Goal: Task Accomplishment & Management: Manage account settings

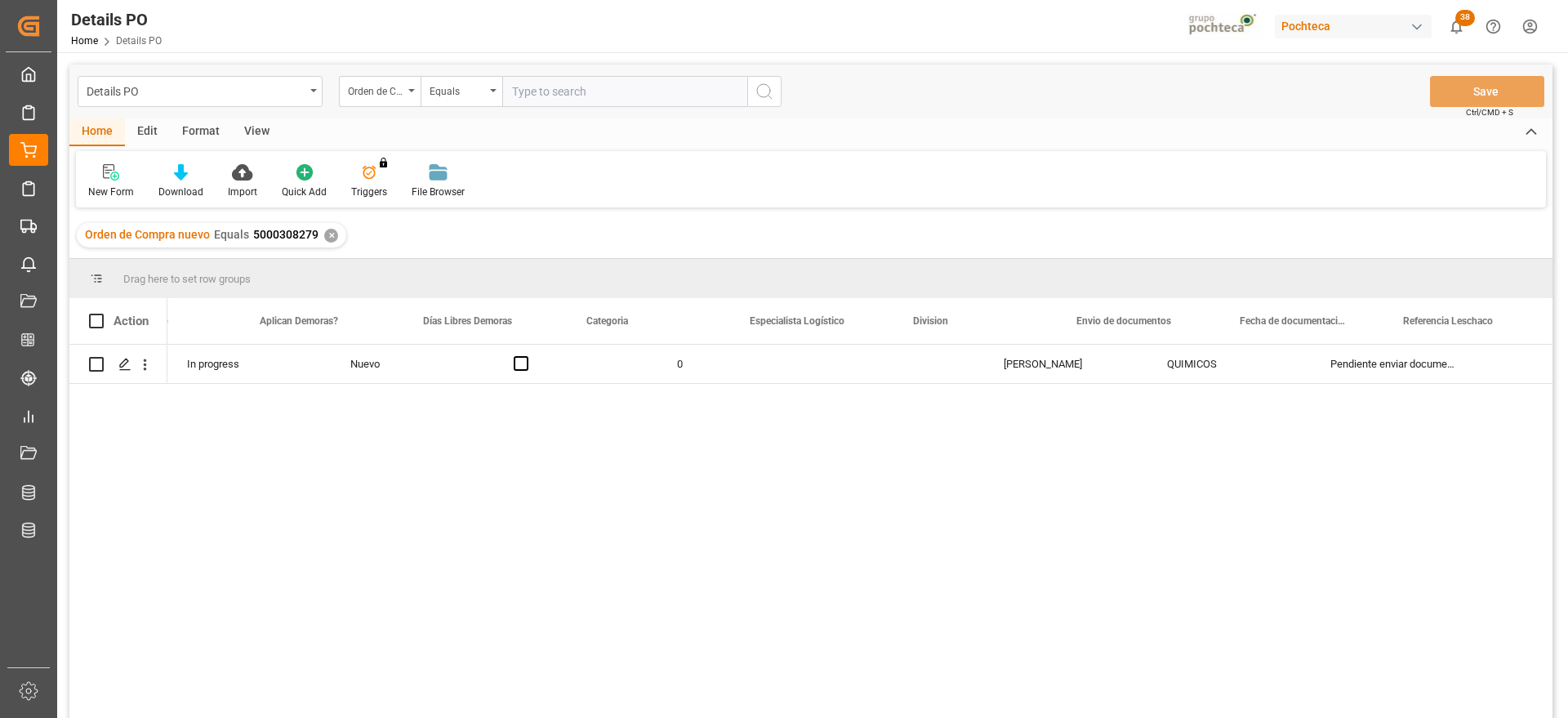
scroll to position [0, 254]
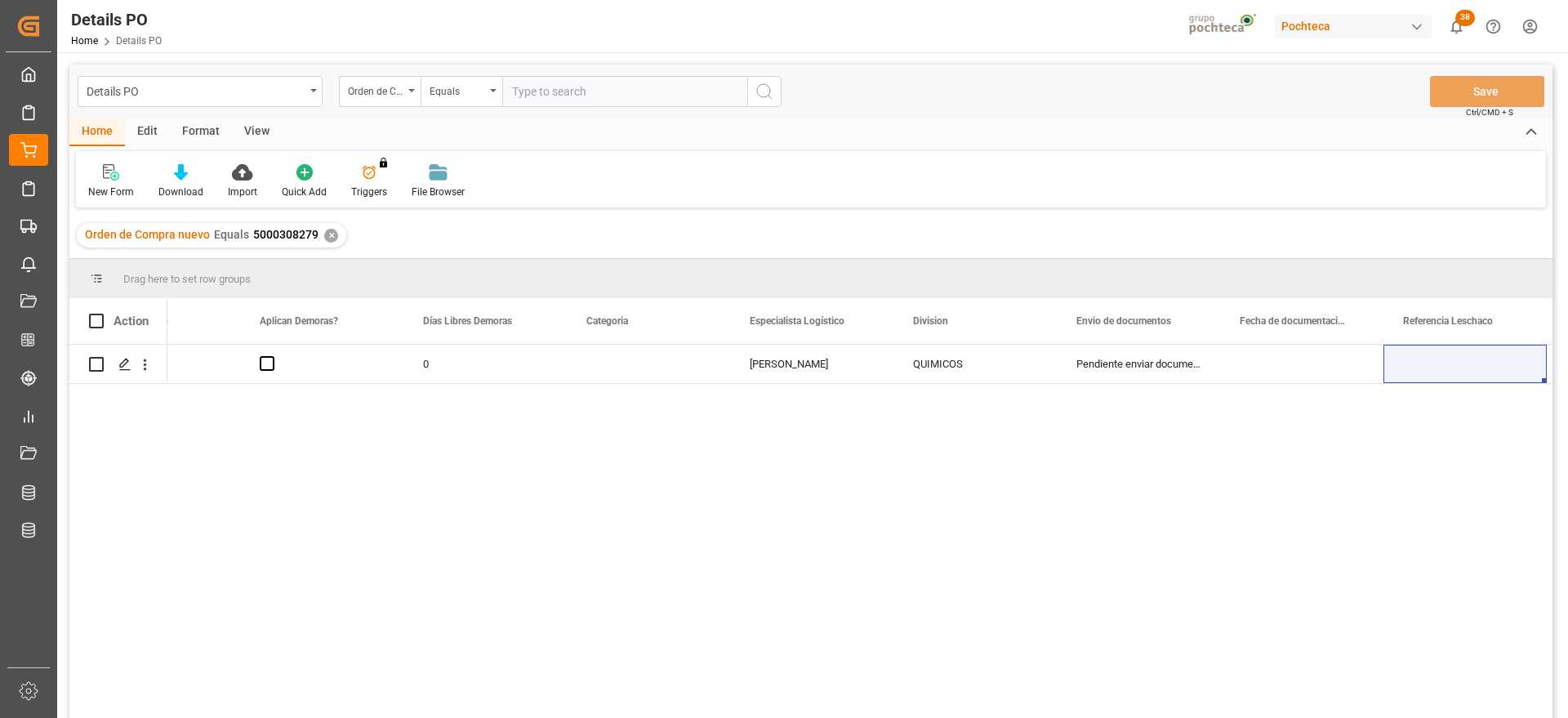
click at [326, 229] on div "✕" at bounding box center [331, 236] width 14 height 14
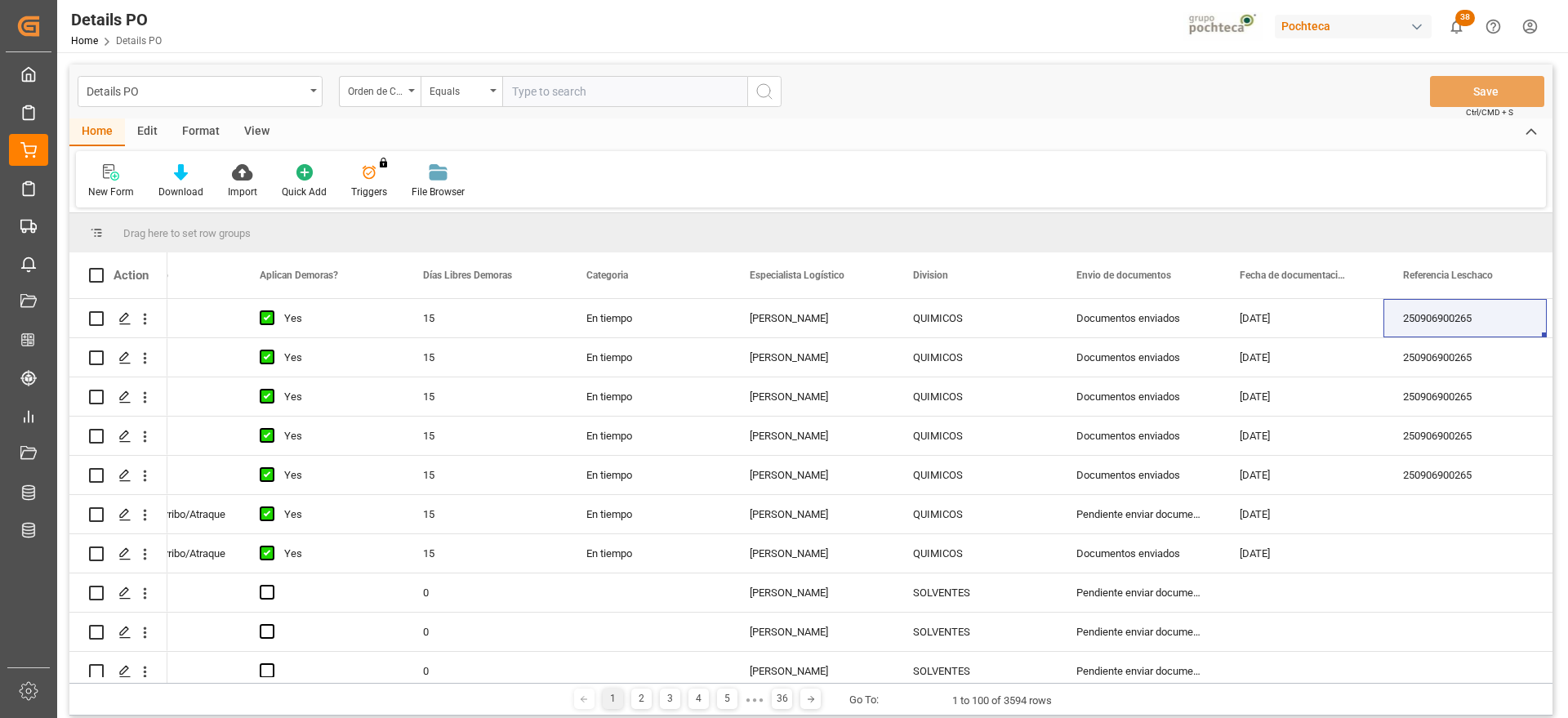
click at [578, 92] on input "text" at bounding box center [625, 92] width 245 height 31
paste input "5000305074"
type input "5000305074"
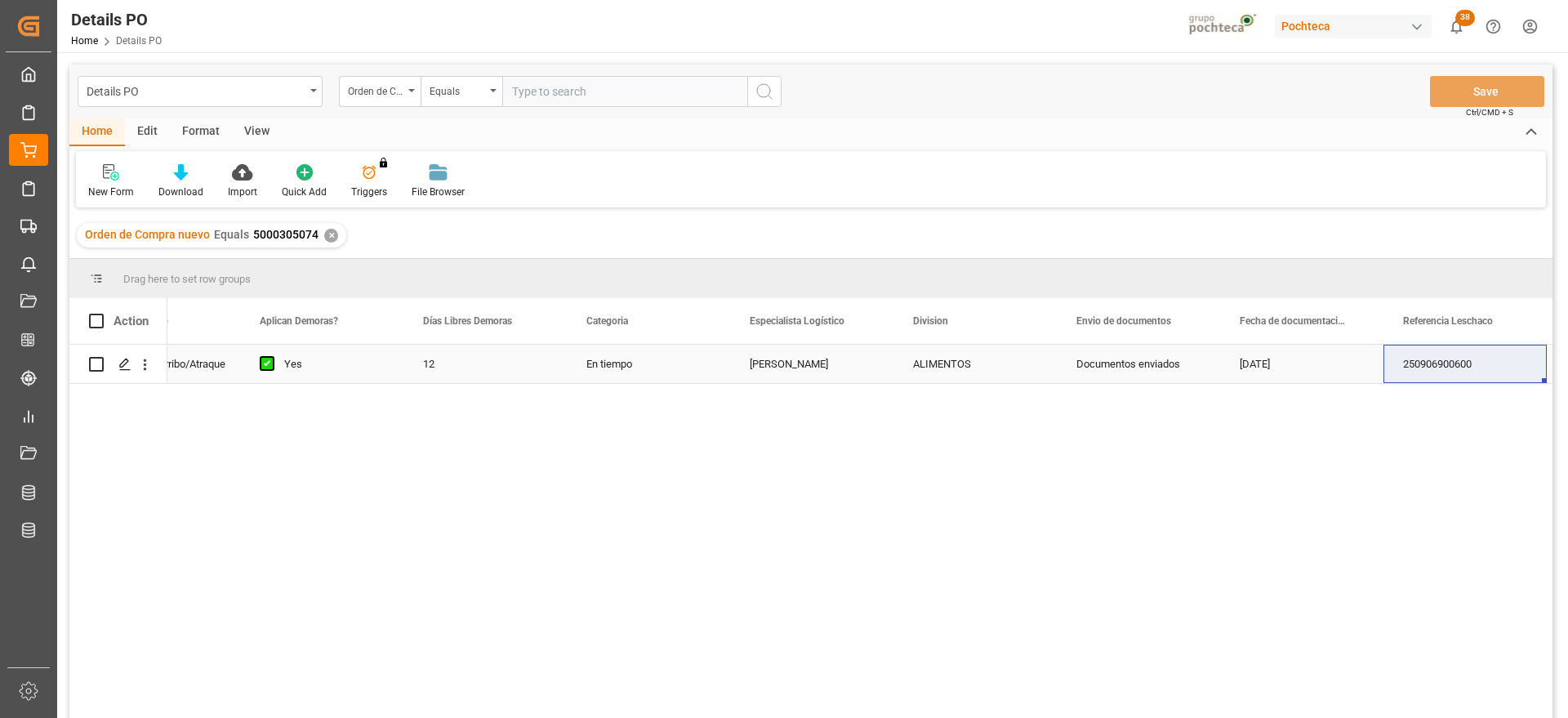
click at [620, 361] on div "En tiempo" at bounding box center [648, 364] width 163 height 39
click at [124, 363] on icon "Press SPACE to select this row." at bounding box center [125, 364] width 13 height 13
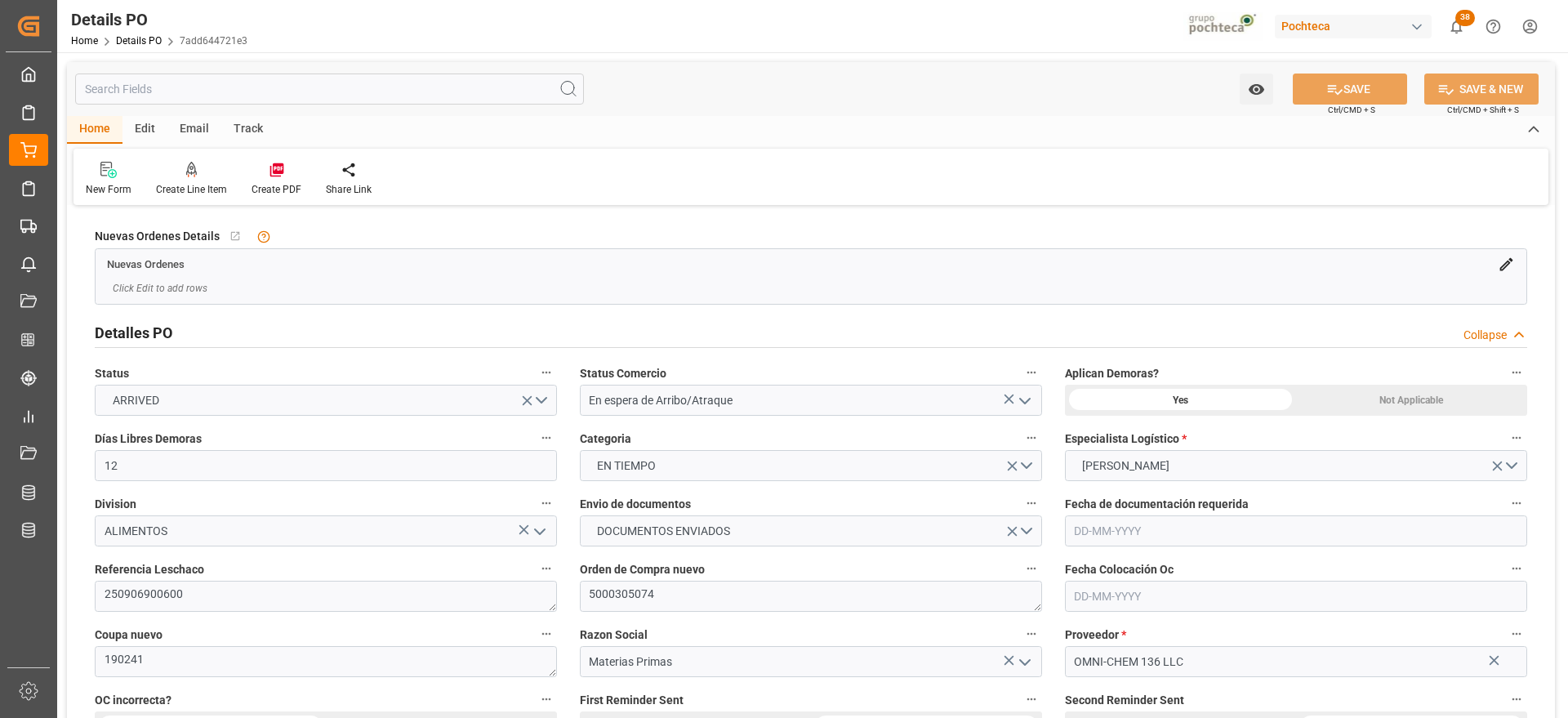
type input "12"
type input "[DATE]"
type input "10-07-2025"
type input "[DATE]"
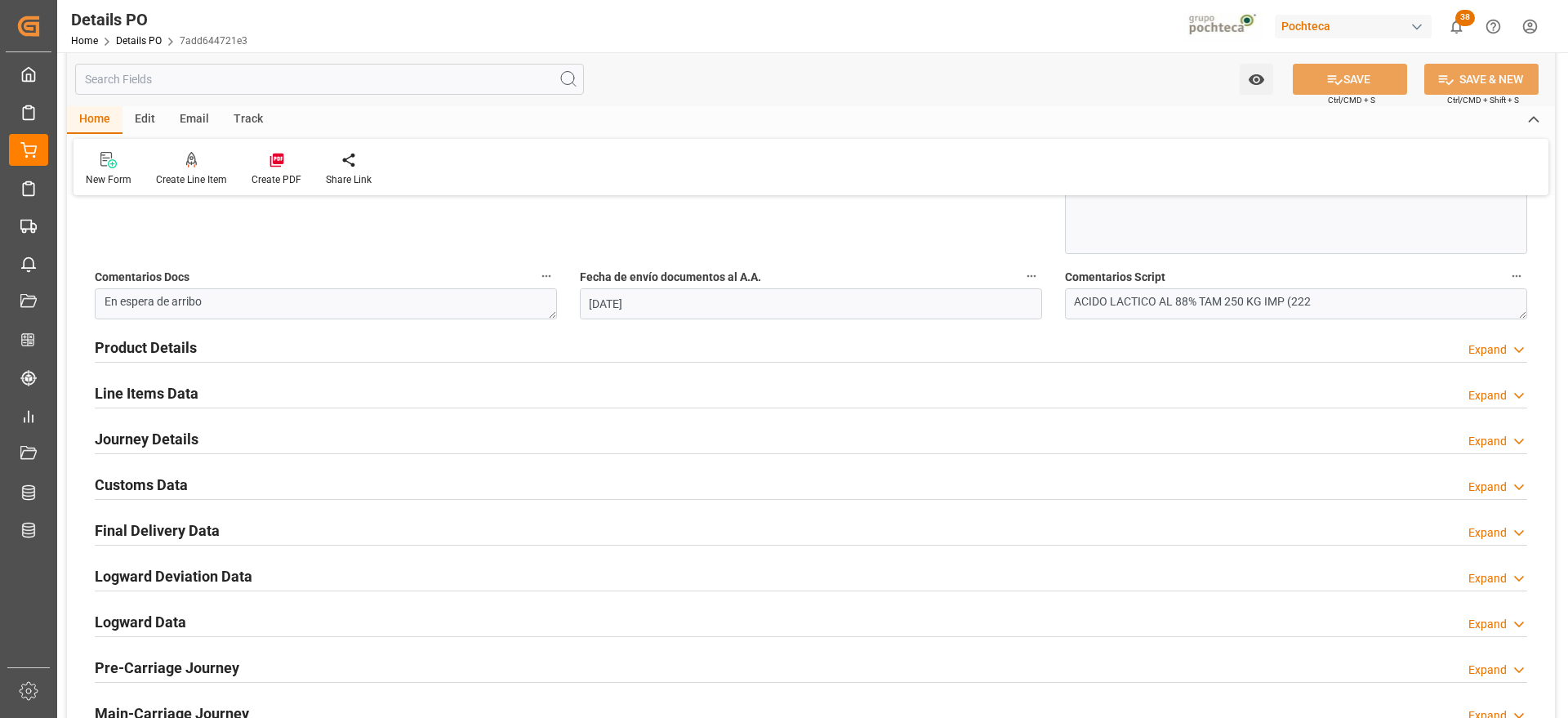
scroll to position [1022, 0]
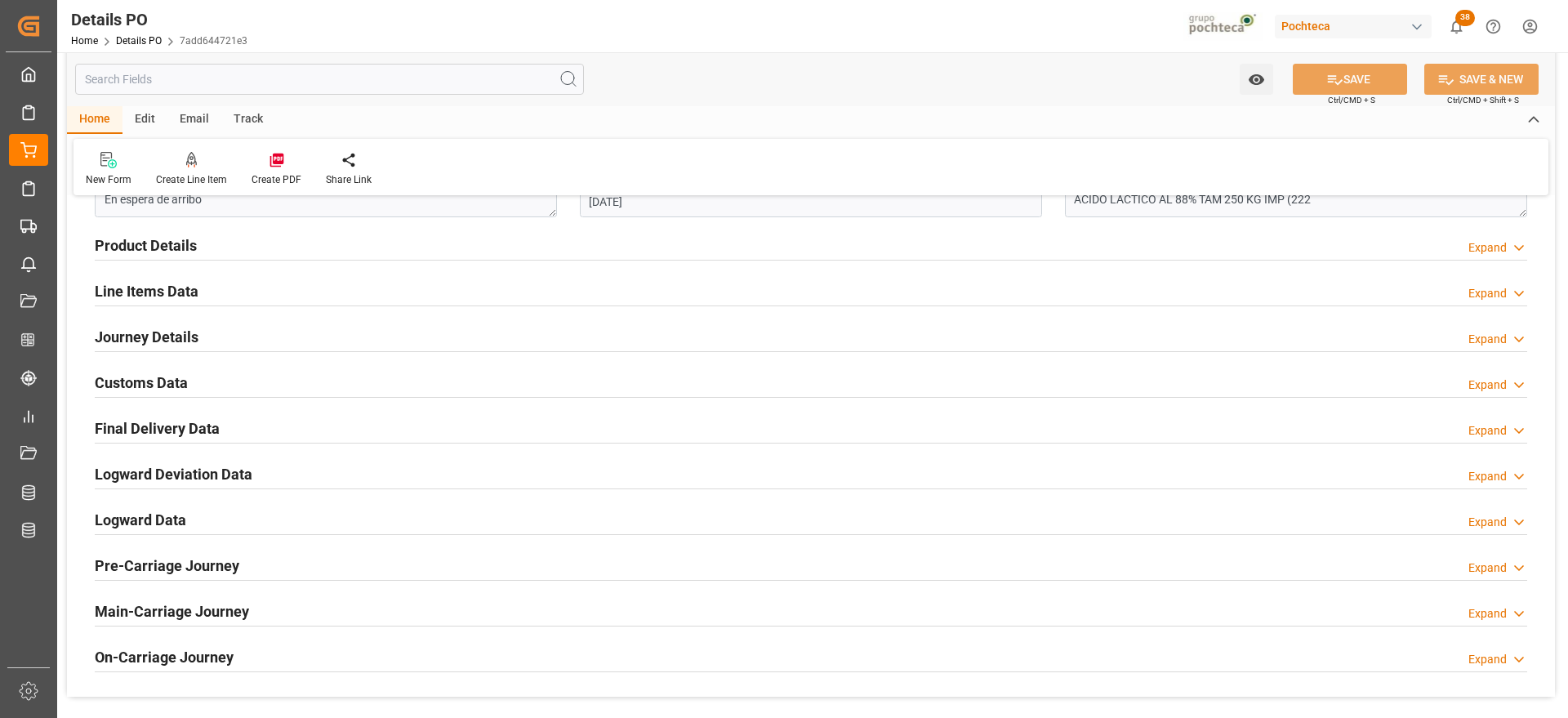
click at [137, 382] on h2 "Customs Data" at bounding box center [140, 382] width 93 height 22
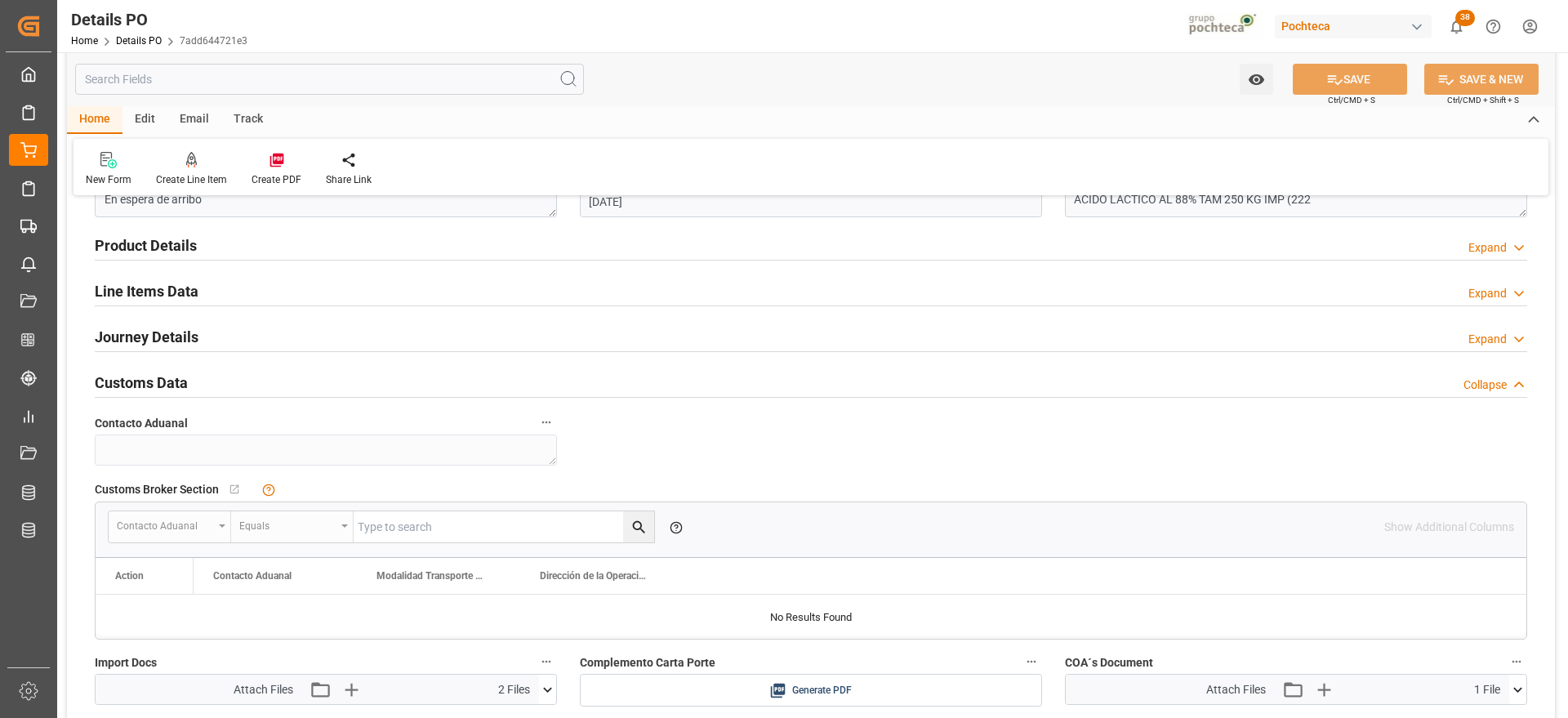
scroll to position [1124, 0]
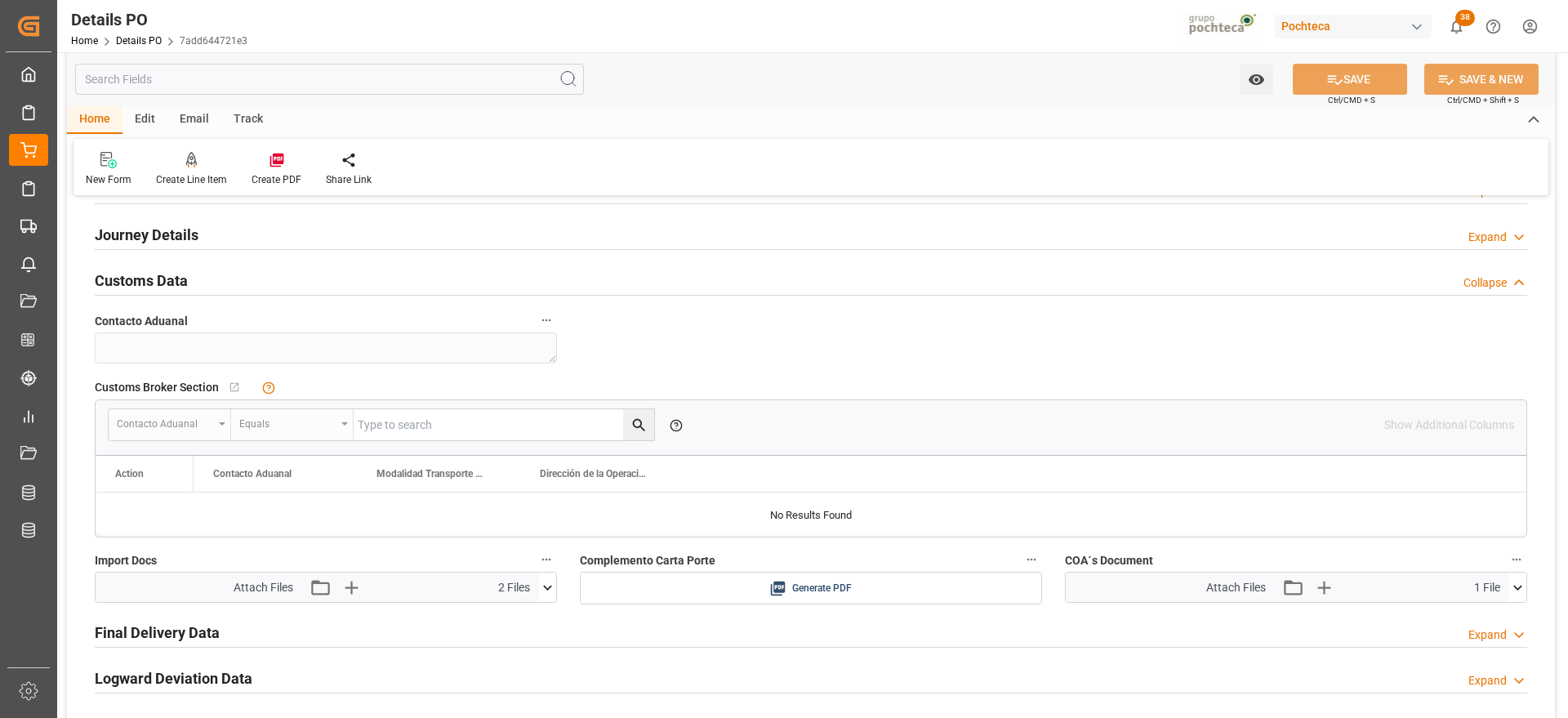
click at [1517, 590] on icon at bounding box center [1518, 588] width 17 height 17
click at [1517, 588] on icon at bounding box center [1518, 588] width 17 height 17
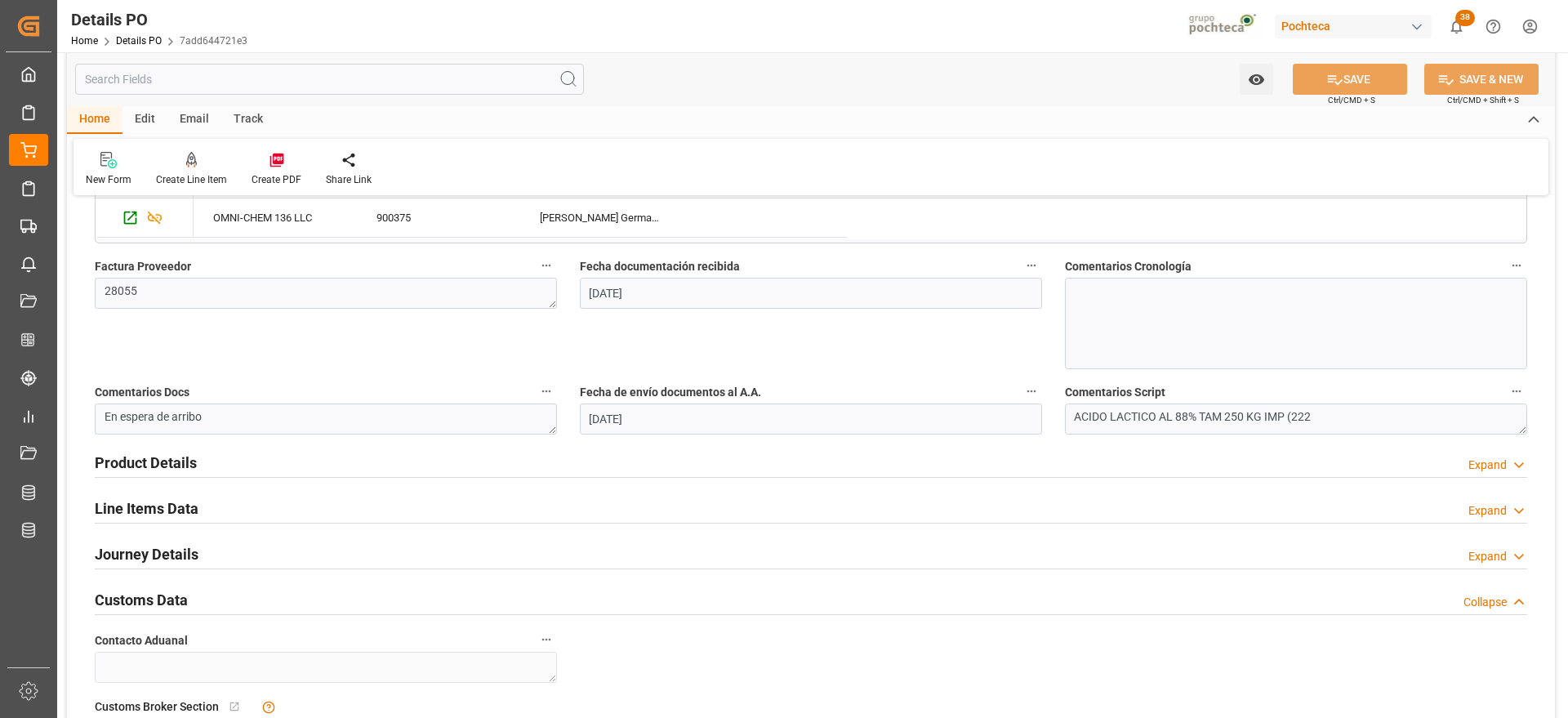
scroll to position [817, 0]
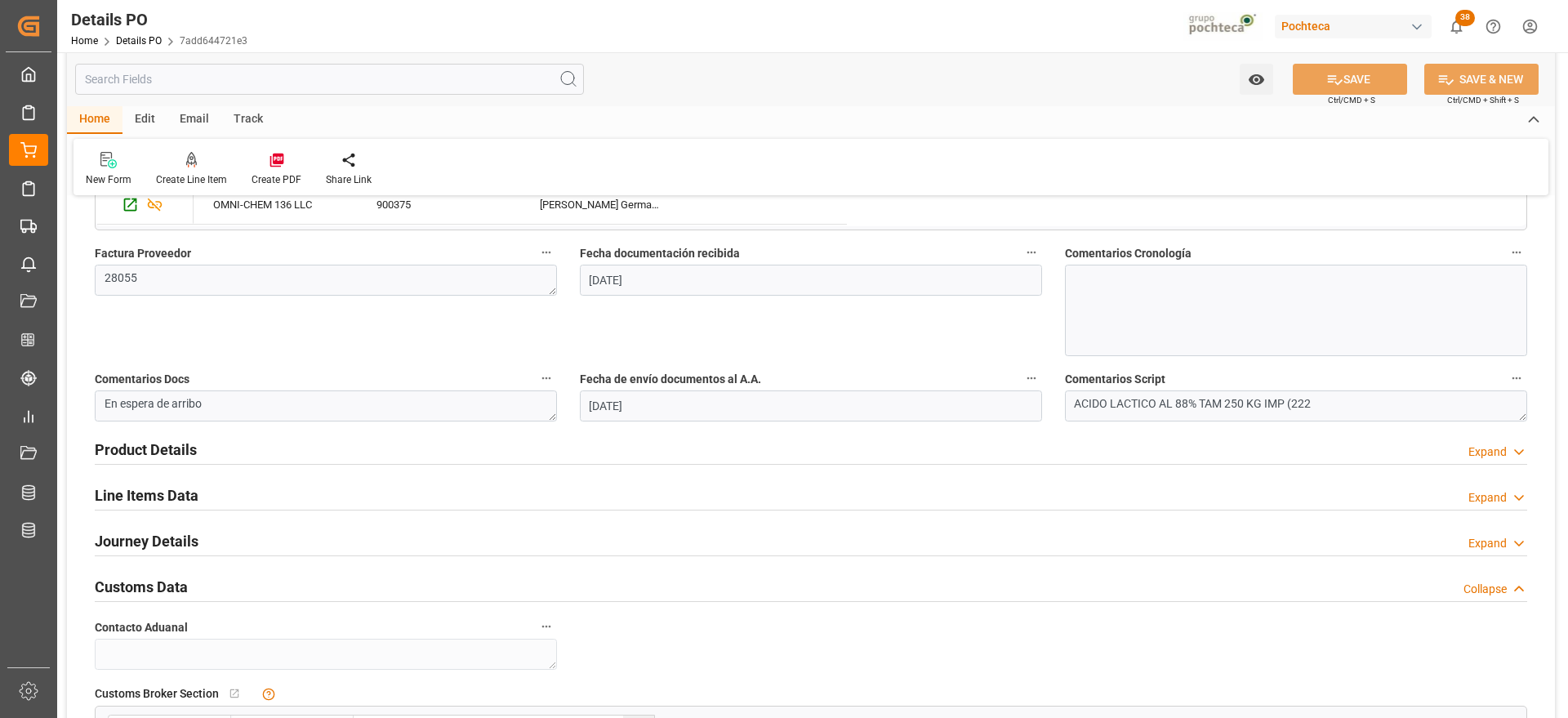
click at [157, 493] on h2 "Line Items Data" at bounding box center [146, 495] width 104 height 22
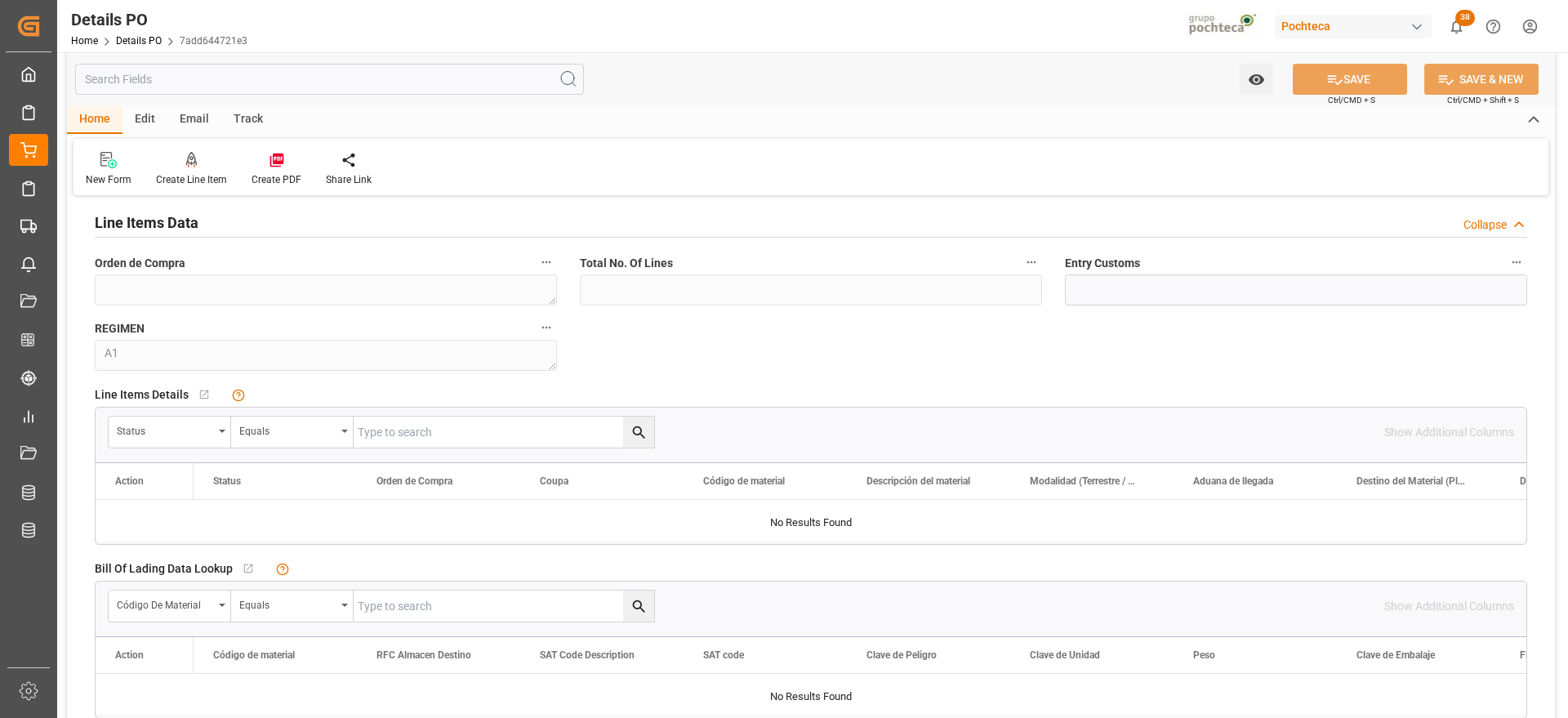
scroll to position [1124, 0]
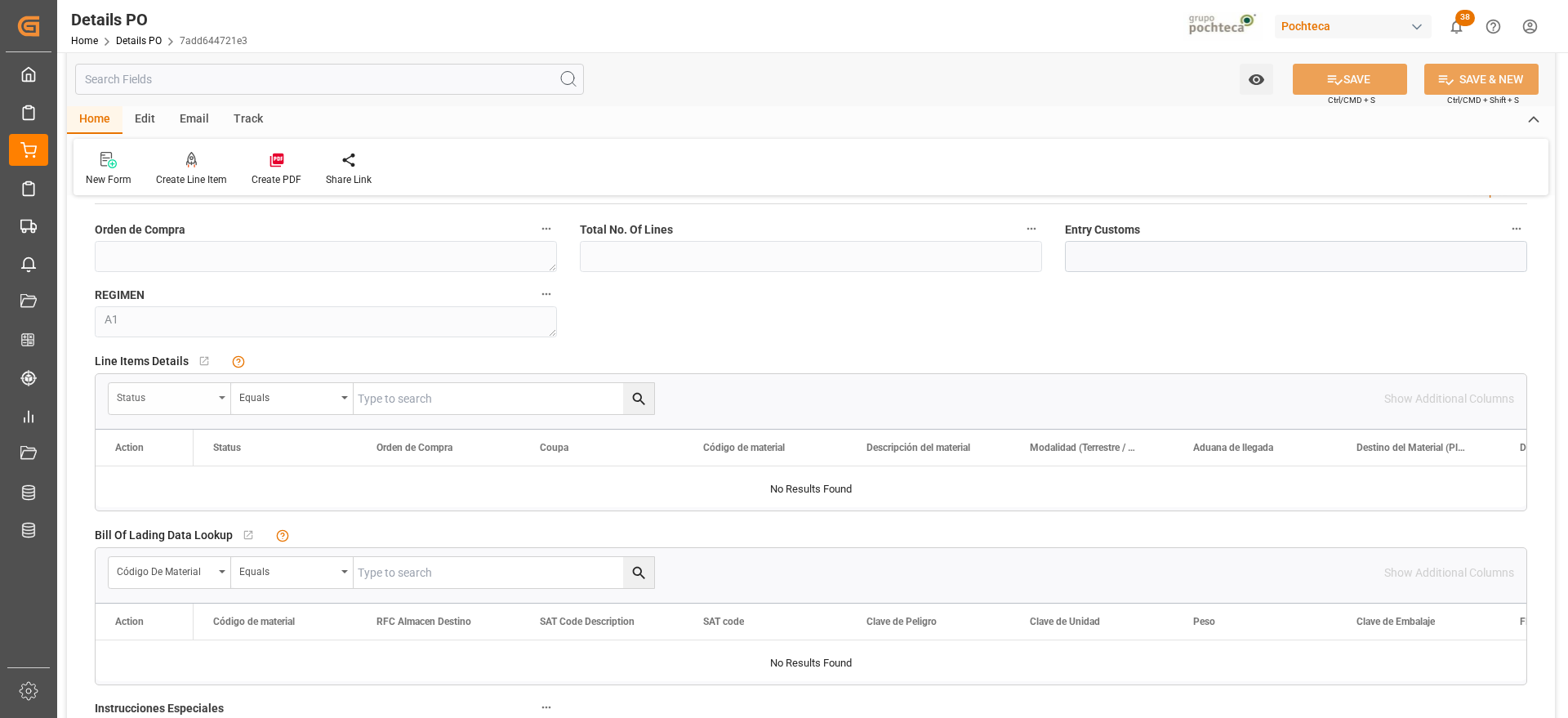
click at [174, 402] on div "Status" at bounding box center [165, 396] width 96 height 19
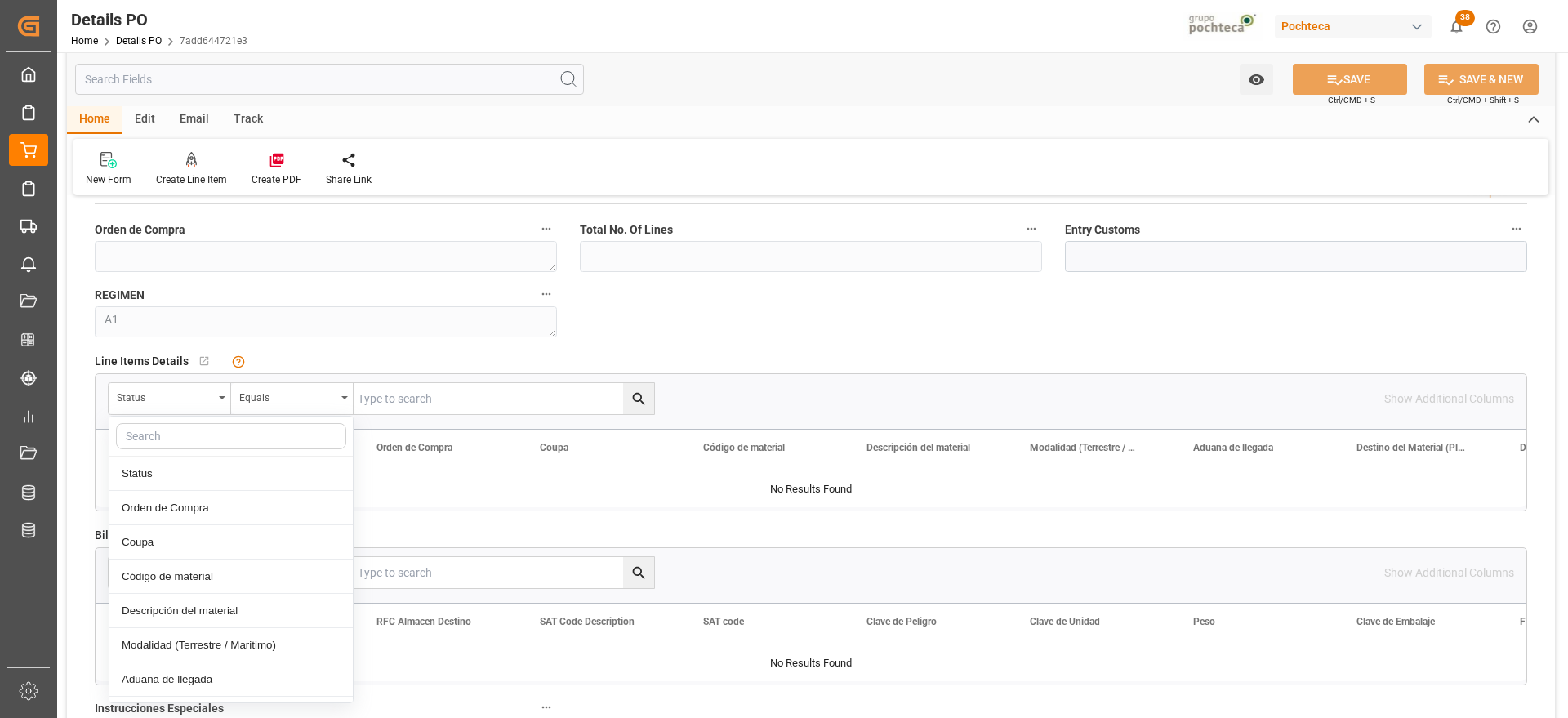
click at [191, 449] on input "text" at bounding box center [231, 437] width 230 height 26
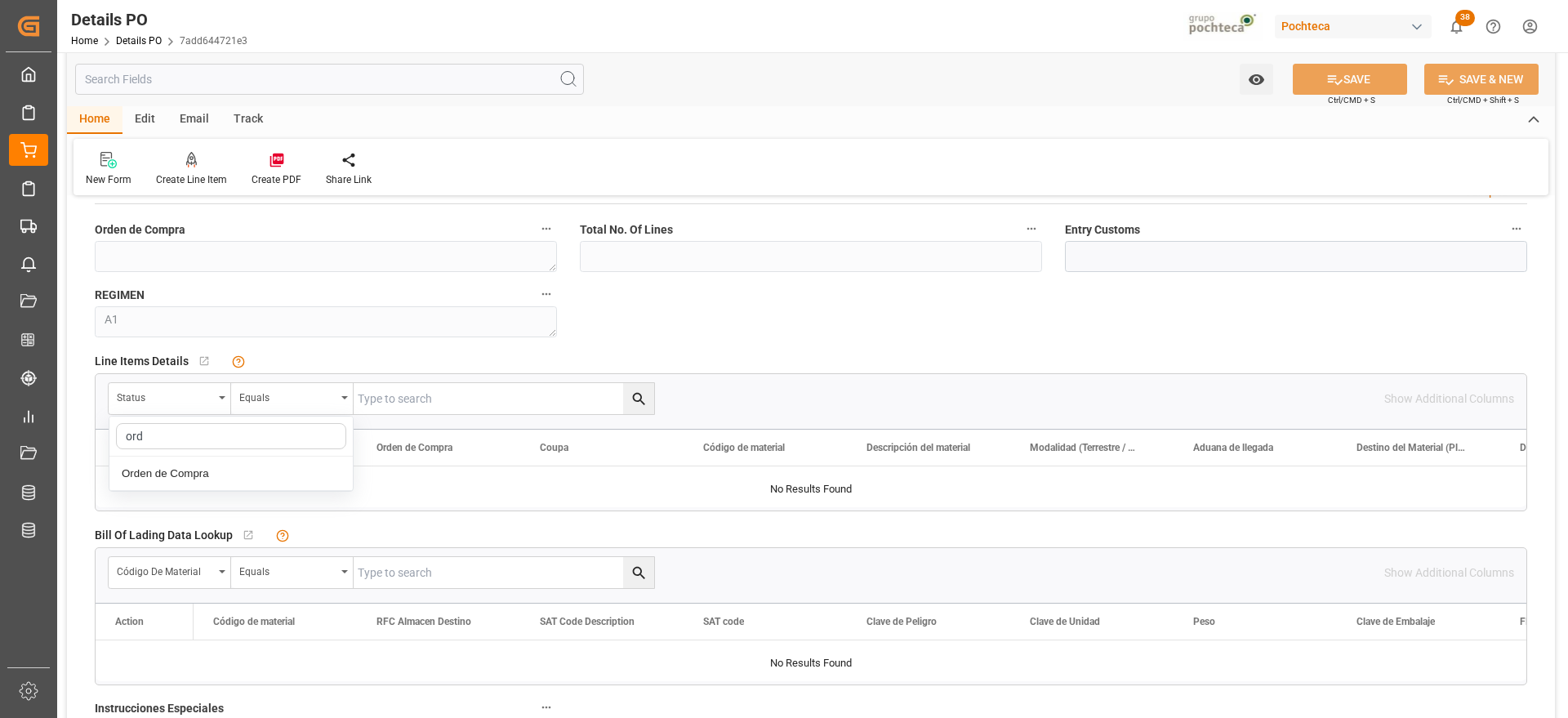
type input "orde"
click at [192, 469] on div "Orden de Compra" at bounding box center [231, 474] width 243 height 34
click at [415, 397] on input "text" at bounding box center [503, 398] width 301 height 31
paste input "5000305074"
type input "5000305074"
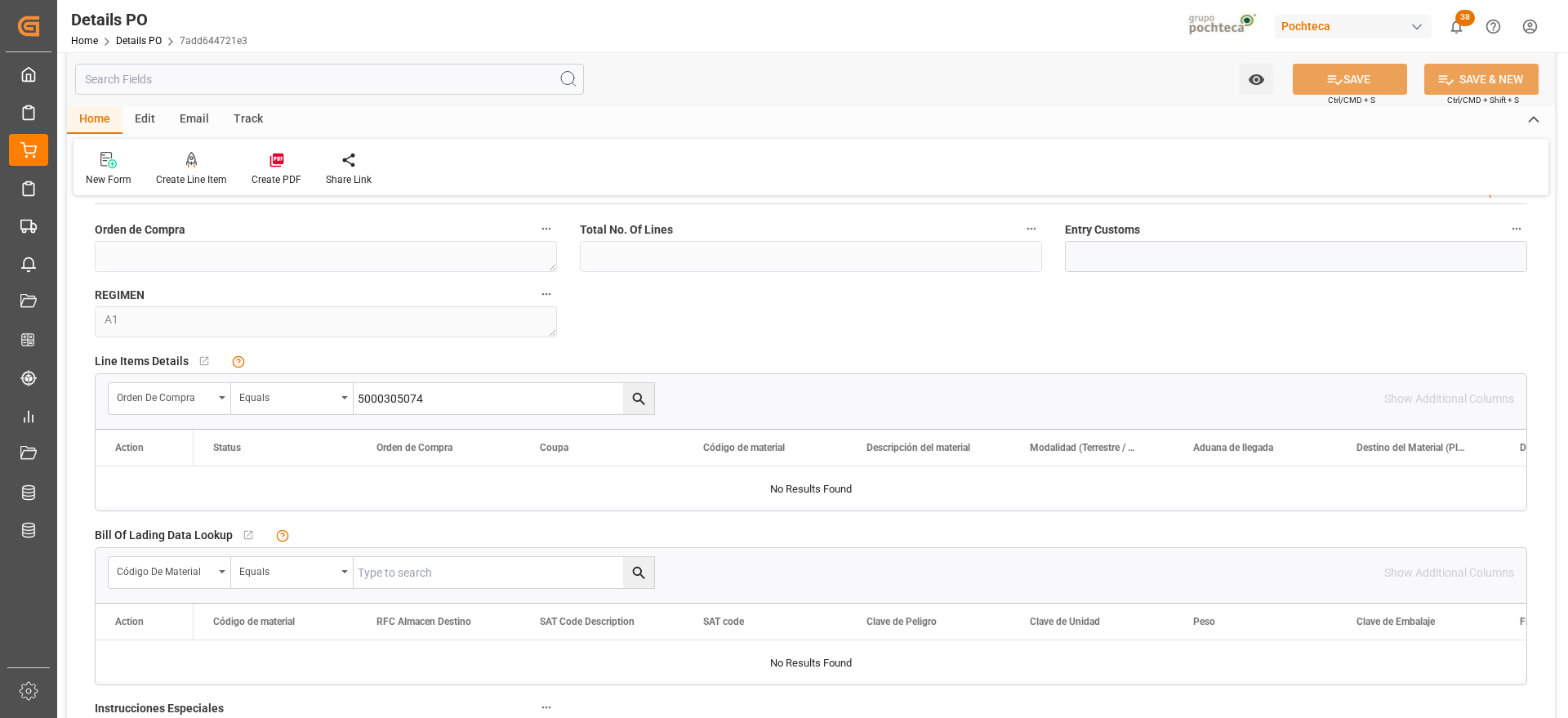
click at [646, 391] on icon "search button" at bounding box center [639, 399] width 17 height 17
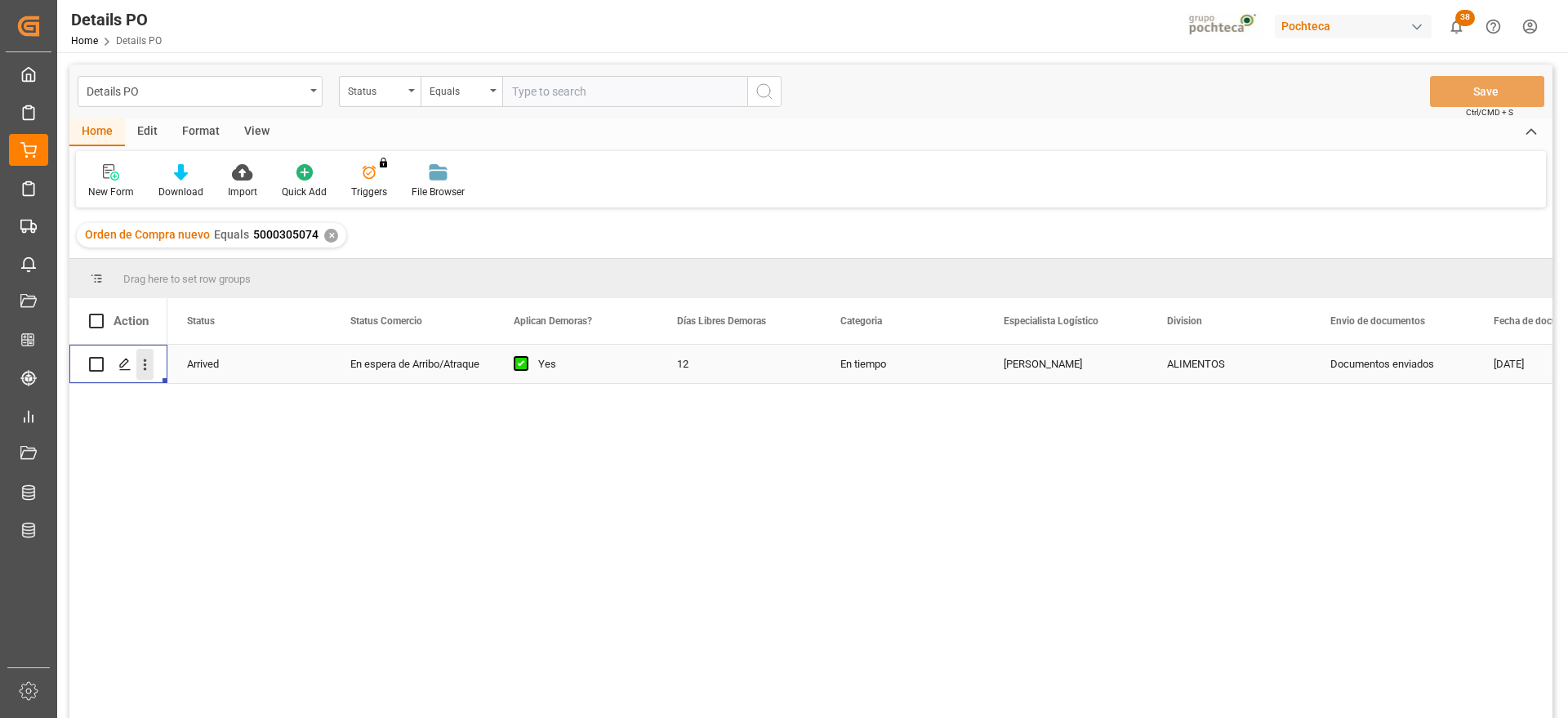
click at [144, 361] on icon "open menu" at bounding box center [144, 365] width 3 height 11
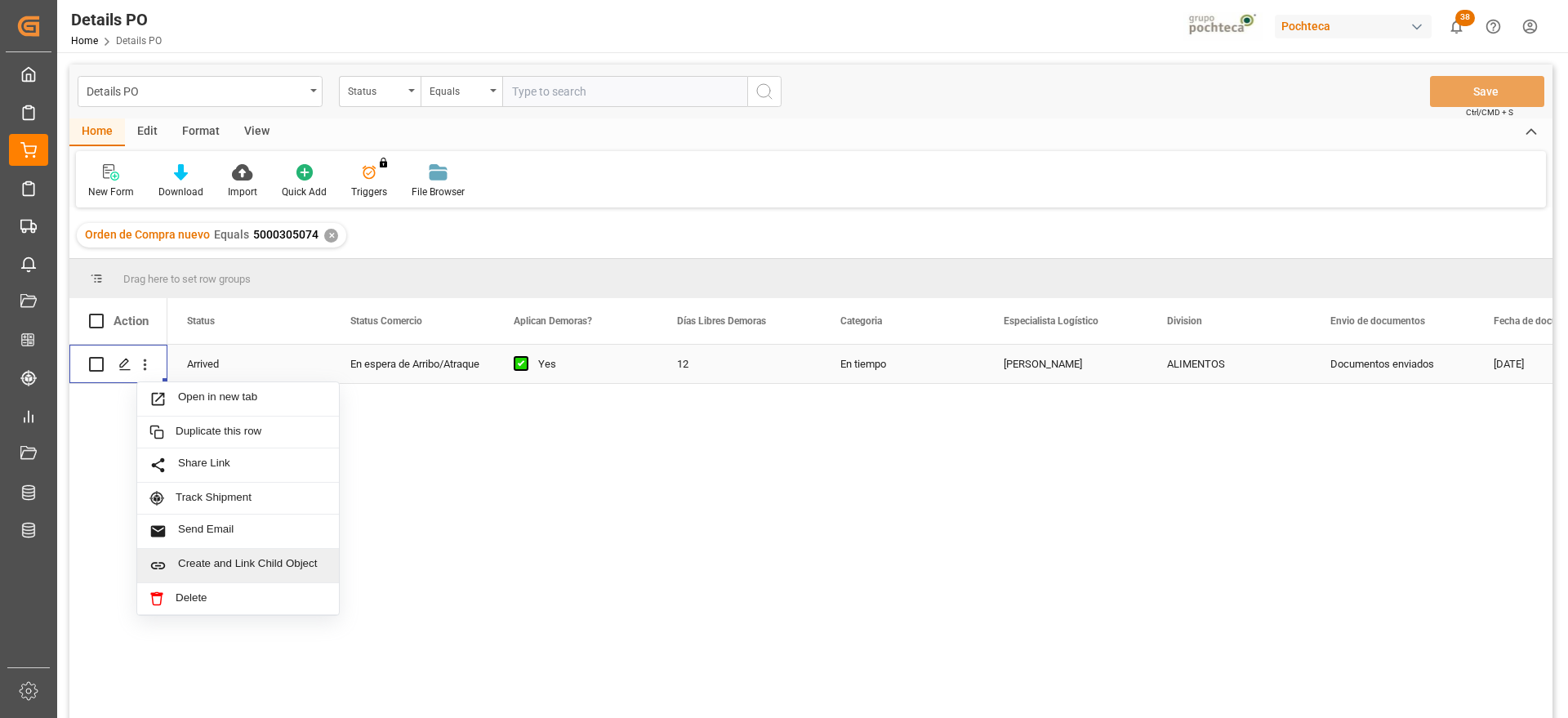
click at [247, 565] on span "Create and Link Child Object" at bounding box center [253, 566] width 149 height 17
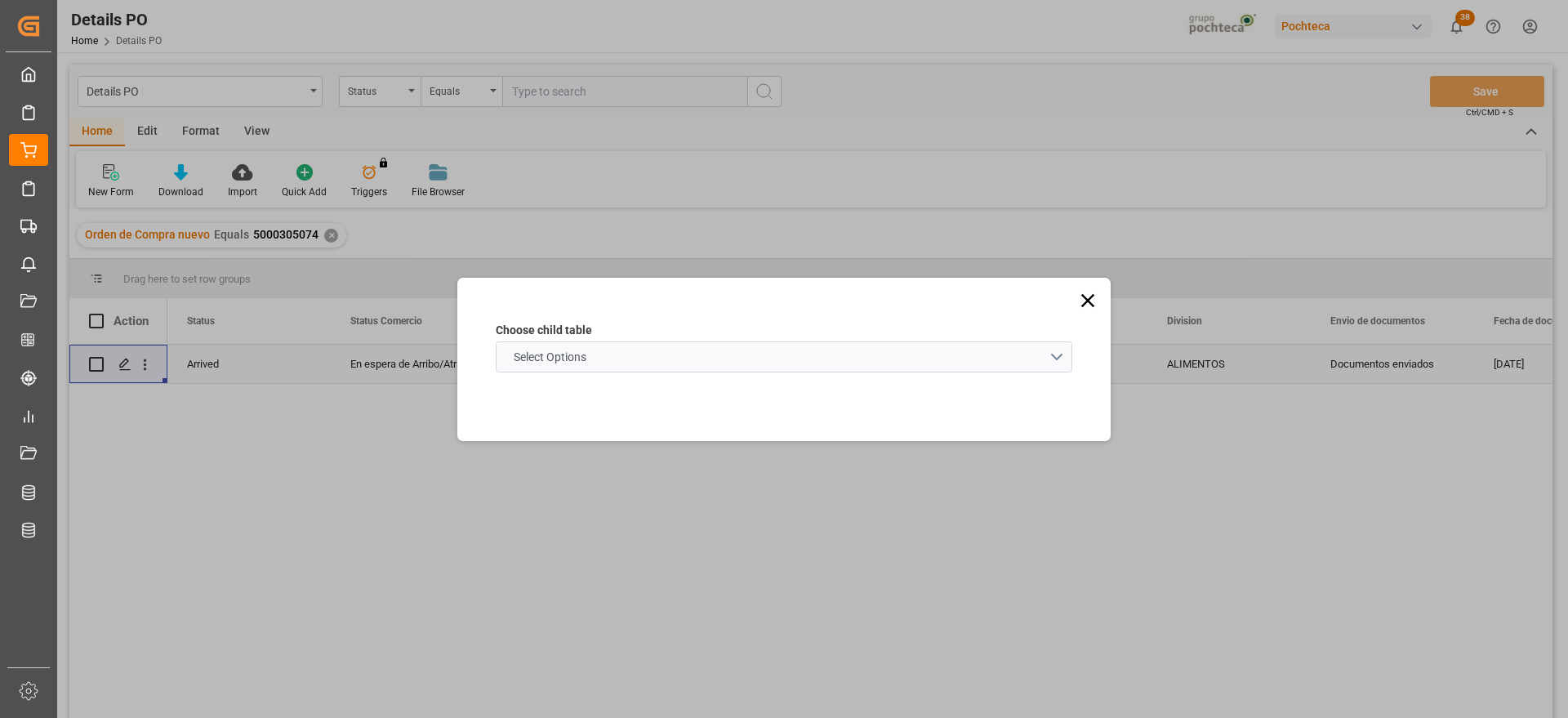
click at [530, 353] on span "Select Options" at bounding box center [550, 358] width 89 height 17
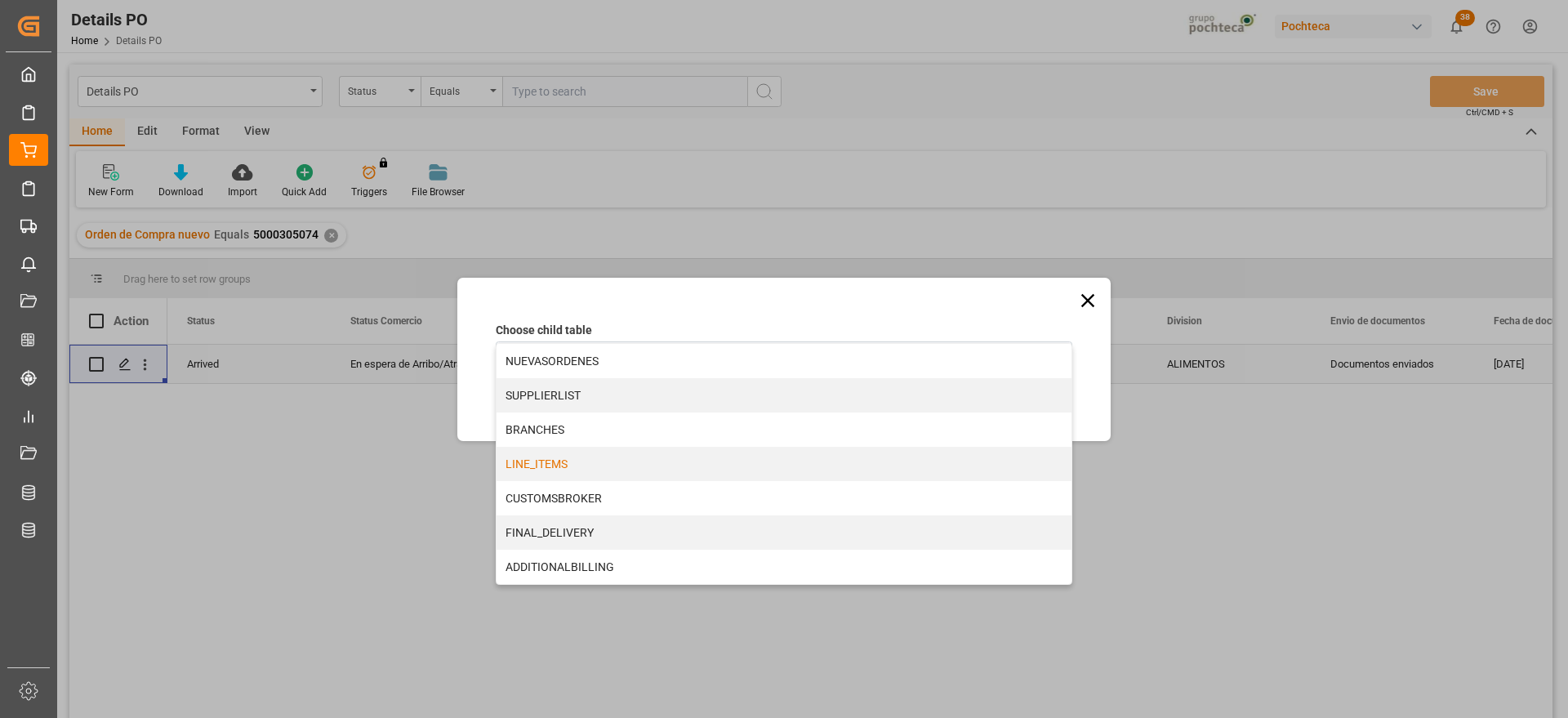
click at [582, 466] on div "LINE_ITEMS" at bounding box center [784, 464] width 575 height 34
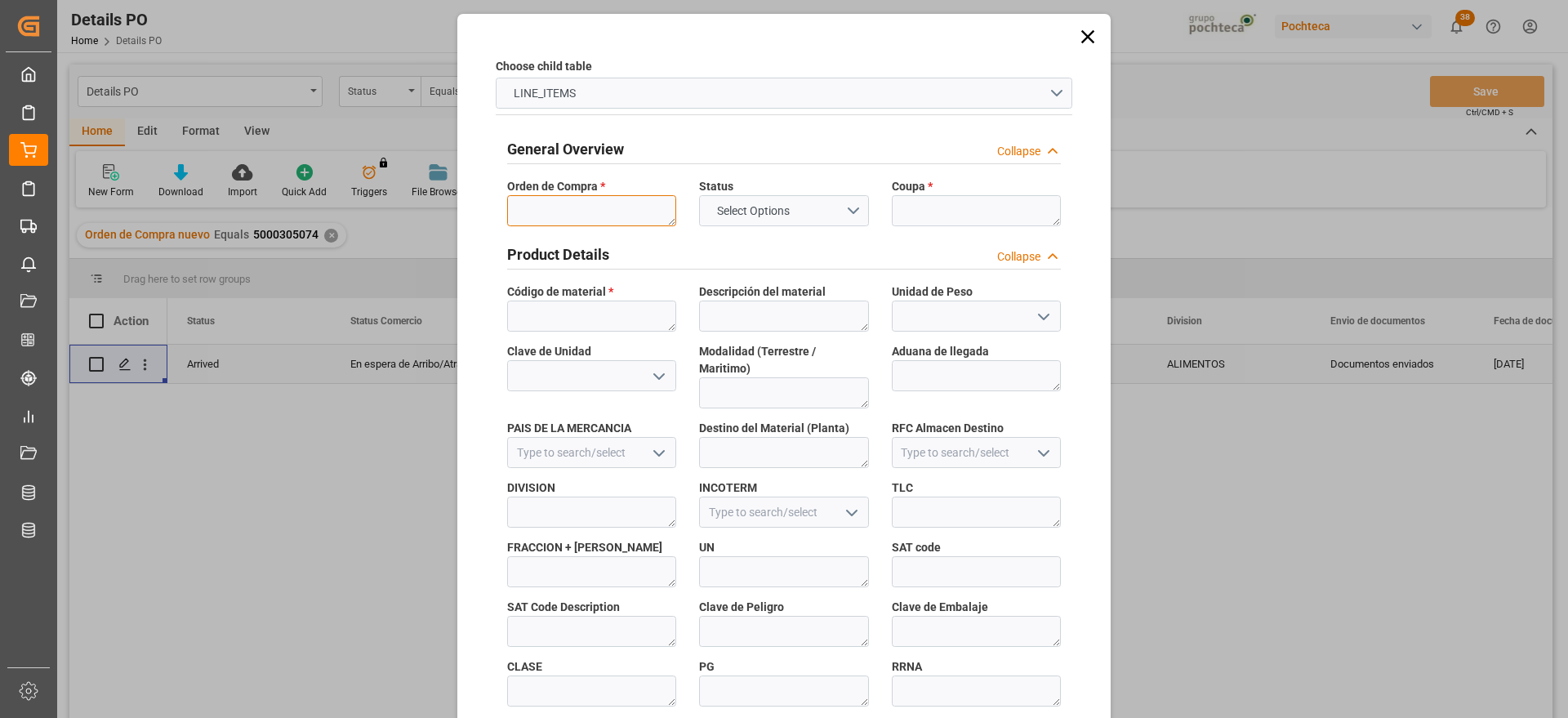
click at [565, 209] on textarea at bounding box center [591, 210] width 169 height 31
paste textarea "5000305074"
type textarea "5000305074"
click at [957, 217] on textarea at bounding box center [976, 210] width 169 height 31
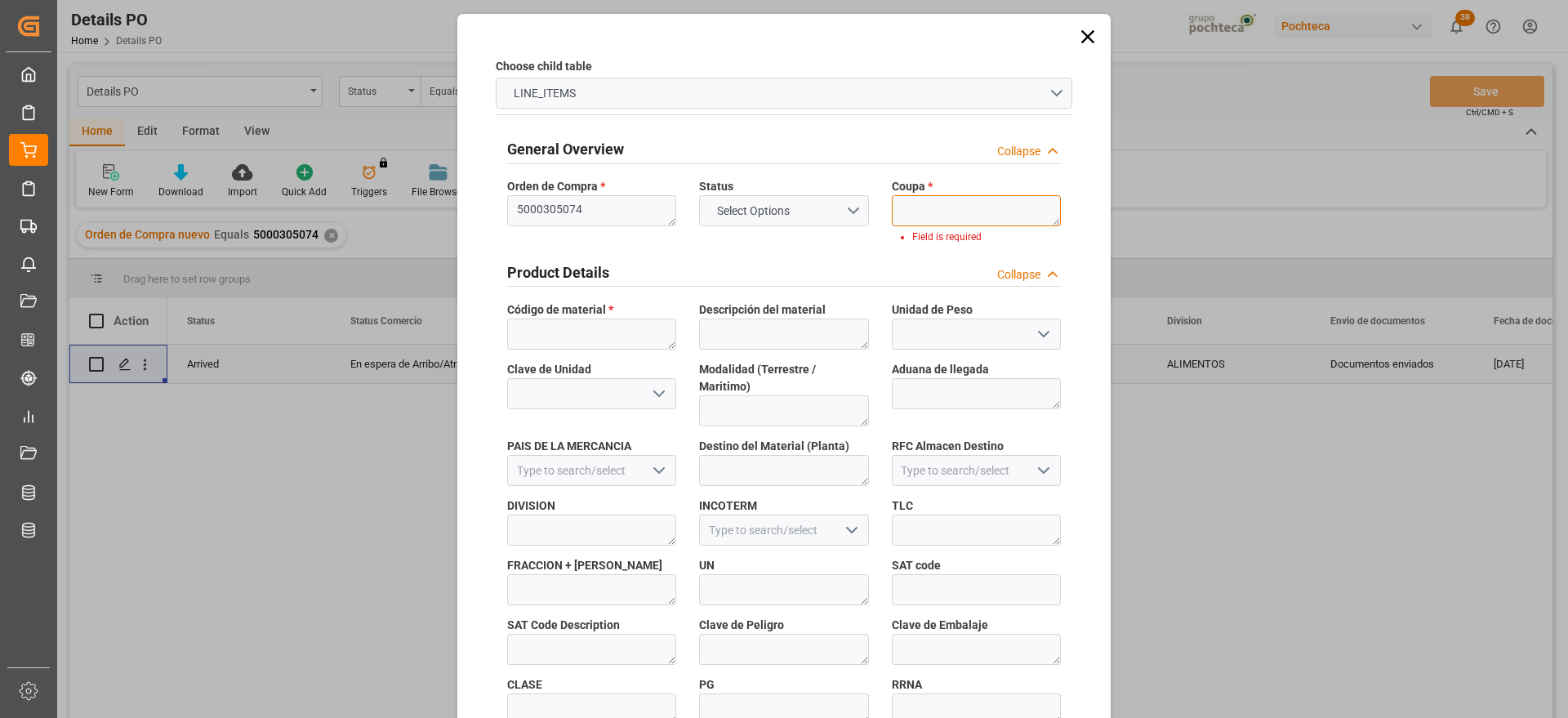
click at [957, 215] on textarea at bounding box center [976, 210] width 169 height 31
paste textarea "190241"
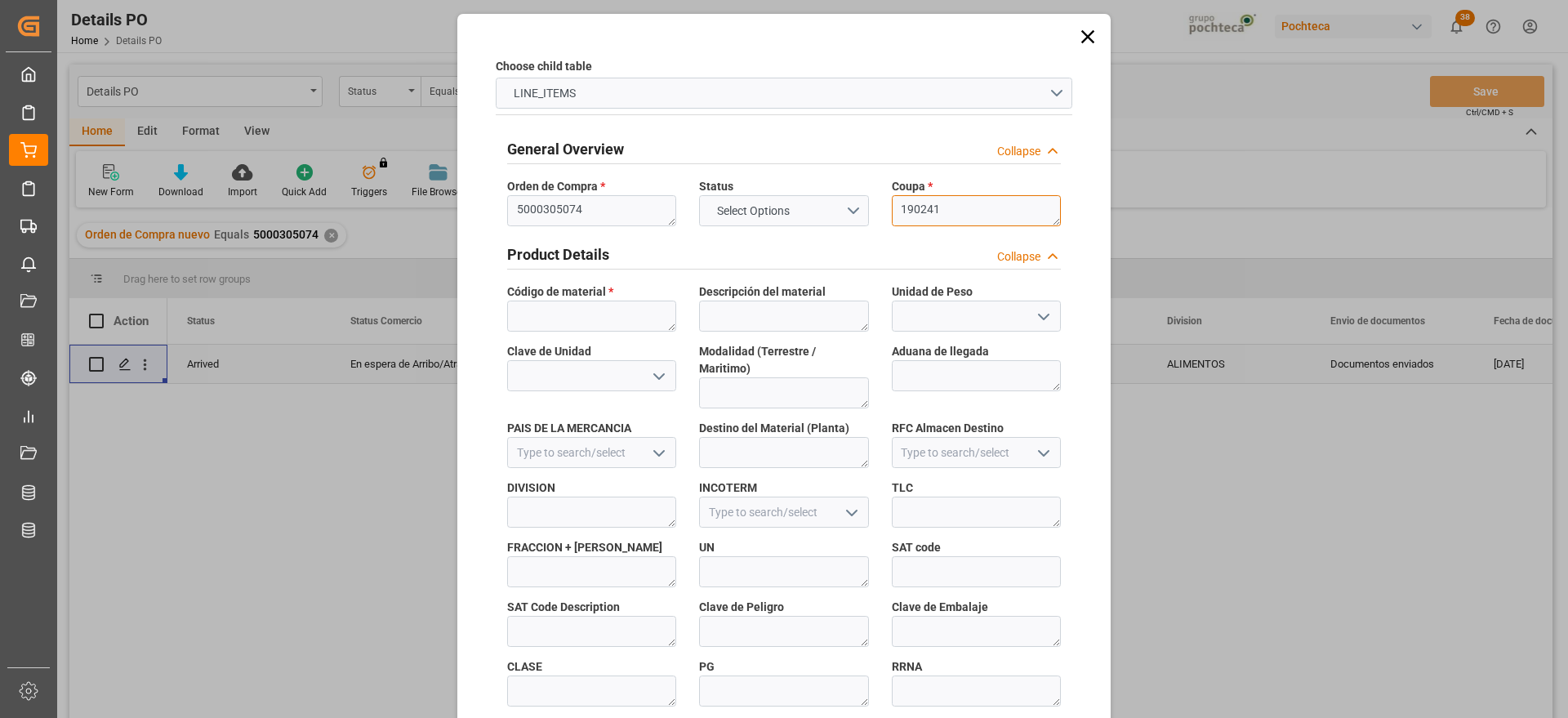
type textarea "190241"
click at [574, 309] on textarea at bounding box center [591, 316] width 169 height 31
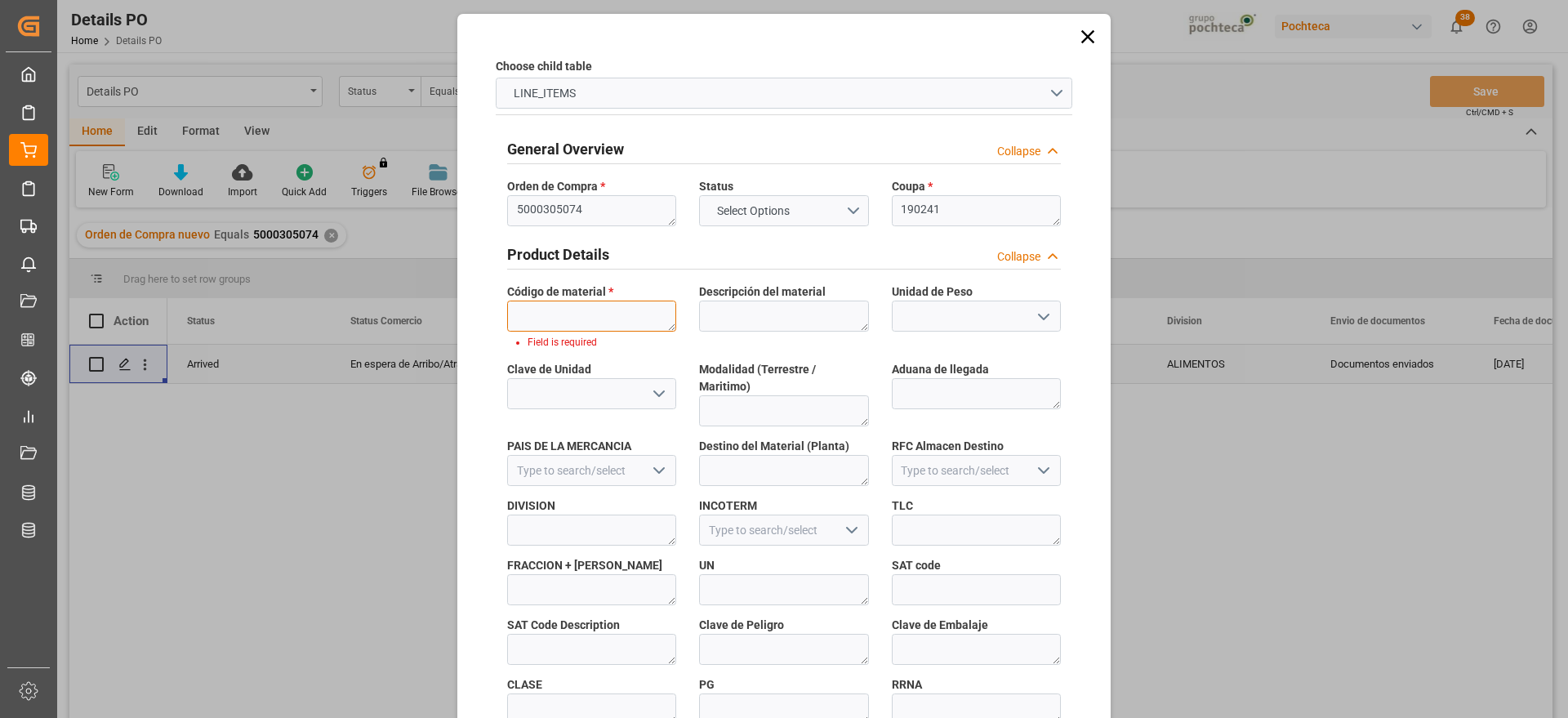
click at [577, 310] on textarea at bounding box center [591, 316] width 169 height 31
paste textarea "22282"
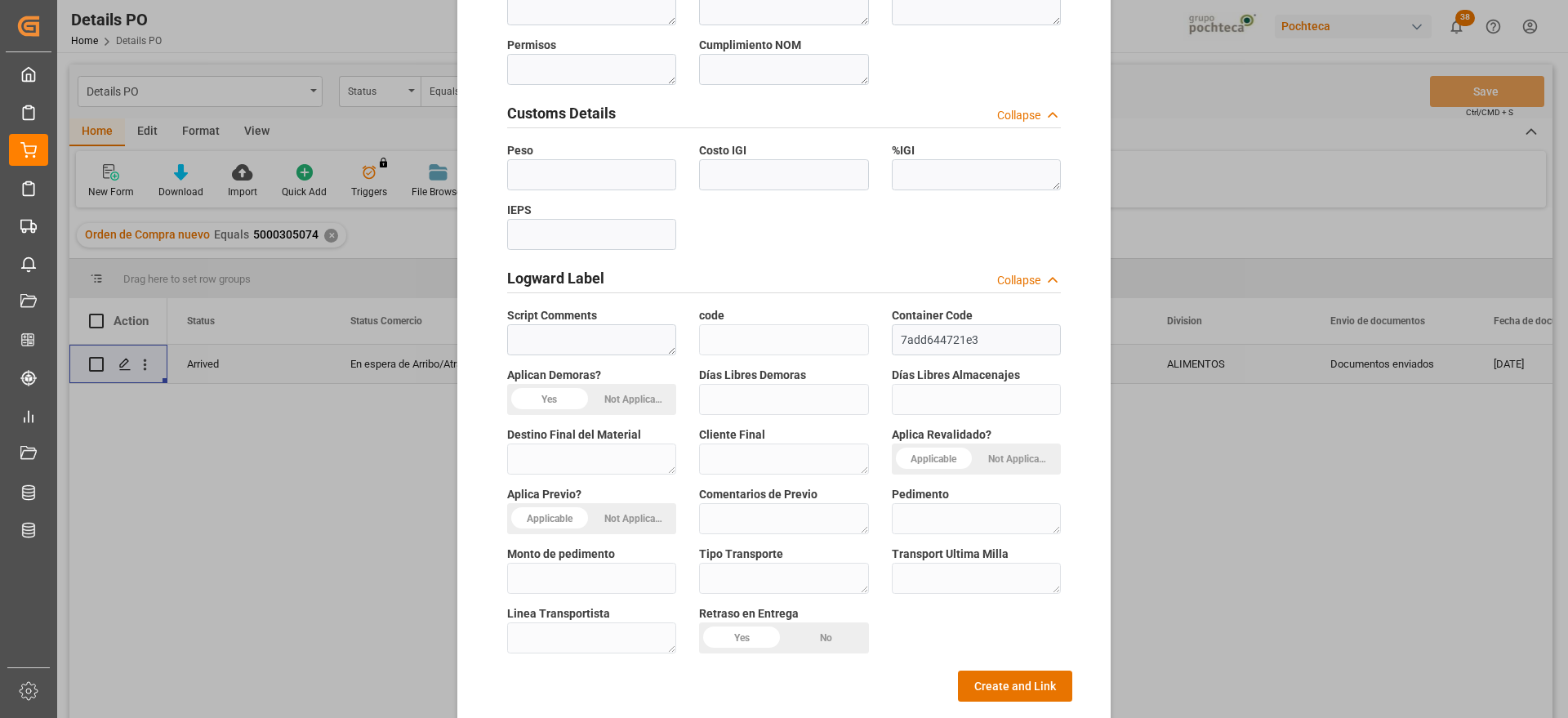
scroll to position [700, 0]
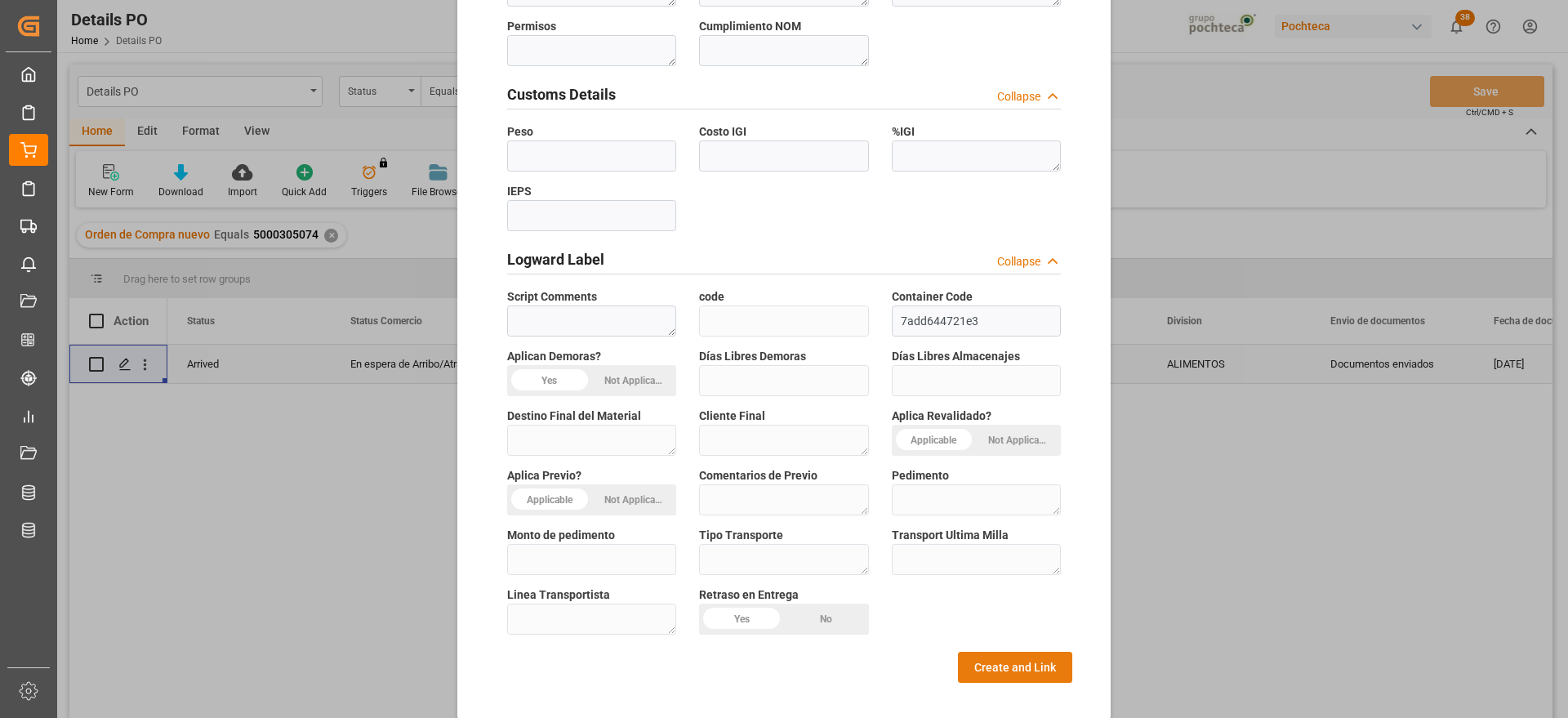
type textarea "22282"
click at [1000, 658] on button "Create and Link" at bounding box center [1015, 667] width 114 height 31
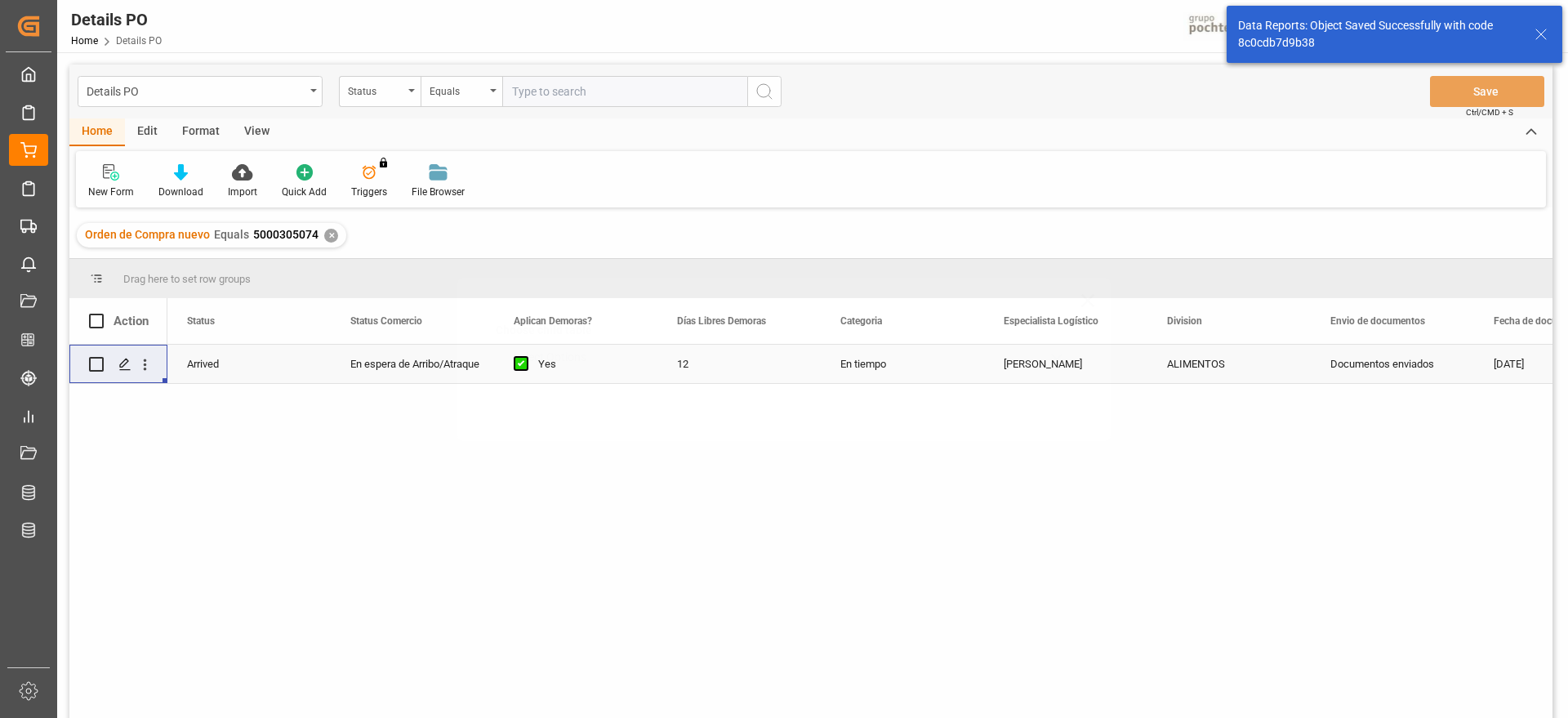
scroll to position [0, 0]
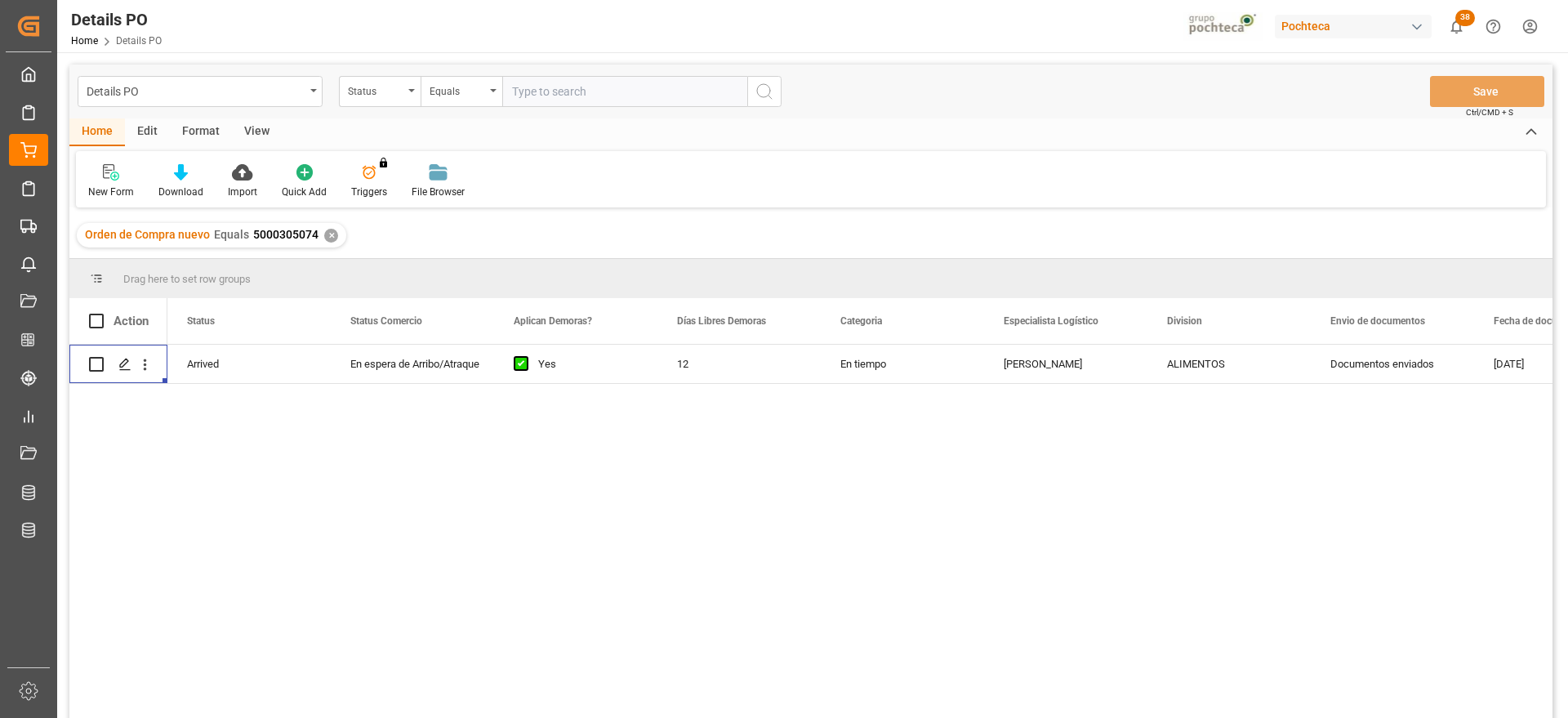
click at [326, 229] on div "✕" at bounding box center [331, 236] width 14 height 14
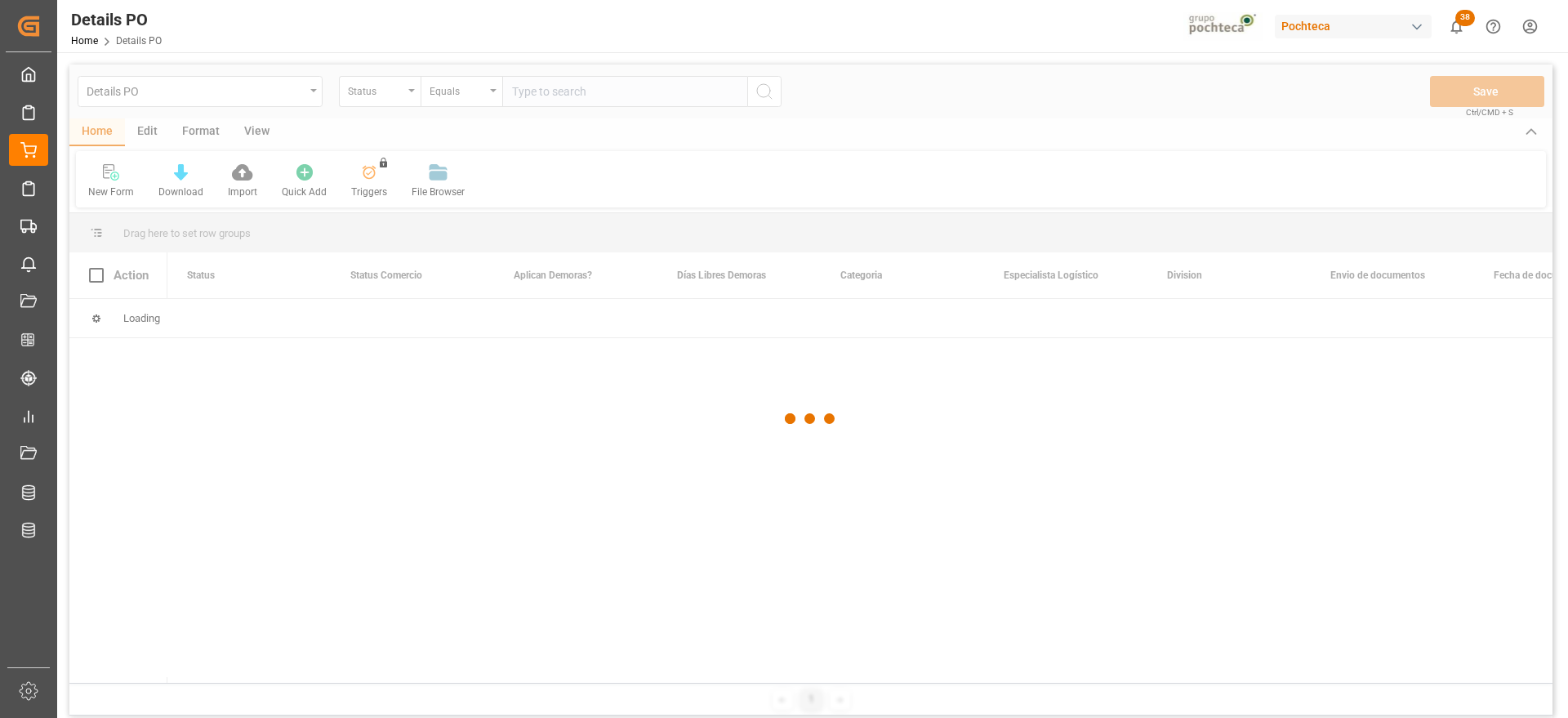
click at [375, 94] on div at bounding box center [811, 418] width 1483 height 709
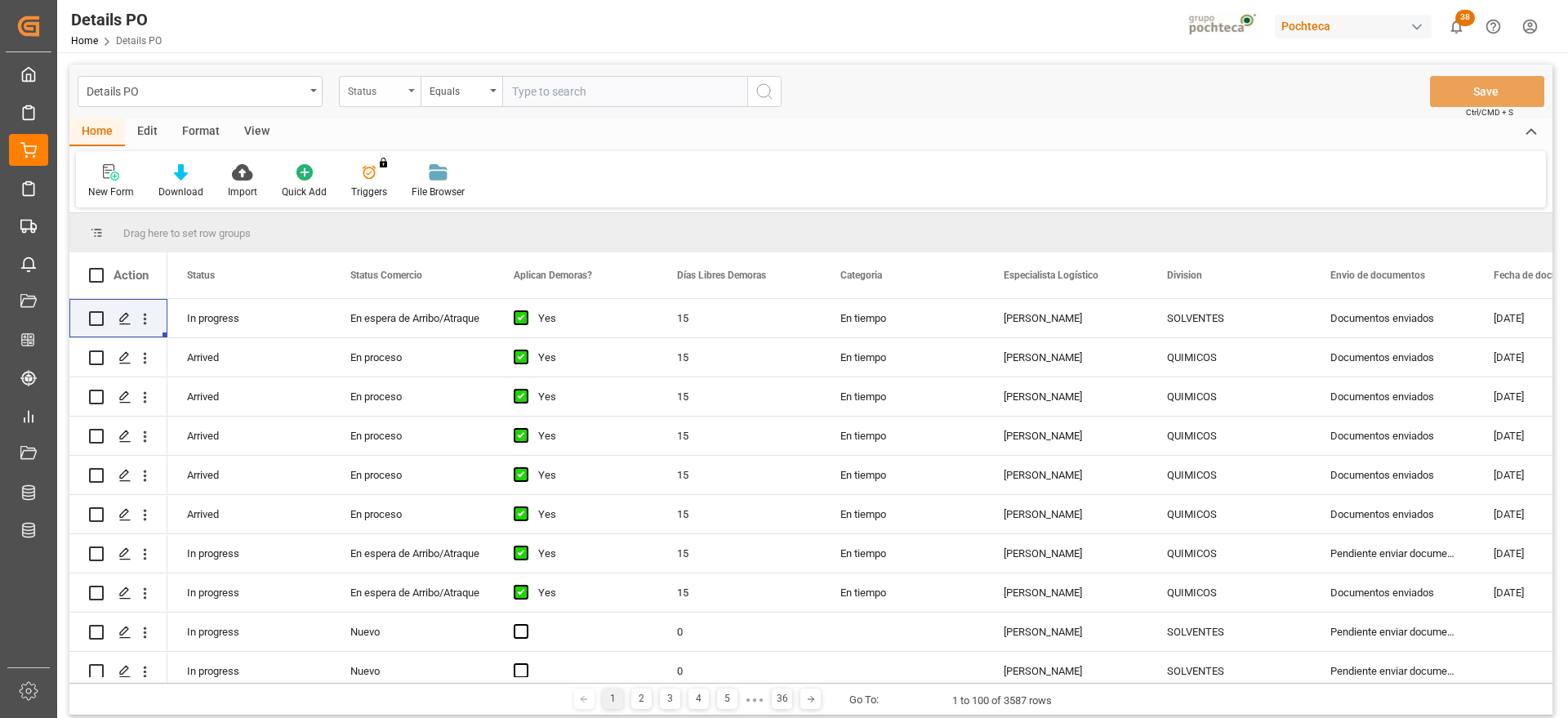
click at [375, 94] on div "Status" at bounding box center [375, 90] width 56 height 19
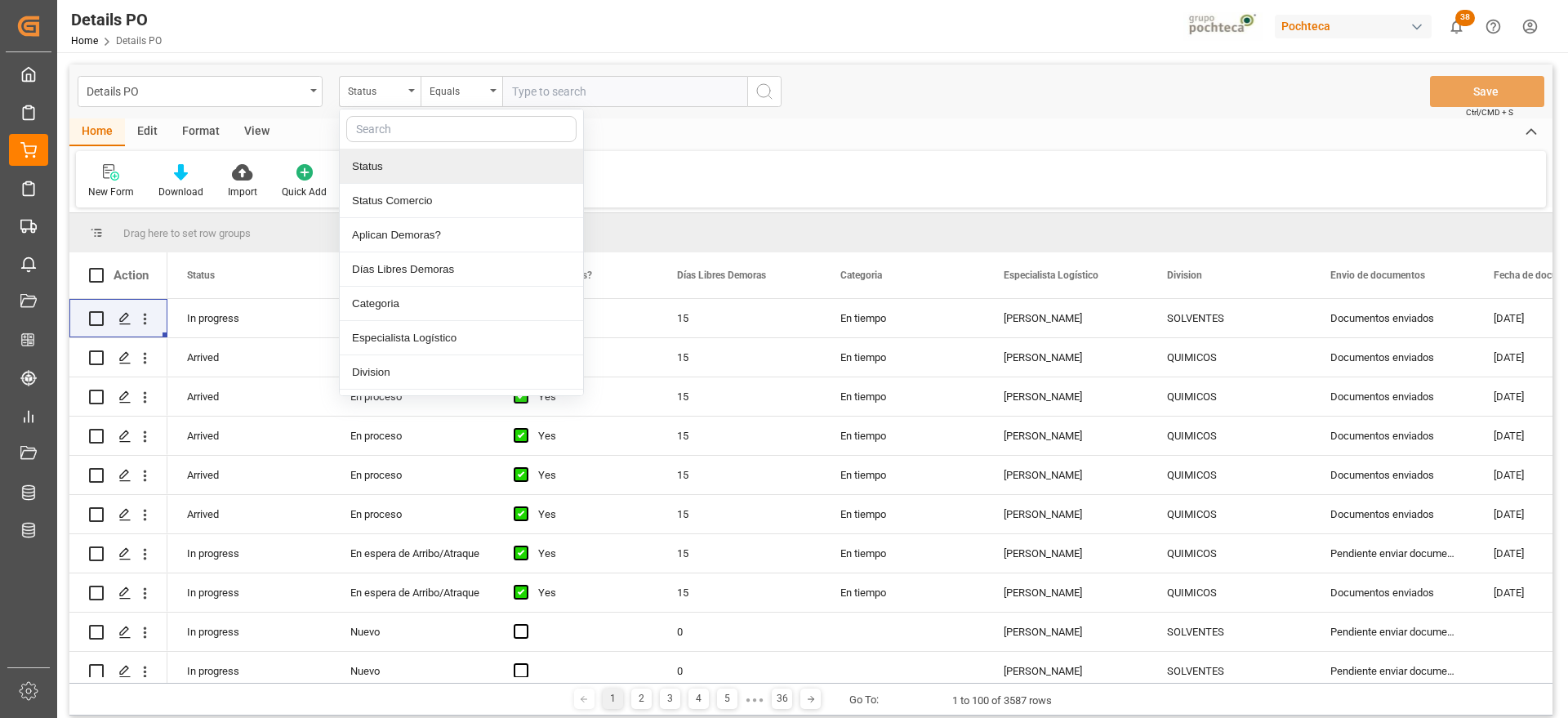
click at [413, 128] on input "text" at bounding box center [461, 129] width 230 height 26
type input "r"
type input "orde"
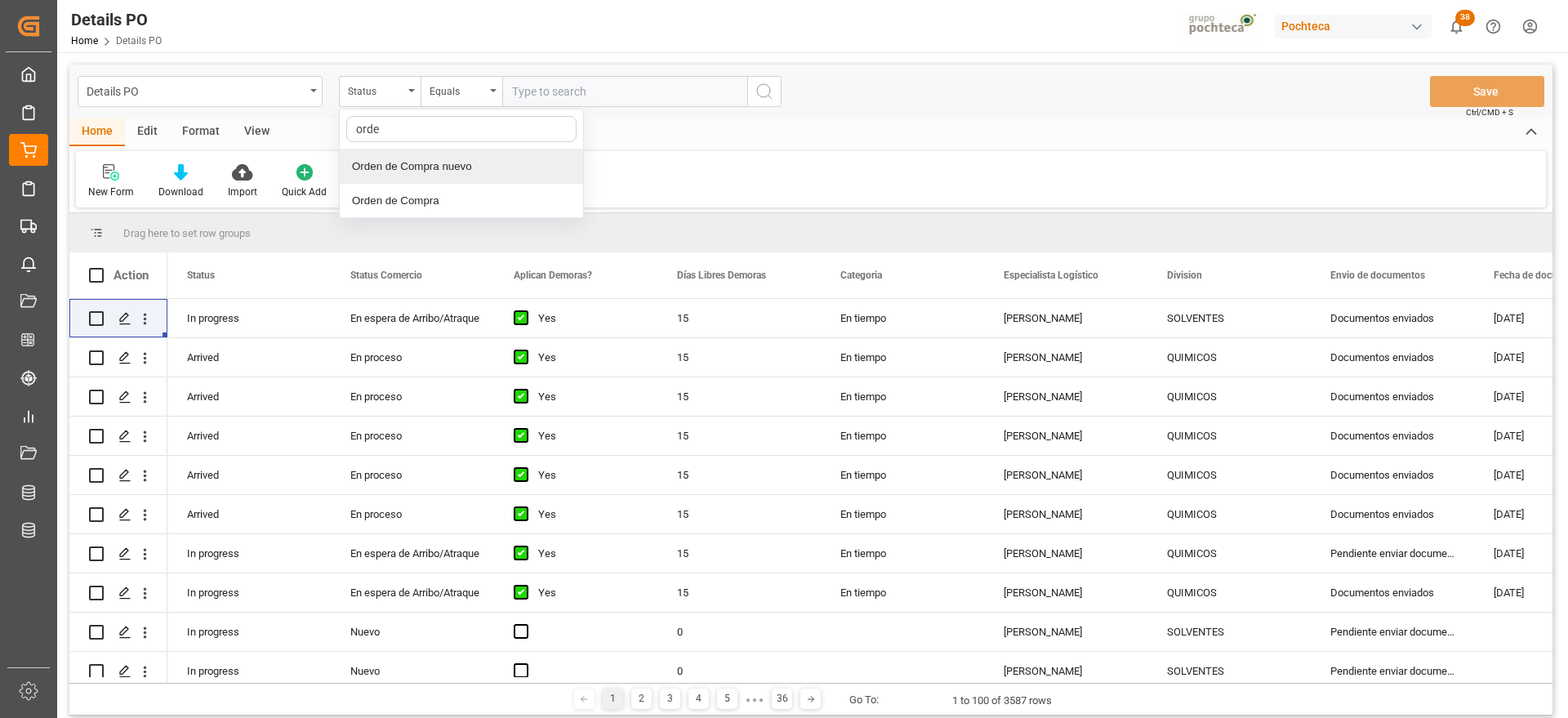
click at [447, 175] on div "Orden de Compra nuevo" at bounding box center [461, 167] width 243 height 34
click at [584, 91] on input "text" at bounding box center [625, 92] width 245 height 31
paste input "5000307235"
type input "5000307235"
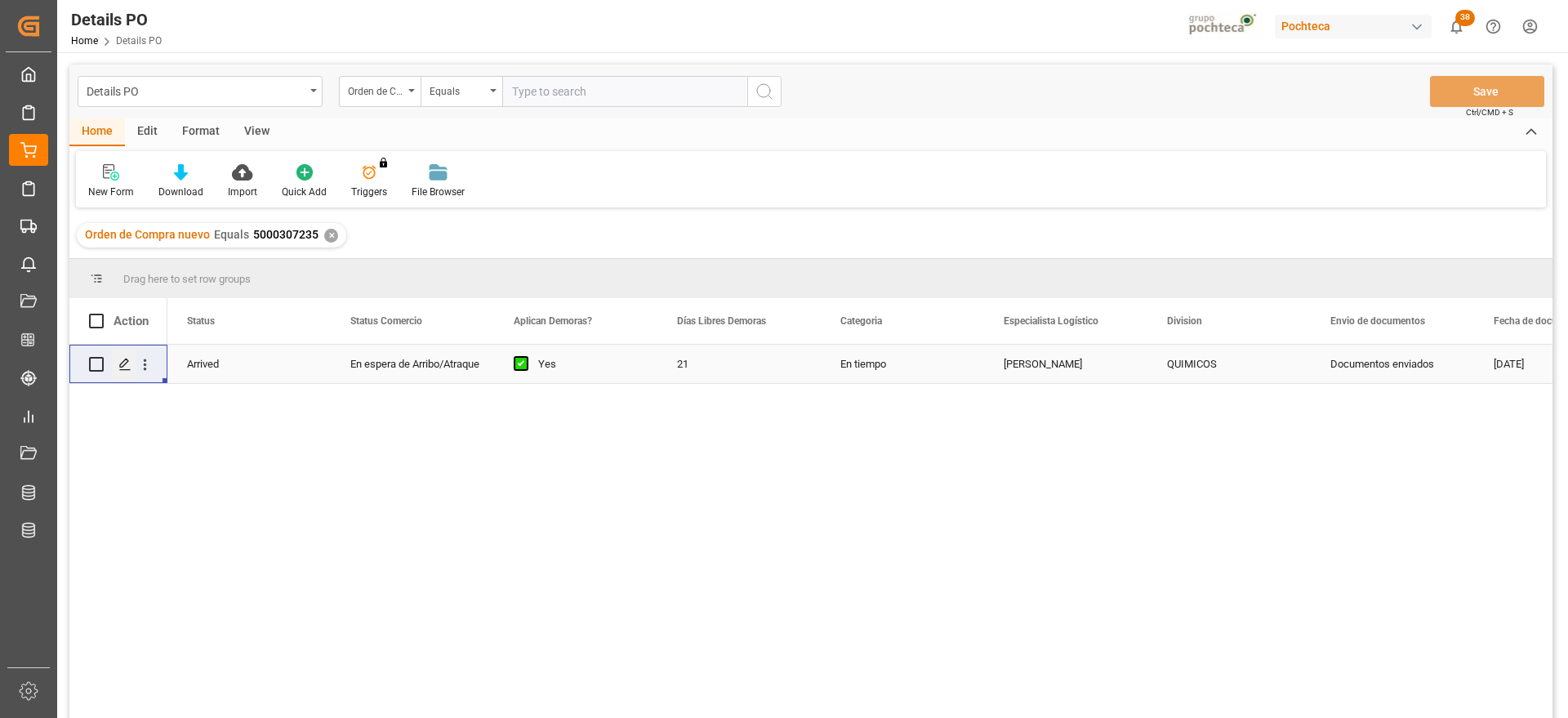
click at [125, 363] on polygon "Press SPACE to select this row." at bounding box center [124, 363] width 8 height 8
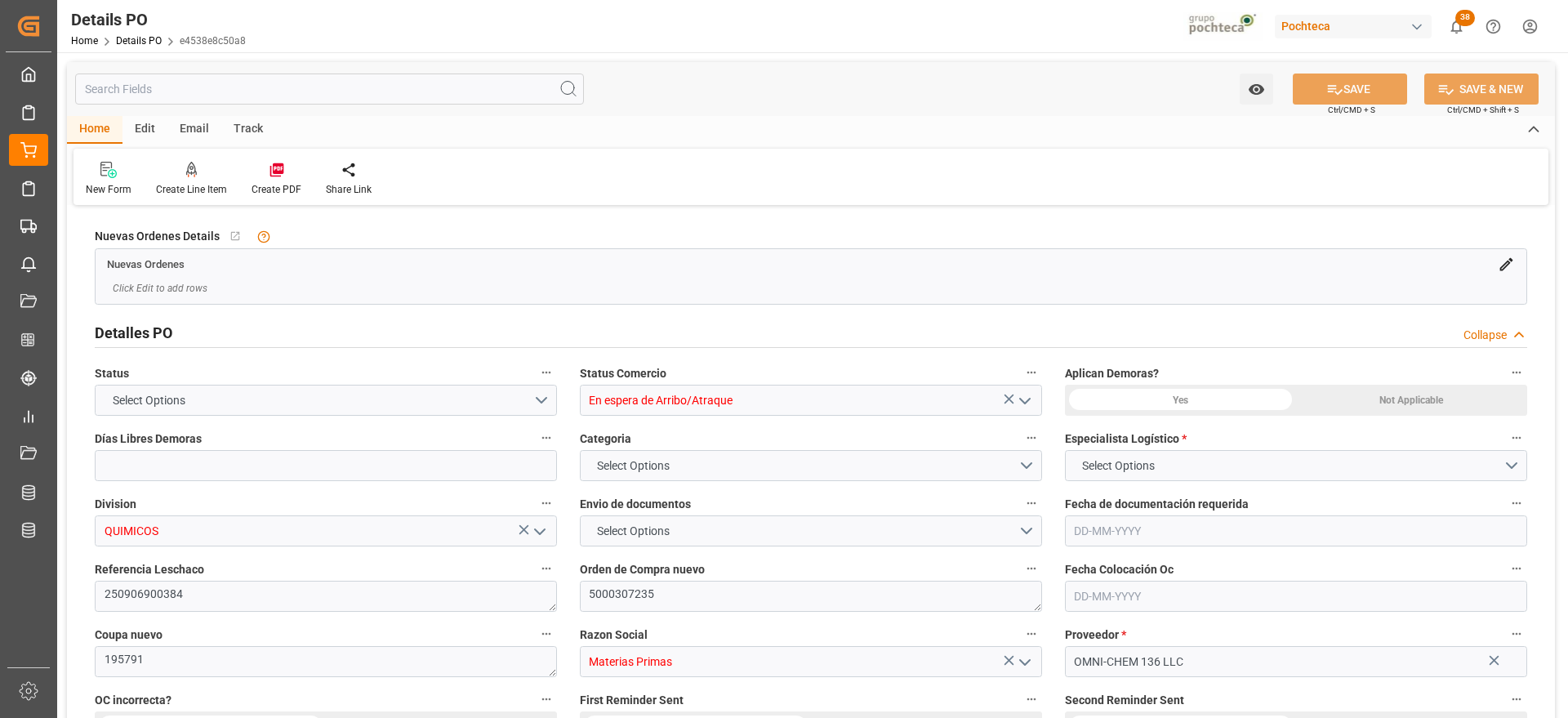
type input "21"
type input "20-08-2025"
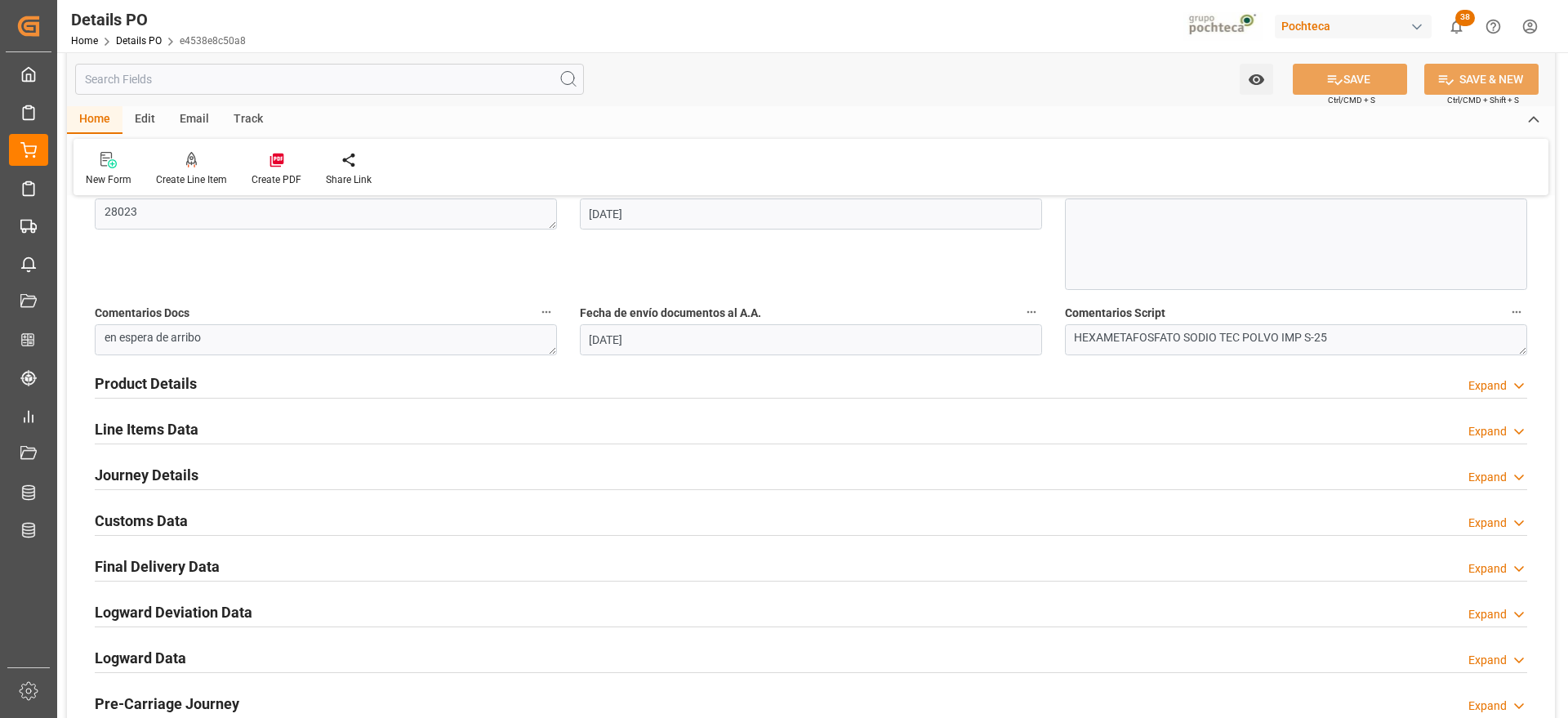
scroll to position [920, 0]
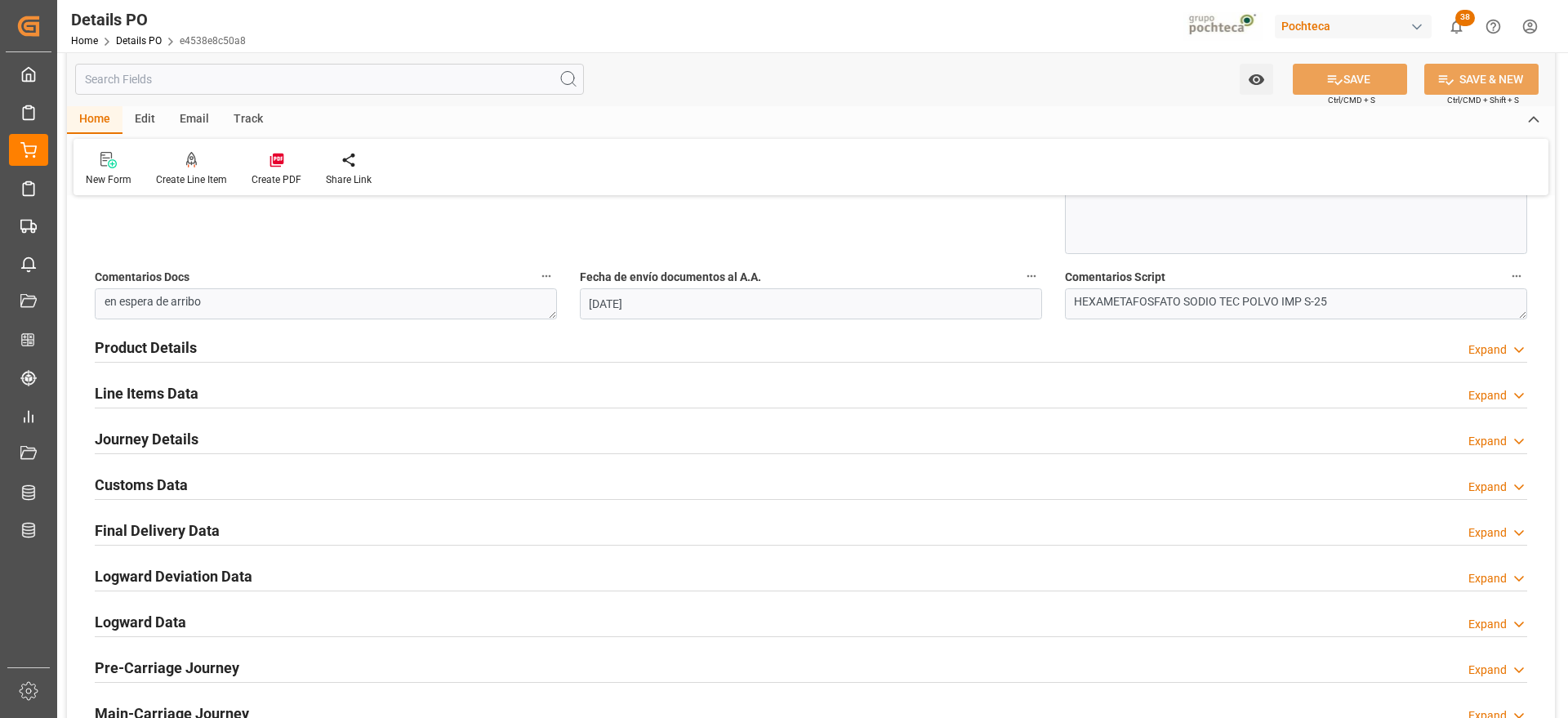
click at [137, 478] on h2 "Customs Data" at bounding box center [140, 484] width 93 height 22
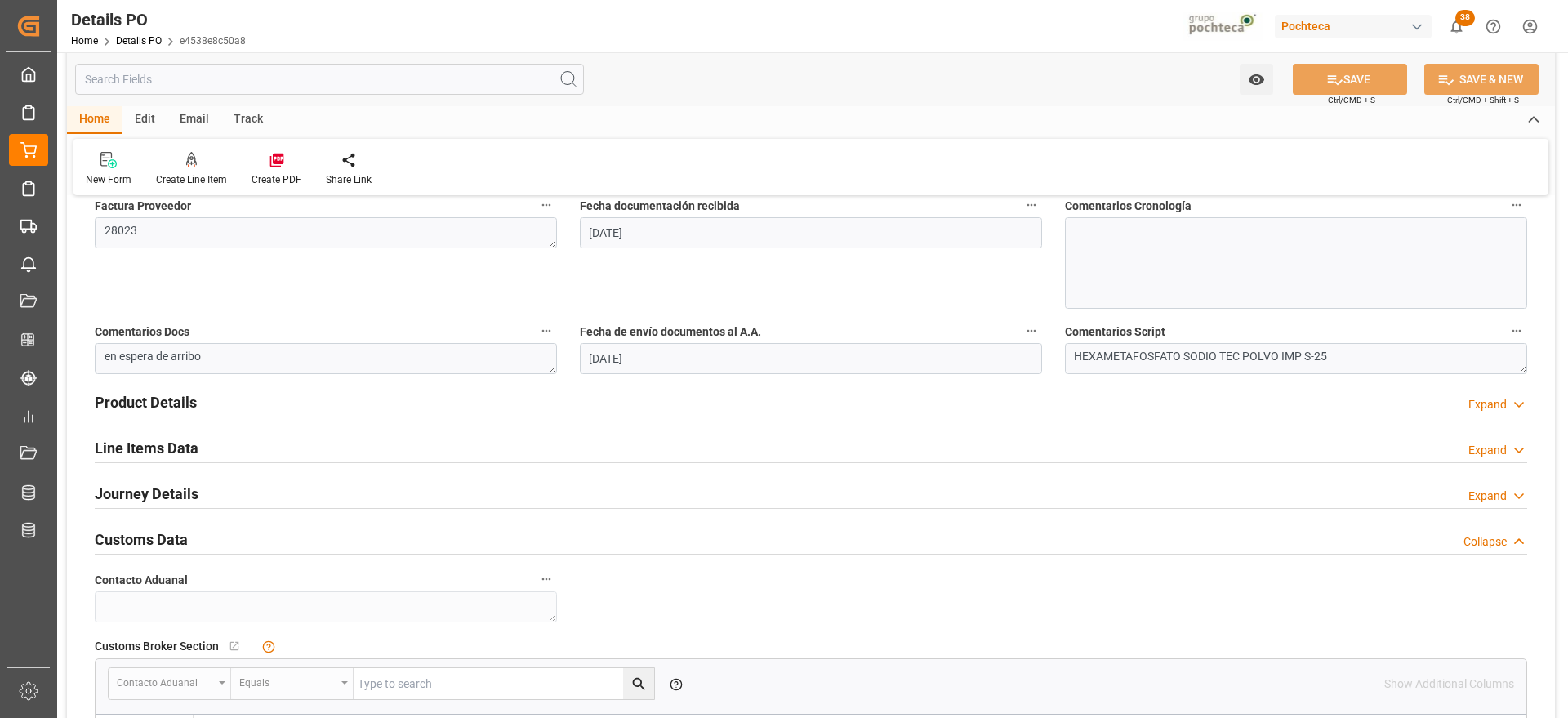
scroll to position [817, 0]
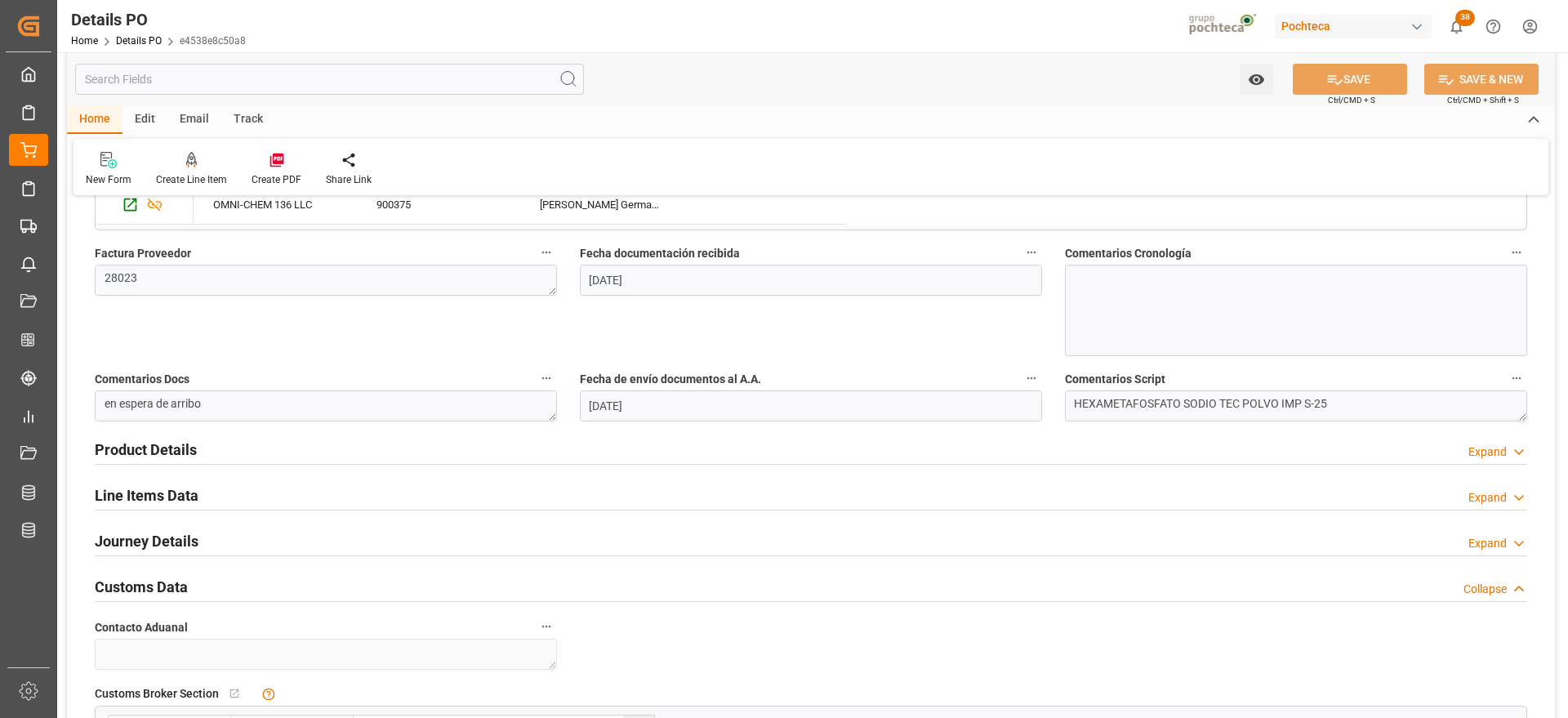
click at [163, 498] on h2 "Line Items Data" at bounding box center [146, 495] width 104 height 22
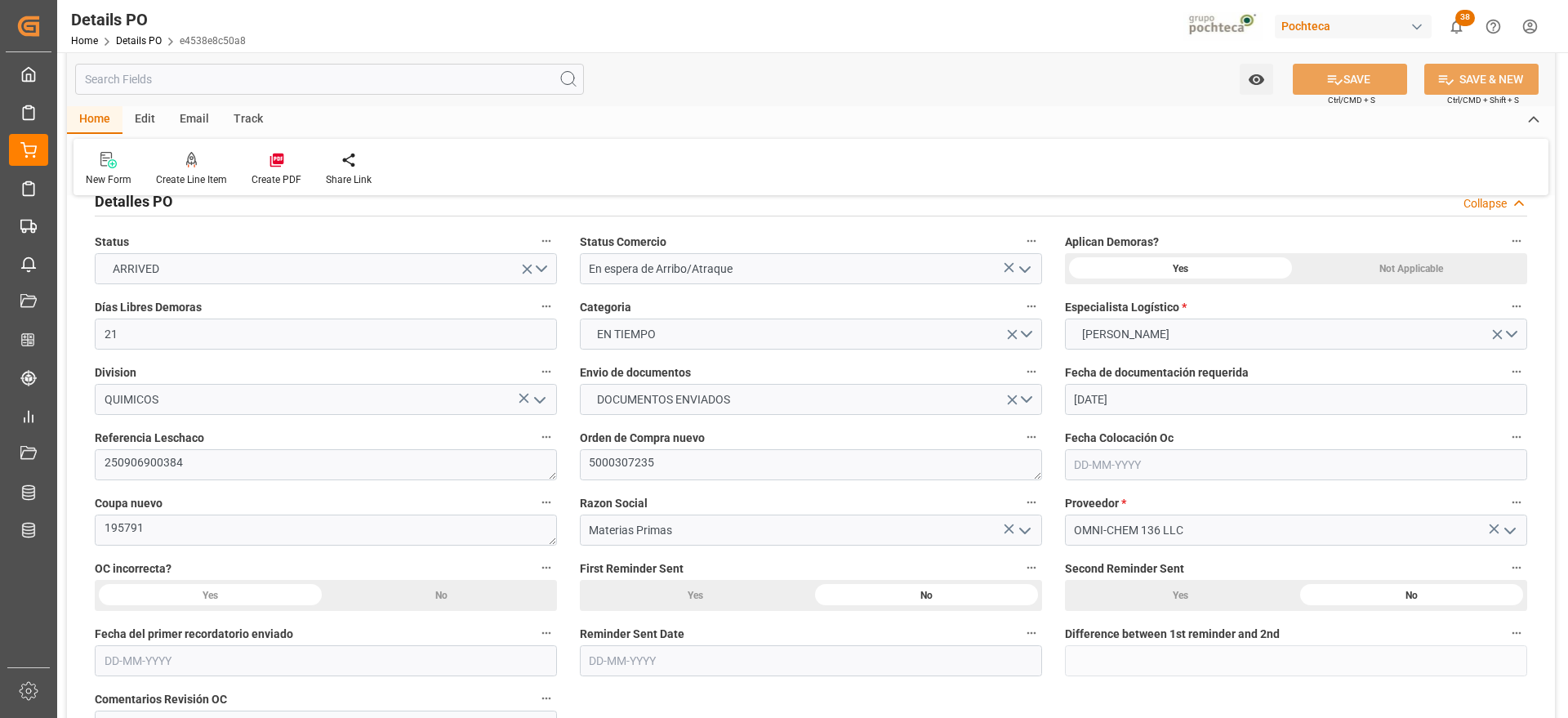
scroll to position [0, 0]
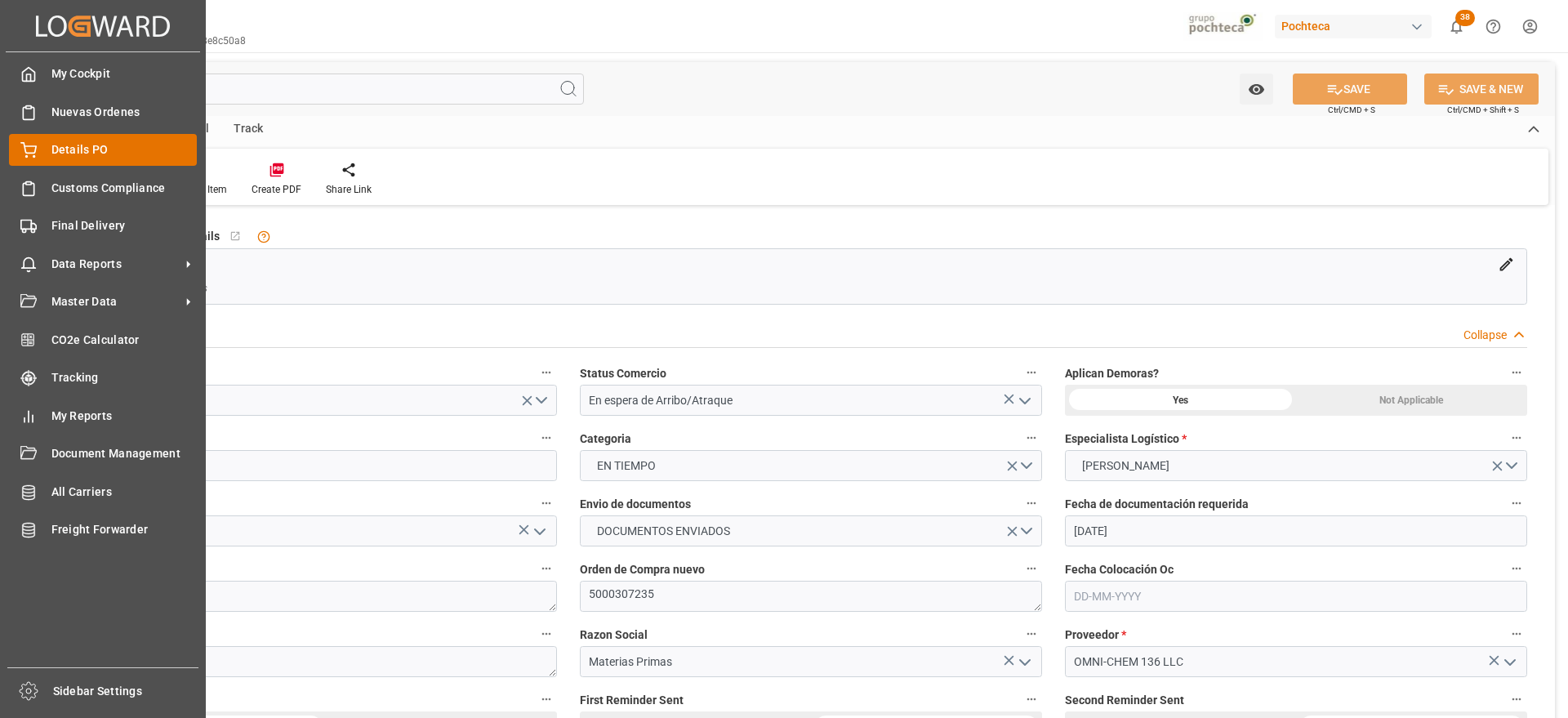
click at [40, 142] on div "Details PO Details PO" at bounding box center [103, 150] width 188 height 32
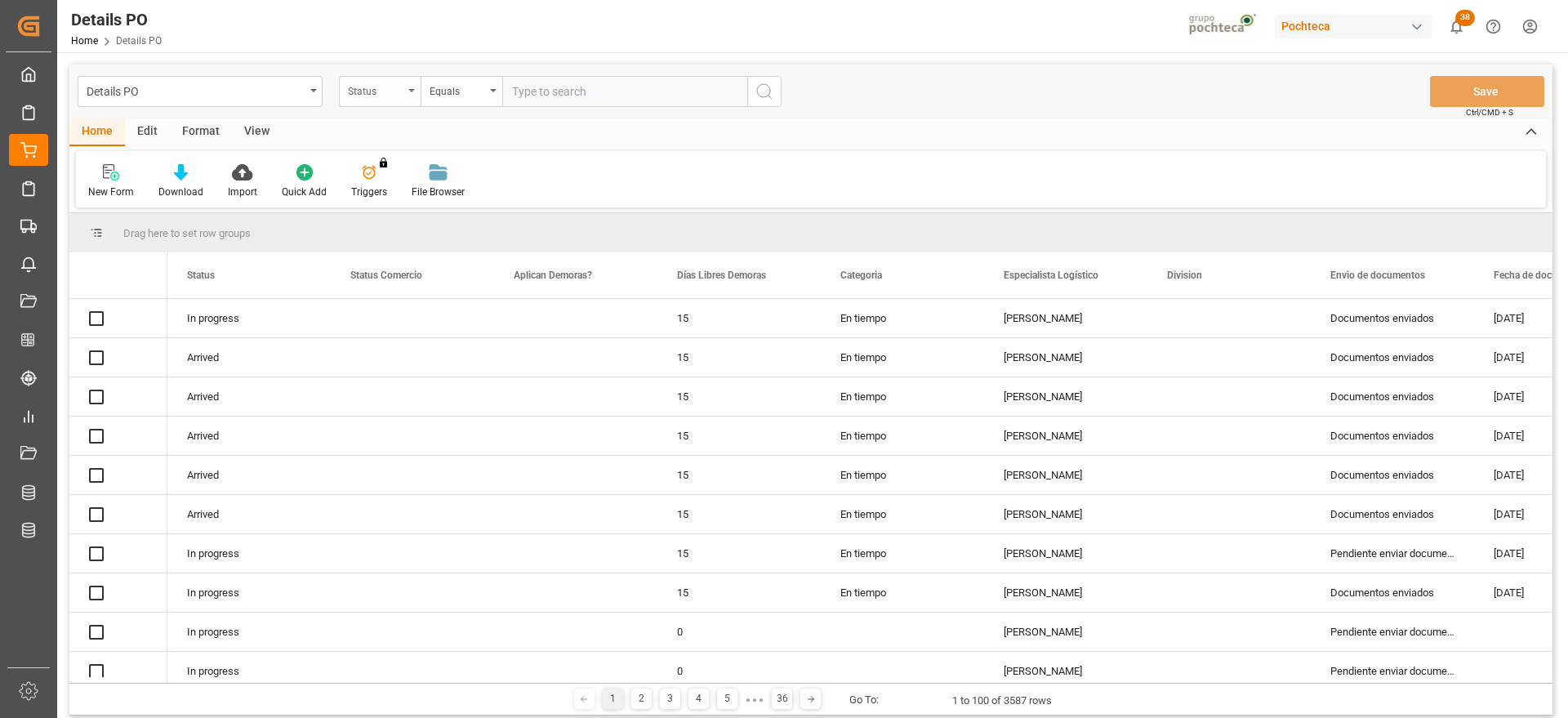
click at [377, 87] on div "Status" at bounding box center [375, 90] width 56 height 19
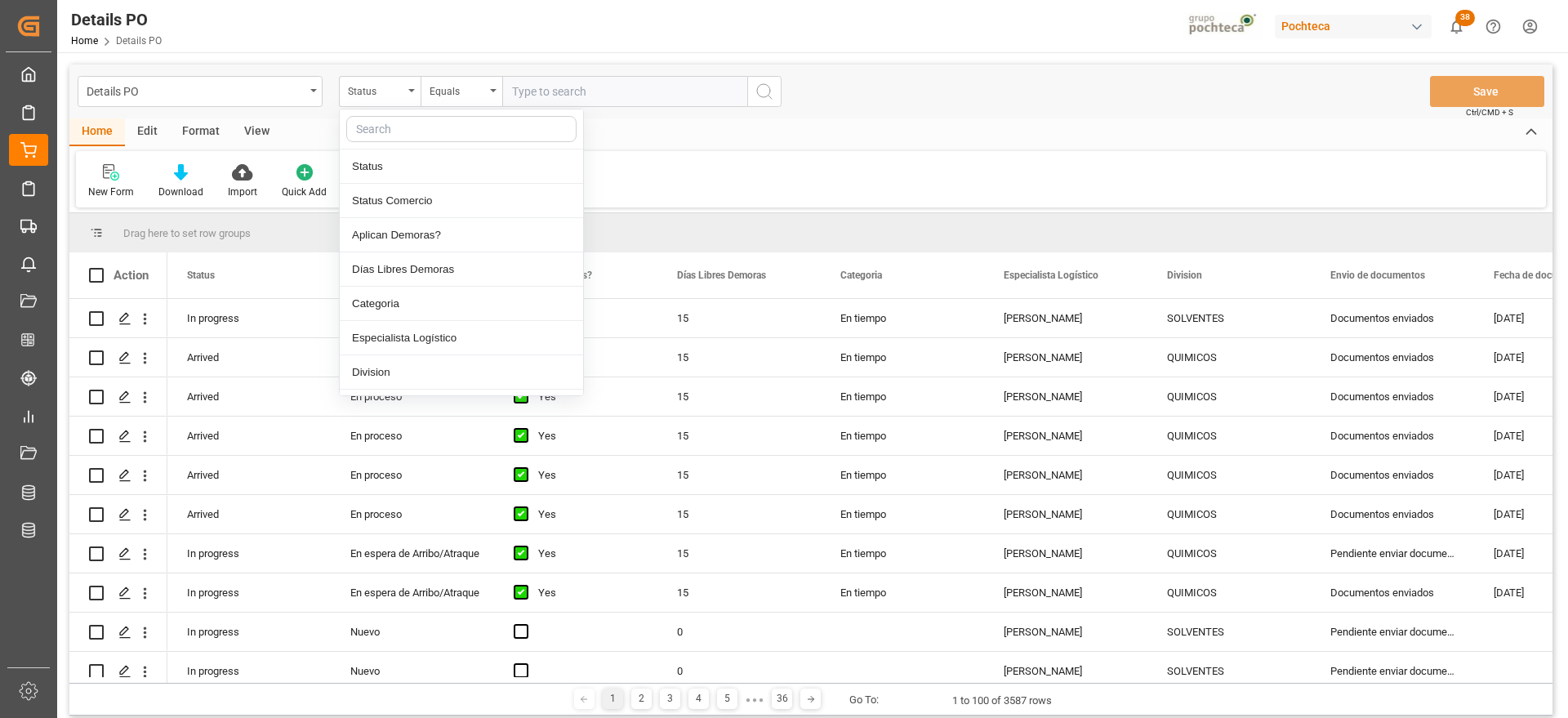
click at [373, 118] on input "text" at bounding box center [461, 129] width 230 height 26
type input "ord"
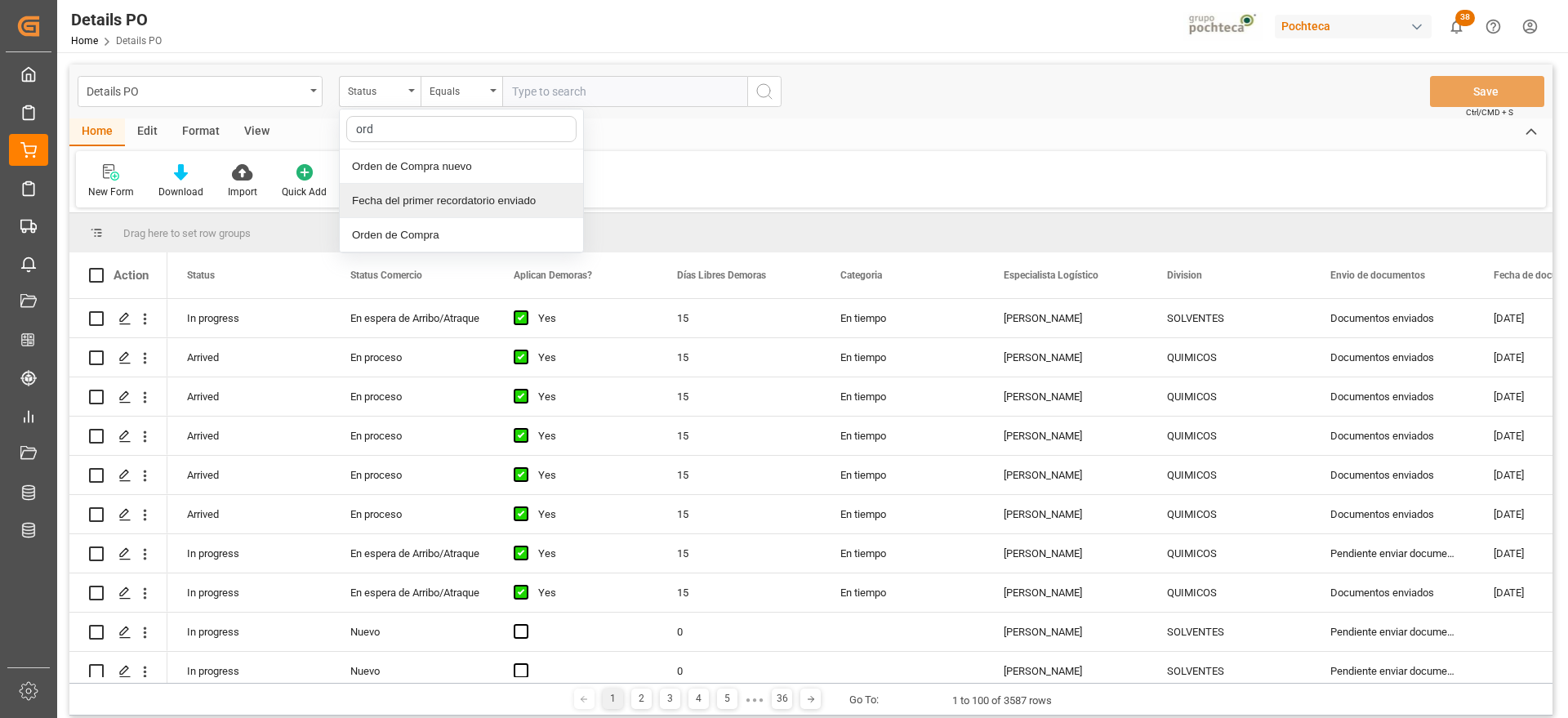
click at [431, 195] on div "Fecha del primer recordatorio enviado" at bounding box center [461, 201] width 243 height 34
click at [379, 83] on div "Fecha del primer recordatorio enviado" at bounding box center [375, 90] width 56 height 19
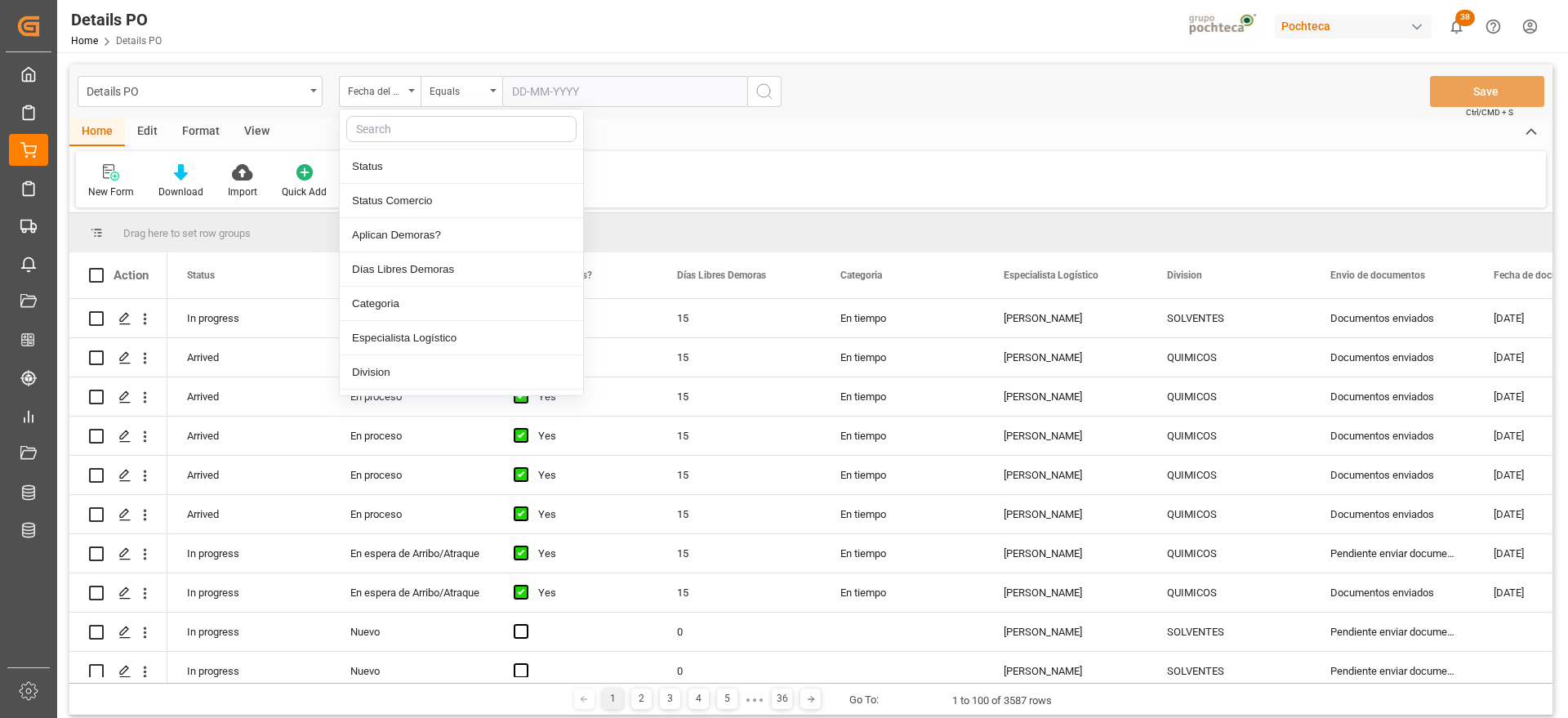
click at [389, 126] on input "text" at bounding box center [461, 129] width 230 height 26
type input "orde"
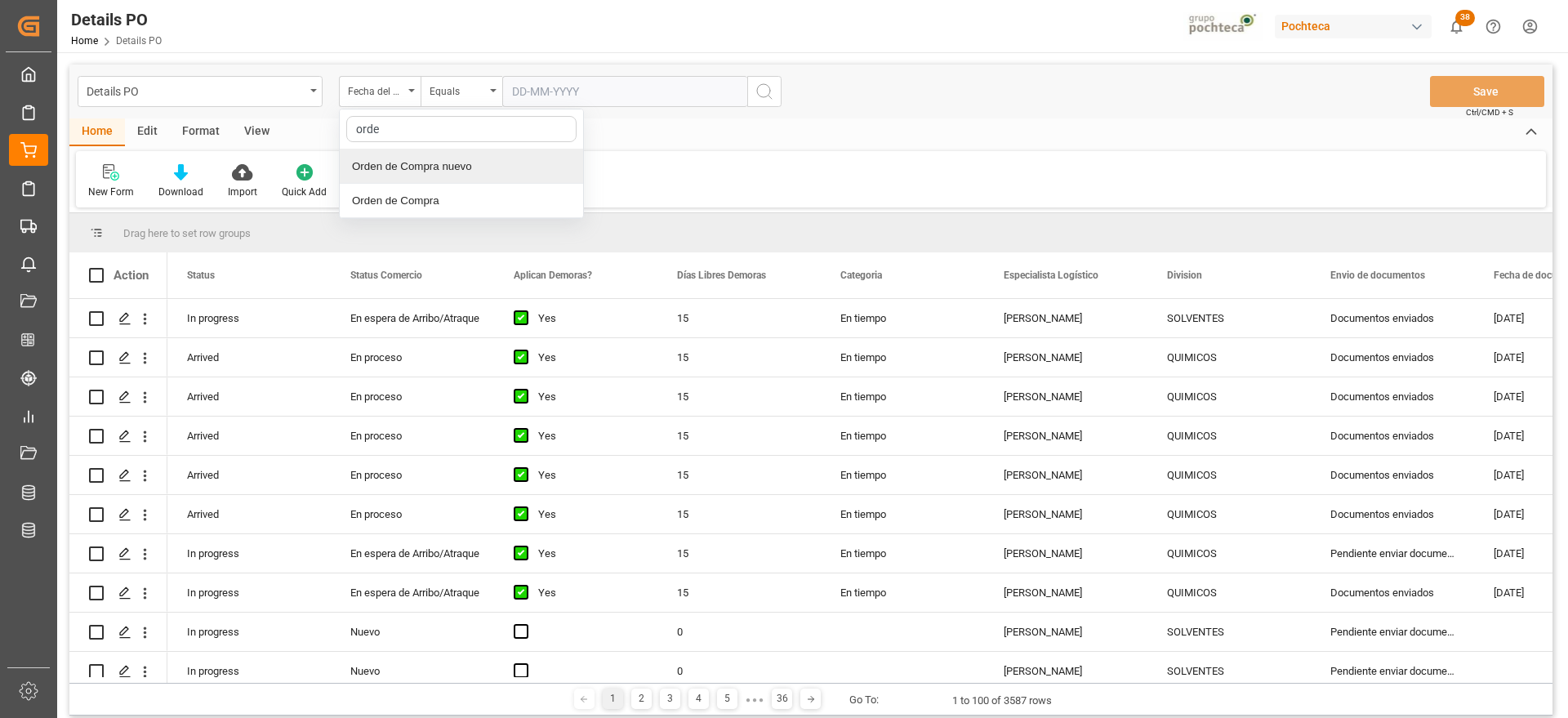
click at [412, 162] on div "Orden de Compra nuevo" at bounding box center [461, 167] width 243 height 34
click at [543, 93] on input "text" at bounding box center [625, 92] width 245 height 31
type input "5000306321"
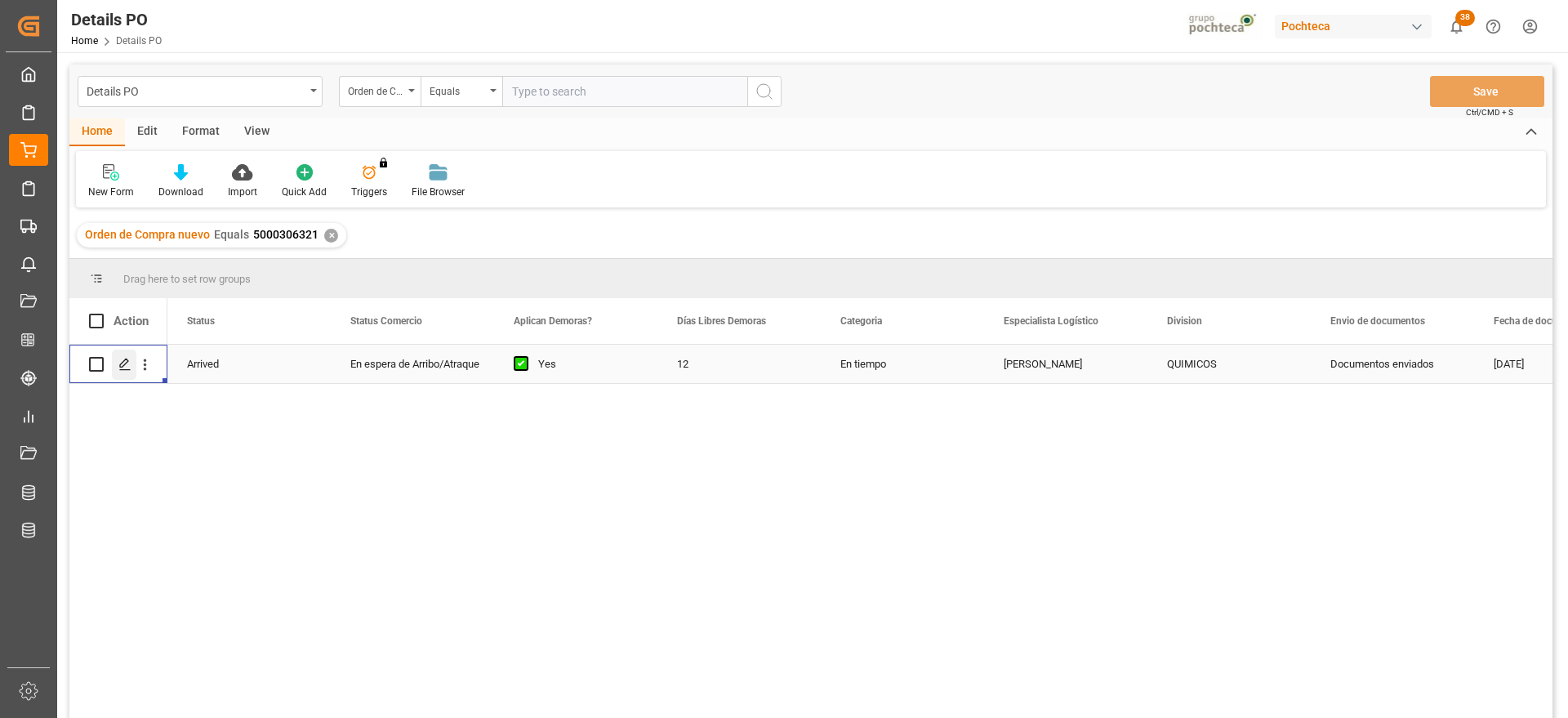
click at [124, 363] on icon "Press SPACE to select this row." at bounding box center [125, 364] width 13 height 13
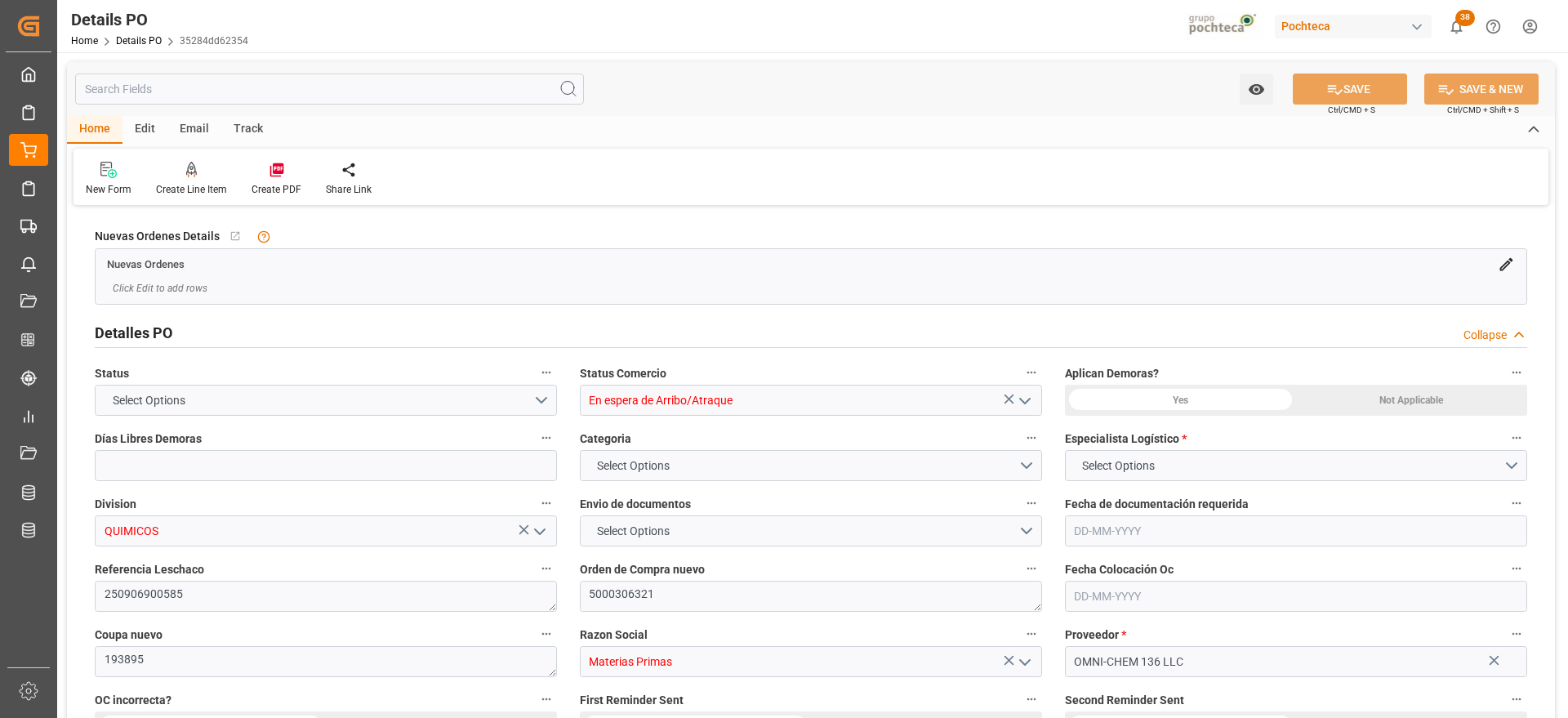
type input "12"
type input "15-08-2025"
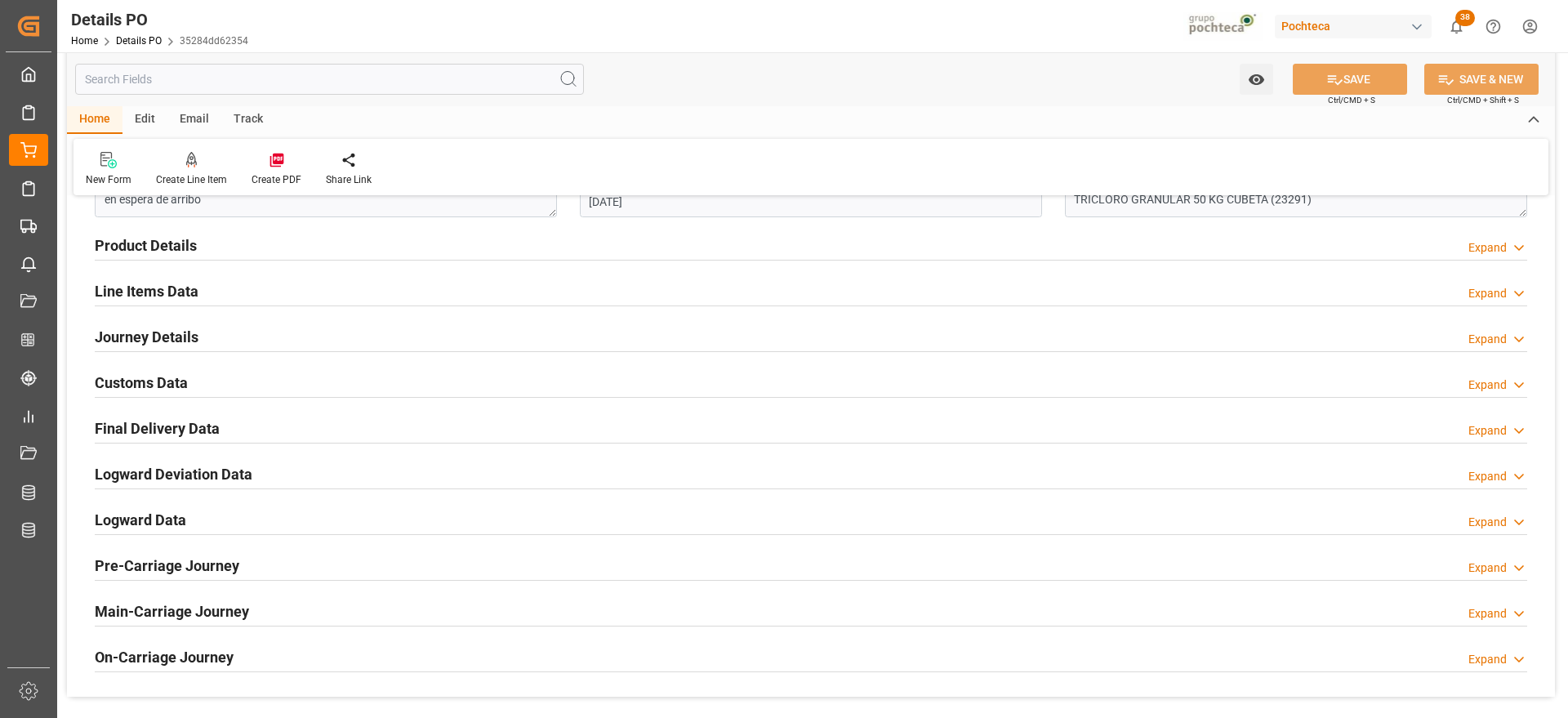
click at [155, 386] on h2 "Customs Data" at bounding box center [140, 382] width 93 height 22
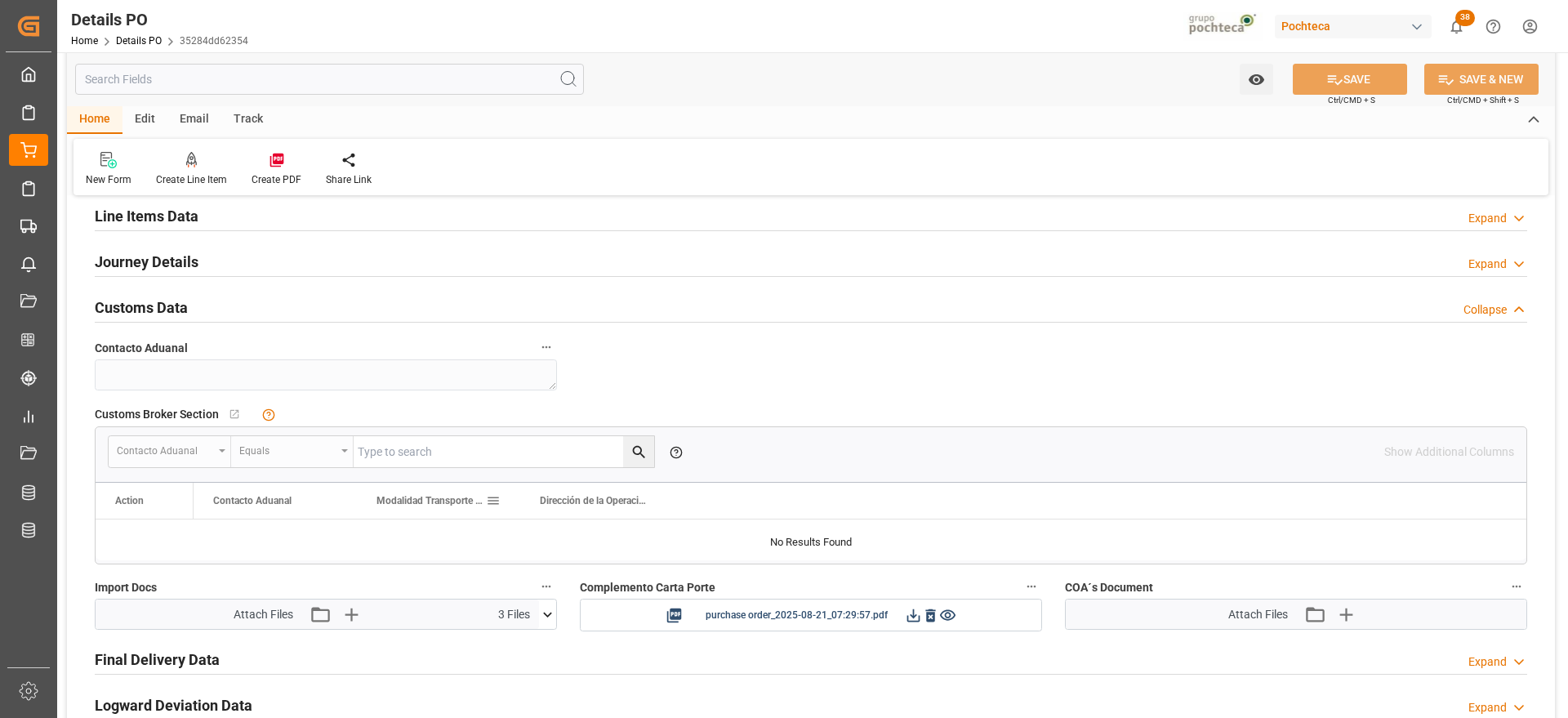
scroll to position [1226, 0]
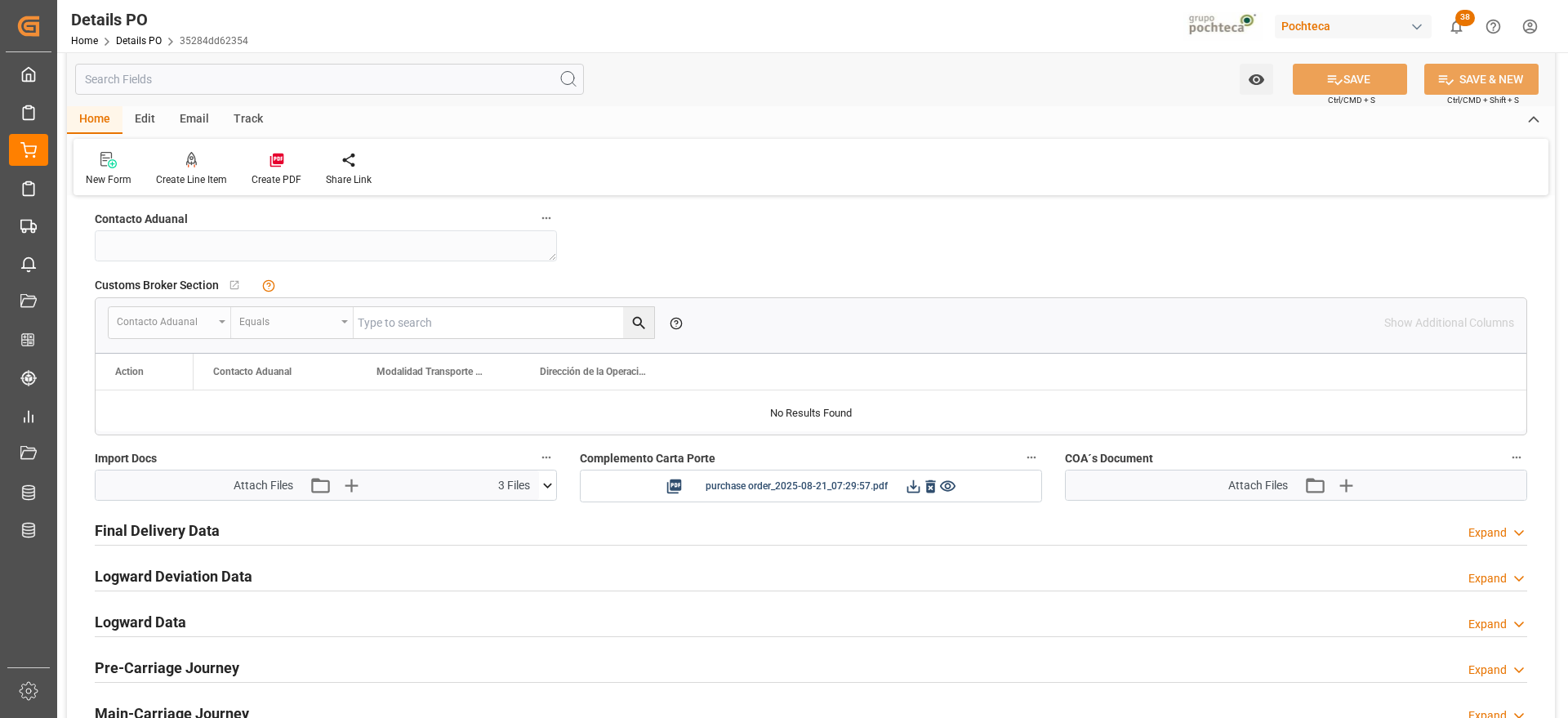
click at [545, 479] on icon at bounding box center [548, 486] width 17 height 17
click at [501, 513] on icon at bounding box center [504, 516] width 17 height 17
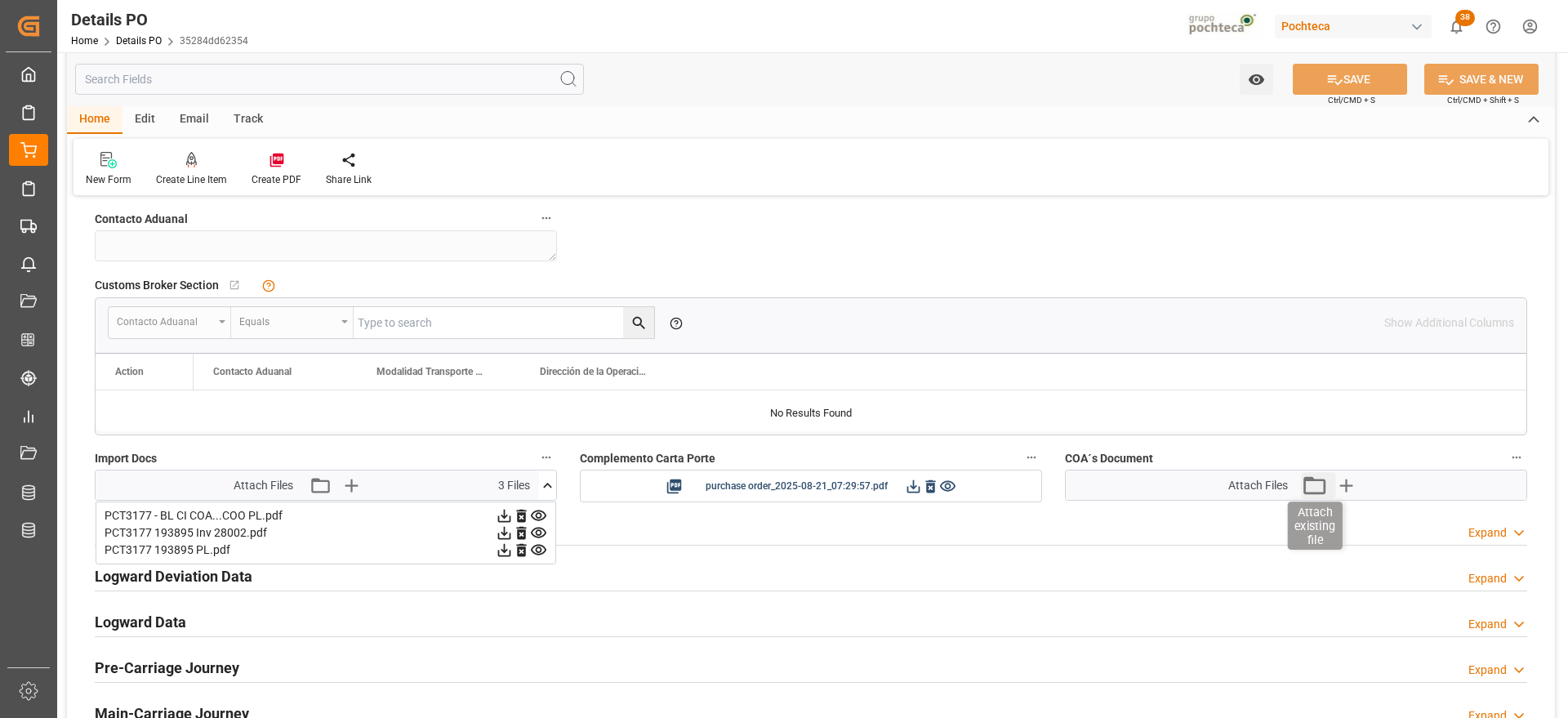
click at [1310, 484] on icon "button" at bounding box center [1314, 486] width 26 height 26
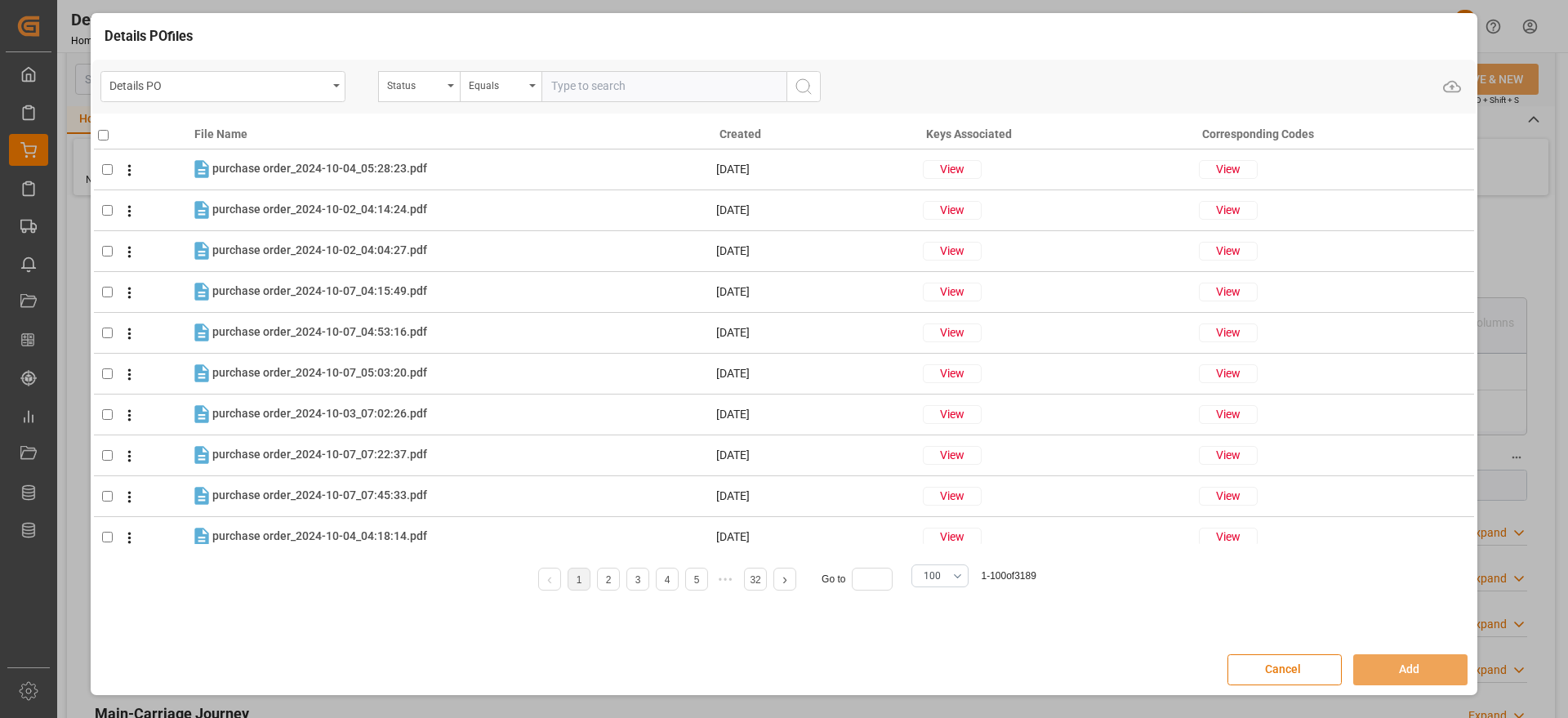
click at [1290, 669] on button "Cancel" at bounding box center [1284, 670] width 114 height 31
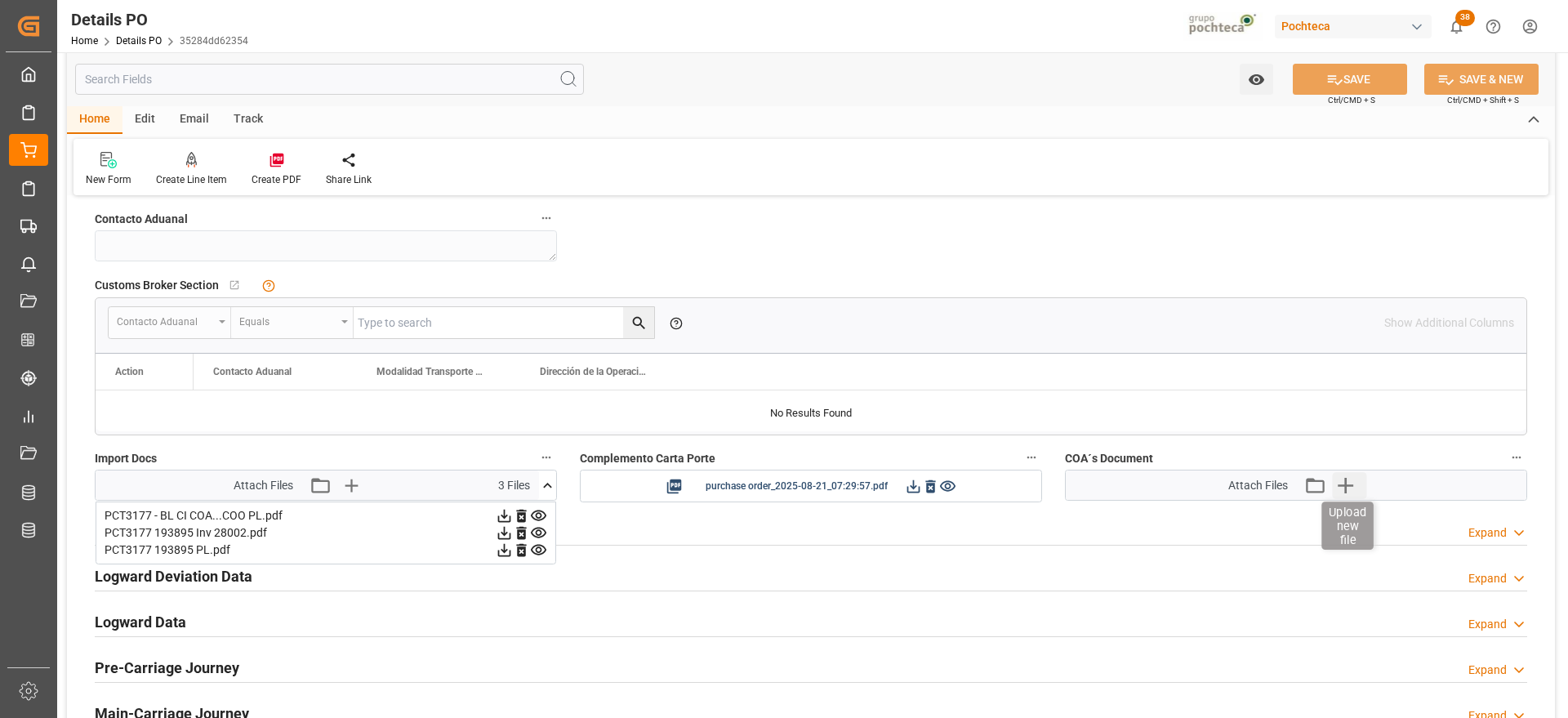
click at [1345, 481] on icon "button" at bounding box center [1345, 486] width 26 height 26
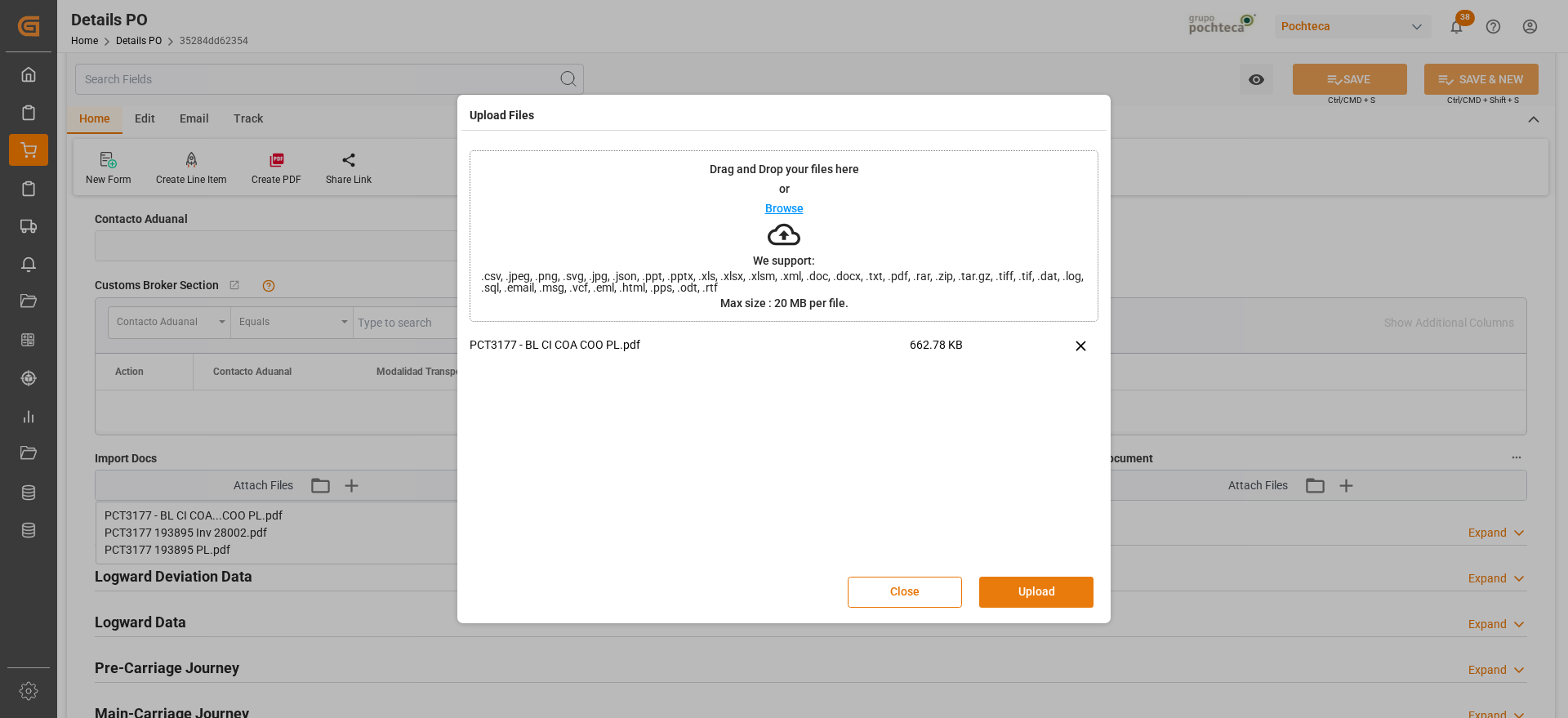
click at [1063, 581] on button "Upload" at bounding box center [1036, 593] width 114 height 31
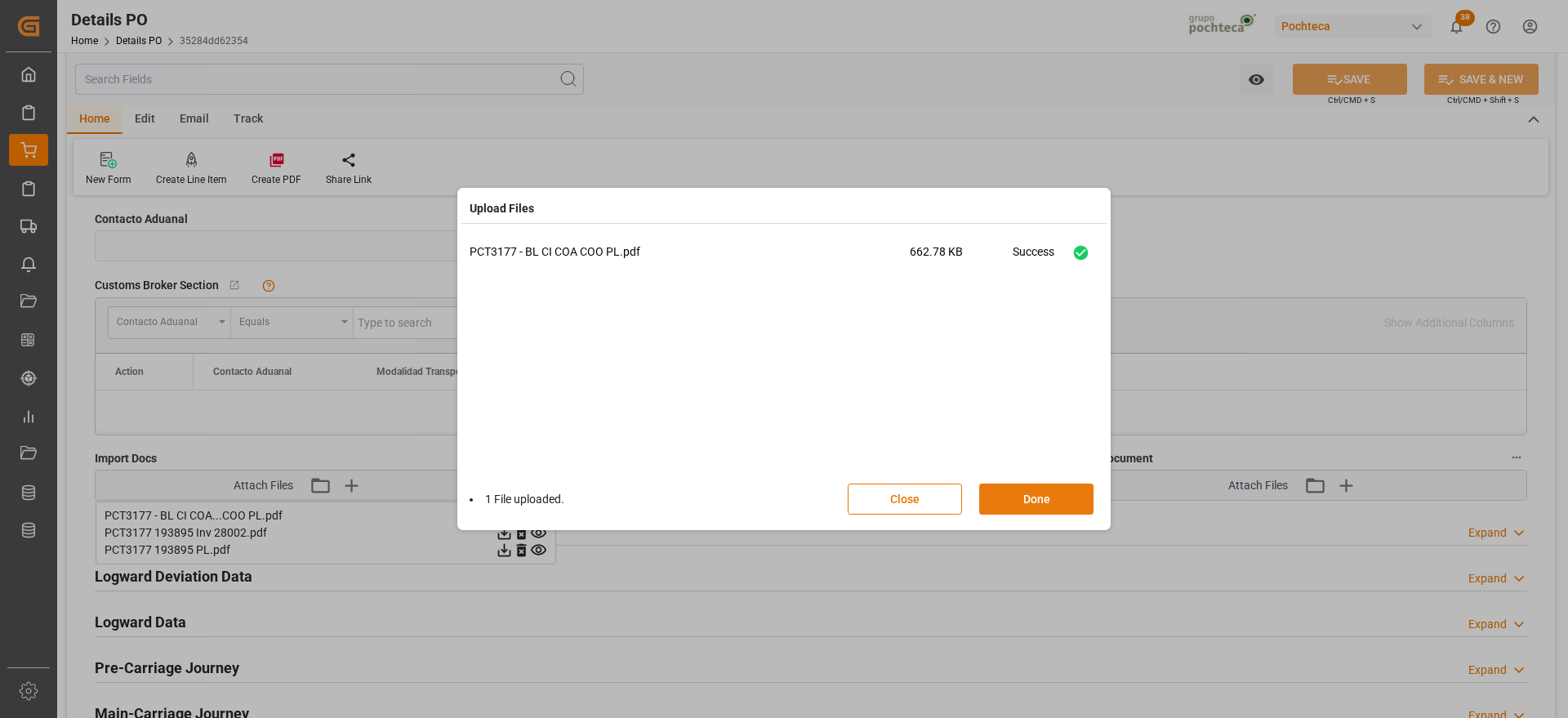
click at [1037, 501] on button "Done" at bounding box center [1036, 499] width 114 height 31
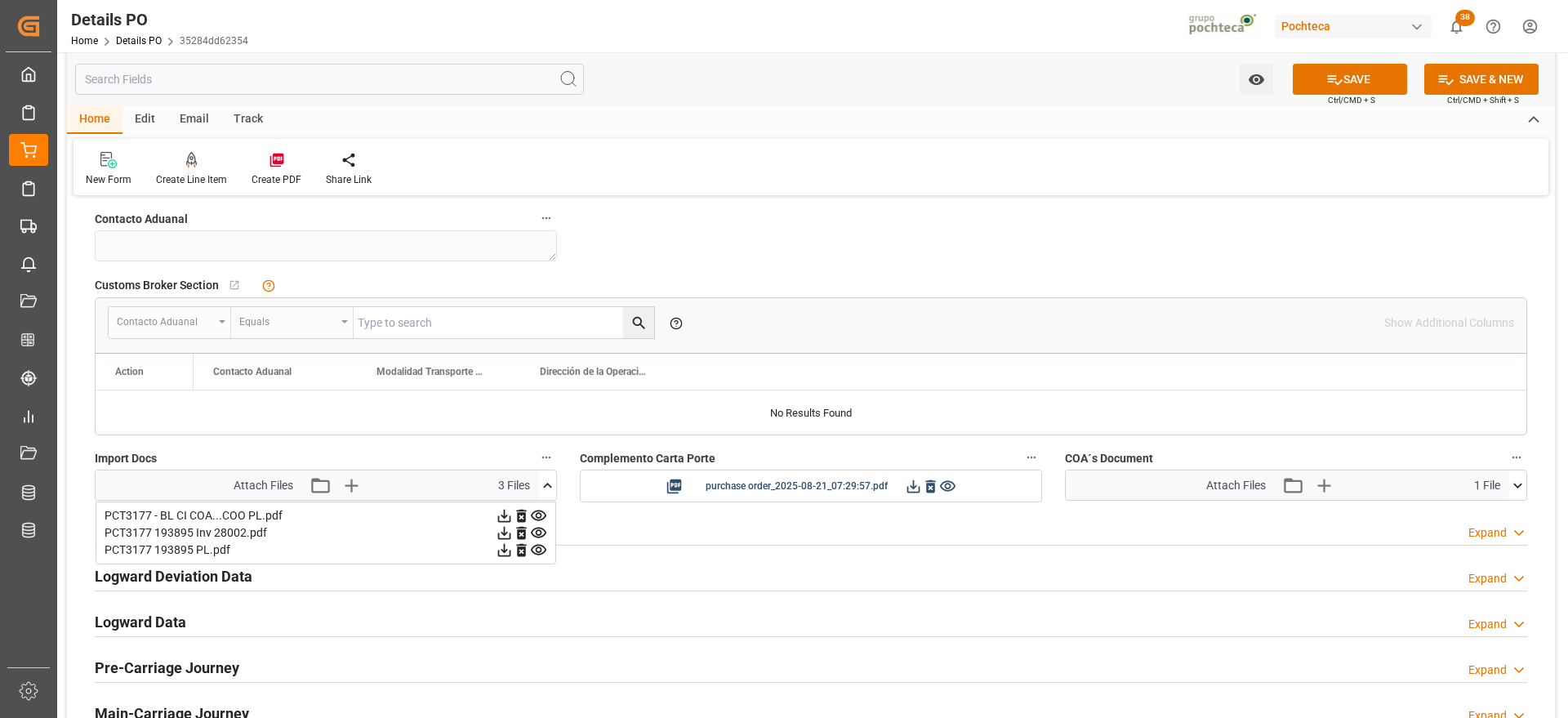
click at [543, 481] on icon at bounding box center [548, 486] width 17 height 17
click at [1334, 84] on icon at bounding box center [1335, 79] width 17 height 17
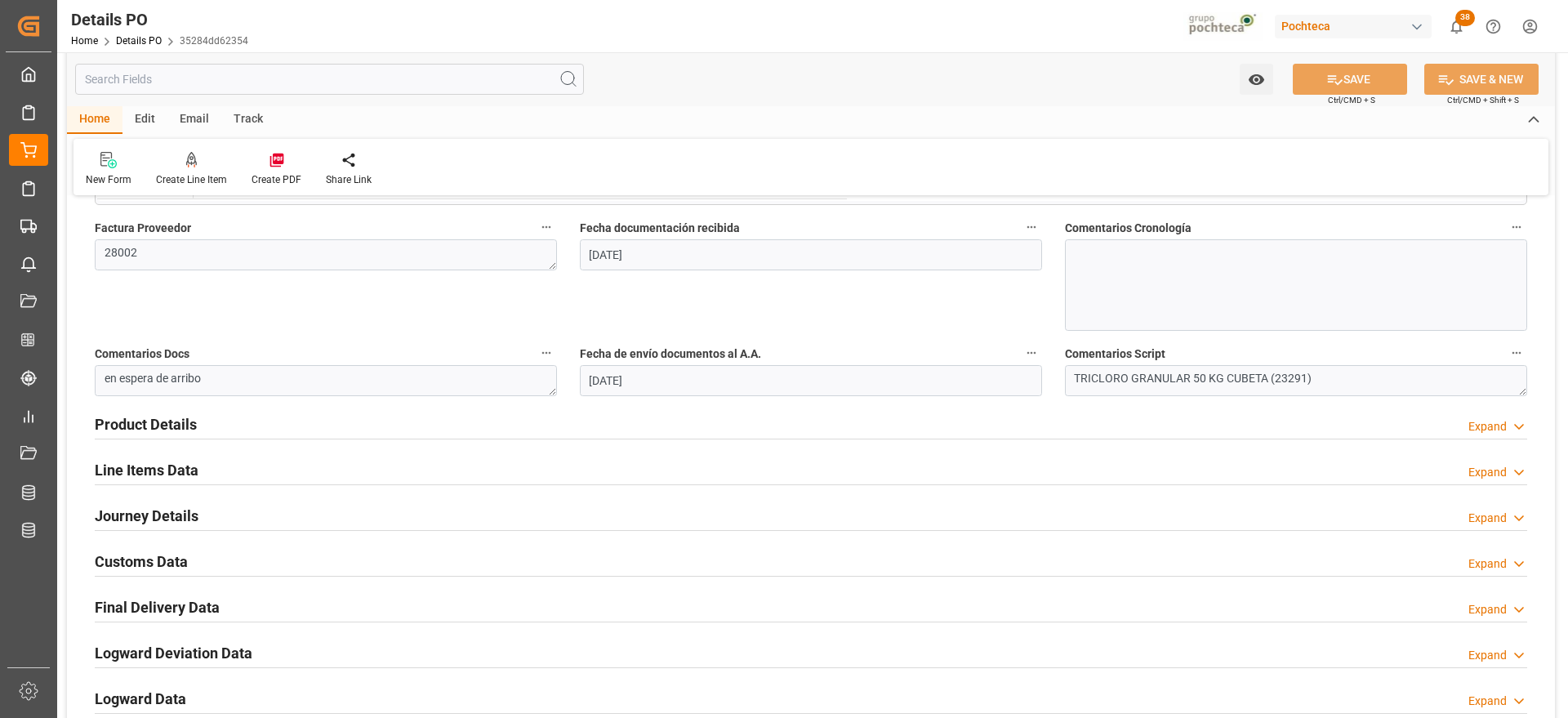
scroll to position [1022, 0]
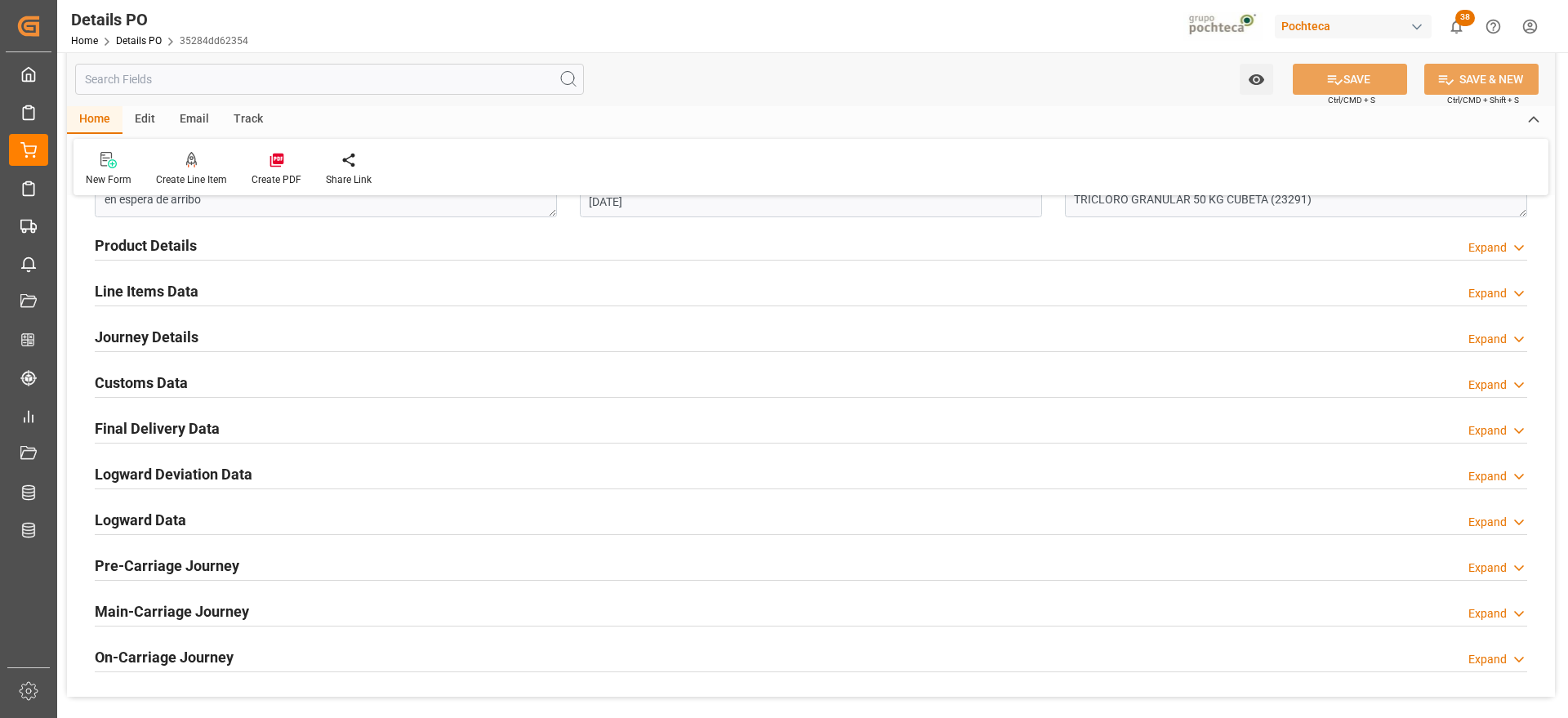
click at [150, 283] on h2 "Line Items Data" at bounding box center [146, 291] width 104 height 22
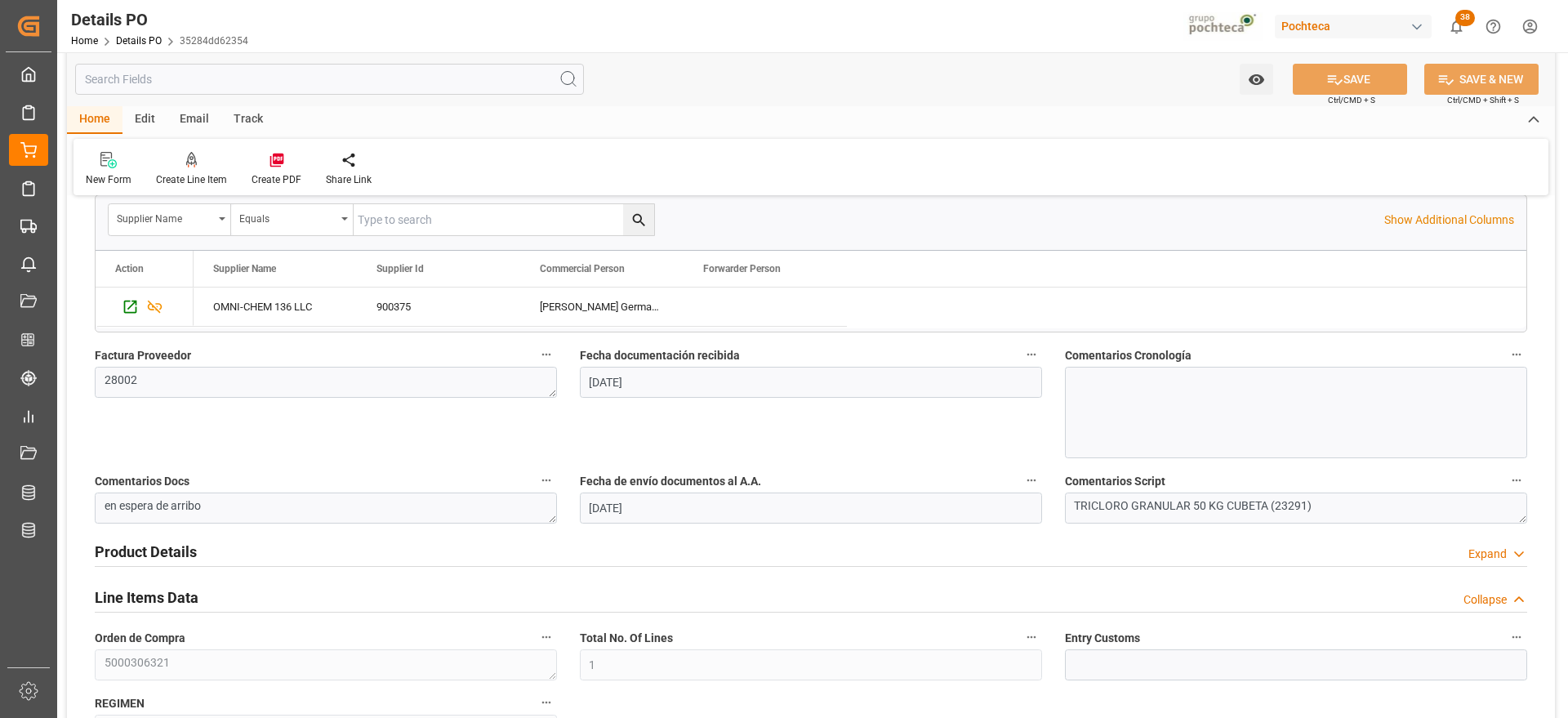
scroll to position [0, 0]
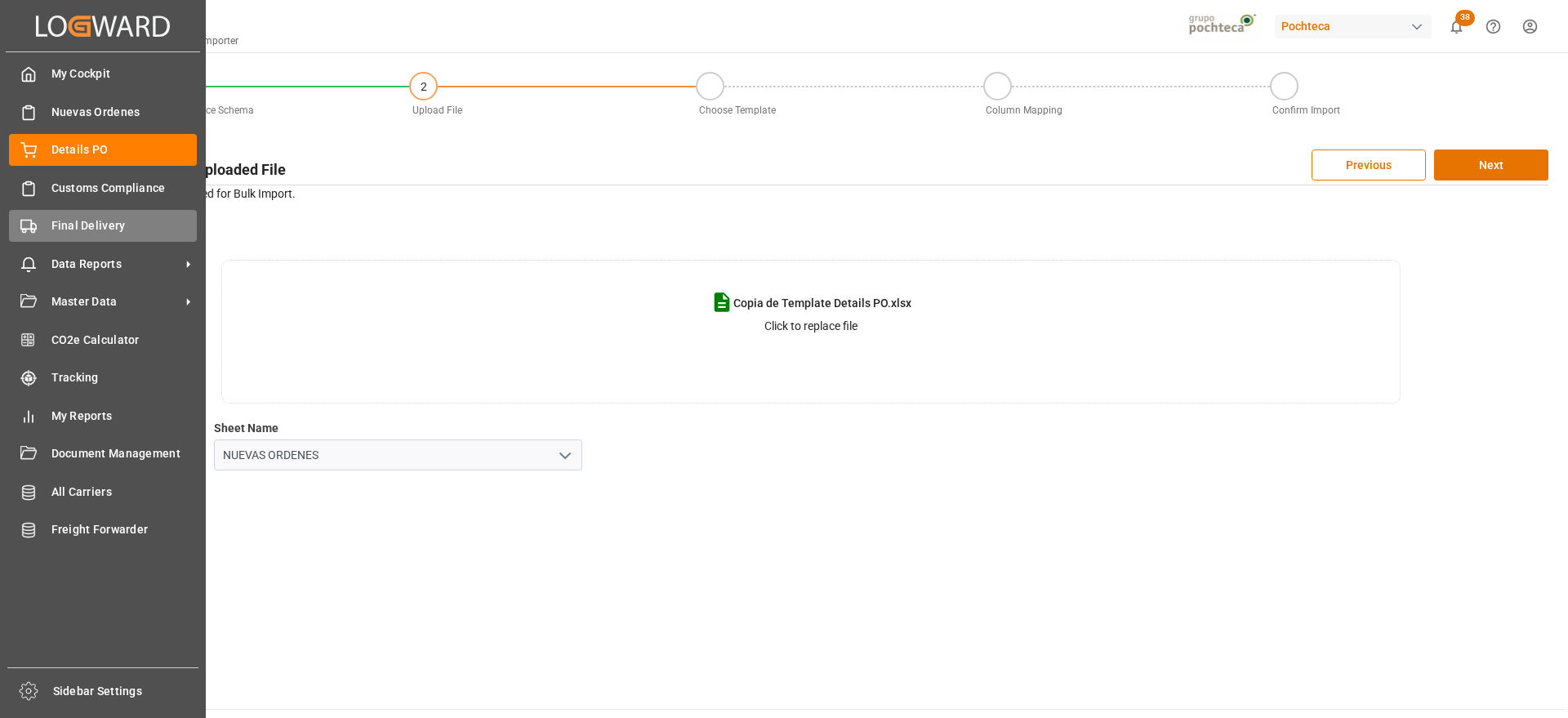
click at [29, 225] on icon at bounding box center [28, 225] width 16 height 16
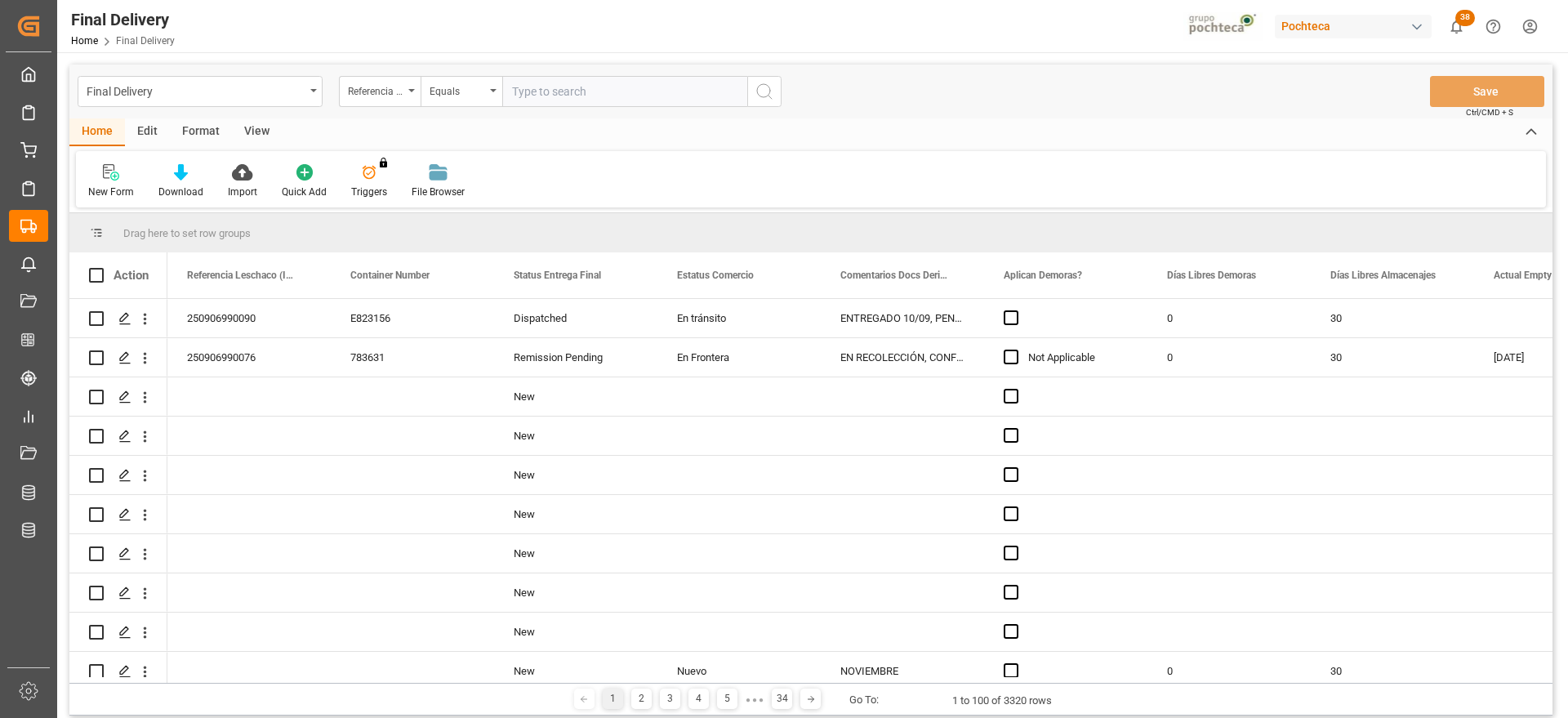
click at [529, 83] on input "text" at bounding box center [625, 92] width 245 height 31
click at [538, 90] on input "text" at bounding box center [625, 92] width 245 height 31
paste input "250906900600"
type input "250906900600"
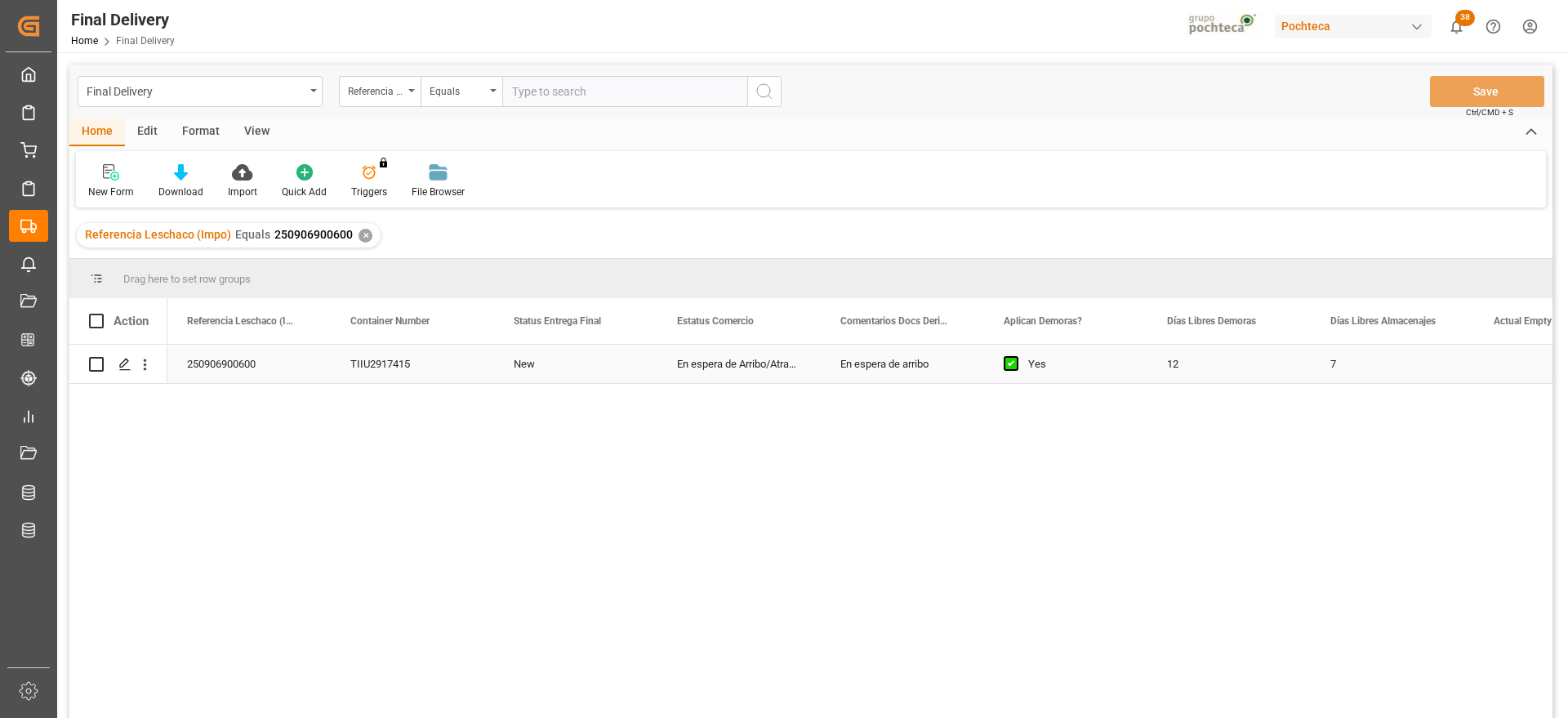
click at [288, 360] on div "250906900600" at bounding box center [249, 364] width 163 height 39
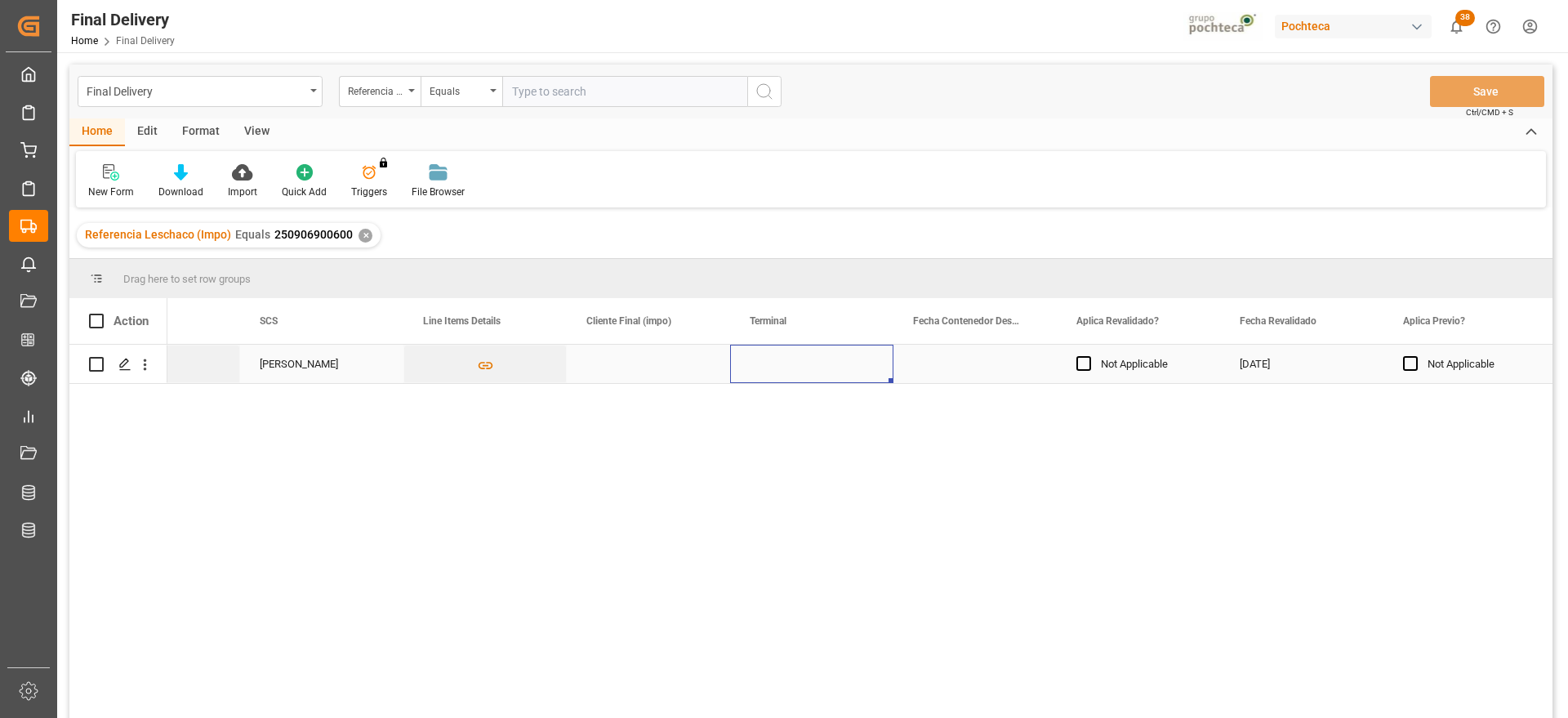
click at [776, 359] on div "Press SPACE to select this row." at bounding box center [811, 364] width 163 height 39
click at [772, 364] on input "Press SPACE to select this row." at bounding box center [812, 373] width 138 height 31
type input "CONTECON"
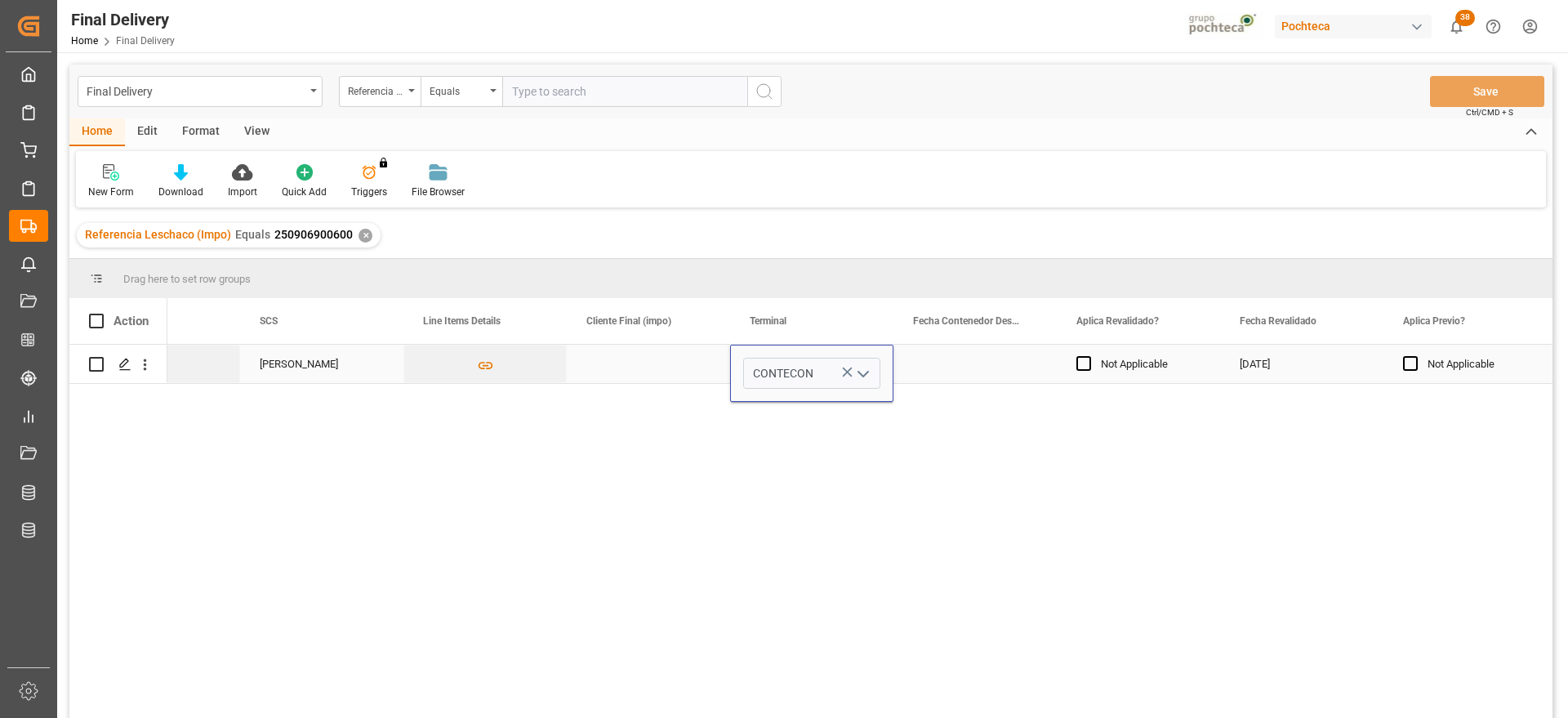
click at [966, 366] on div "Press SPACE to select this row." at bounding box center [975, 364] width 163 height 39
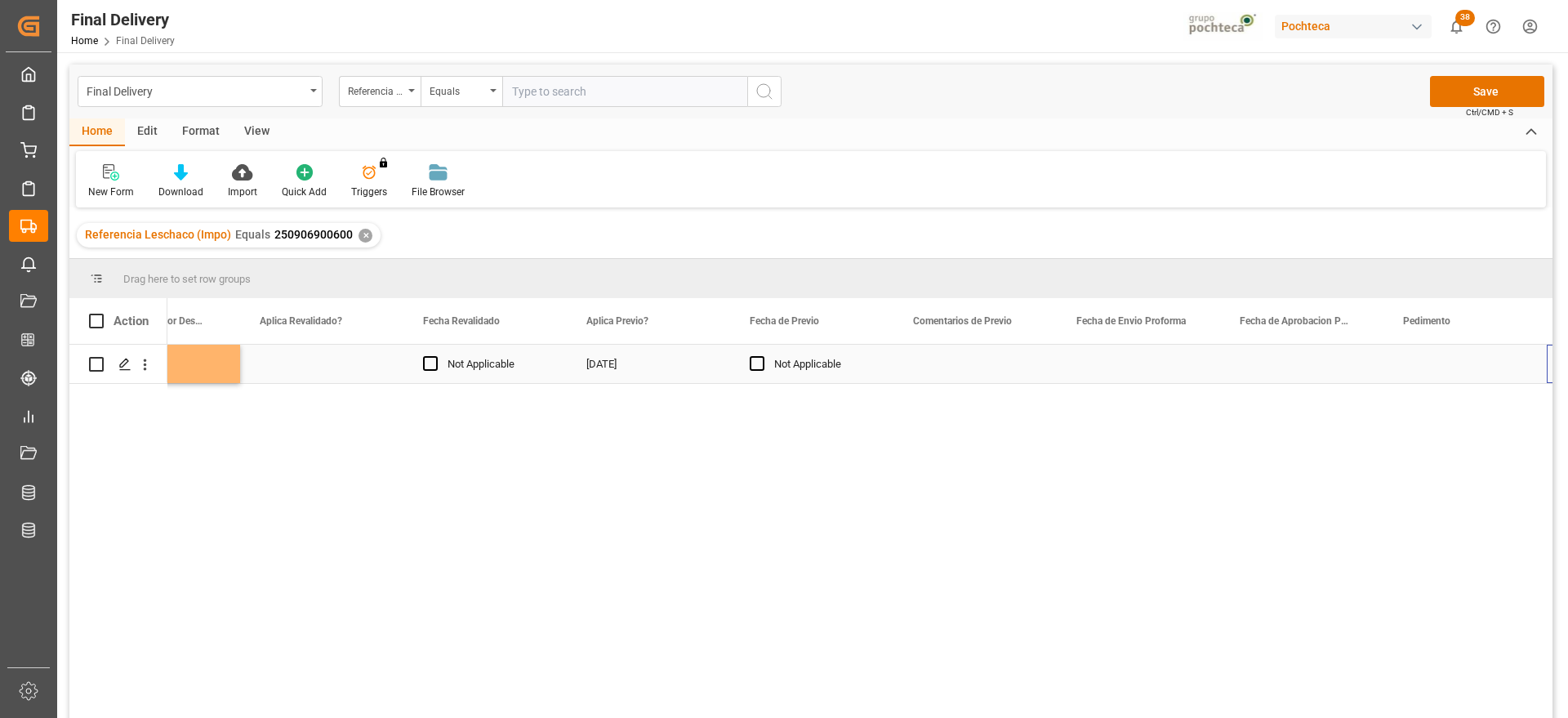
scroll to position [0, 2541]
click at [676, 363] on div "Press SPACE to select this row." at bounding box center [648, 364] width 163 height 39
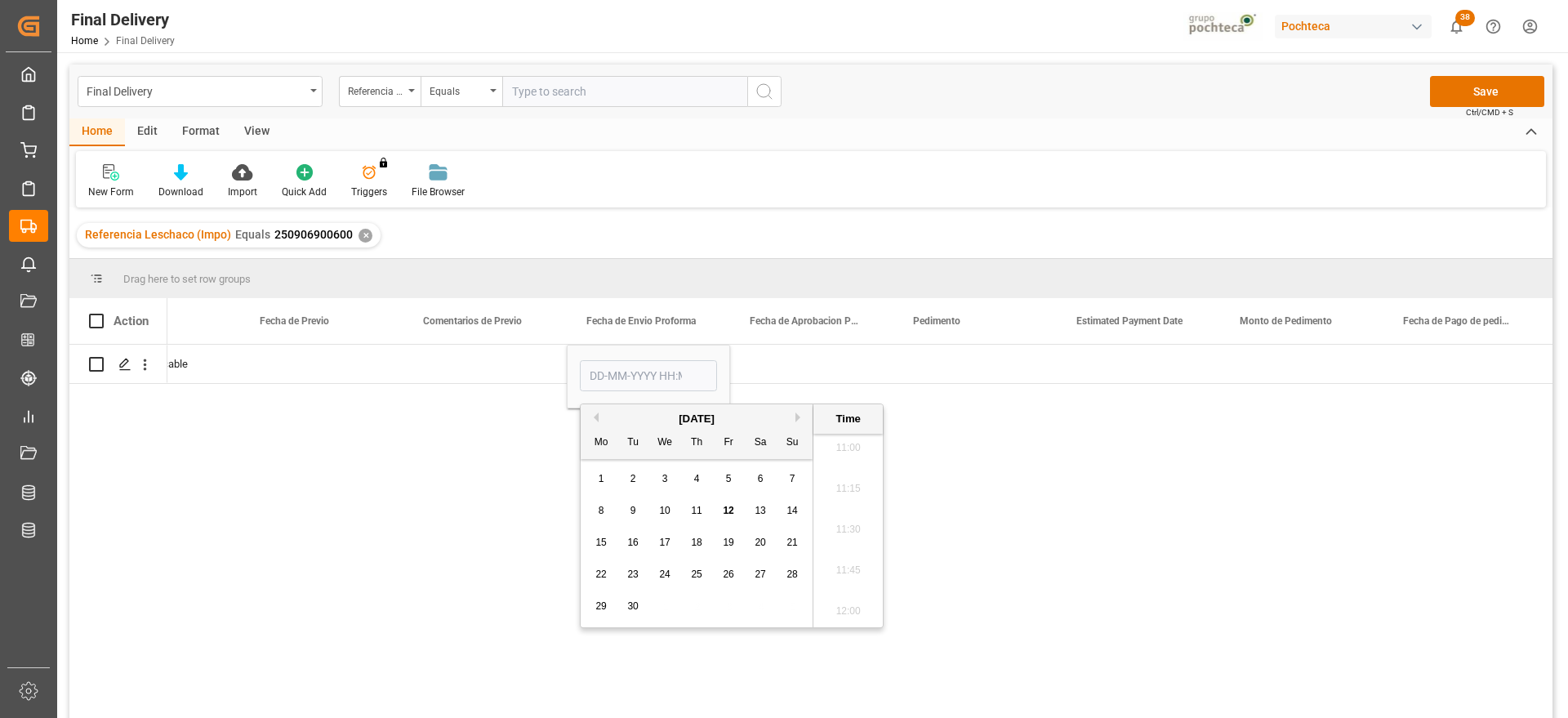
click at [594, 512] on div "8" at bounding box center [602, 511] width 21 height 20
type input "[DATE] 00:00"
click at [803, 369] on div "Press SPACE to select this row." at bounding box center [811, 364] width 163 height 39
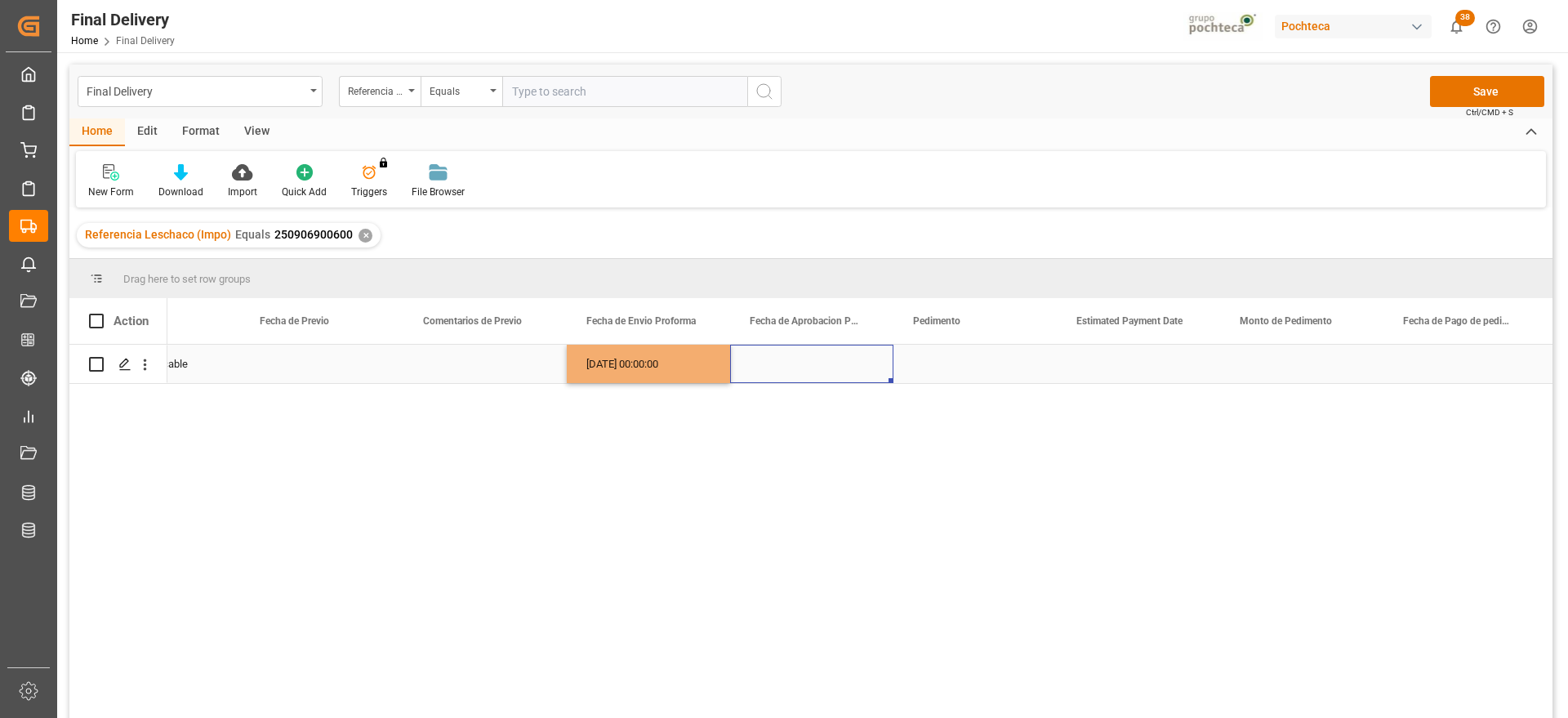
click at [674, 377] on div "[DATE] 00:00:00" at bounding box center [648, 364] width 163 height 39
click at [834, 368] on div "Press SPACE to select this row." at bounding box center [811, 364] width 163 height 39
click at [951, 365] on div "Press SPACE to select this row." at bounding box center [975, 364] width 163 height 39
click at [983, 370] on div "Press SPACE to select this row." at bounding box center [975, 364] width 163 height 39
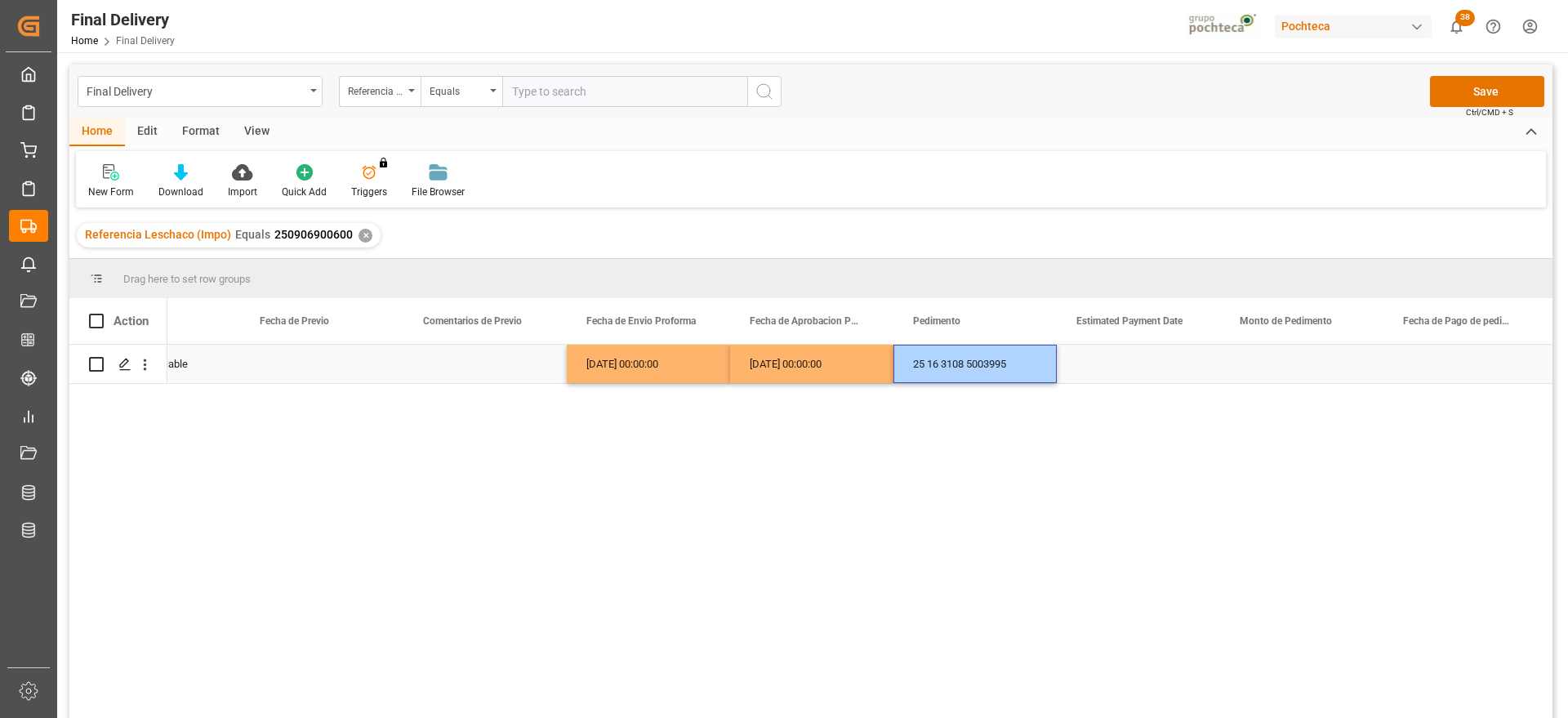
click at [1116, 365] on div "Press SPACE to select this row." at bounding box center [1138, 364] width 163 height 39
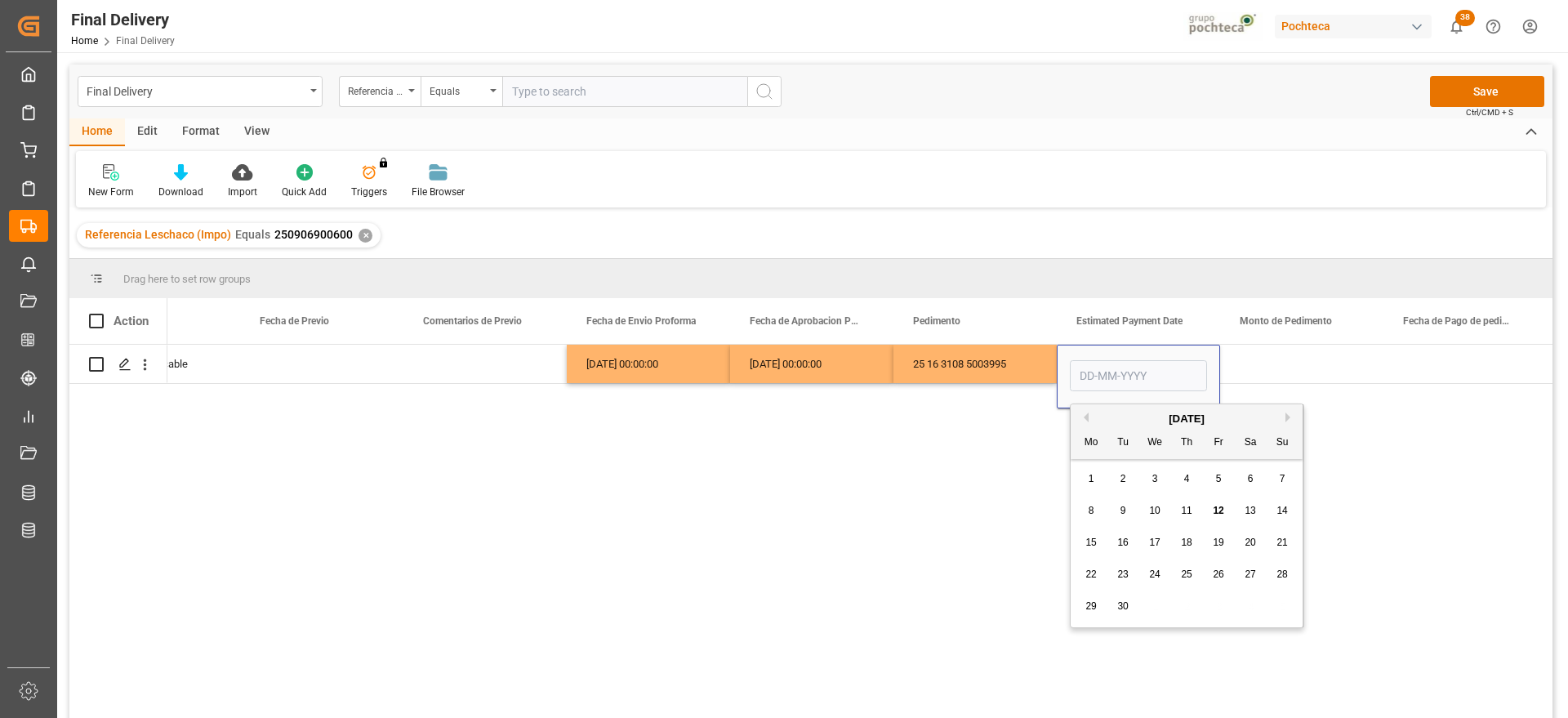
click at [948, 467] on div "[DATE] Not Applicable [DATE] 00:00:00 [DATE] 00:00:00 25 16 3108 5003995" at bounding box center [860, 537] width 1385 height 384
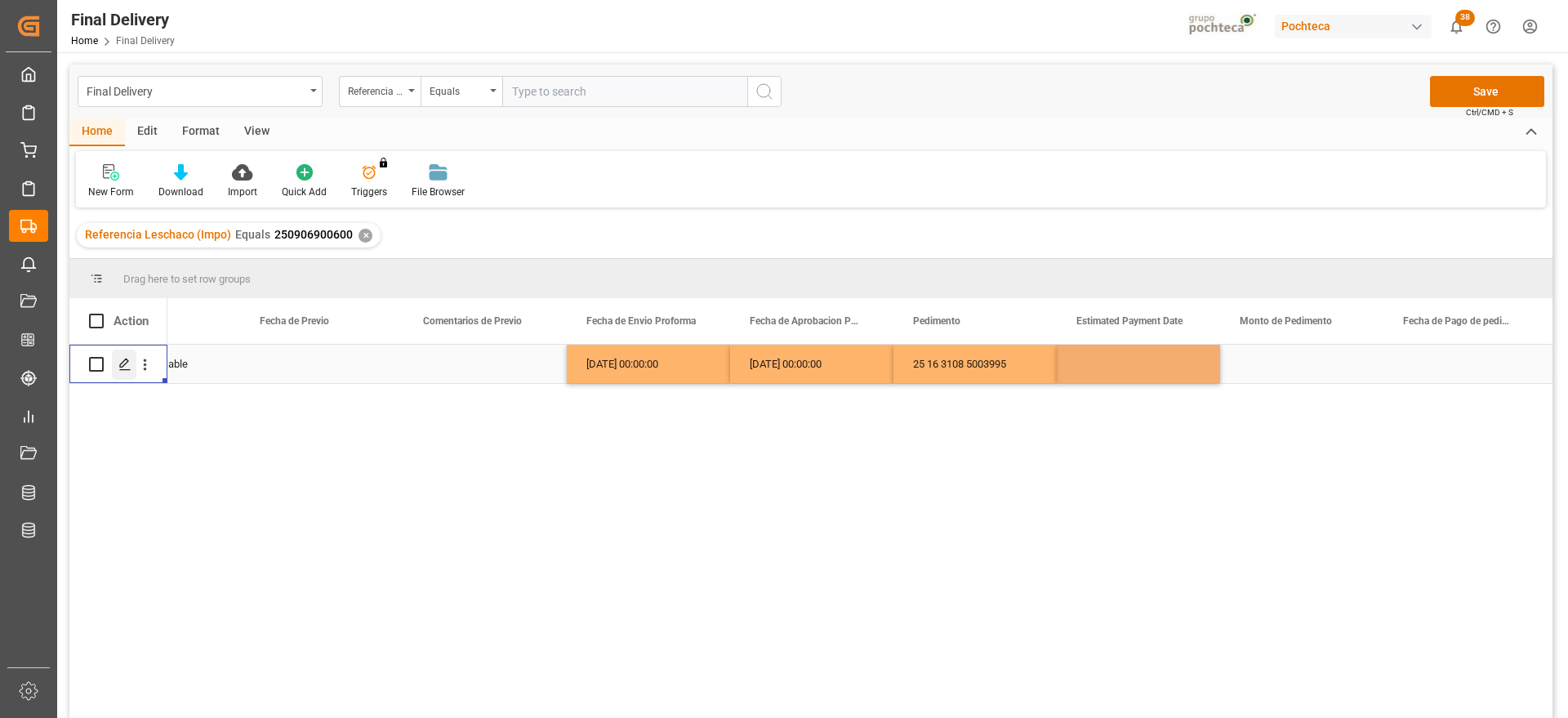
click at [120, 360] on icon "Press SPACE to select this row." at bounding box center [125, 364] width 13 height 13
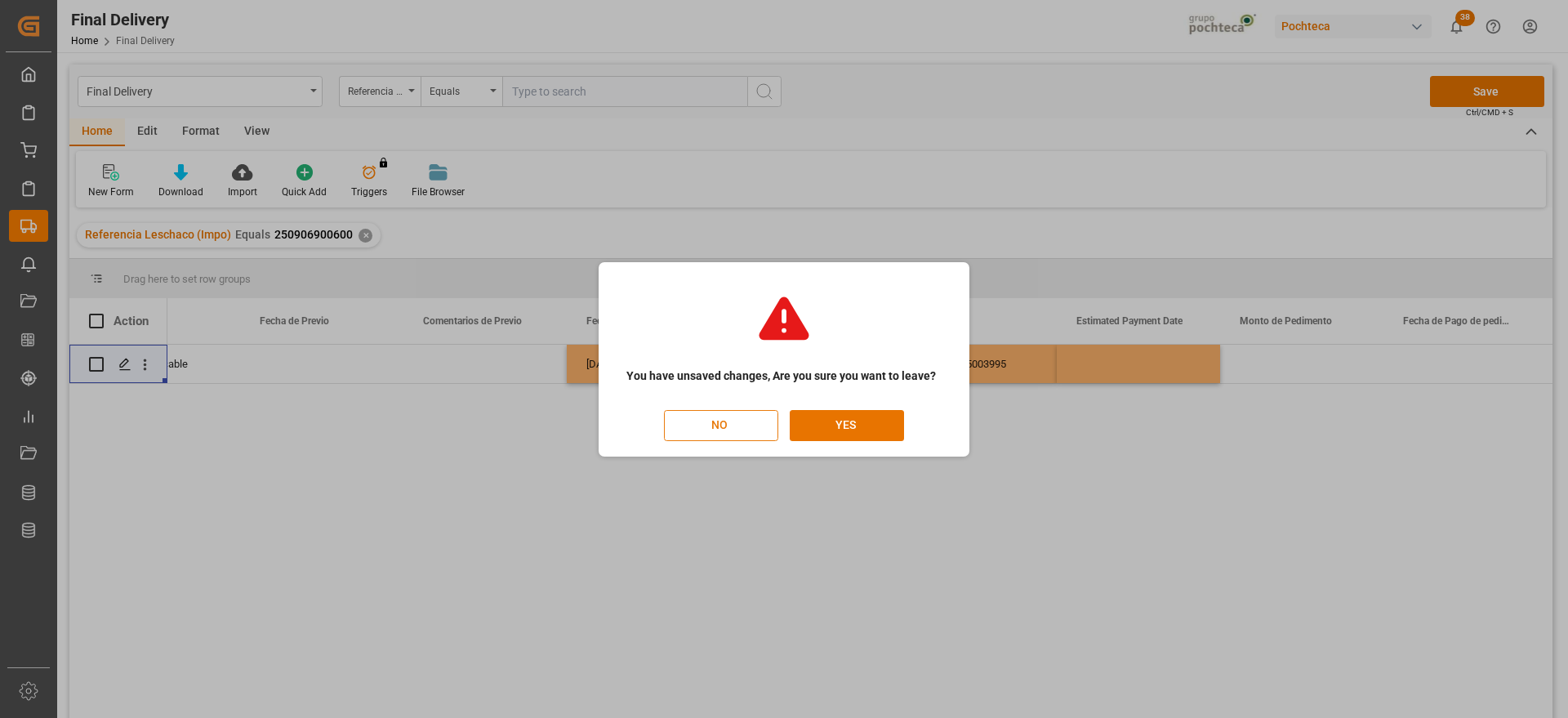
click at [756, 425] on button "NO" at bounding box center [720, 426] width 114 height 31
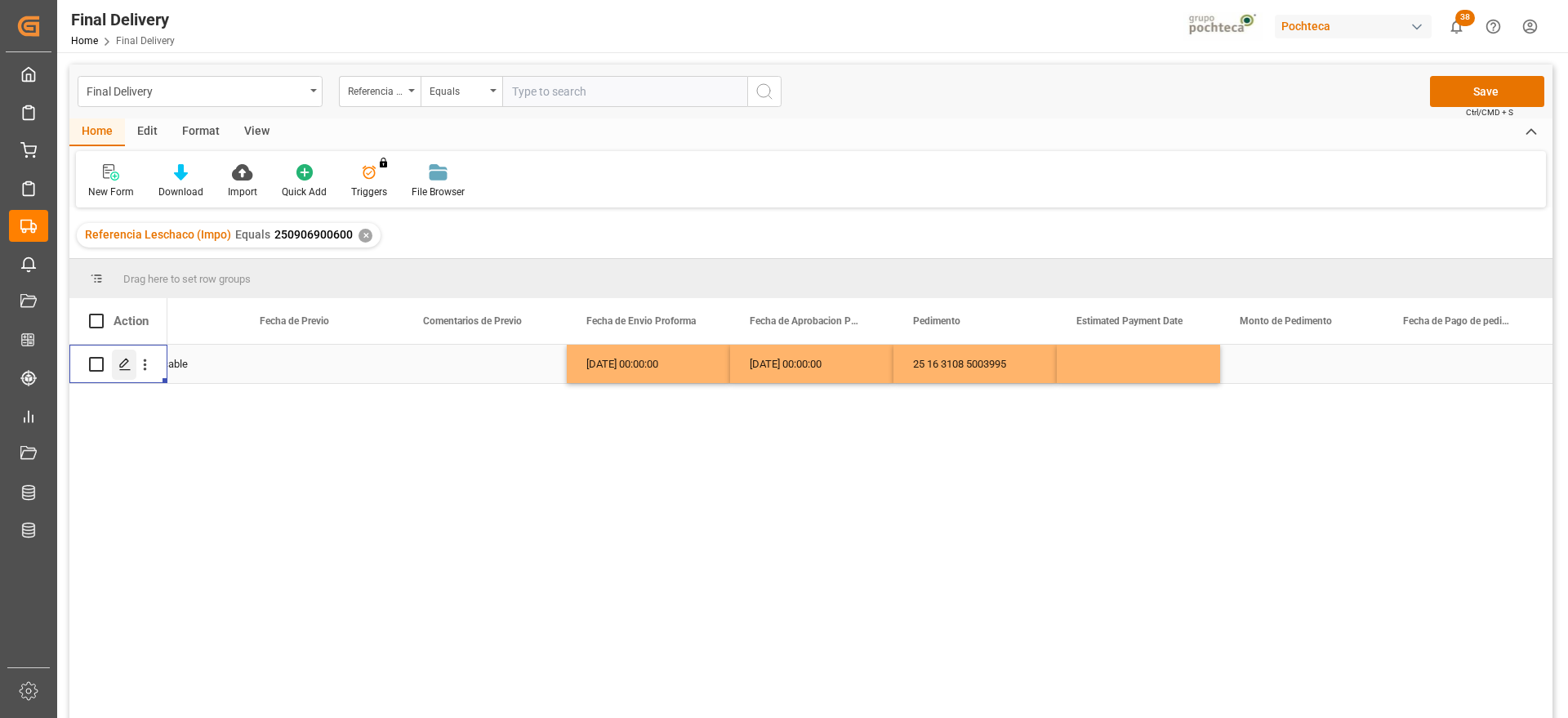
click at [132, 362] on div "Press SPACE to select this row." at bounding box center [124, 365] width 25 height 30
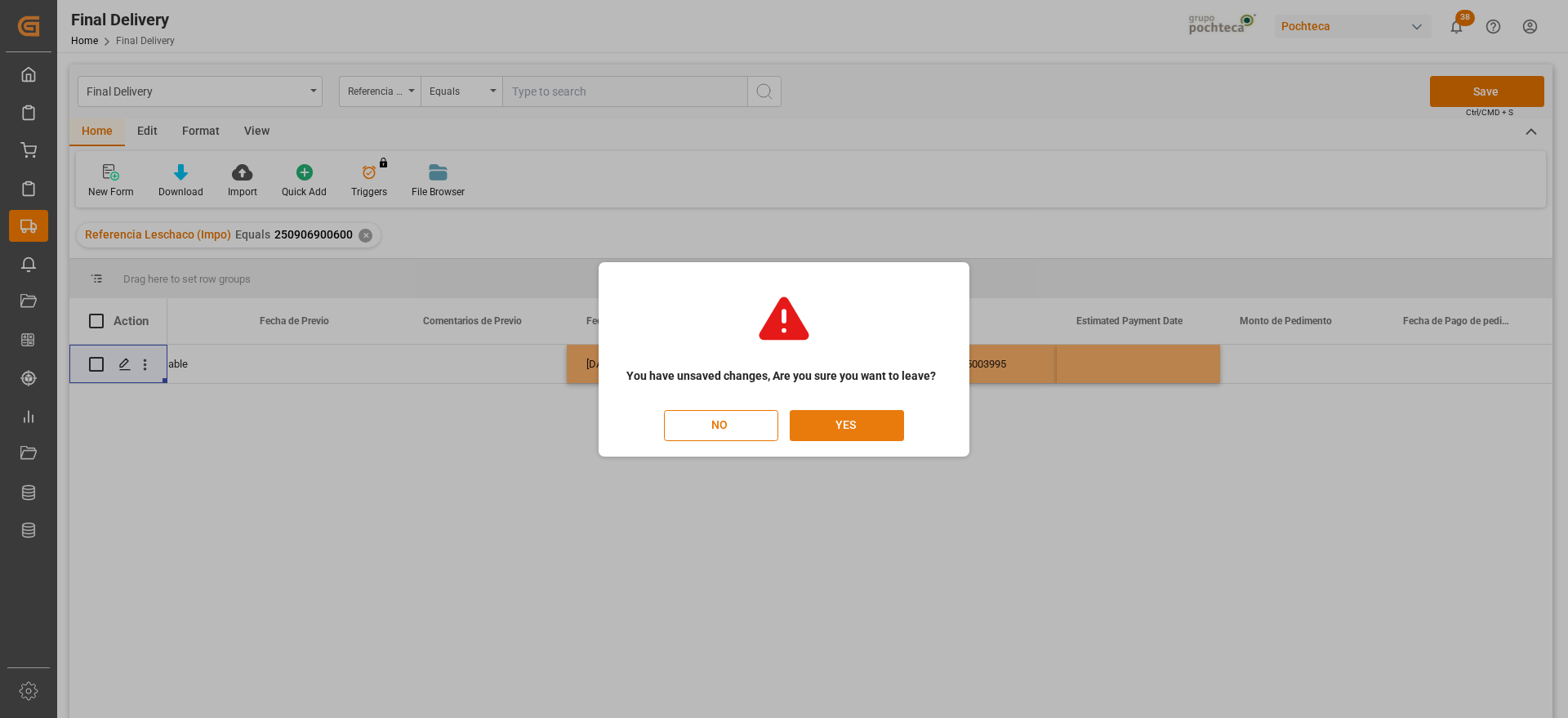
click at [878, 415] on button "YES" at bounding box center [847, 426] width 114 height 31
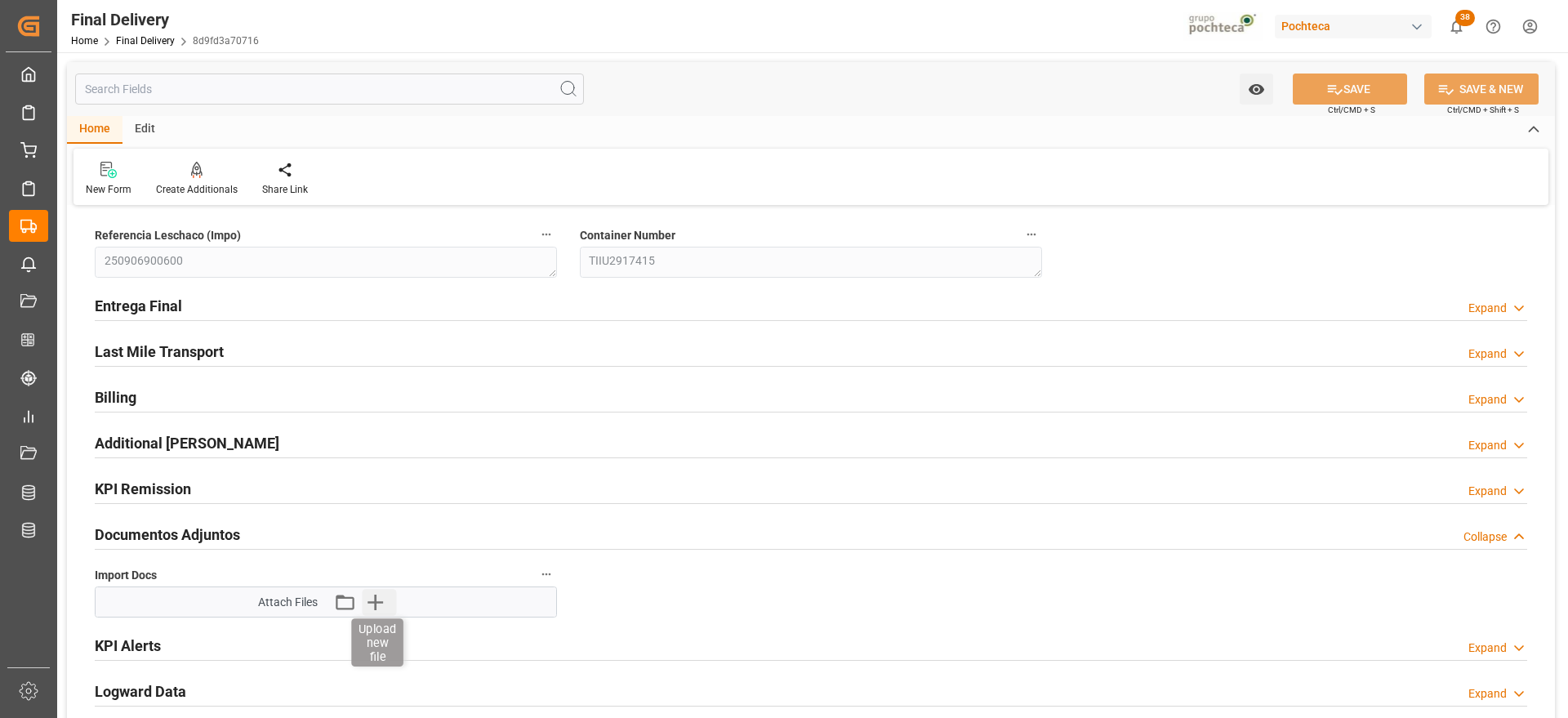
click at [370, 602] on icon "button" at bounding box center [375, 603] width 15 height 15
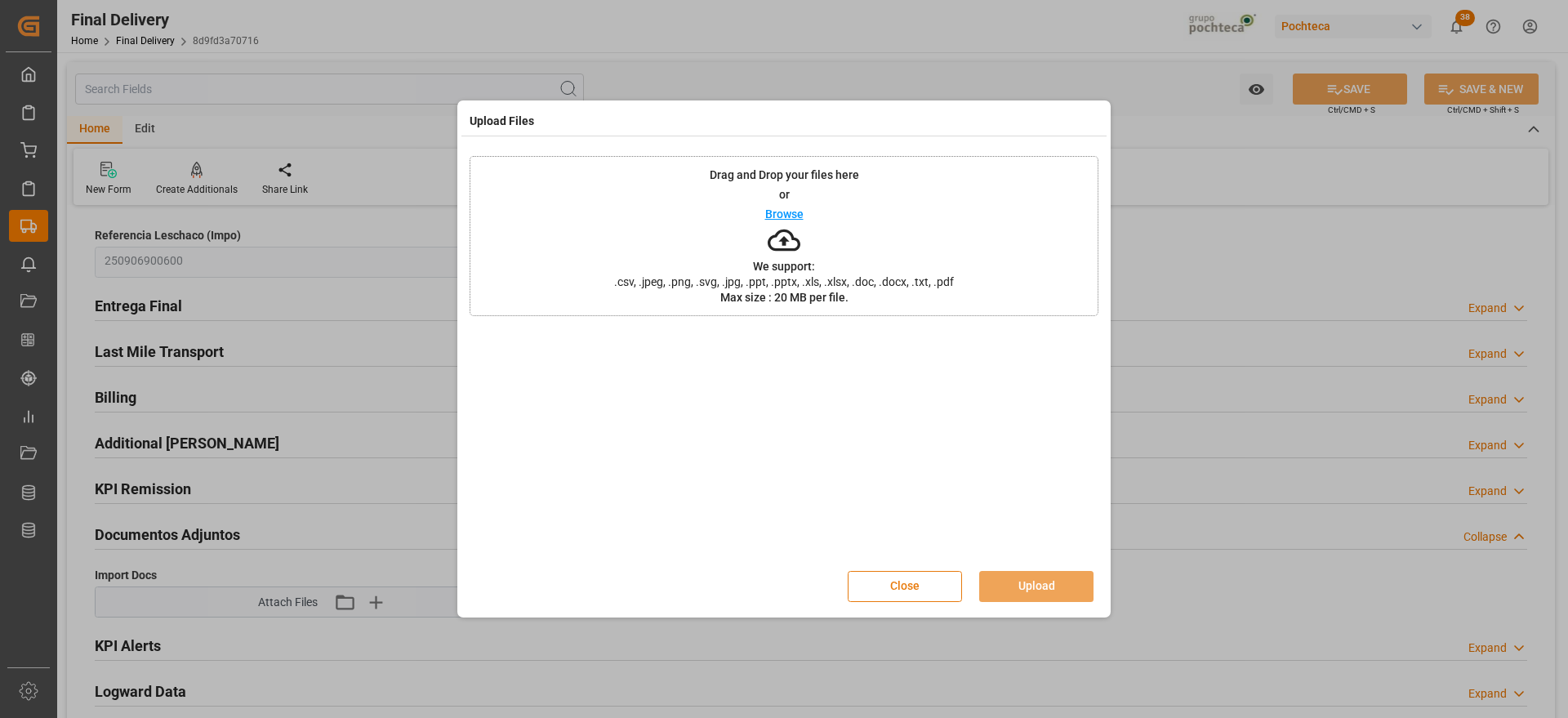
click at [921, 588] on button "Close" at bounding box center [904, 586] width 114 height 31
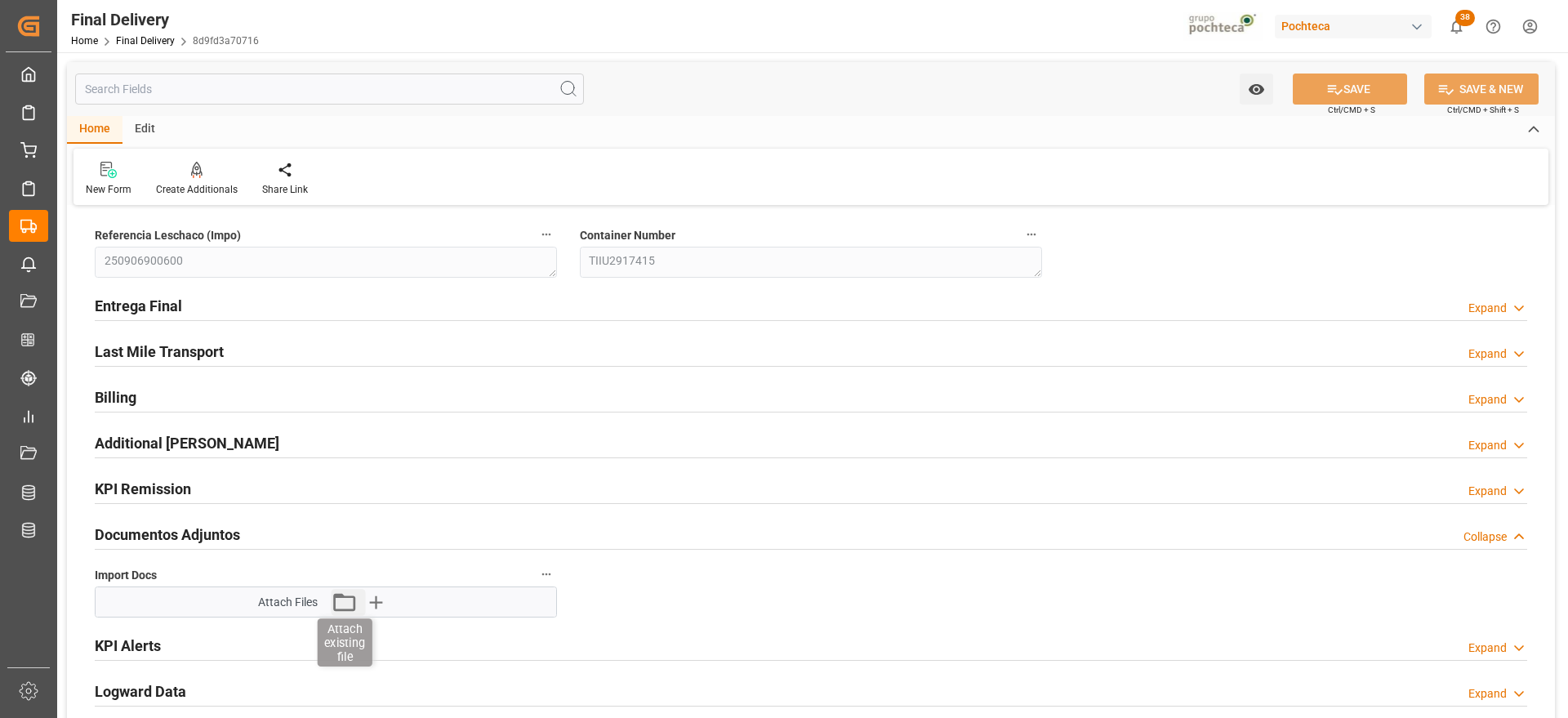
click at [336, 600] on icon "button" at bounding box center [344, 603] width 26 height 26
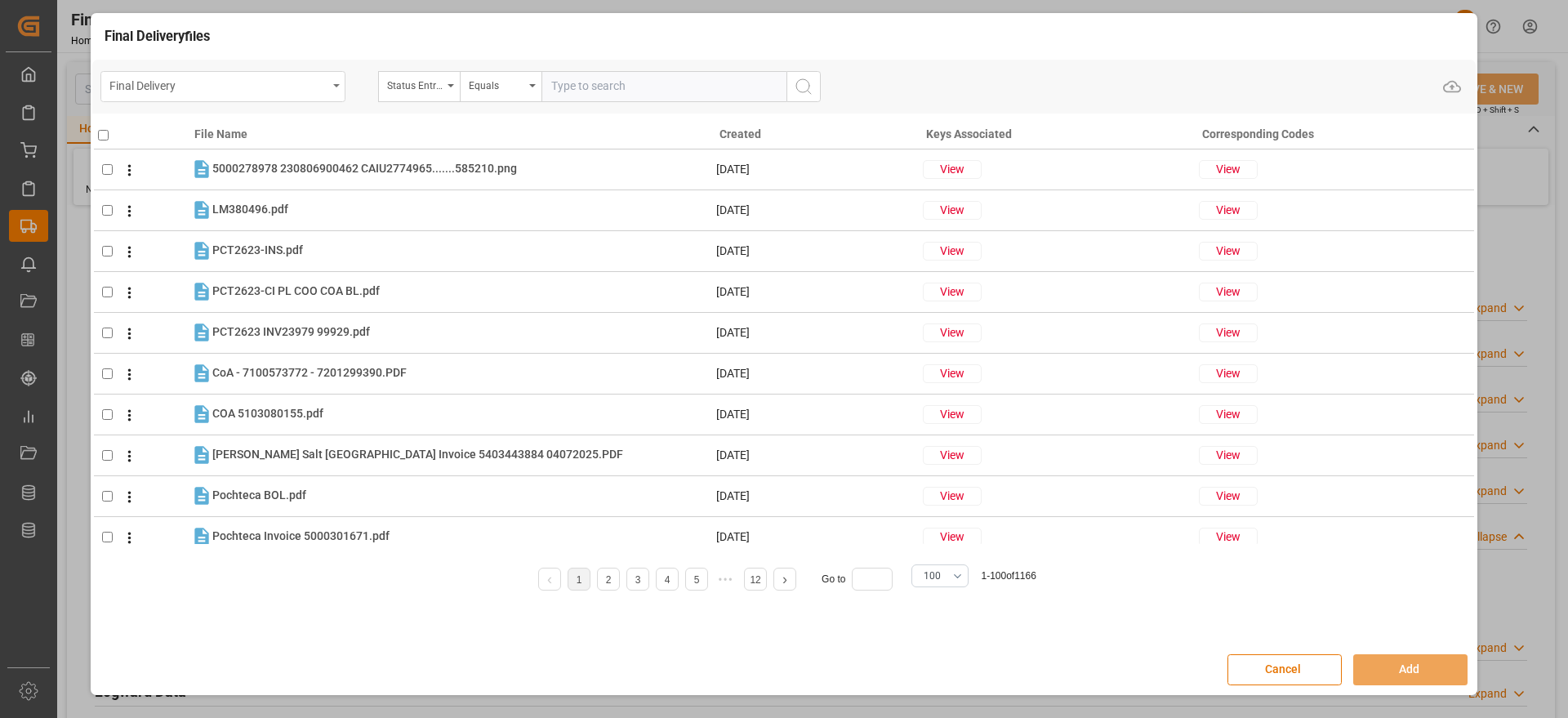
click at [311, 89] on div "Final Delivery" at bounding box center [218, 85] width 218 height 21
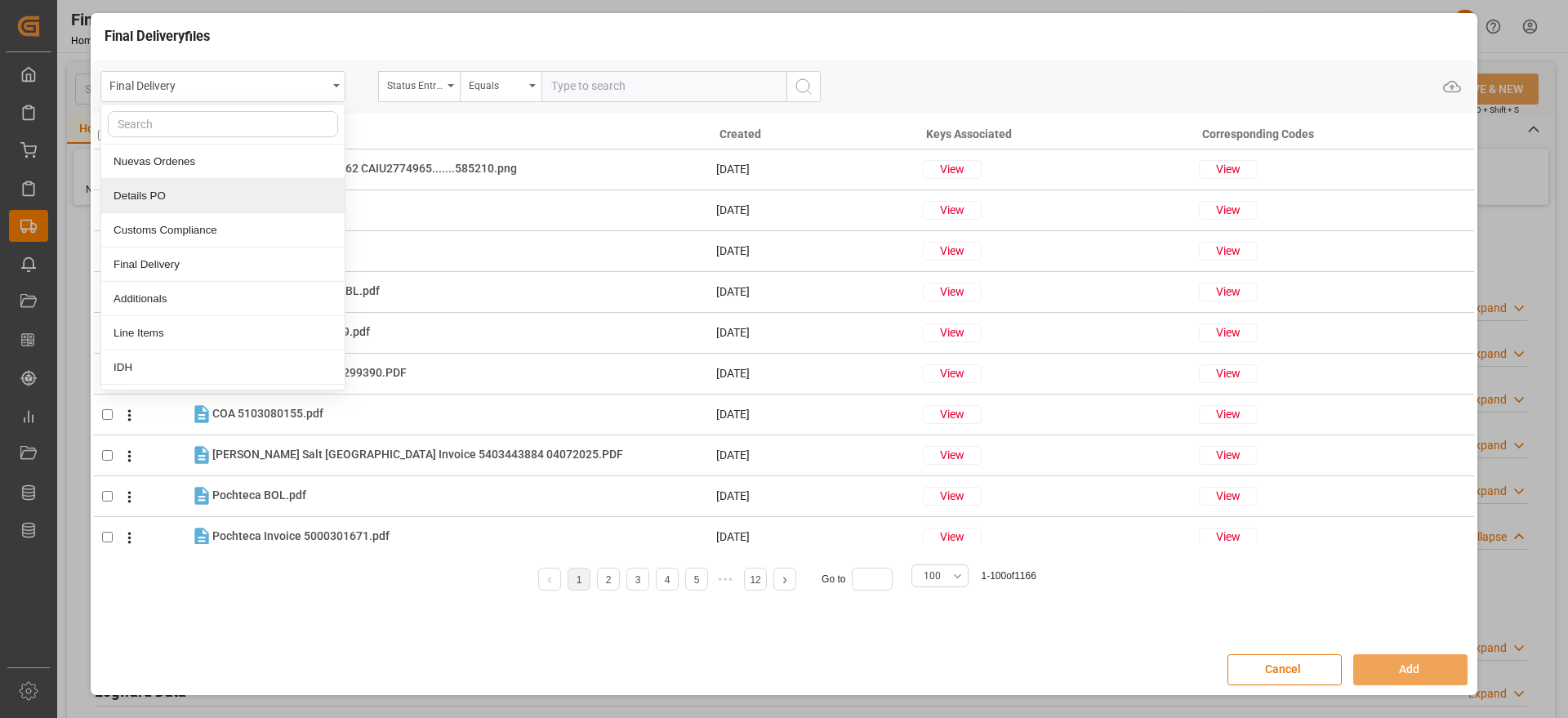
click at [221, 193] on div "Details PO" at bounding box center [223, 196] width 243 height 34
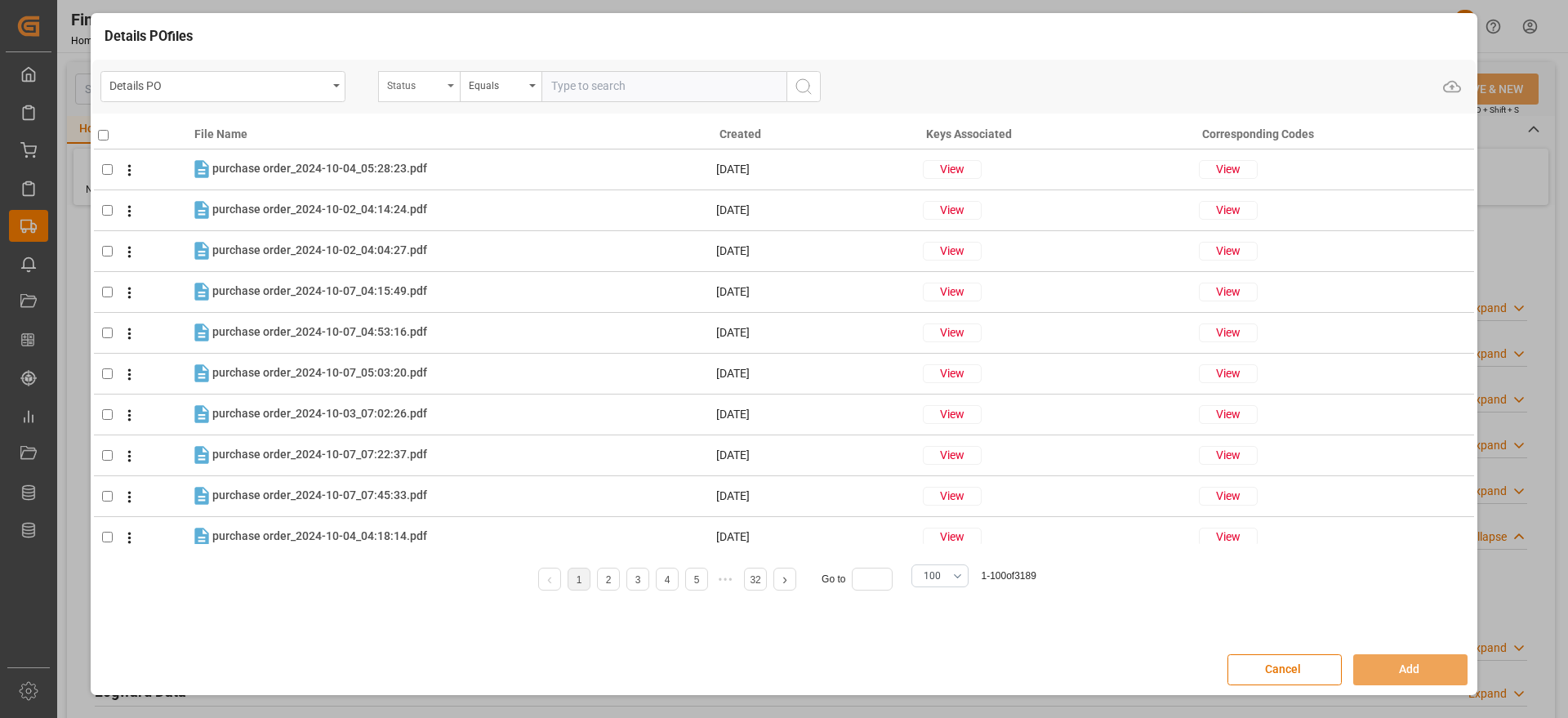
click at [411, 92] on div "Status" at bounding box center [415, 84] width 56 height 19
click at [449, 128] on input "text" at bounding box center [501, 125] width 230 height 26
type input "ord"
click at [500, 163] on div "Orden de Compra nuevo" at bounding box center [501, 161] width 243 height 34
click at [569, 74] on input "text" at bounding box center [664, 86] width 245 height 31
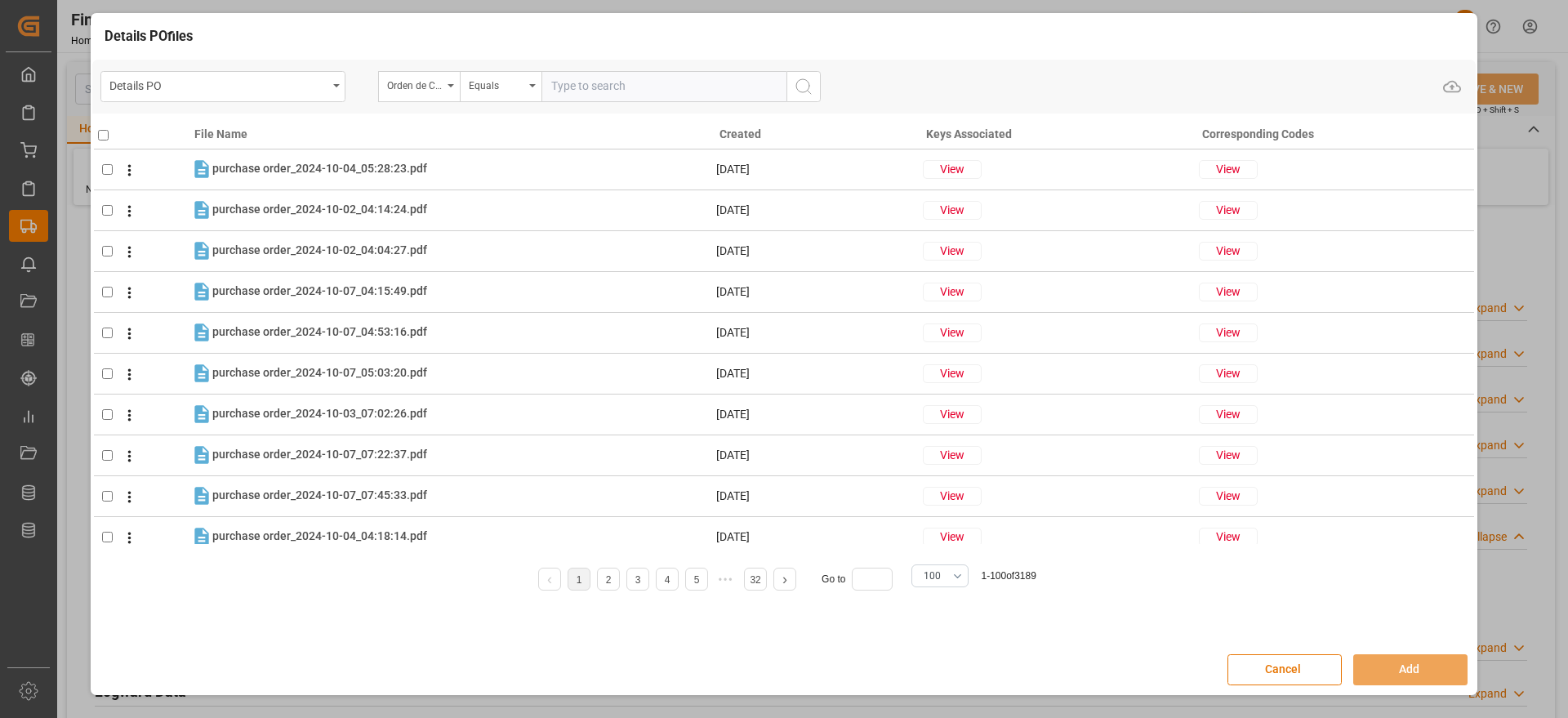
paste input "5000305074"
type input "5000305074"
click at [801, 89] on icon "search button" at bounding box center [803, 86] width 20 height 20
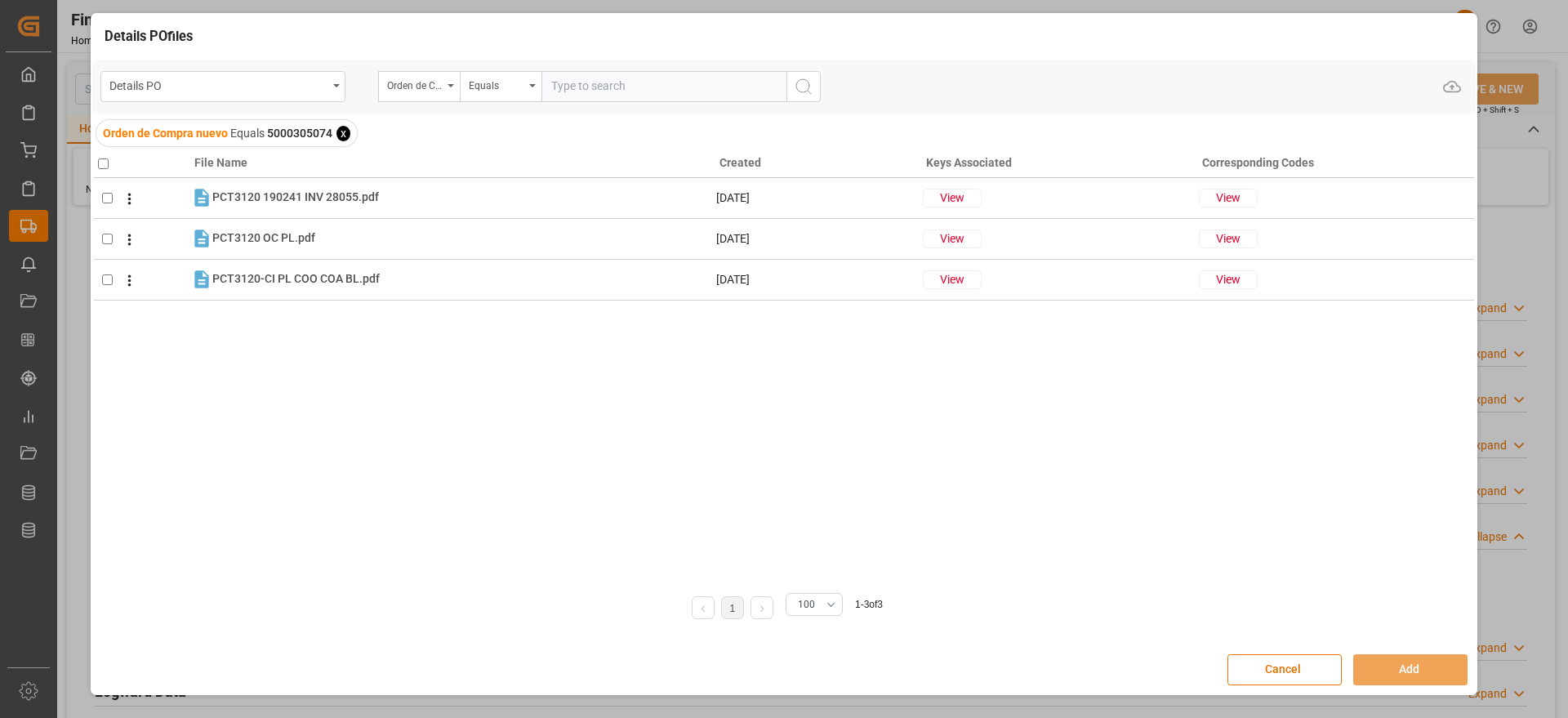
click at [101, 164] on input "checkbox" at bounding box center [103, 163] width 10 height 10
checkbox input "true"
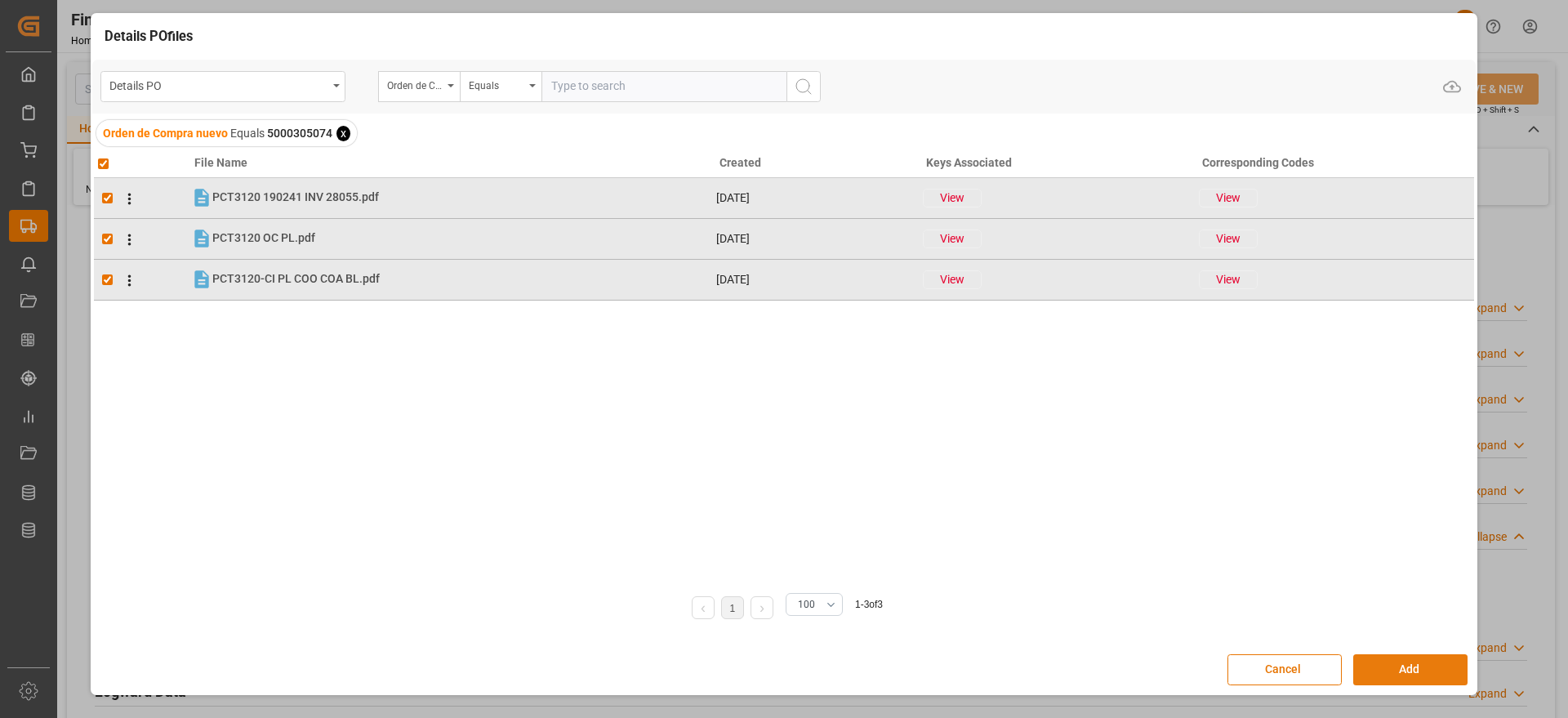
click at [1440, 672] on button "Add" at bounding box center [1410, 670] width 114 height 31
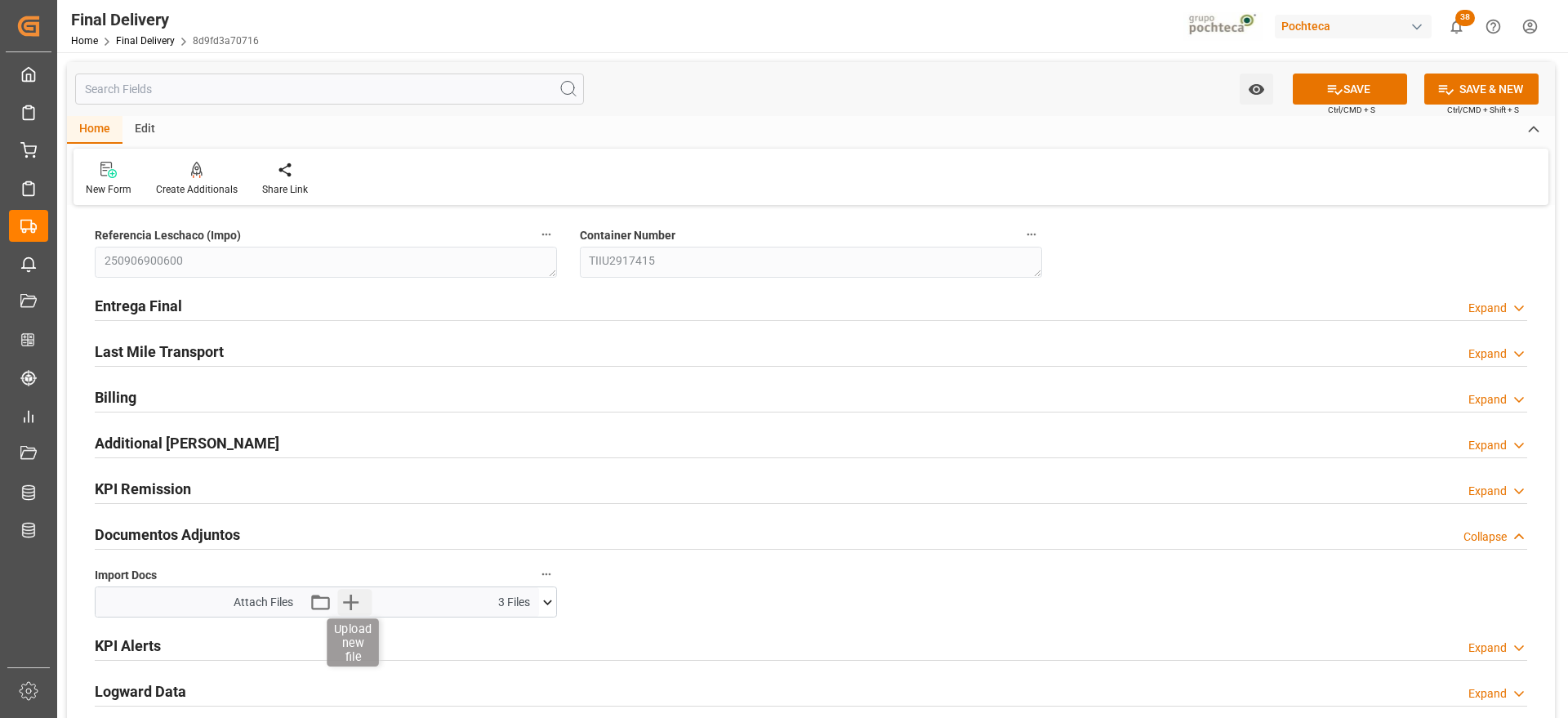
click at [343, 602] on icon "button" at bounding box center [351, 603] width 15 height 15
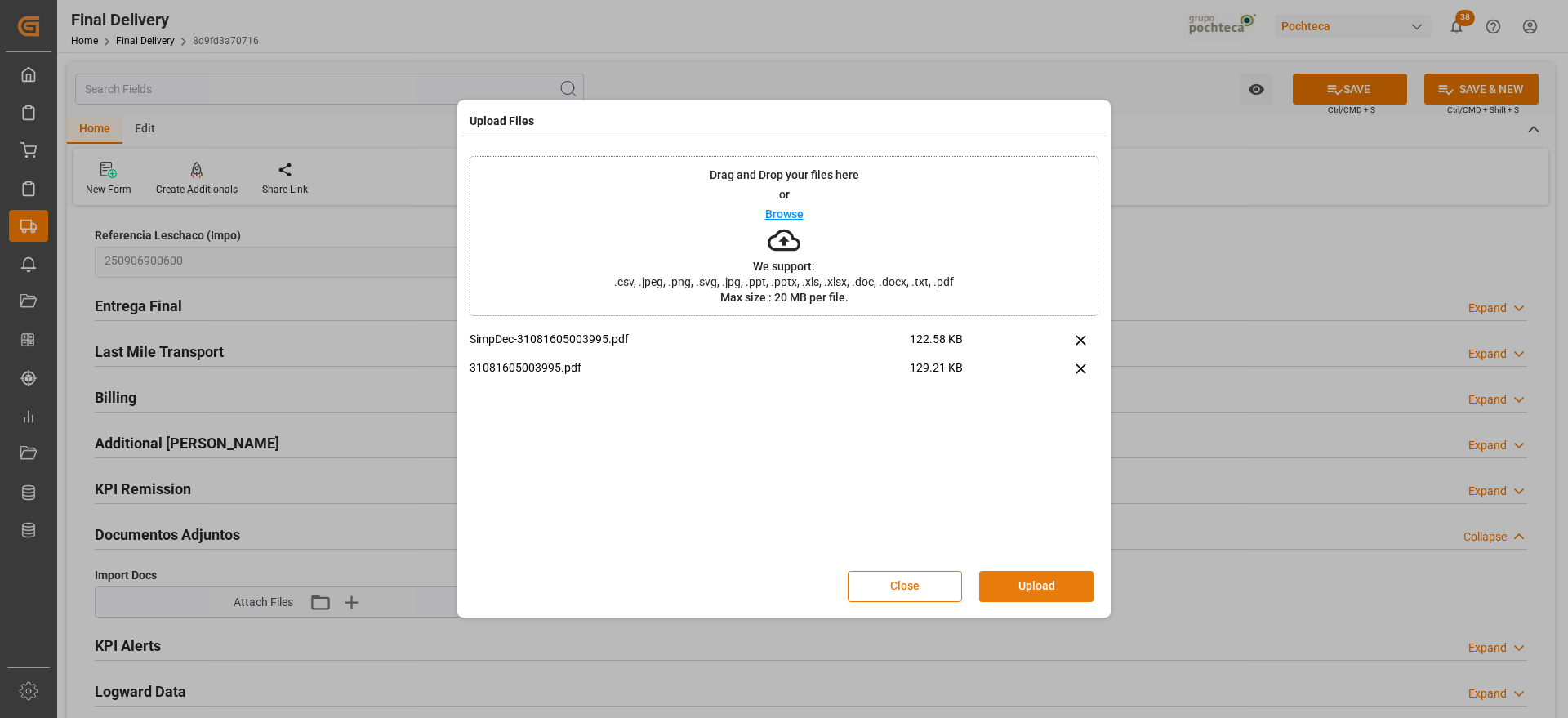
click at [1042, 575] on button "Upload" at bounding box center [1036, 586] width 114 height 31
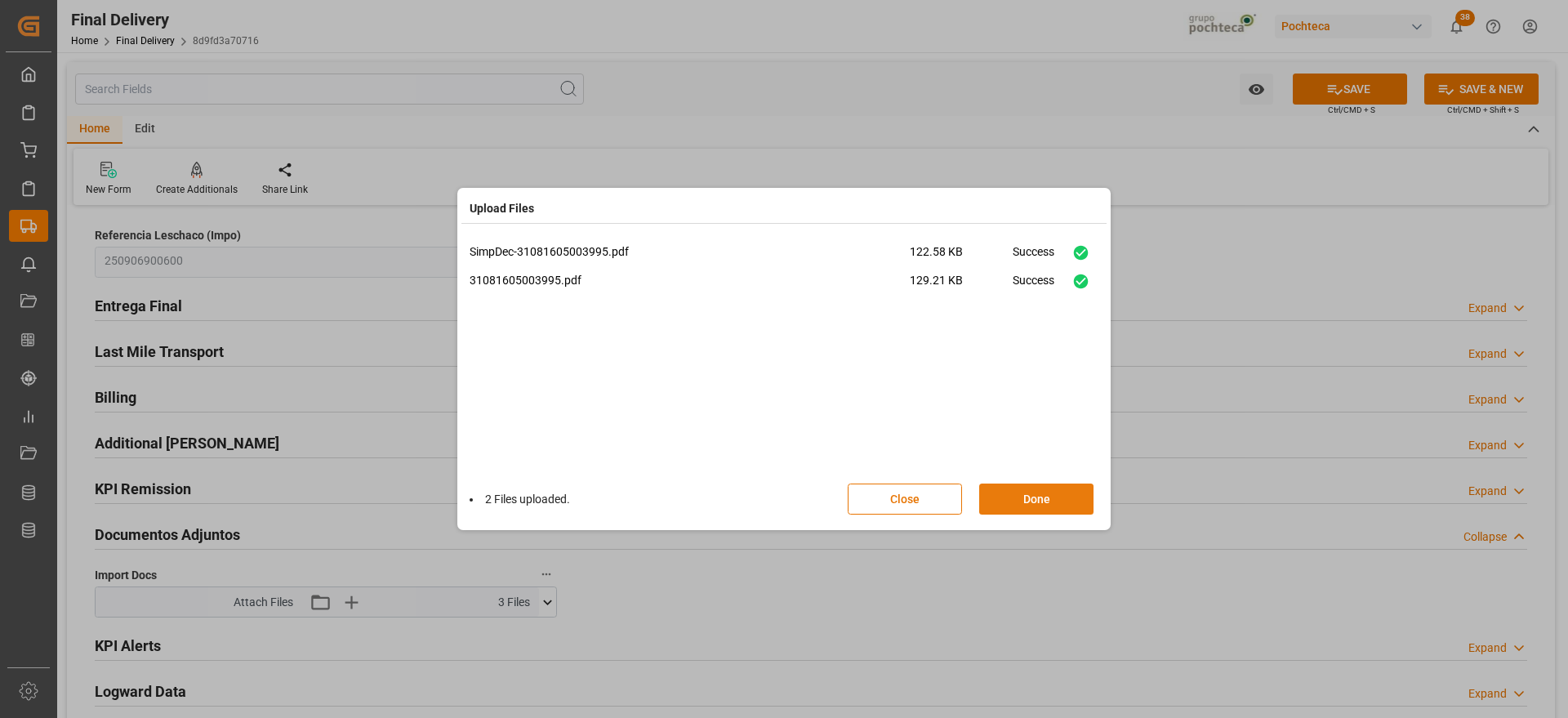
click at [1045, 499] on button "Done" at bounding box center [1036, 499] width 114 height 31
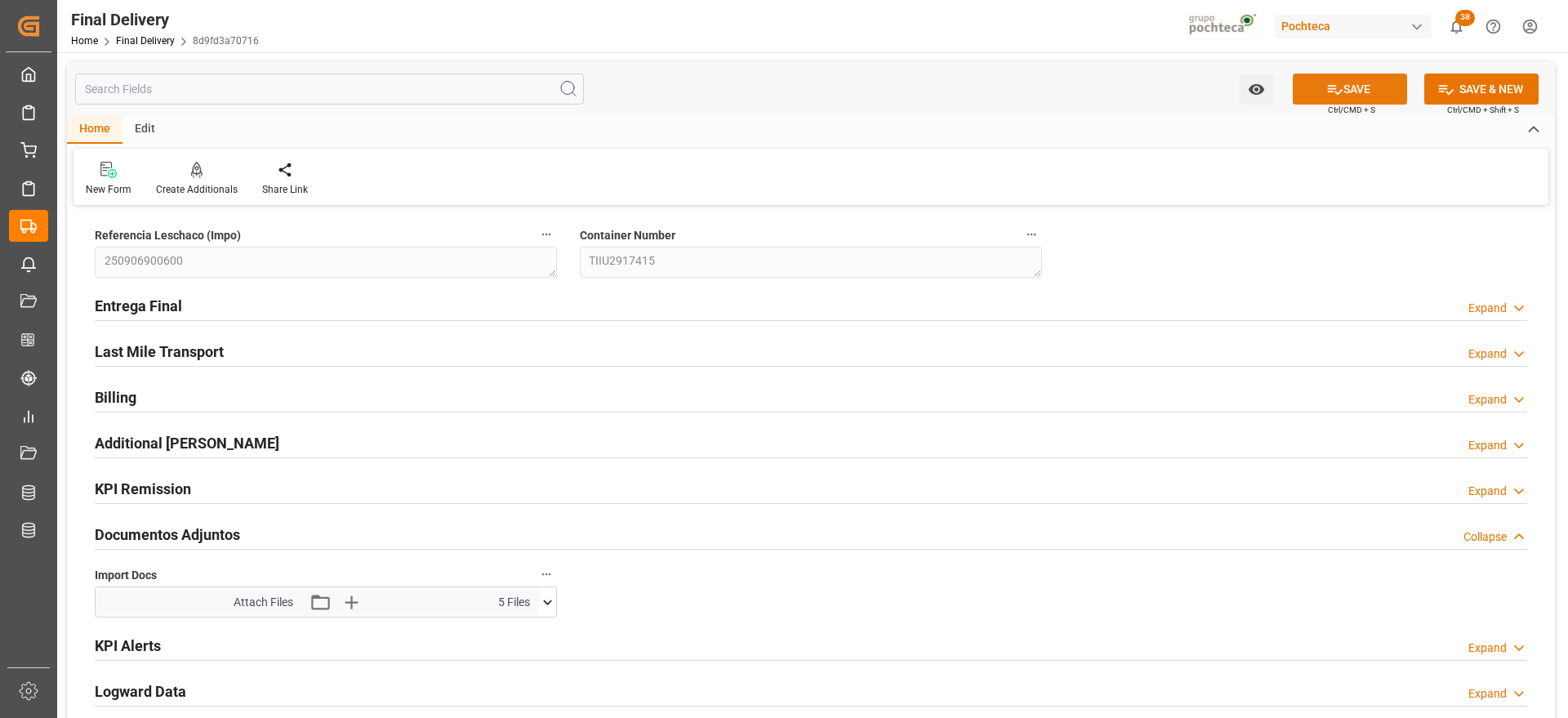
click at [1334, 81] on icon at bounding box center [1335, 90] width 17 height 17
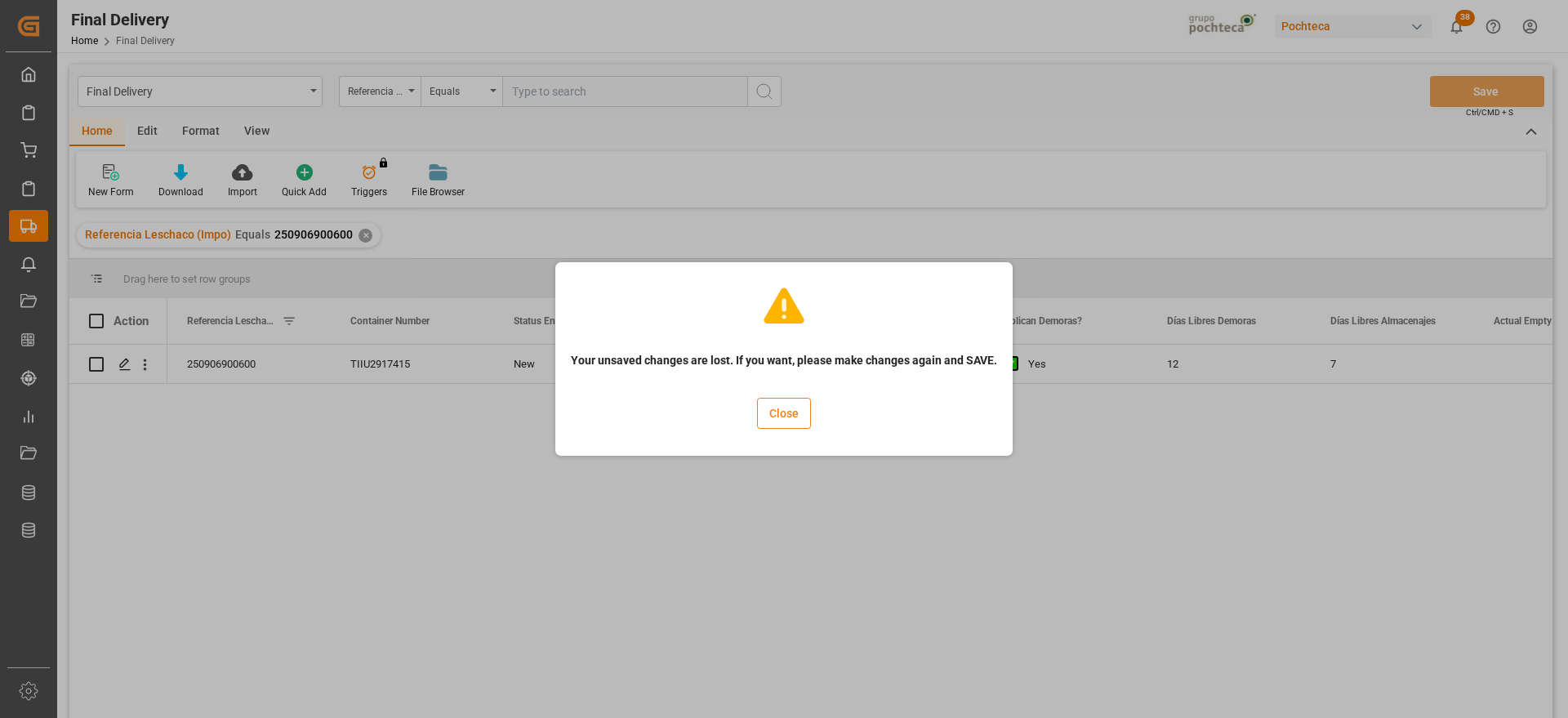
click at [785, 414] on button "Close" at bounding box center [784, 413] width 54 height 31
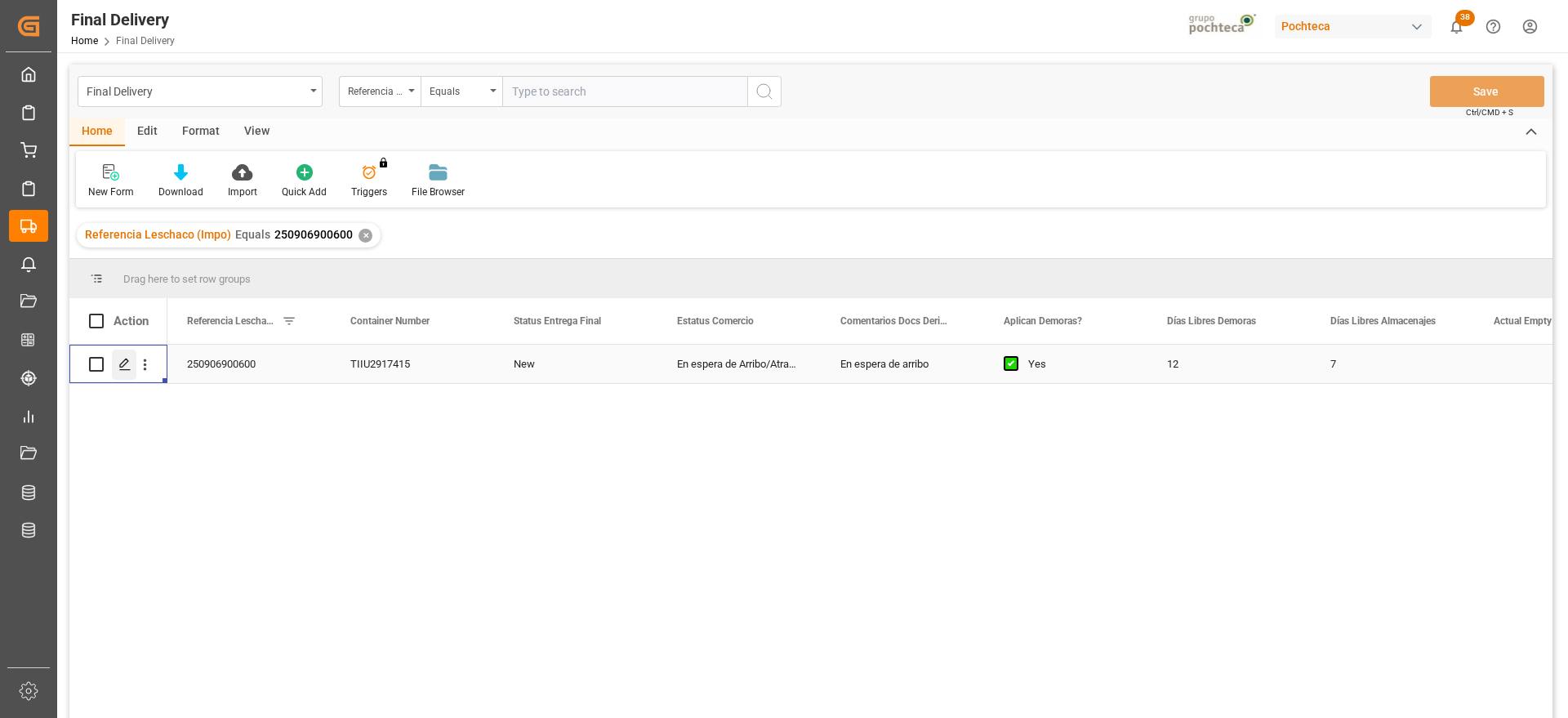
click at [127, 363] on icon "Press SPACE to select this row." at bounding box center [125, 364] width 13 height 13
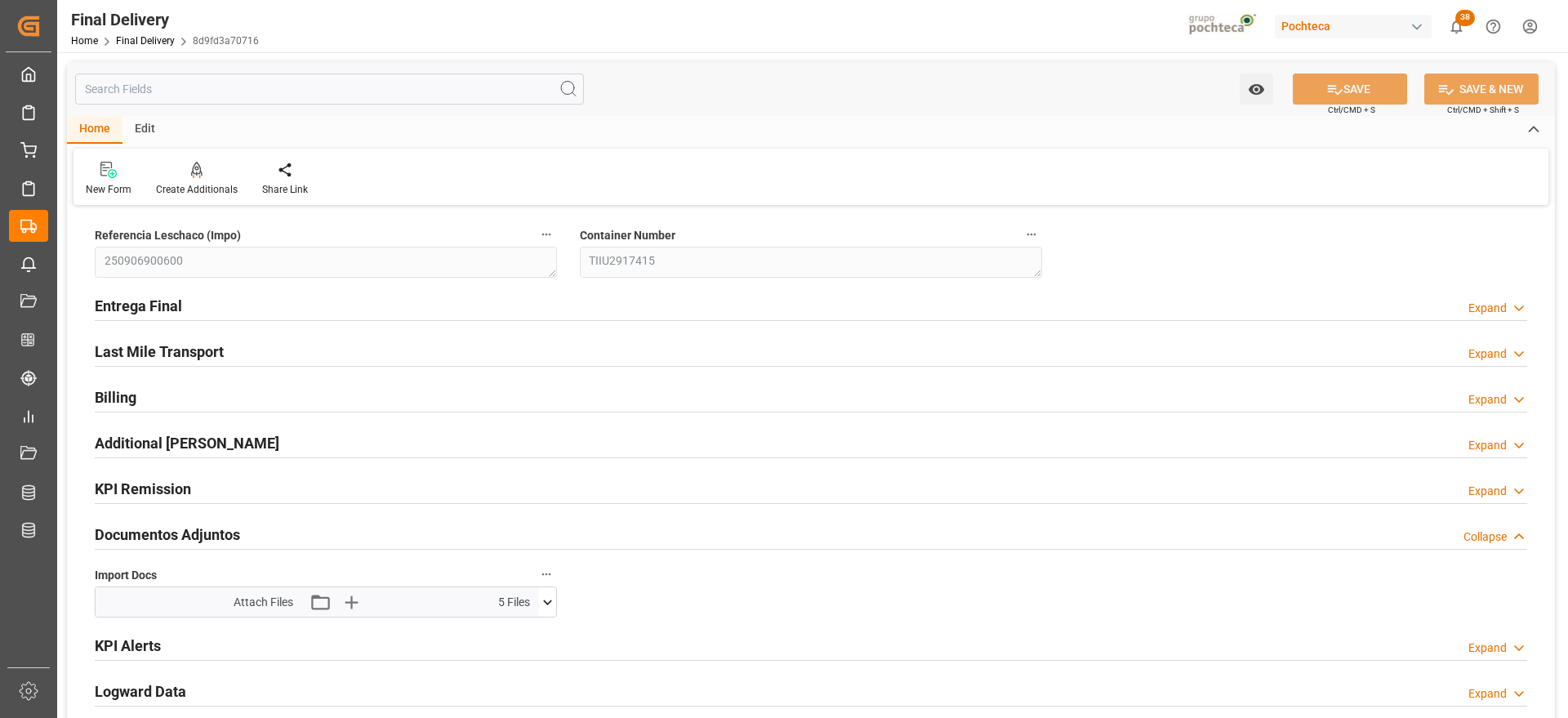
type textarea "250906900600"
type textarea "TIIU2917415"
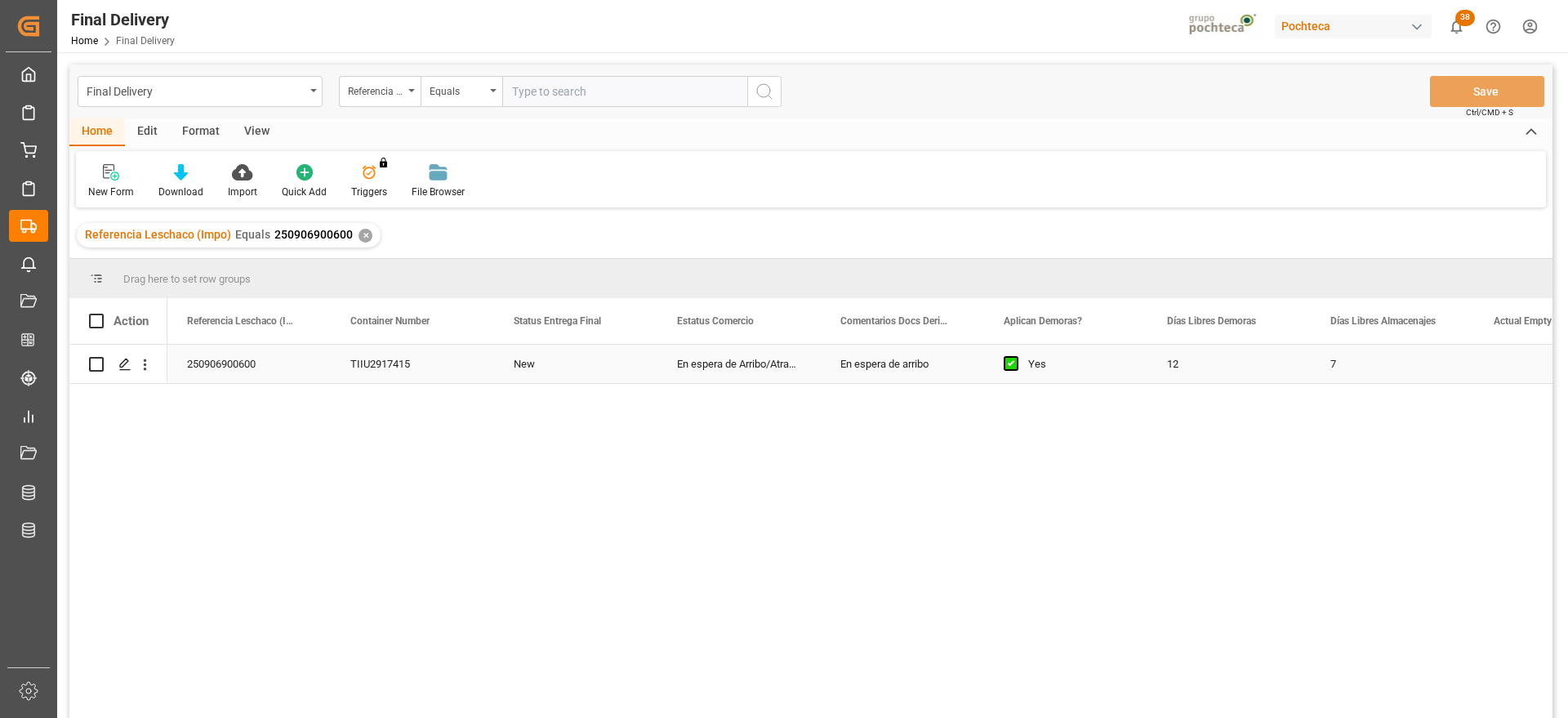
click at [552, 362] on div "New" at bounding box center [575, 364] width 163 height 39
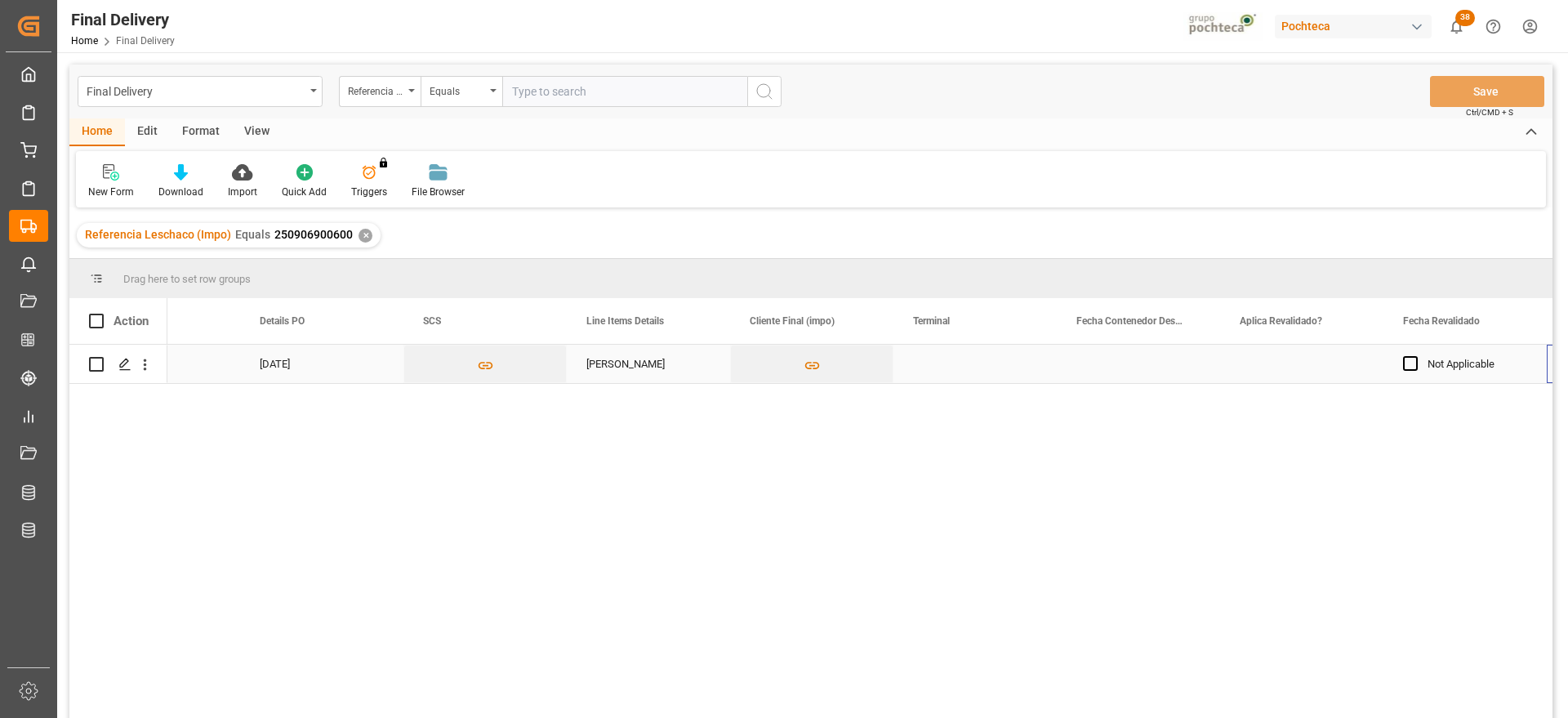
scroll to position [0, 1560]
click at [958, 370] on div "Press SPACE to select this row." at bounding box center [975, 364] width 163 height 39
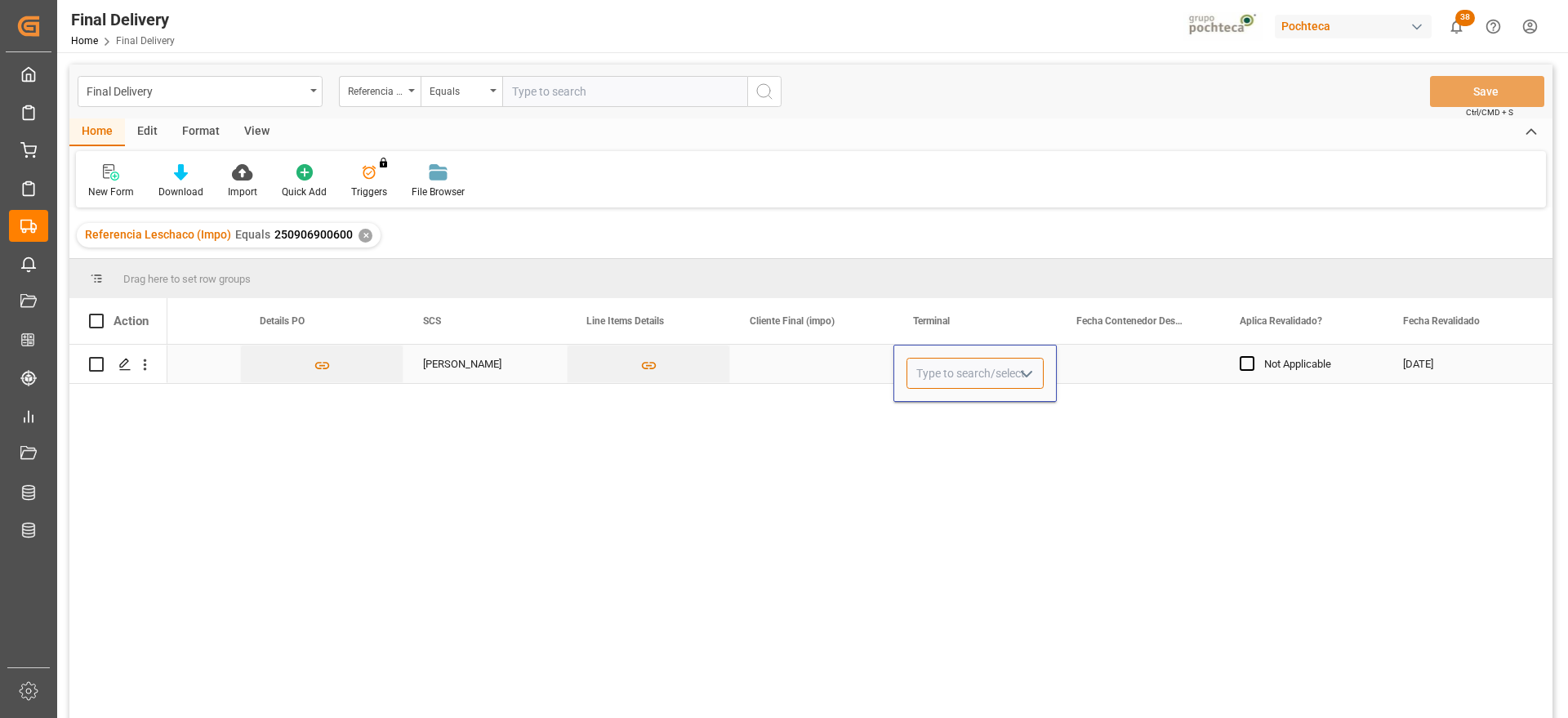
click at [968, 370] on input "Press SPACE to select this row." at bounding box center [976, 373] width 138 height 31
type input "i"
click at [958, 366] on input "Press SPACE to select this row." at bounding box center [976, 373] width 138 height 31
type input "CONTECON"
click at [1127, 367] on div "Press SPACE to select this row." at bounding box center [1138, 364] width 163 height 39
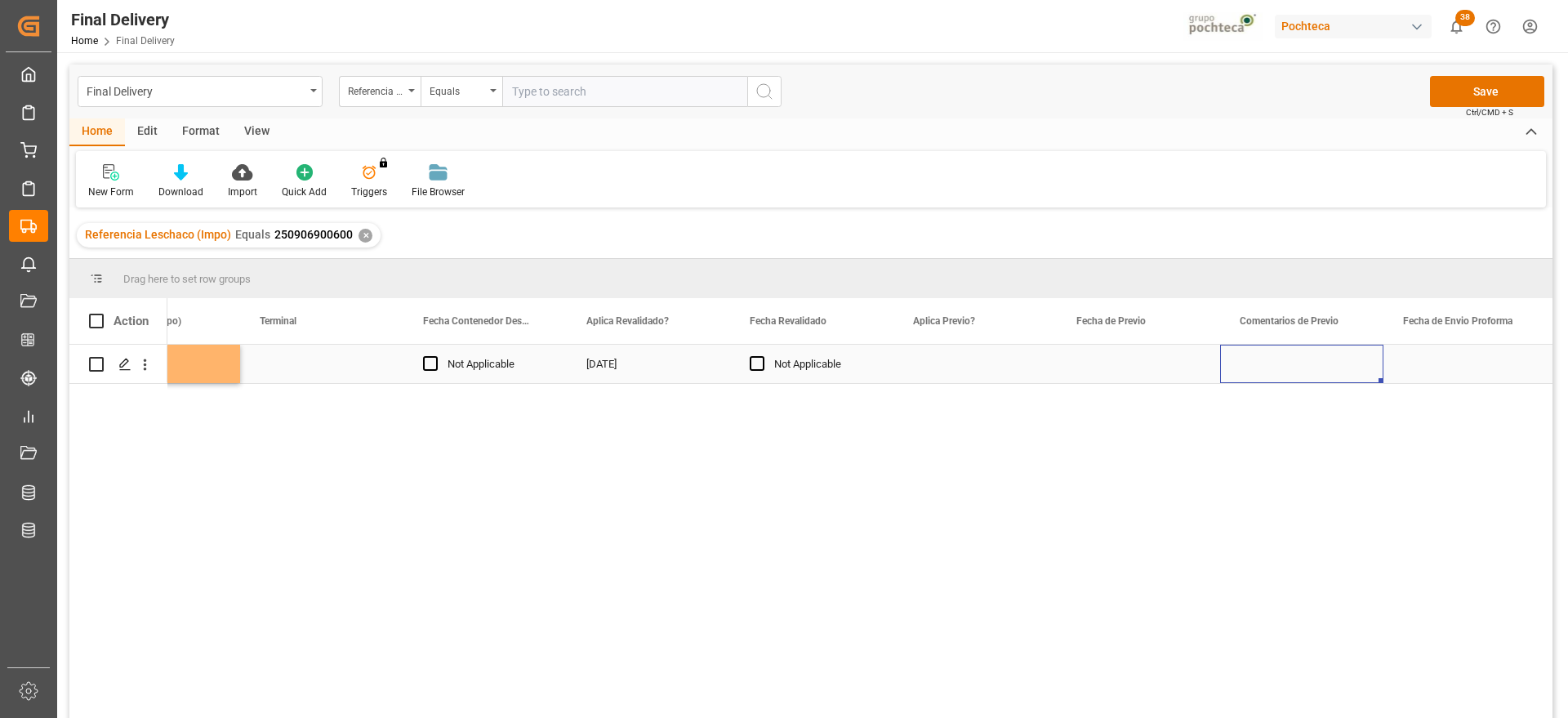
scroll to position [0, 2378]
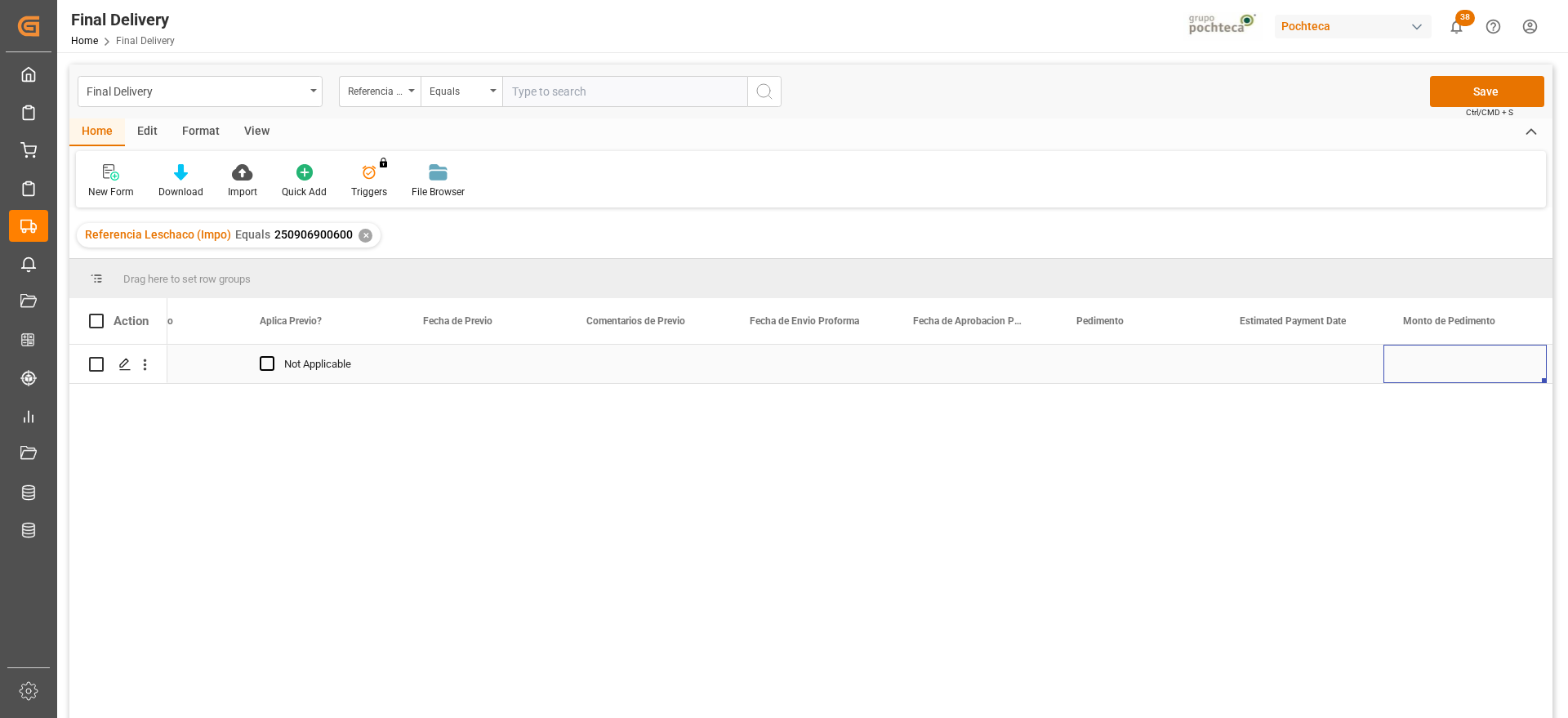
click at [795, 368] on div "Press SPACE to select this row." at bounding box center [811, 364] width 163 height 39
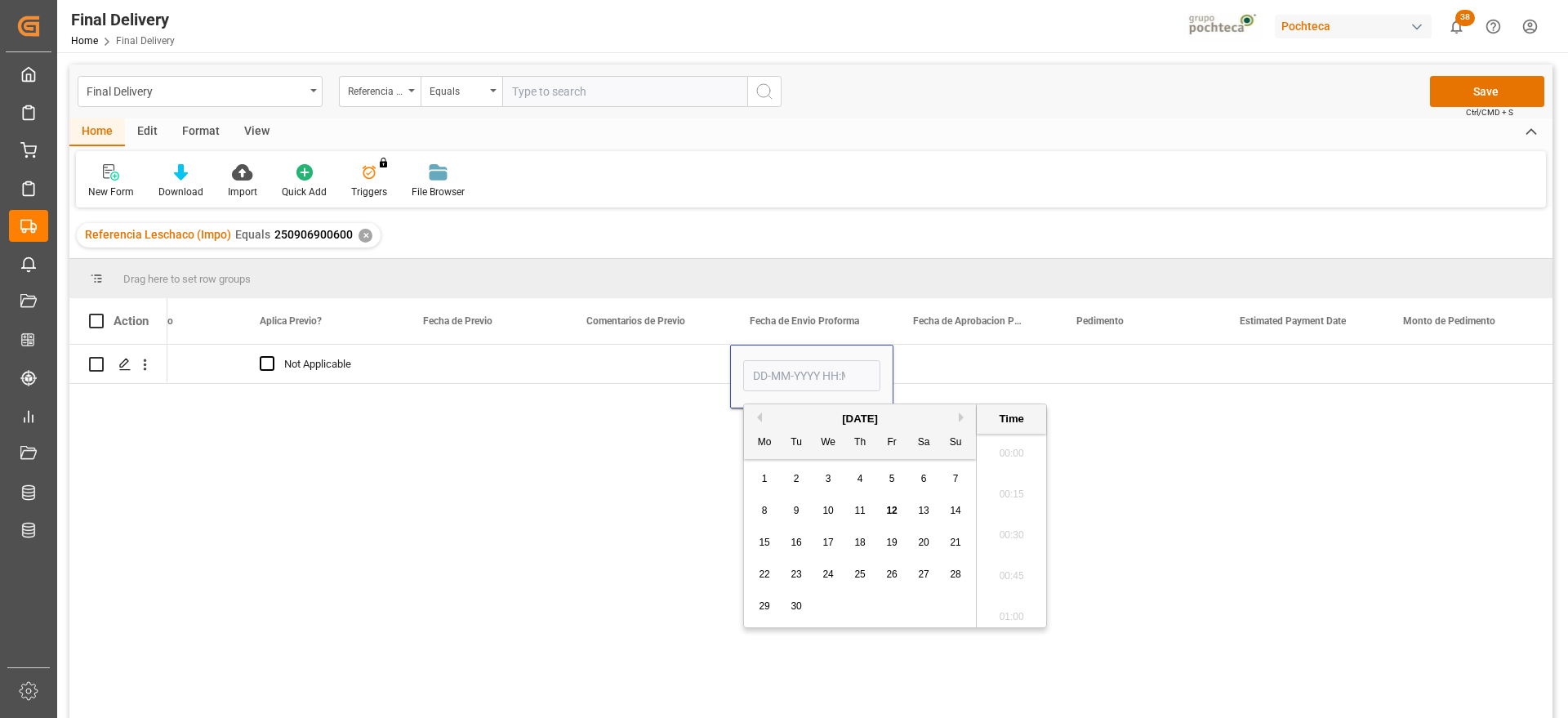
scroll to position [1804, 0]
click at [759, 512] on div "8" at bounding box center [765, 511] width 21 height 20
type input "[DATE] 00:00"
click at [938, 364] on div "Press SPACE to select this row." at bounding box center [975, 364] width 163 height 39
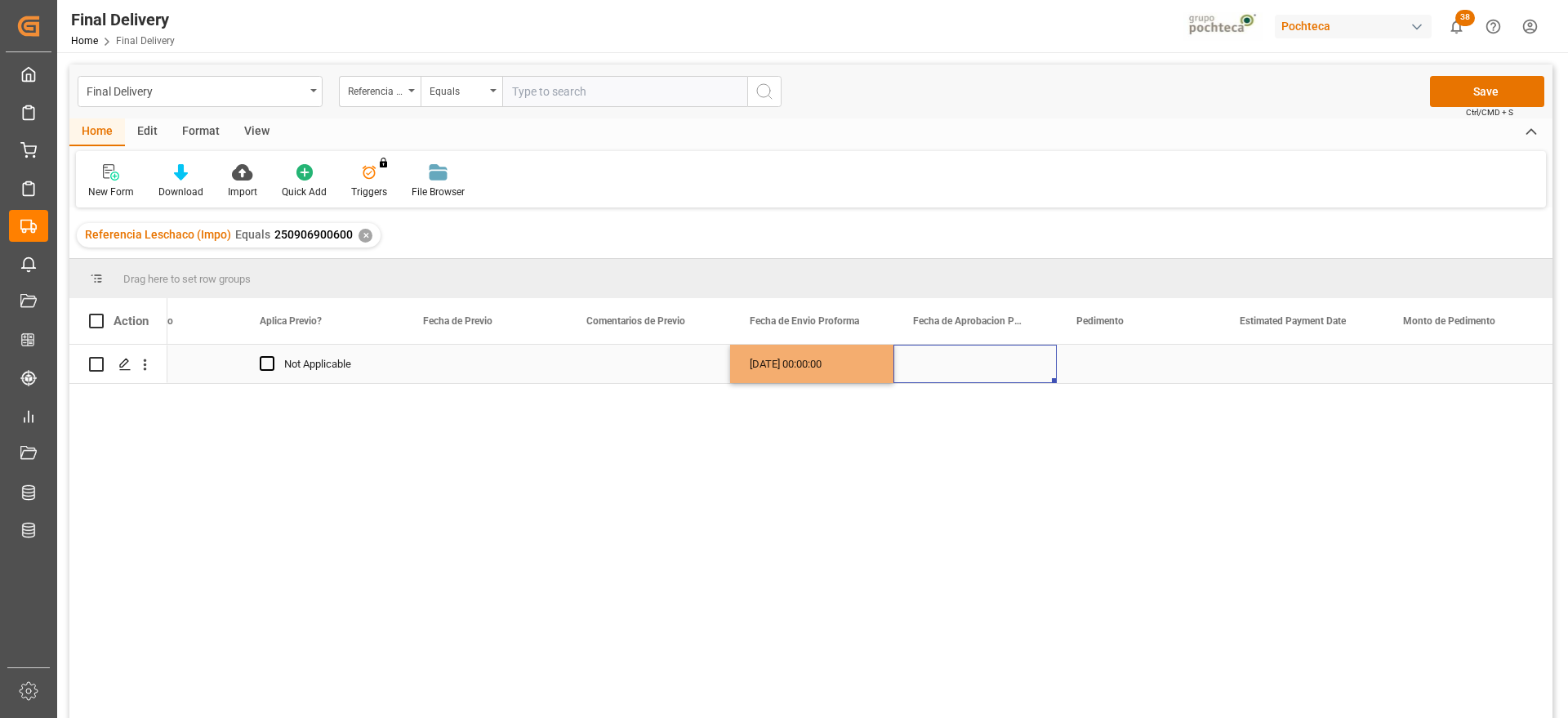
click at [837, 371] on div "[DATE] 00:00:00" at bounding box center [811, 364] width 163 height 39
click at [961, 363] on div "Press SPACE to select this row." at bounding box center [975, 364] width 163 height 39
click at [1093, 363] on div "Press SPACE to select this row." at bounding box center [1138, 364] width 163 height 39
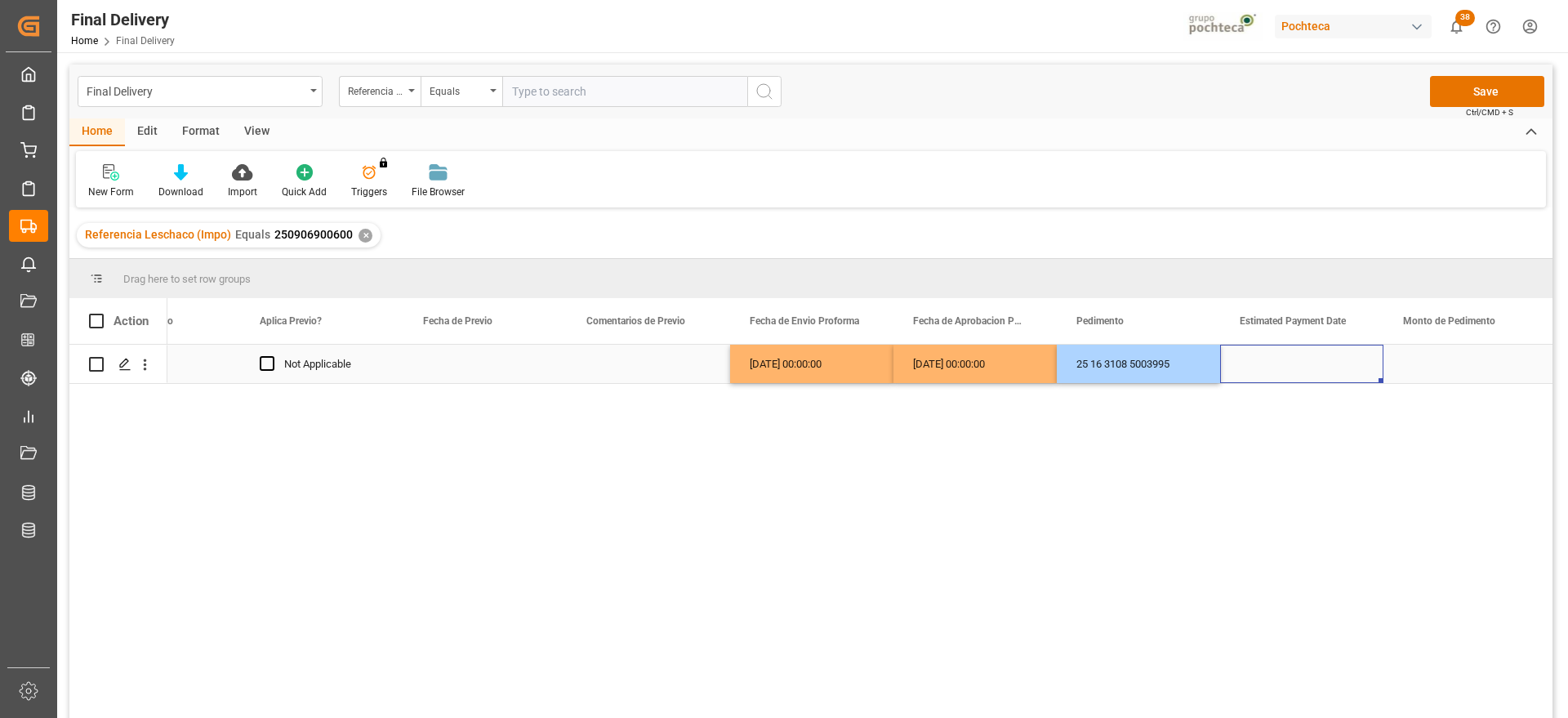
click at [1312, 371] on div "Press SPACE to select this row." at bounding box center [1301, 364] width 163 height 39
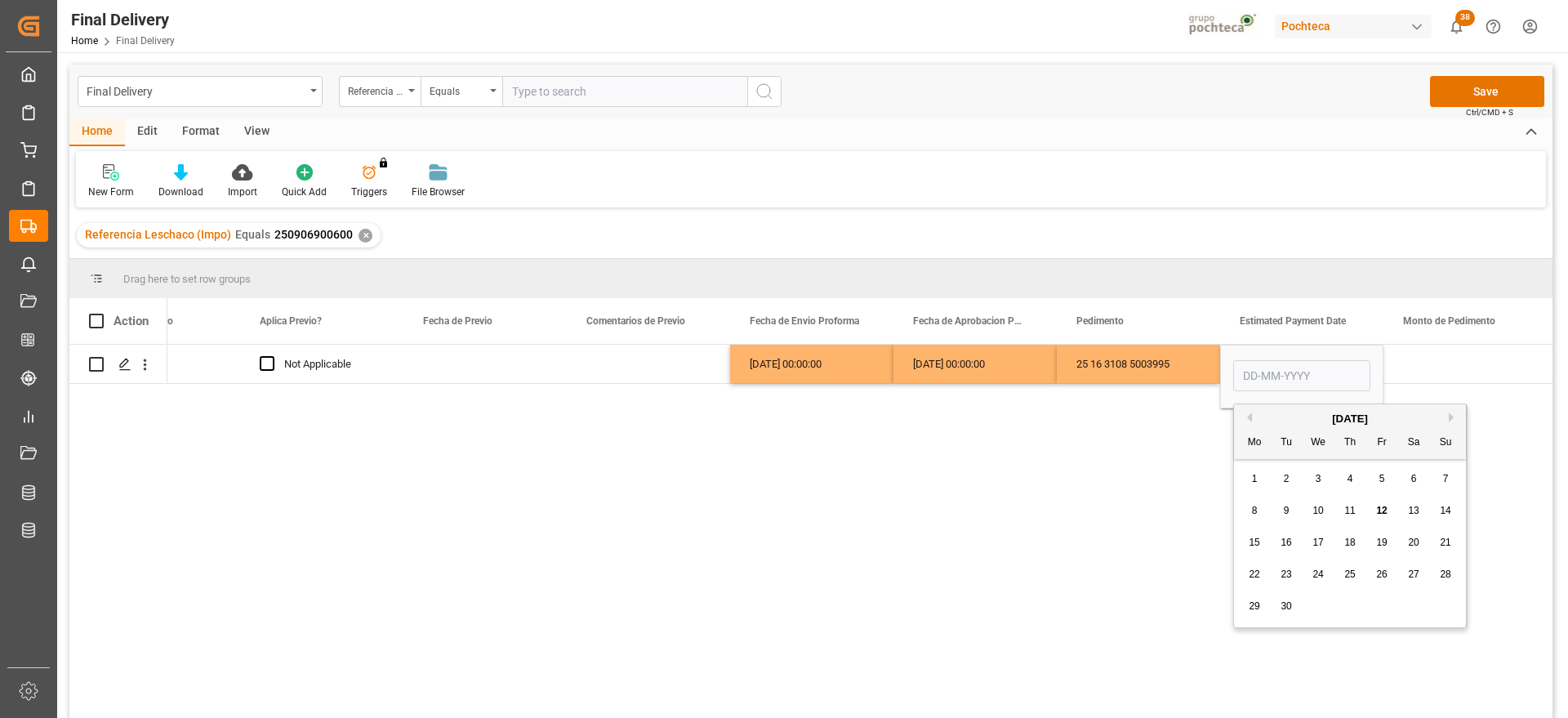
click at [1381, 509] on span "12" at bounding box center [1381, 510] width 10 height 11
type input "[DATE]"
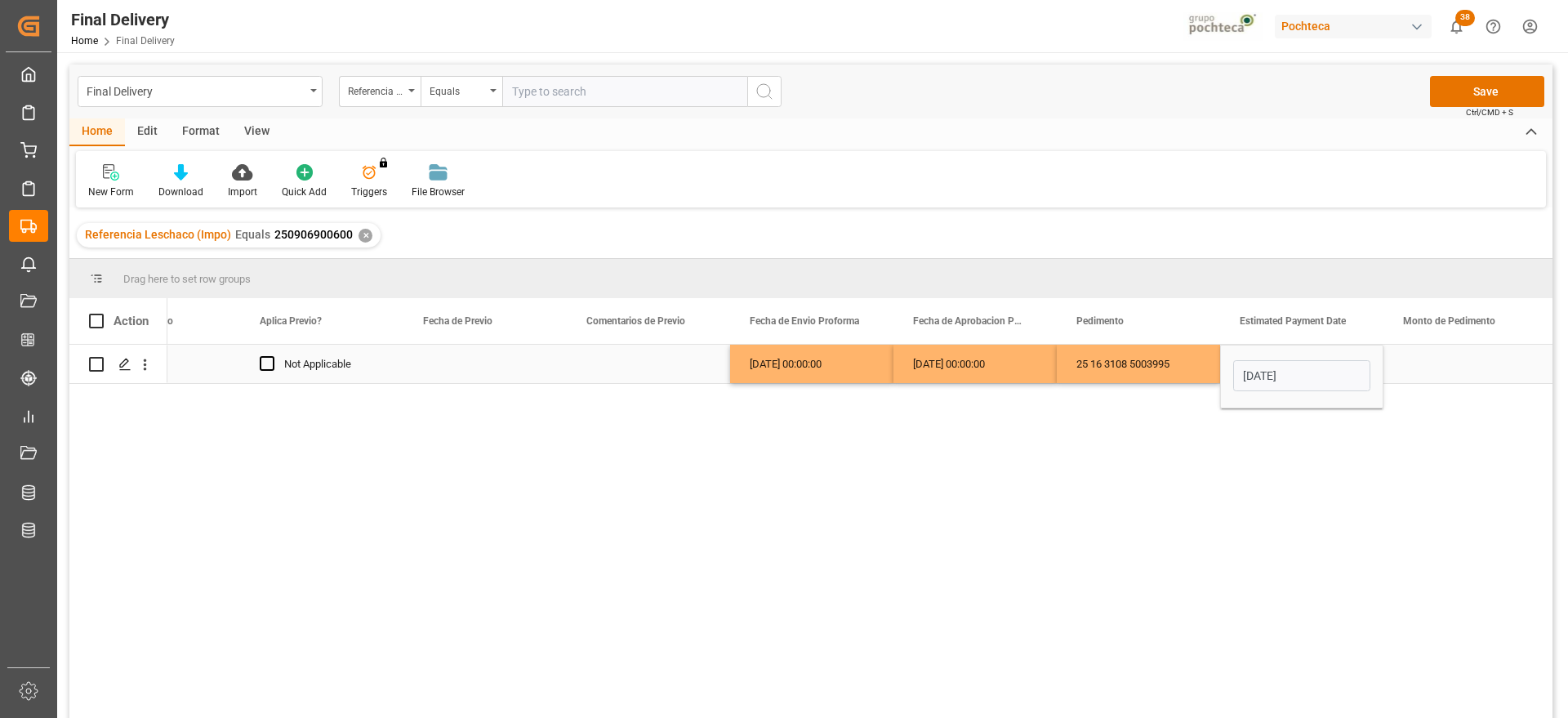
click at [1432, 358] on div "Press SPACE to select this row." at bounding box center [1464, 364] width 163 height 39
click at [1466, 359] on div "Press SPACE to select this row." at bounding box center [1464, 364] width 163 height 39
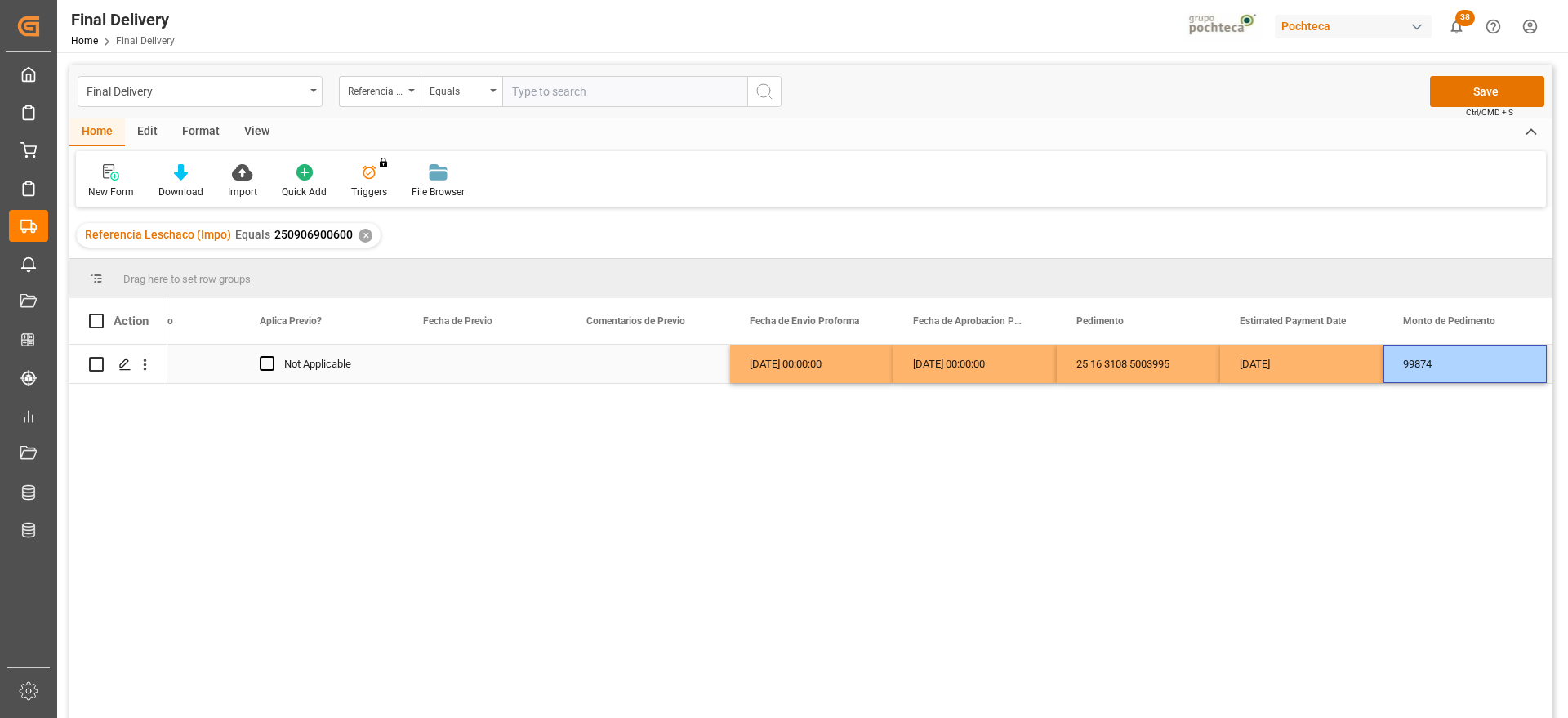
click at [1340, 365] on div "[DATE]" at bounding box center [1301, 364] width 163 height 39
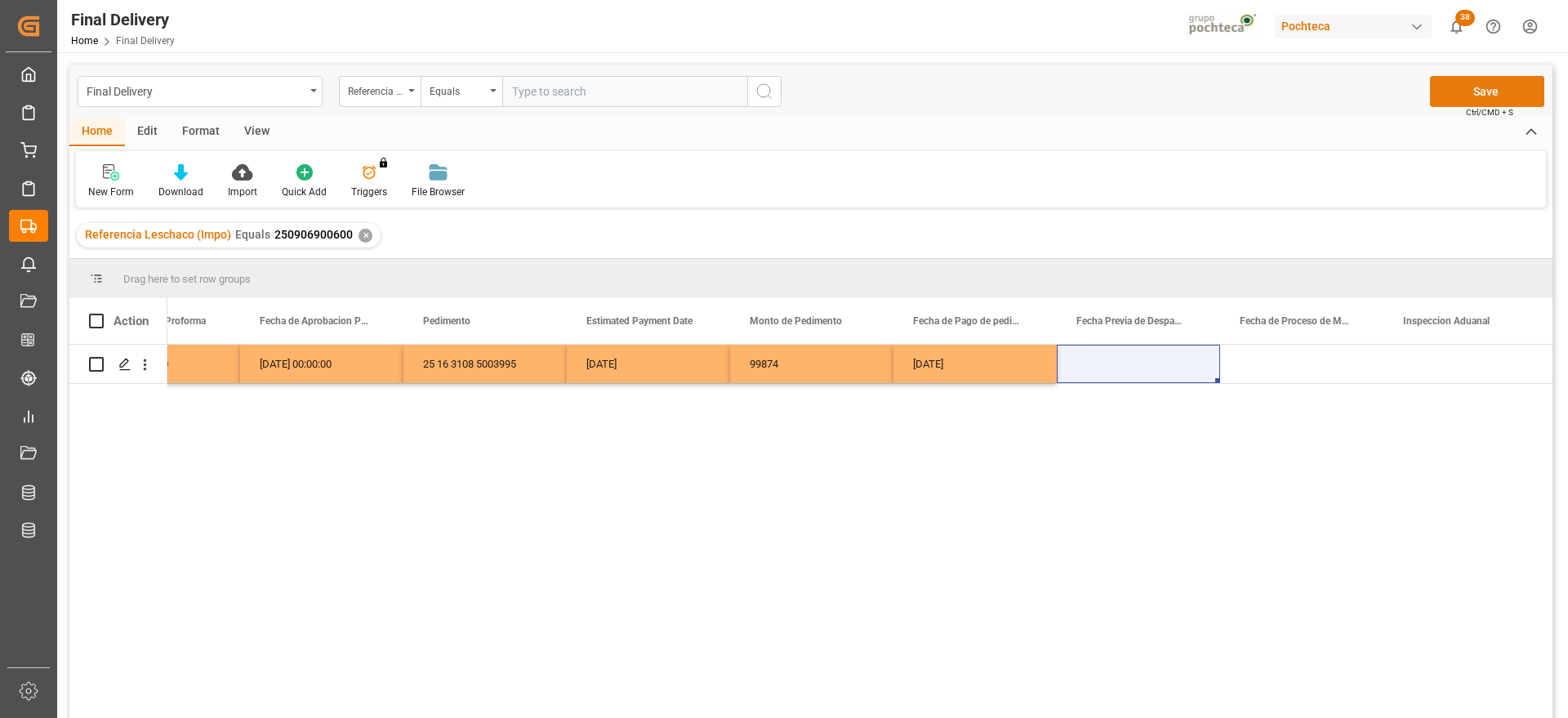
drag, startPoint x: 1487, startPoint y: 74, endPoint x: 1480, endPoint y: 86, distance: 13.9
click at [1487, 73] on div "Final Delivery Referencia Leschaco (Impo) Equals Save Ctrl/CMD + S" at bounding box center [811, 91] width 1483 height 54
click at [1480, 86] on button "Save" at bounding box center [1487, 92] width 114 height 31
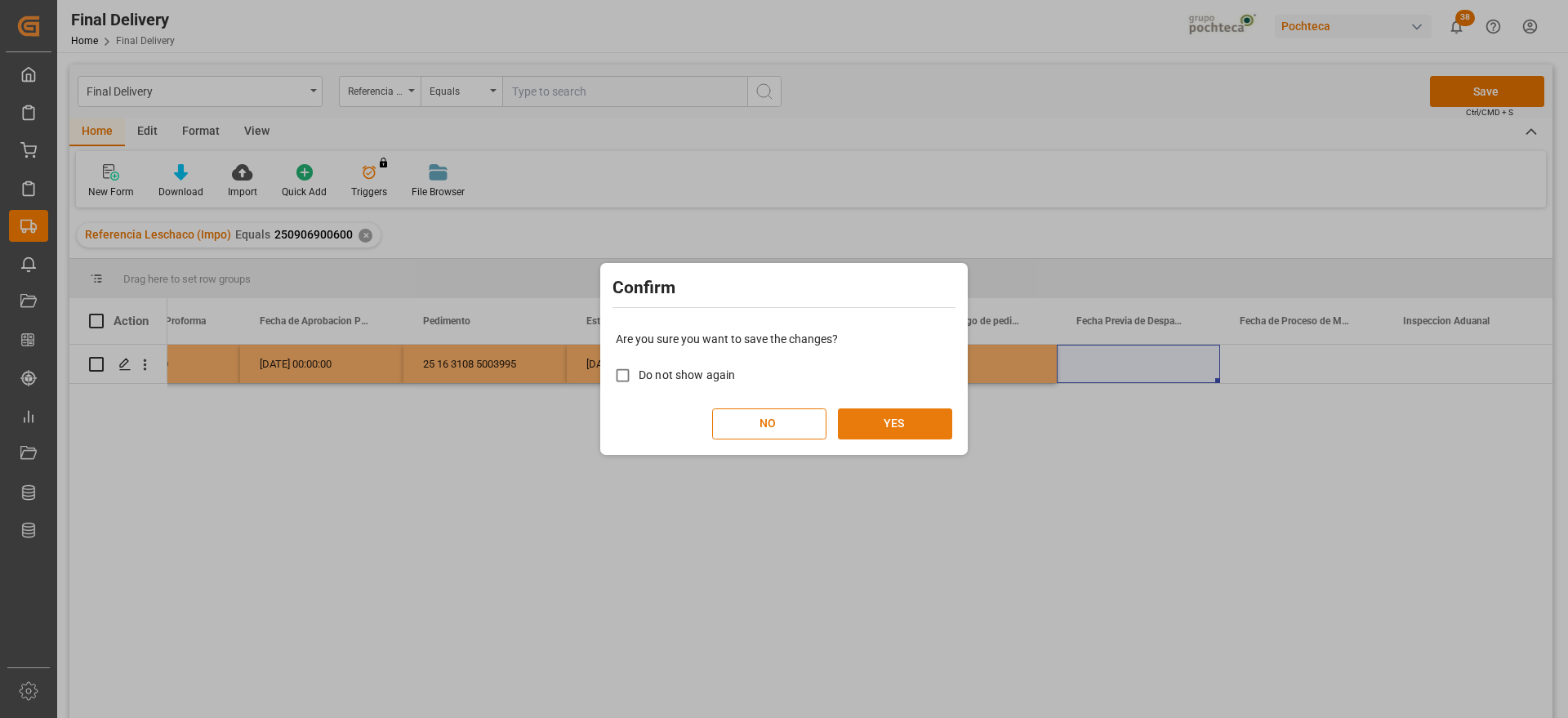
click at [894, 424] on button "YES" at bounding box center [895, 424] width 114 height 31
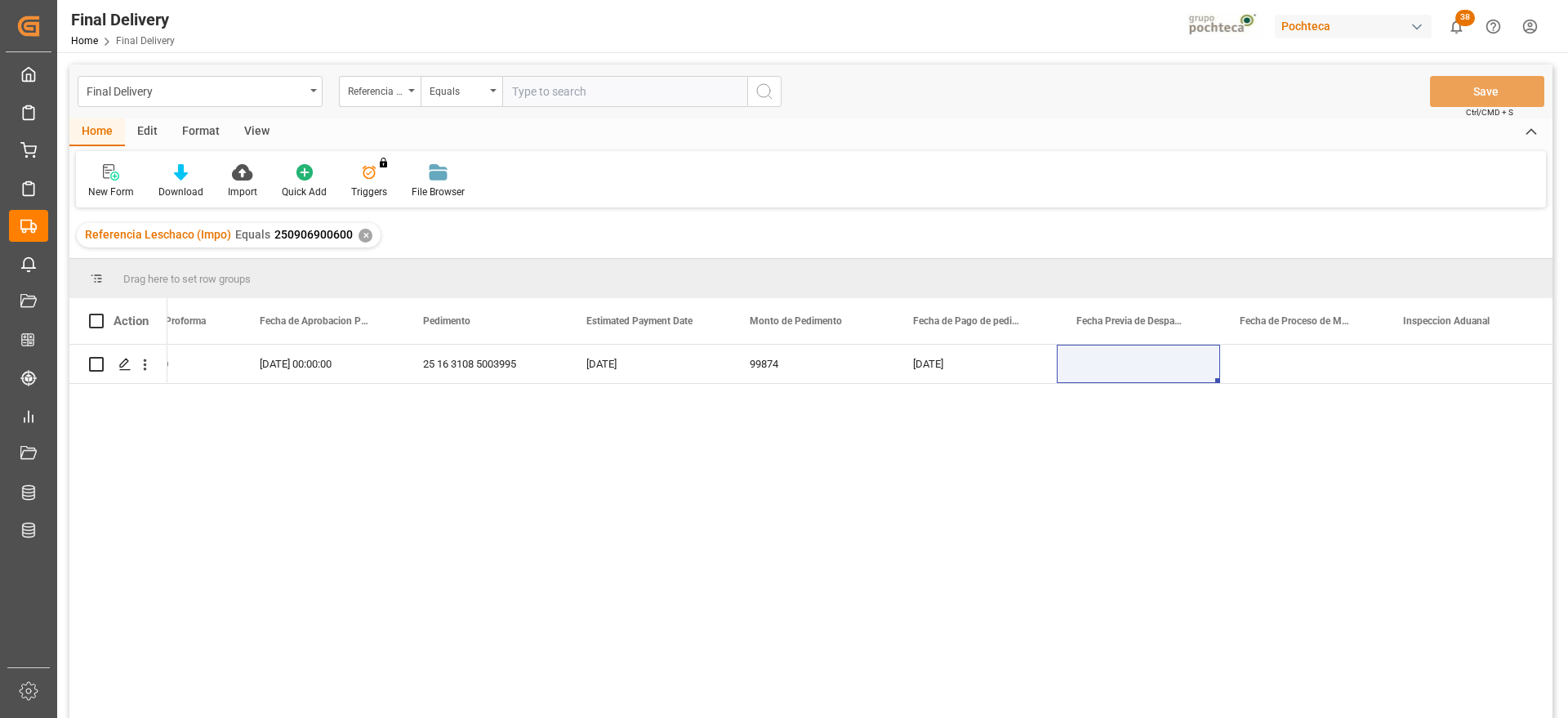
click at [361, 235] on div "✕" at bounding box center [365, 236] width 14 height 14
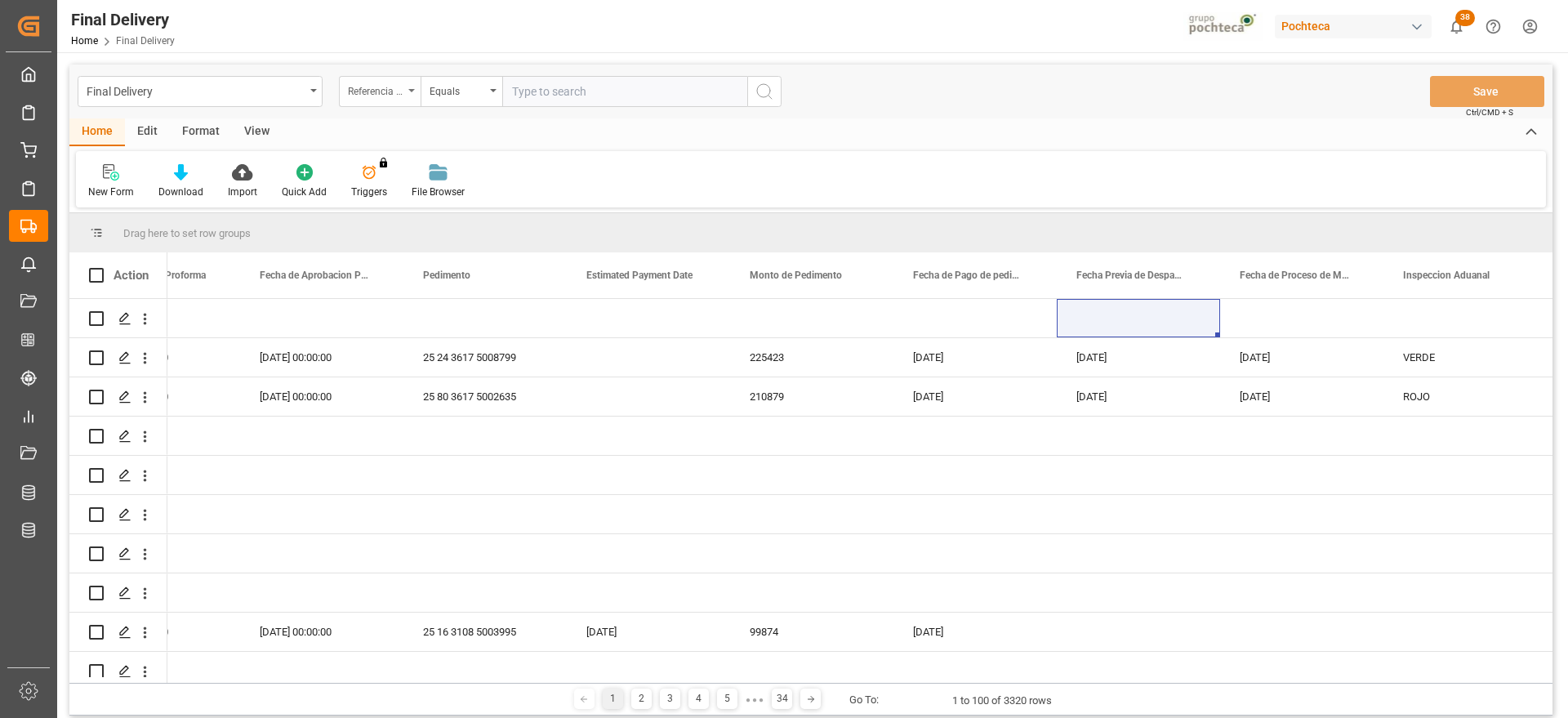
click at [371, 89] on div "Referencia Leschaco (Impo)" at bounding box center [375, 90] width 56 height 19
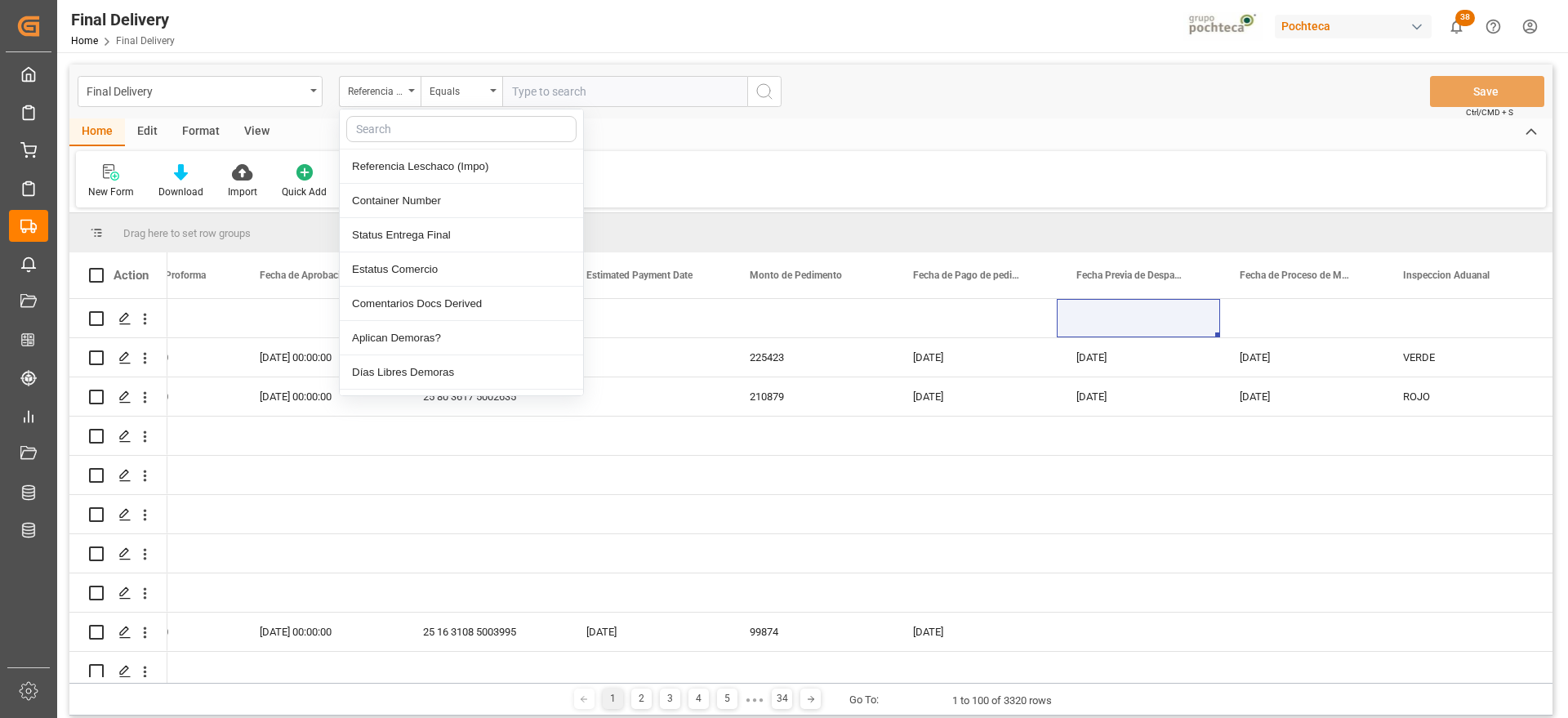
click at [407, 133] on input "text" at bounding box center [461, 129] width 230 height 26
type input "orde"
click at [459, 297] on div "Orden de compra" at bounding box center [461, 304] width 243 height 34
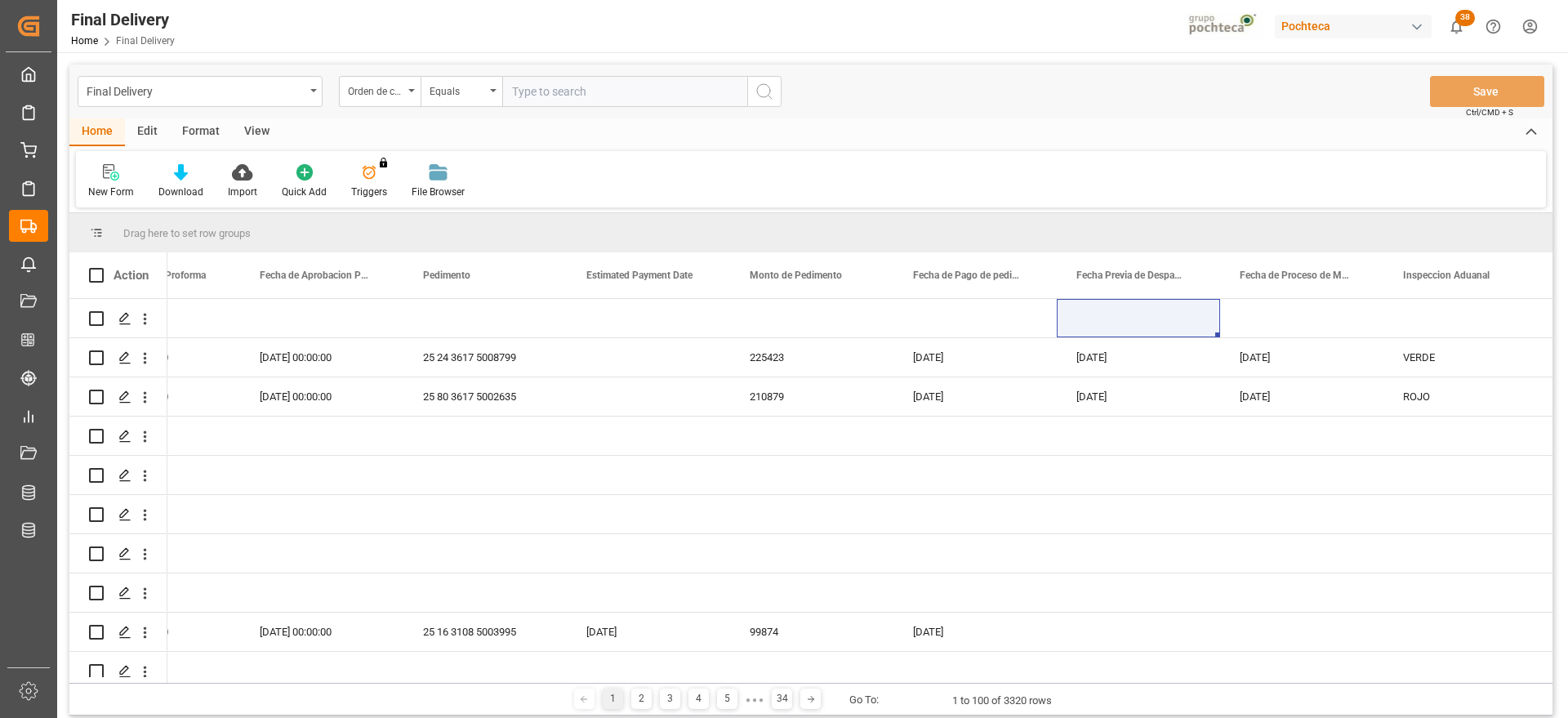
click at [529, 89] on input "text" at bounding box center [625, 92] width 245 height 31
paste input "5000307235"
type input "5000307235"
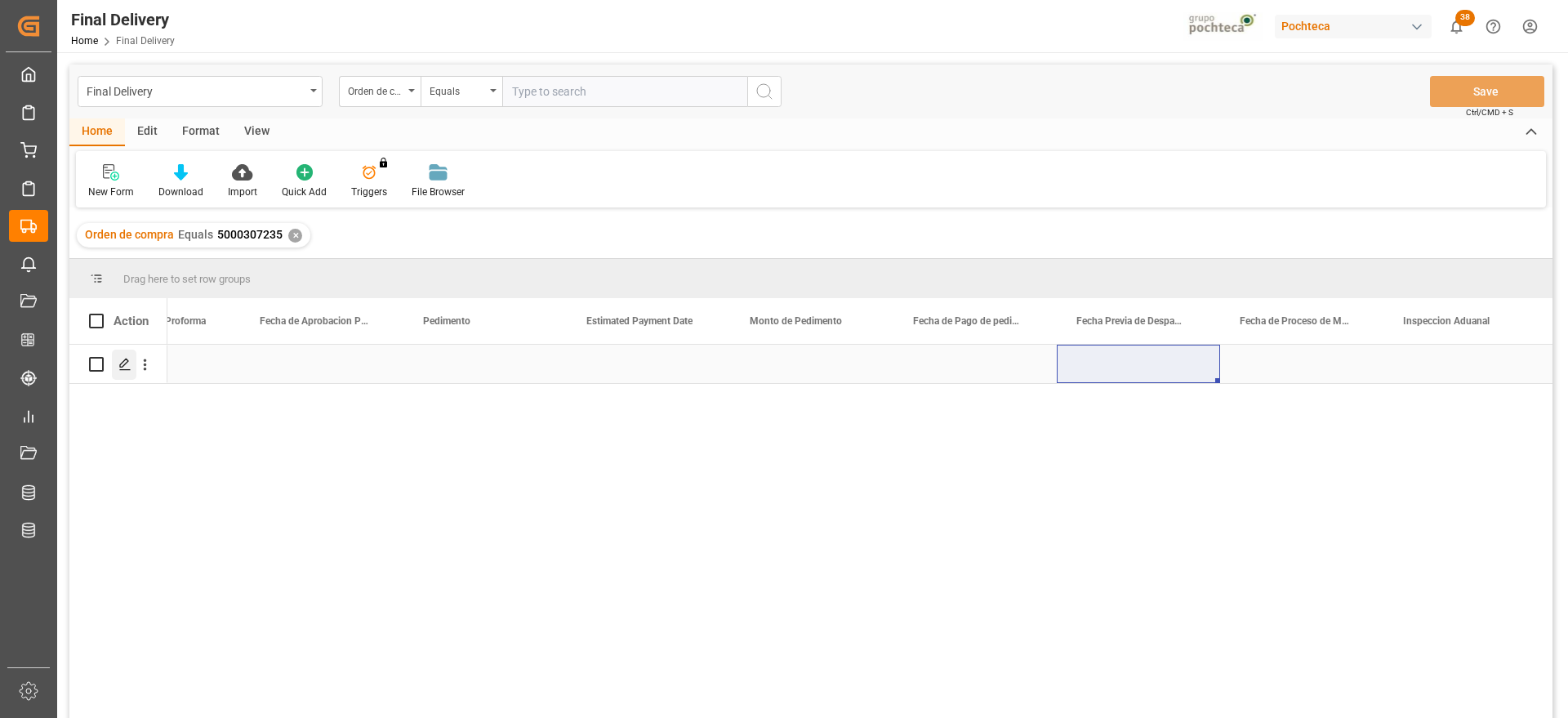
click at [124, 368] on icon "Press SPACE to select this row." at bounding box center [125, 364] width 13 height 13
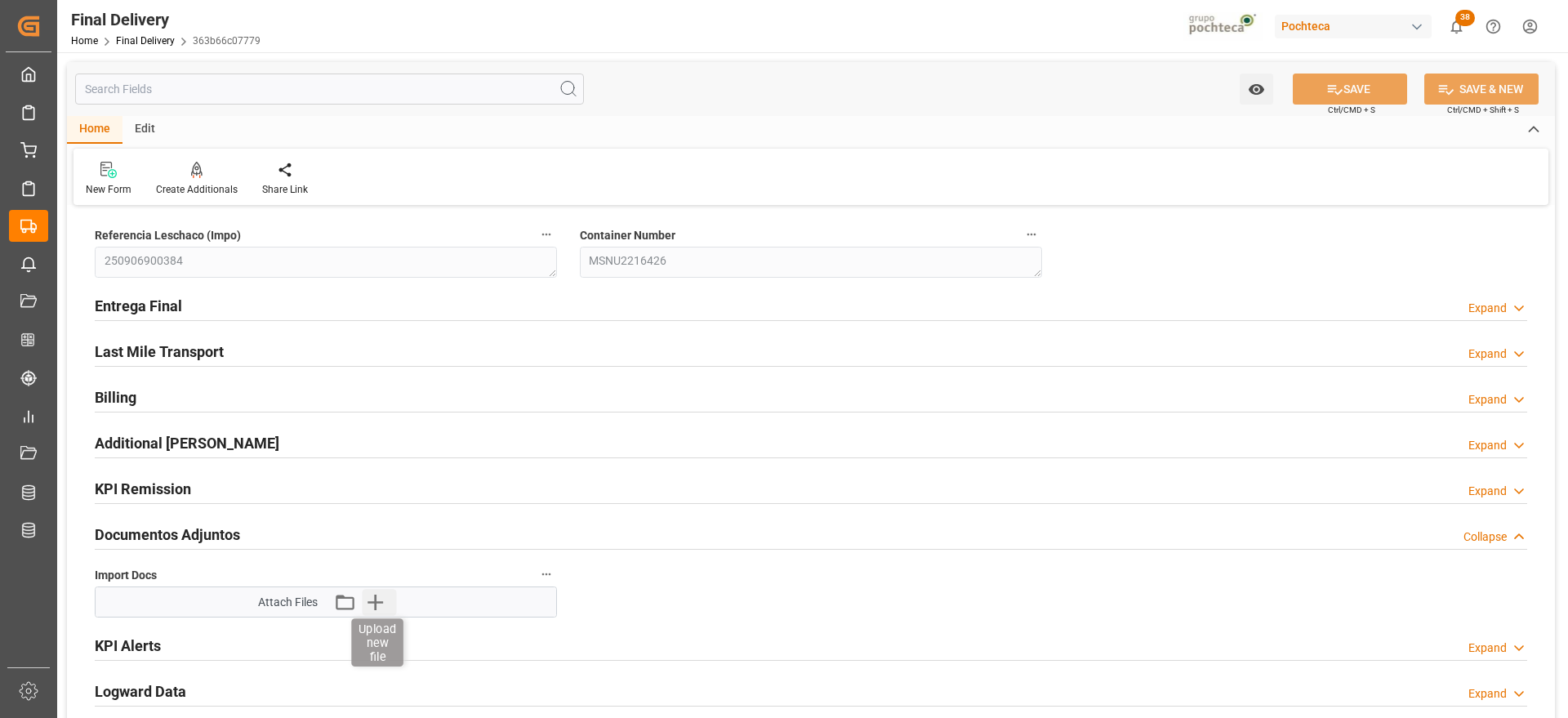
click at [380, 607] on icon "button" at bounding box center [375, 603] width 26 height 26
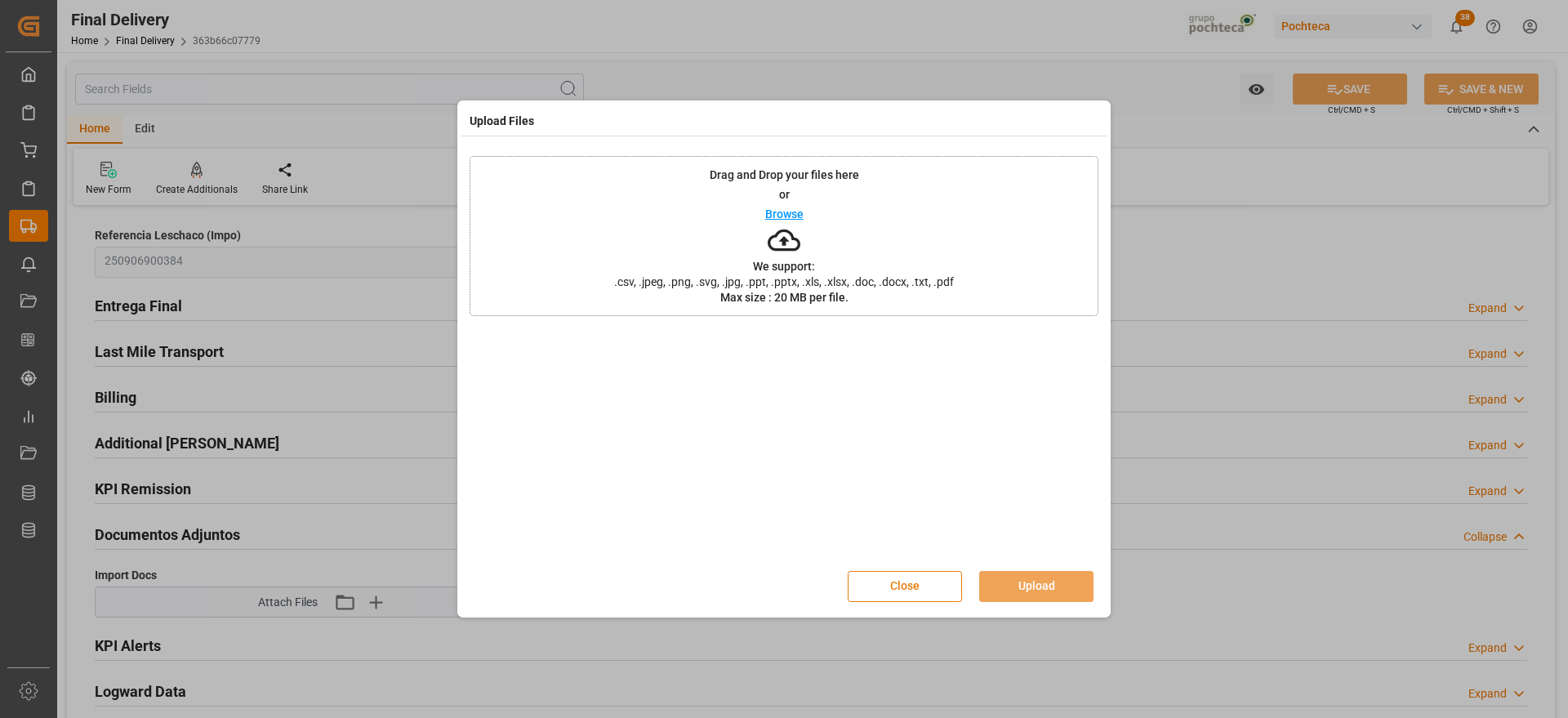
click at [931, 588] on button "Close" at bounding box center [904, 586] width 114 height 31
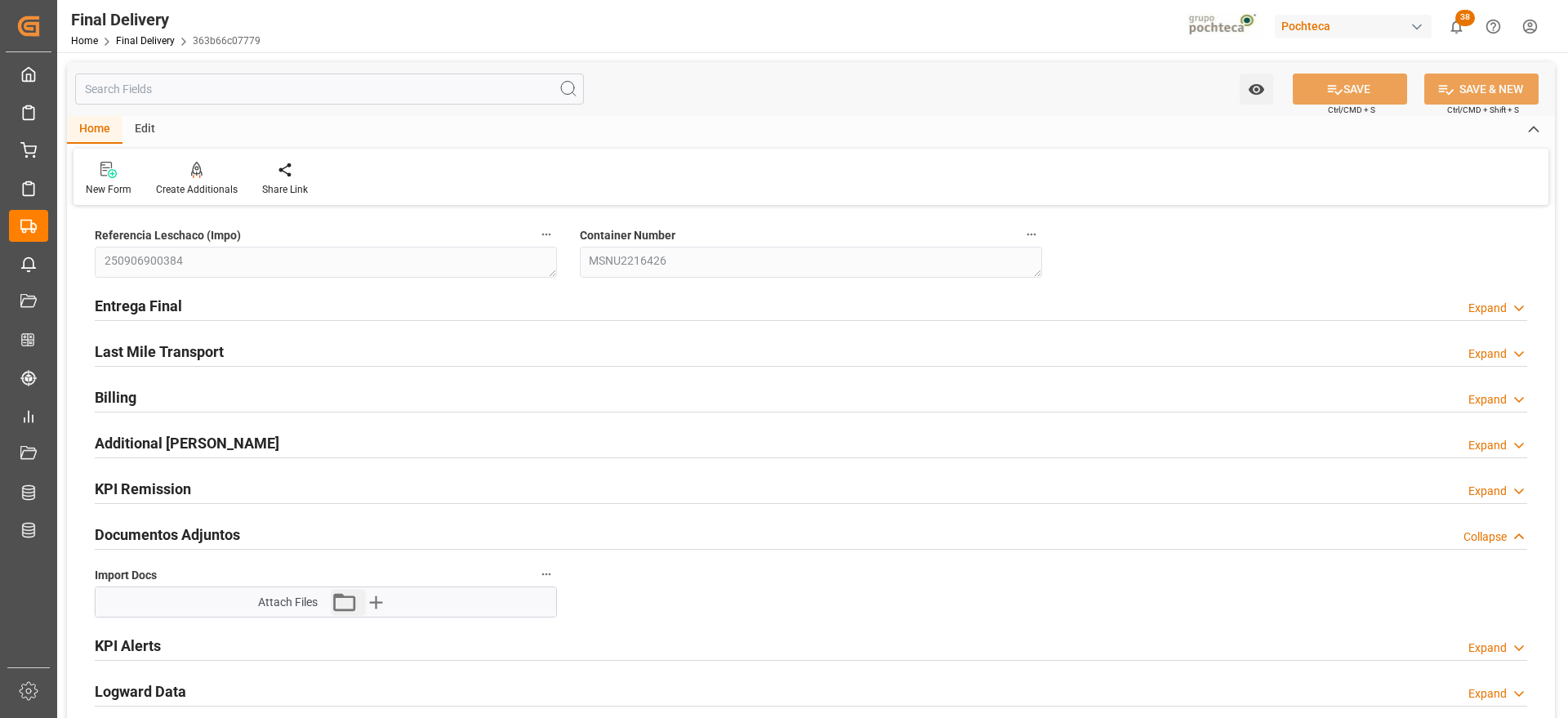
click at [340, 603] on icon "button" at bounding box center [344, 603] width 26 height 26
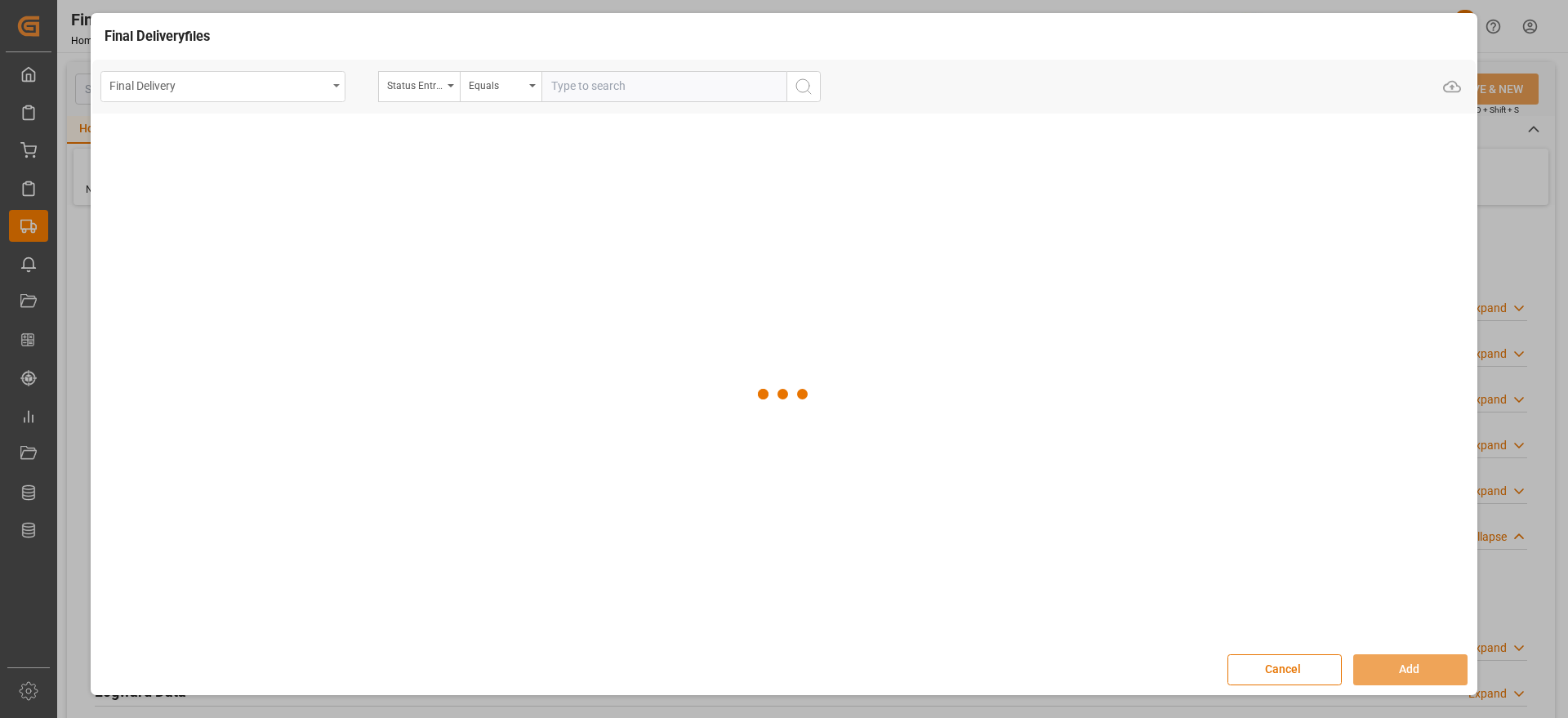
click at [274, 92] on div "Final Delivery" at bounding box center [218, 85] width 218 height 21
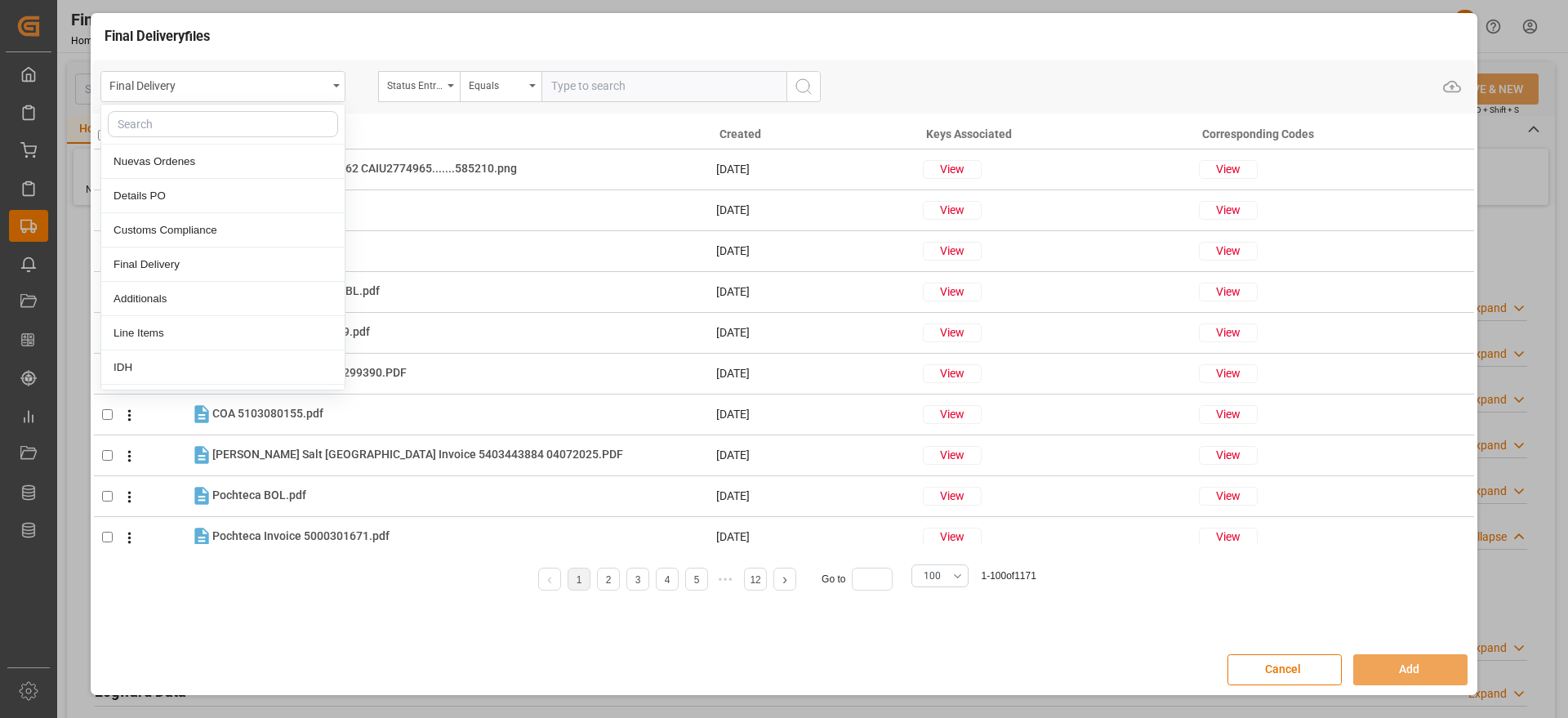
click at [278, 119] on input "text" at bounding box center [223, 125] width 230 height 26
click at [192, 187] on div "Details PO" at bounding box center [223, 196] width 243 height 34
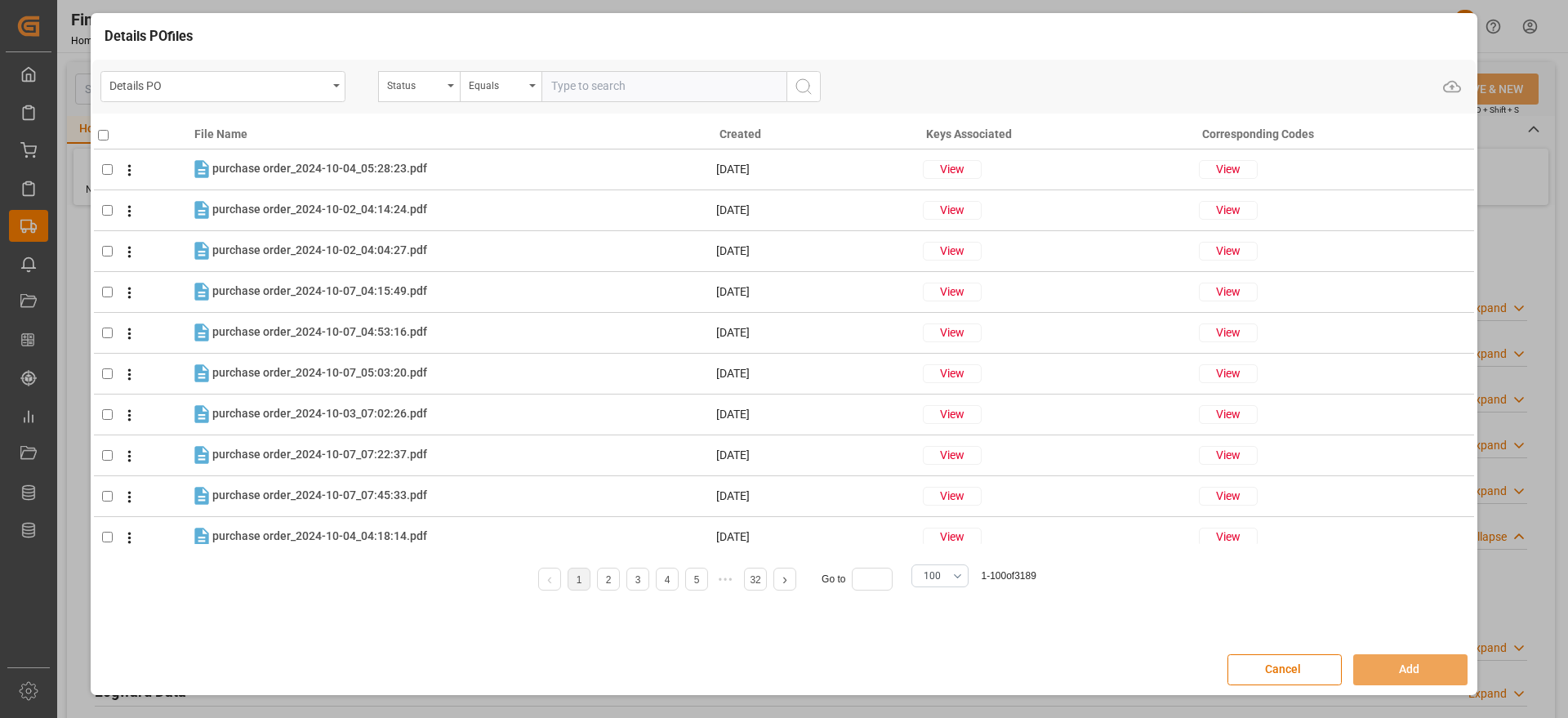
click at [608, 79] on input "text" at bounding box center [664, 86] width 245 height 31
click at [428, 86] on div "Status" at bounding box center [415, 84] width 56 height 19
click at [448, 125] on input "text" at bounding box center [501, 125] width 230 height 26
type input "ord"
click at [455, 155] on div "Orden de Compra nuevo" at bounding box center [501, 161] width 243 height 34
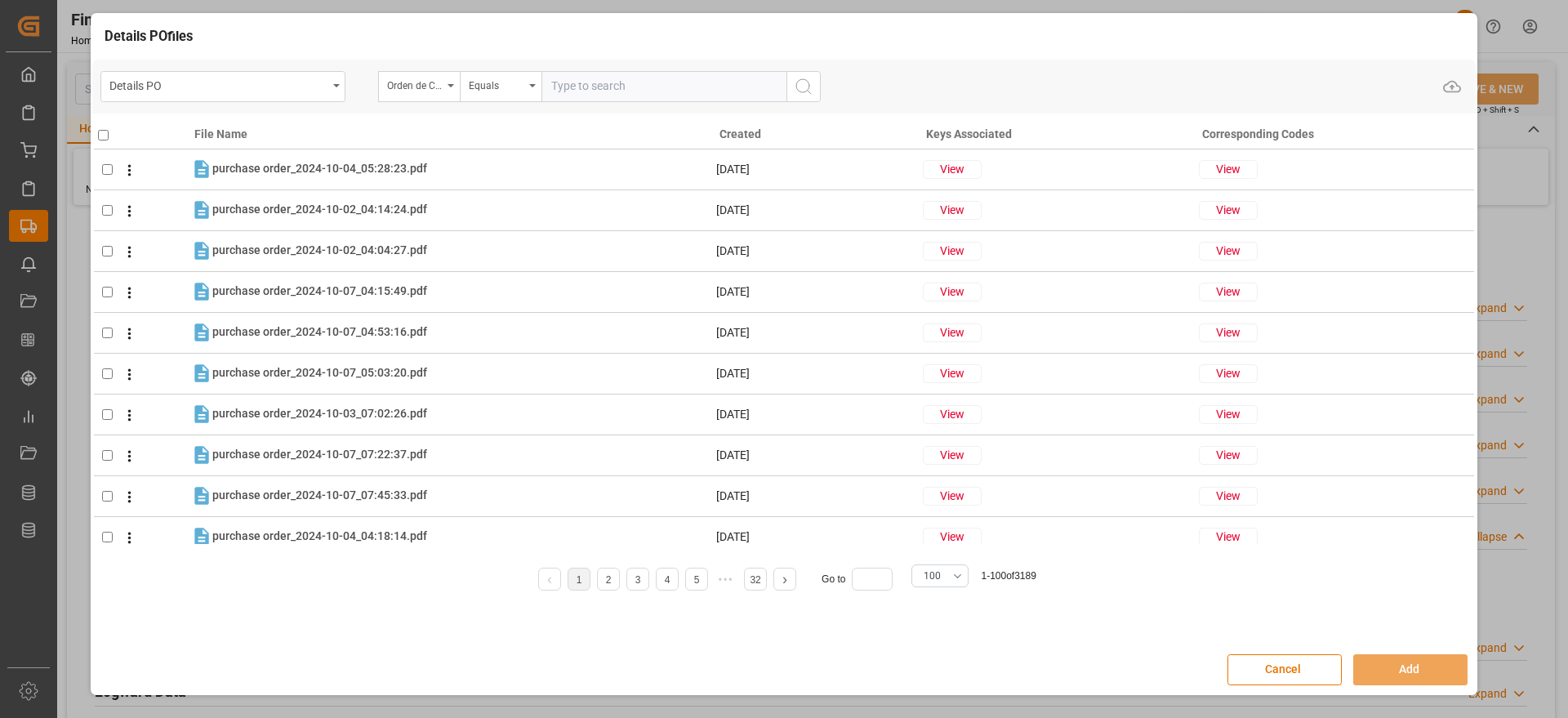
click at [598, 85] on input "text" at bounding box center [664, 86] width 245 height 31
paste input "5000307235"
type input "5000307235"
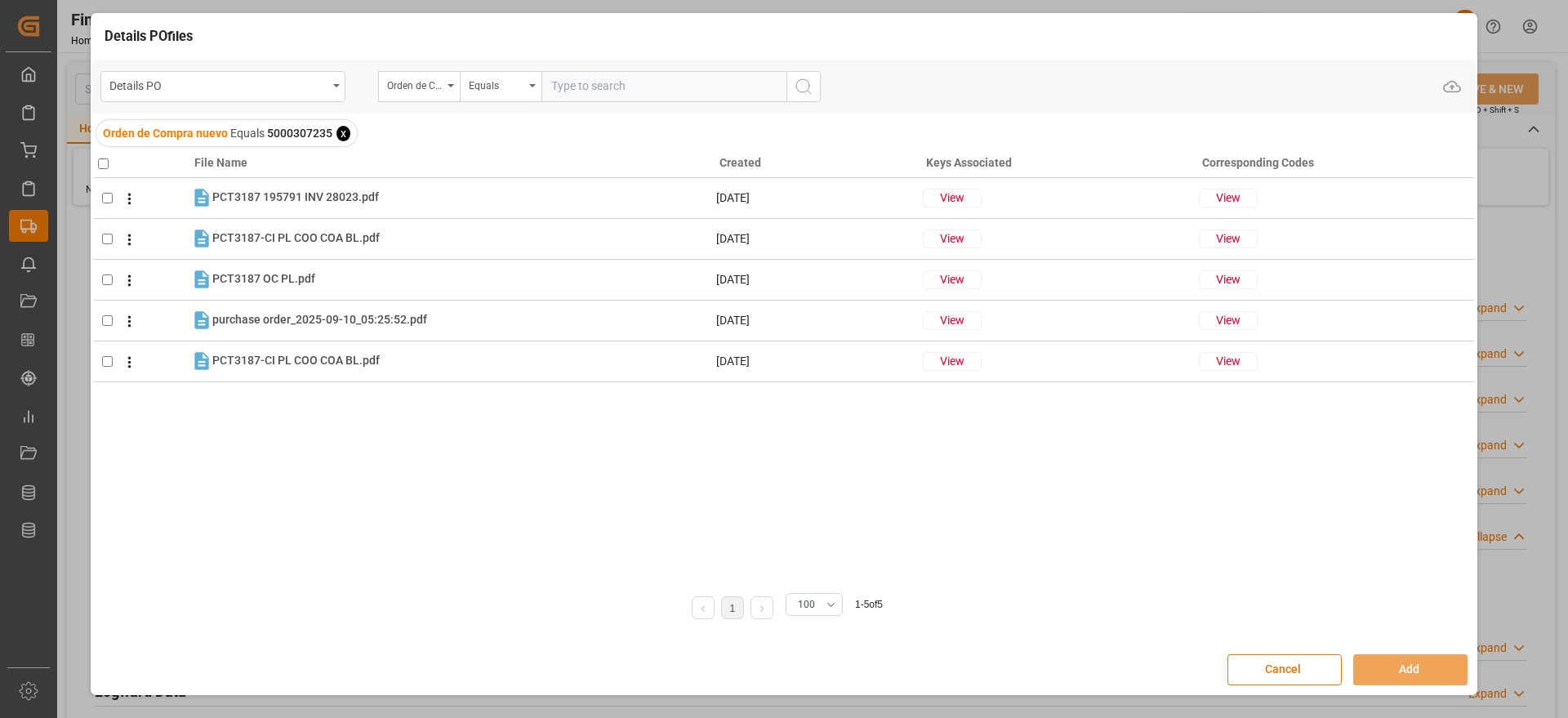
click at [108, 160] on input "checkbox" at bounding box center [103, 163] width 10 height 10
checkbox input "true"
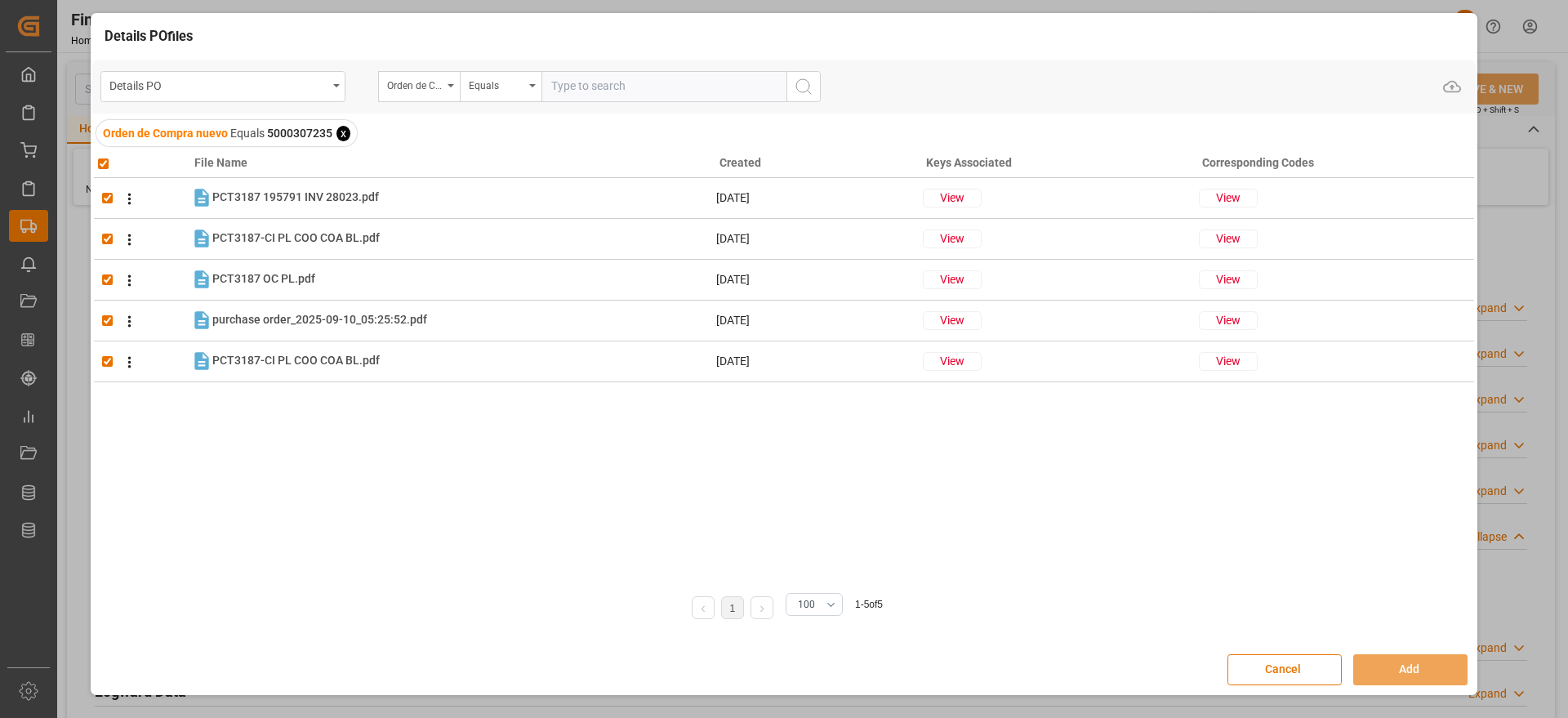
checkbox input "true"
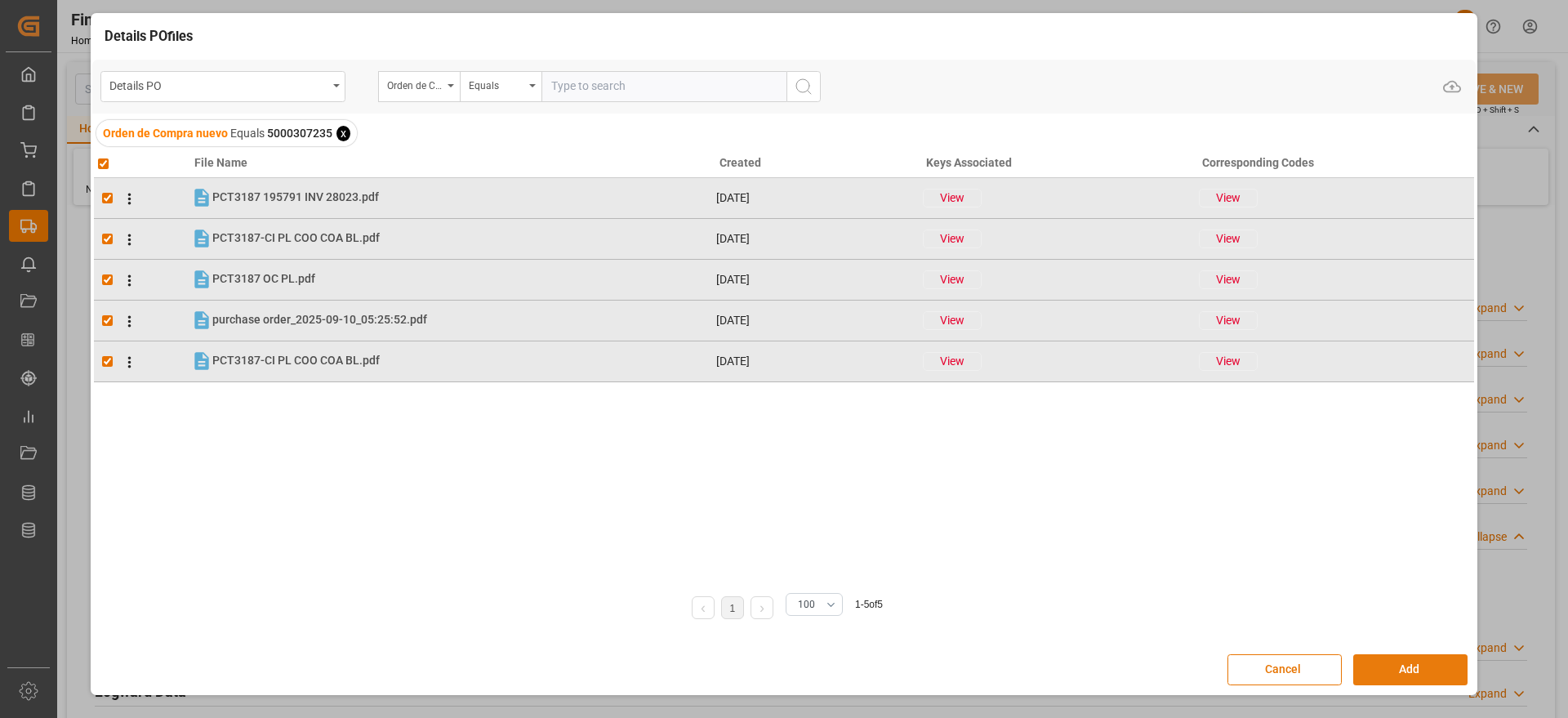
click at [1430, 666] on button "Add" at bounding box center [1410, 670] width 114 height 31
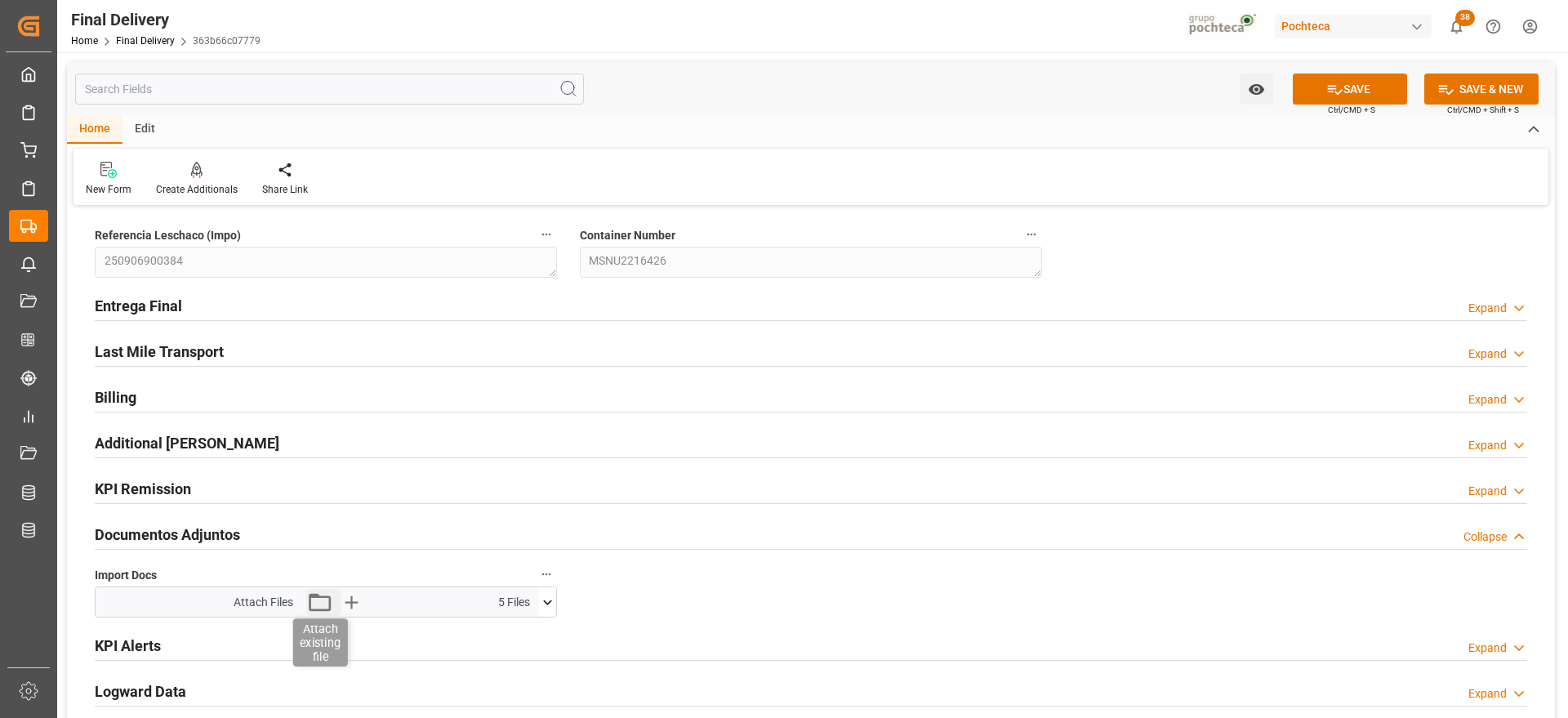
click at [315, 600] on icon "button" at bounding box center [320, 603] width 26 height 26
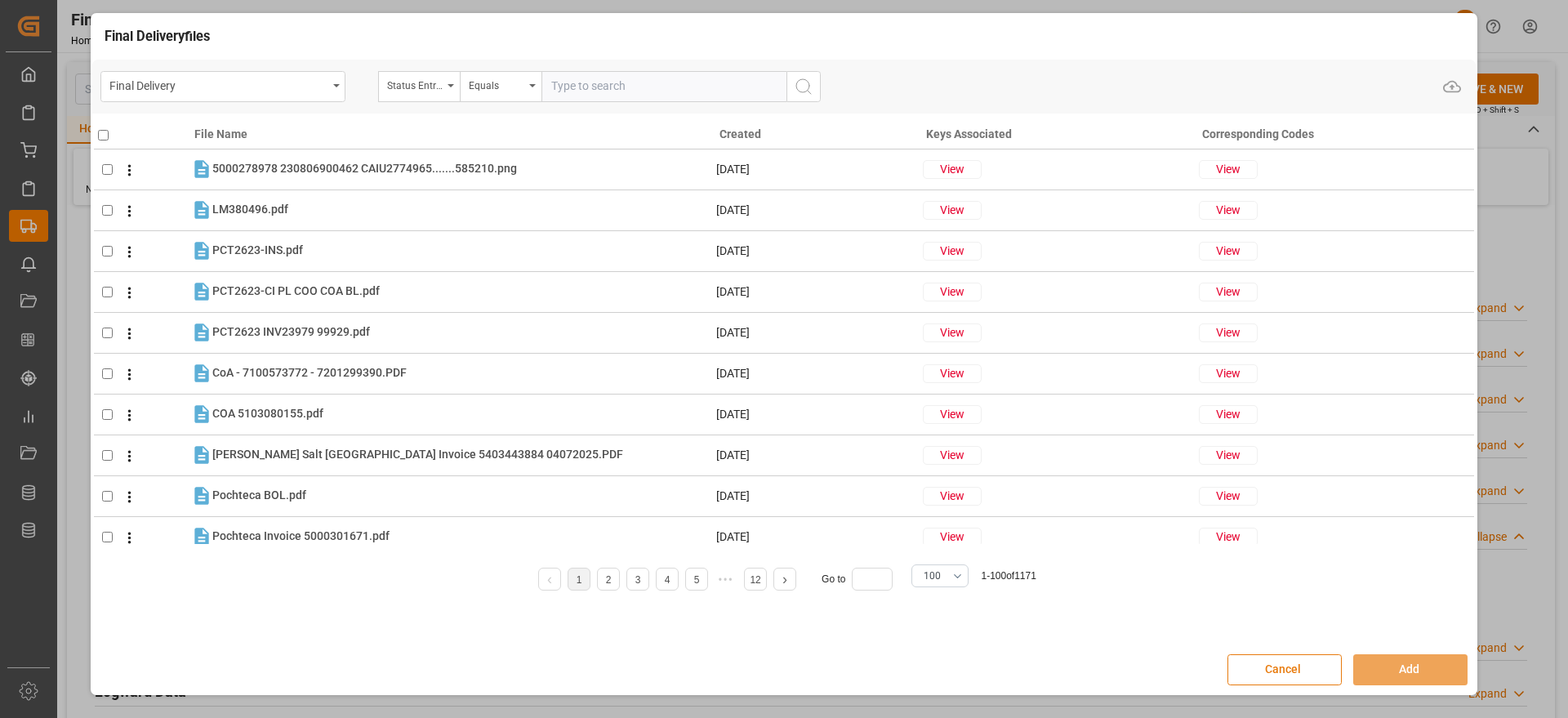
click at [1272, 663] on button "Cancel" at bounding box center [1284, 670] width 114 height 31
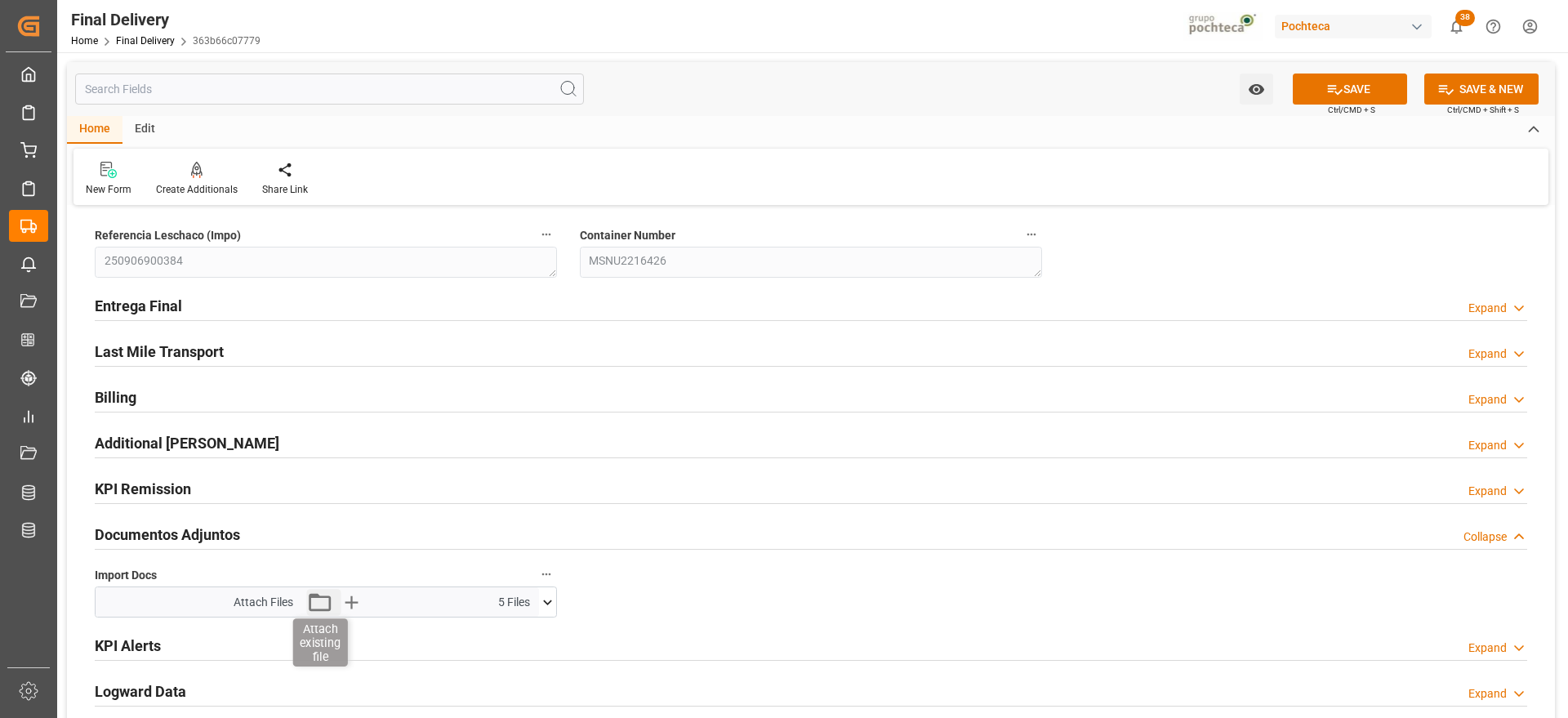
click at [327, 607] on icon "button" at bounding box center [320, 603] width 26 height 26
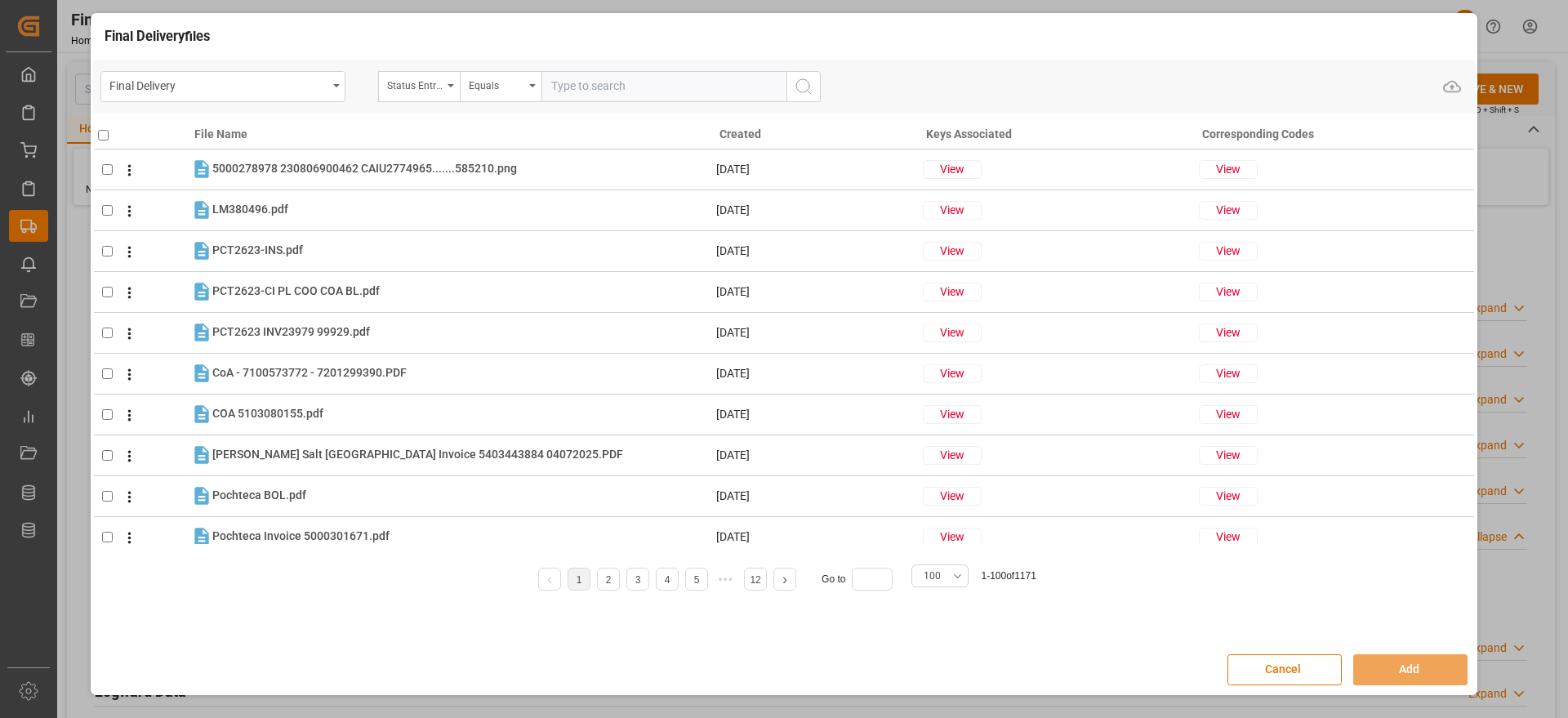
drag, startPoint x: 1298, startPoint y: 681, endPoint x: 551, endPoint y: 579, distance: 753.9
click at [1299, 681] on button "Cancel" at bounding box center [1284, 670] width 114 height 31
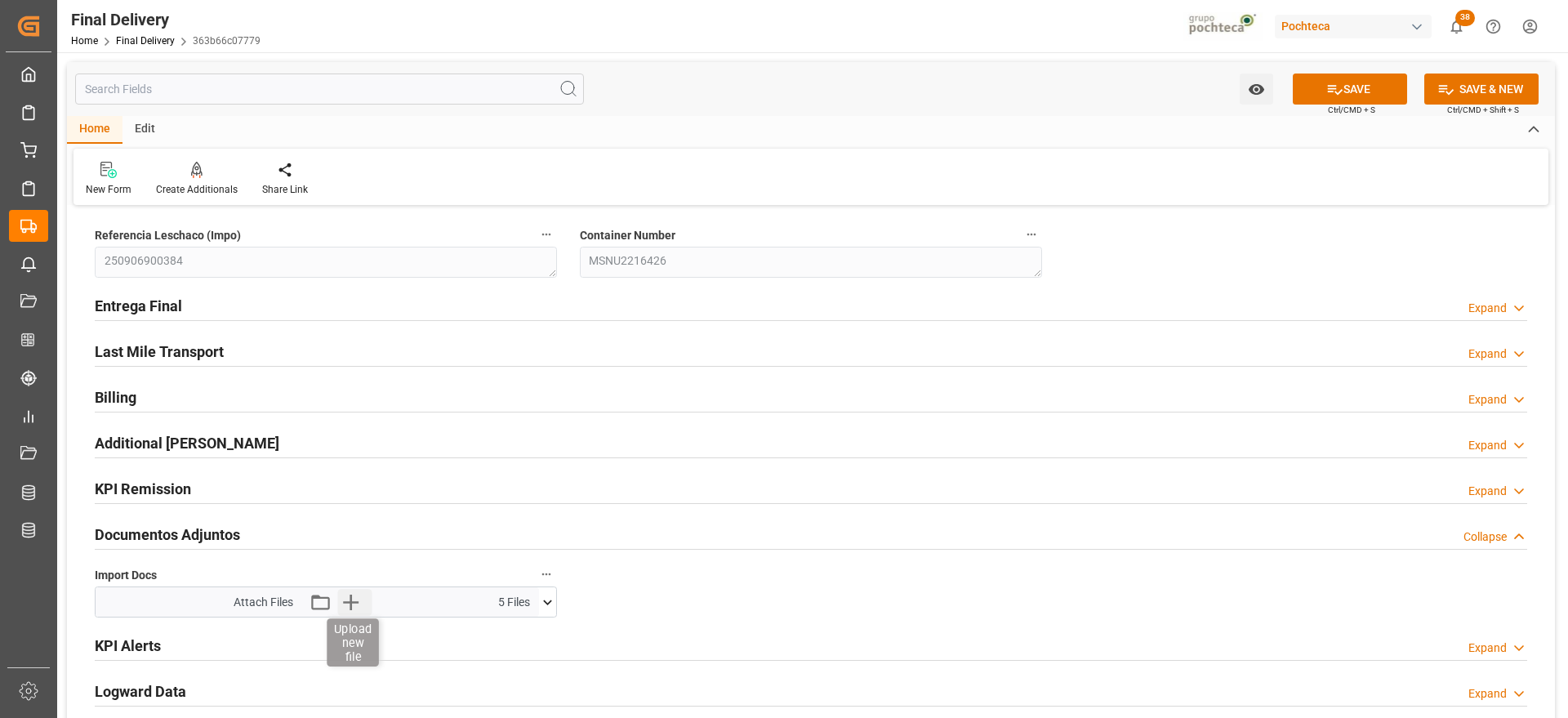
click at [353, 601] on icon "button" at bounding box center [351, 603] width 26 height 26
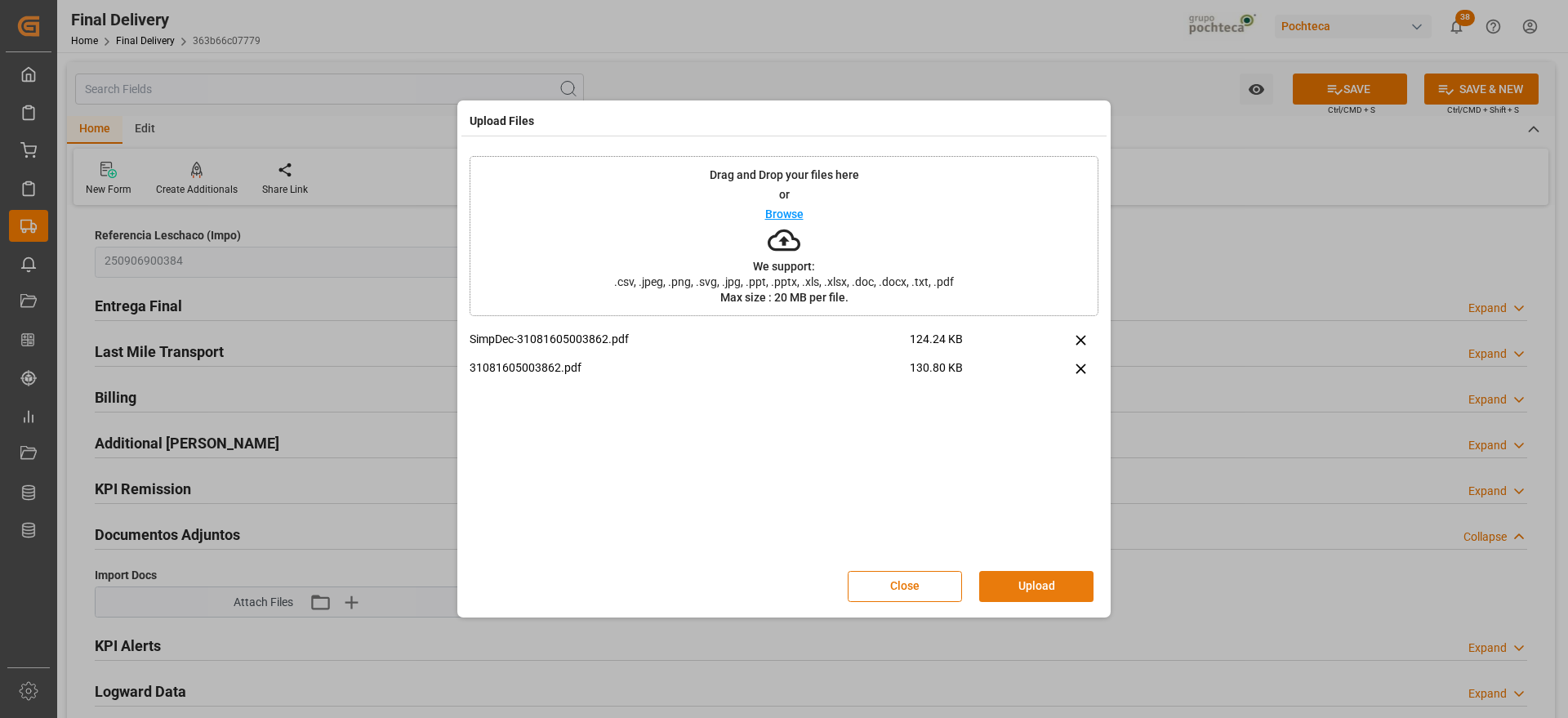
click at [1020, 589] on button "Upload" at bounding box center [1036, 586] width 114 height 31
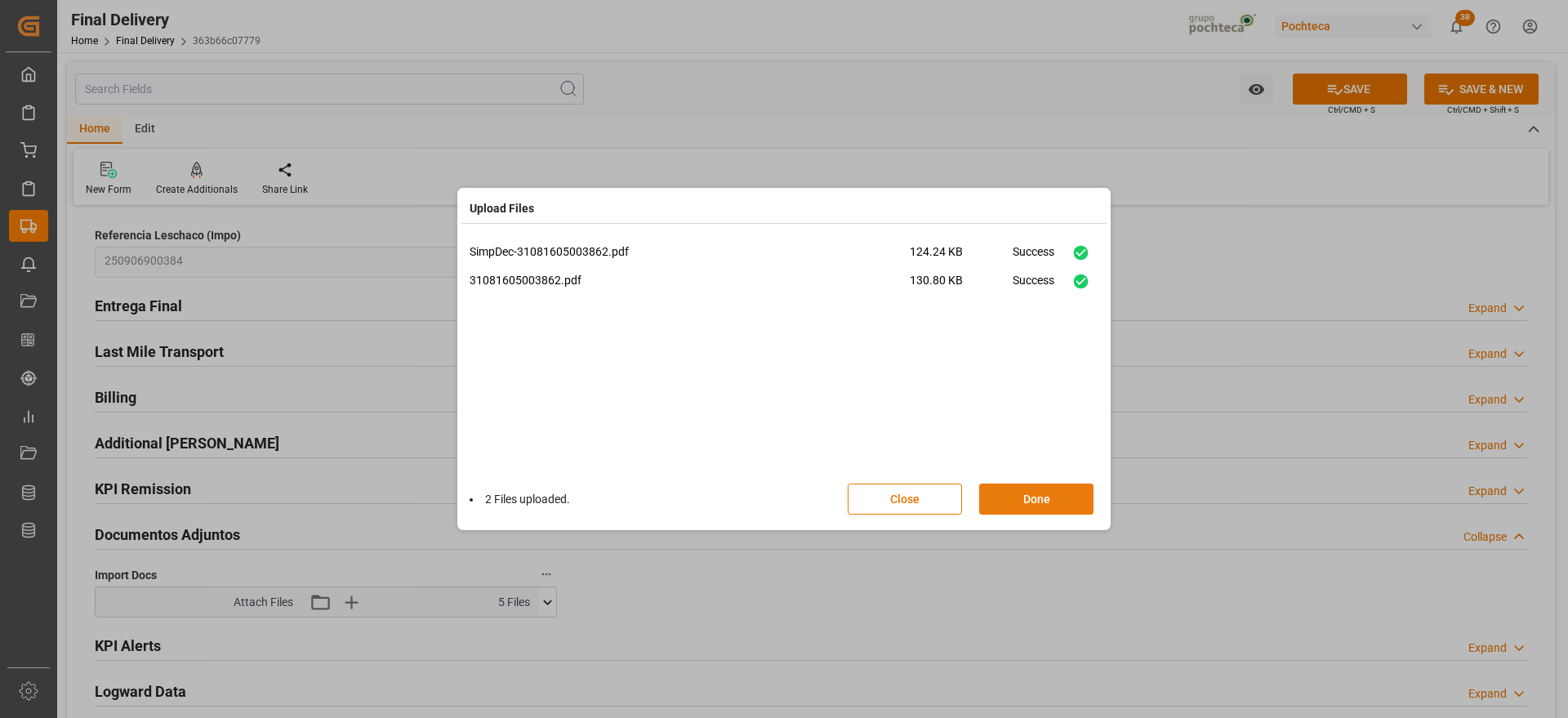
click at [1041, 504] on button "Done" at bounding box center [1036, 499] width 114 height 31
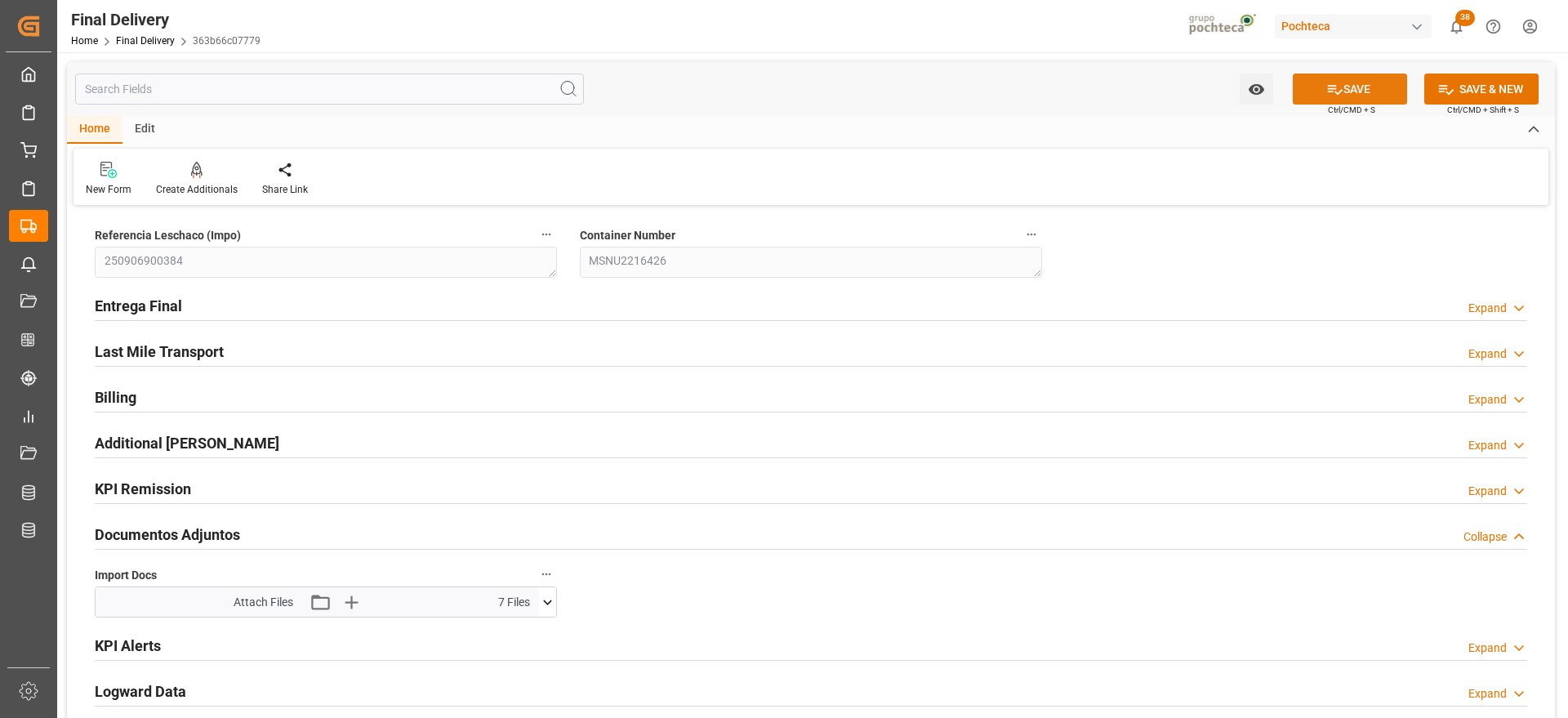
click at [1362, 101] on button "SAVE" at bounding box center [1349, 89] width 114 height 31
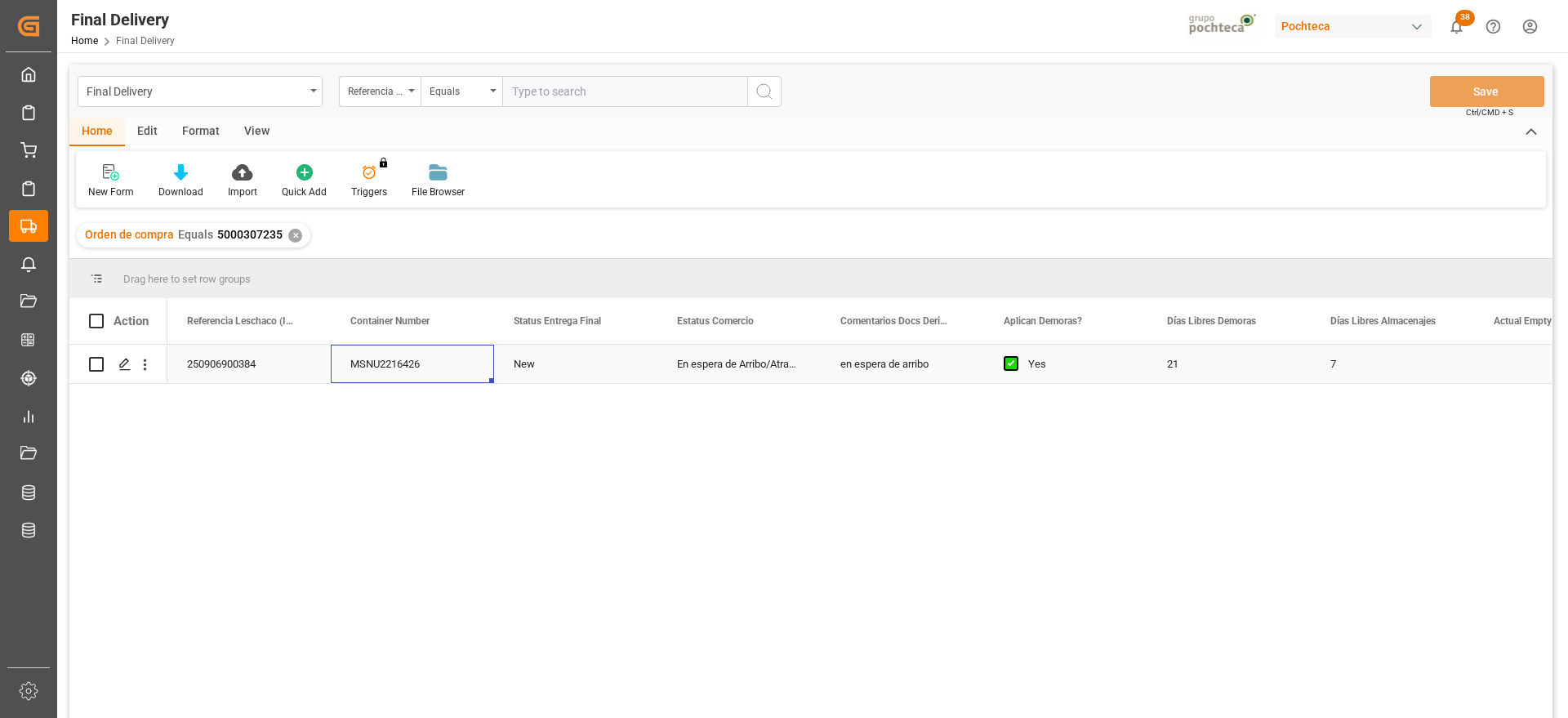
click at [431, 367] on div "MSNU2216426" at bounding box center [412, 364] width 163 height 39
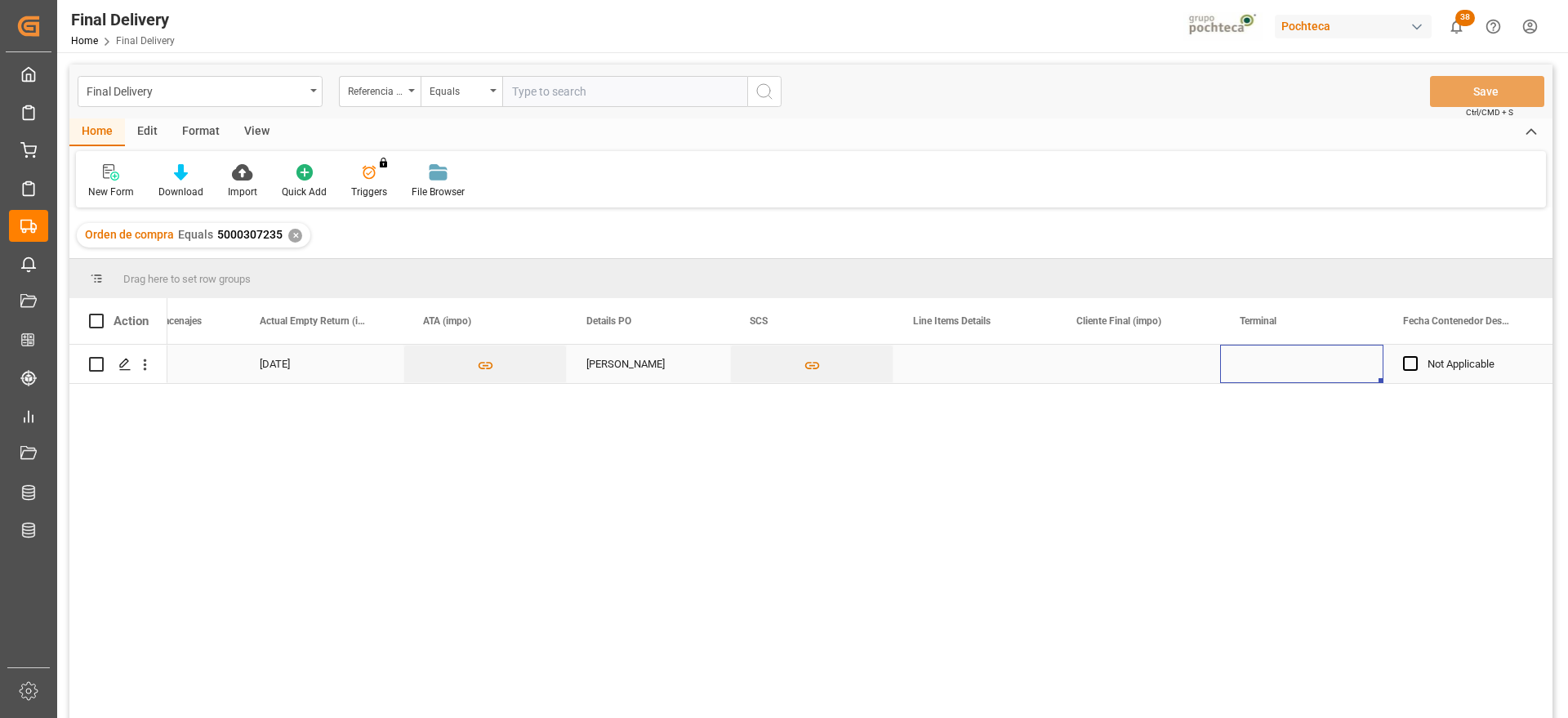
scroll to position [0, 1397]
click at [1106, 367] on div "Press SPACE to select this row." at bounding box center [1138, 364] width 163 height 39
click at [1106, 367] on input "Press SPACE to select this row." at bounding box center [1139, 373] width 138 height 31
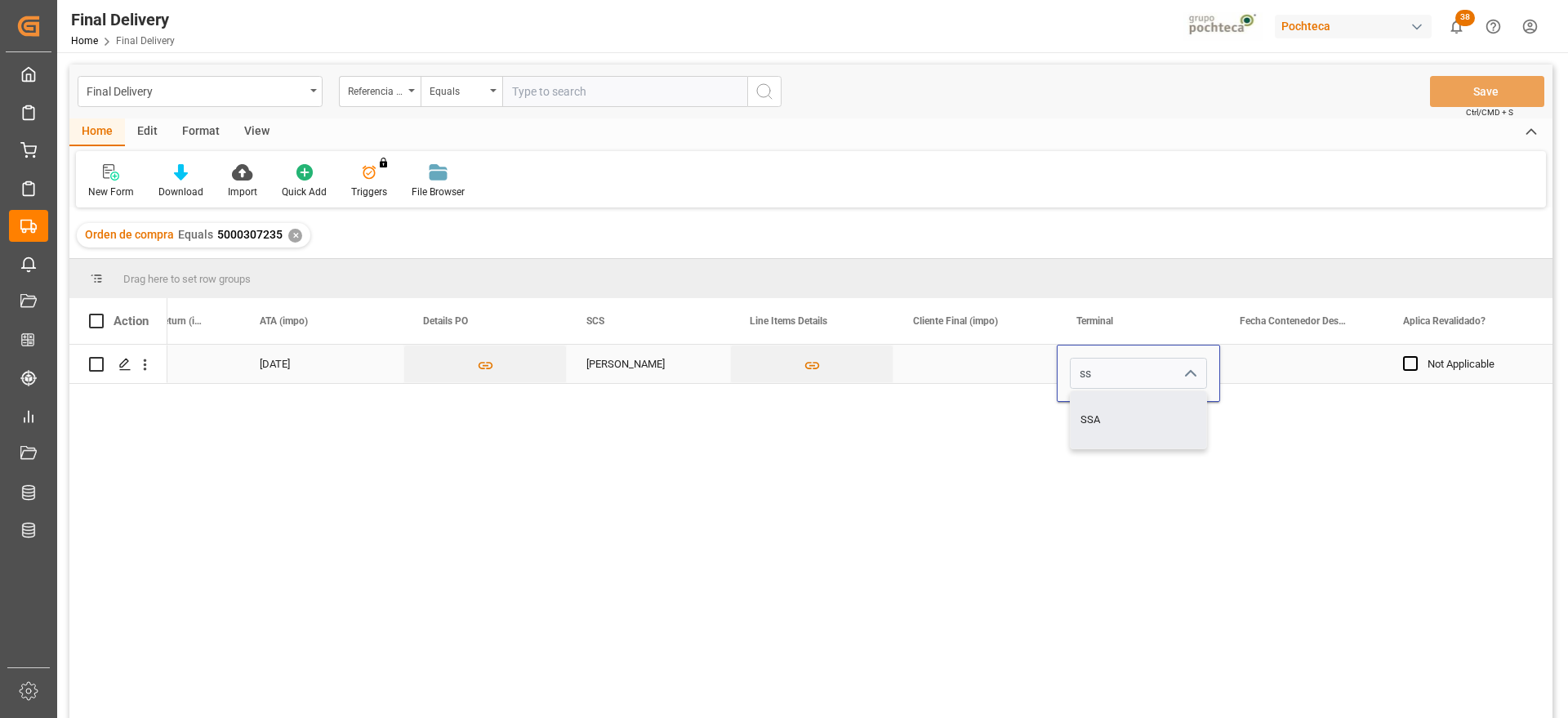
type input "SSA"
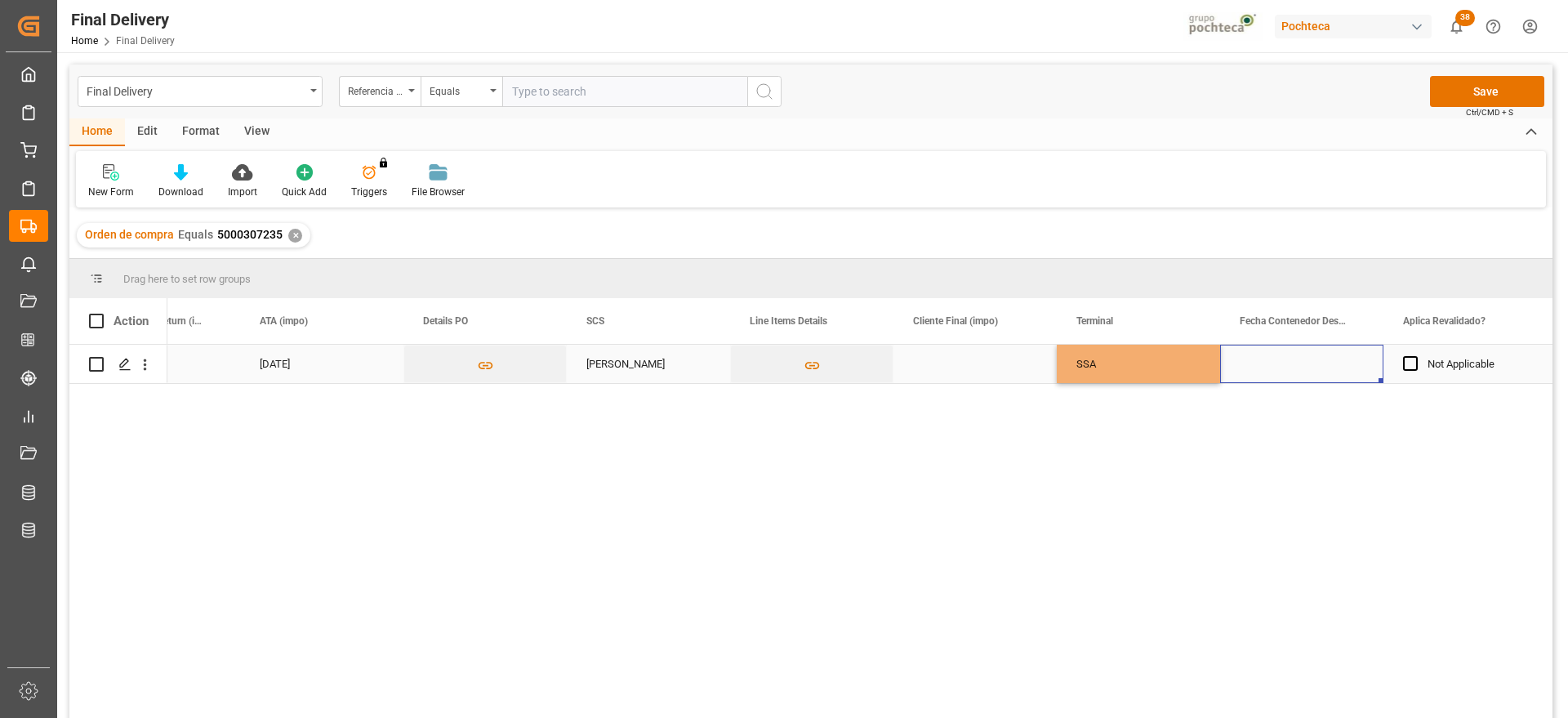
click at [1307, 370] on div "Press SPACE to select this row." at bounding box center [1301, 364] width 163 height 39
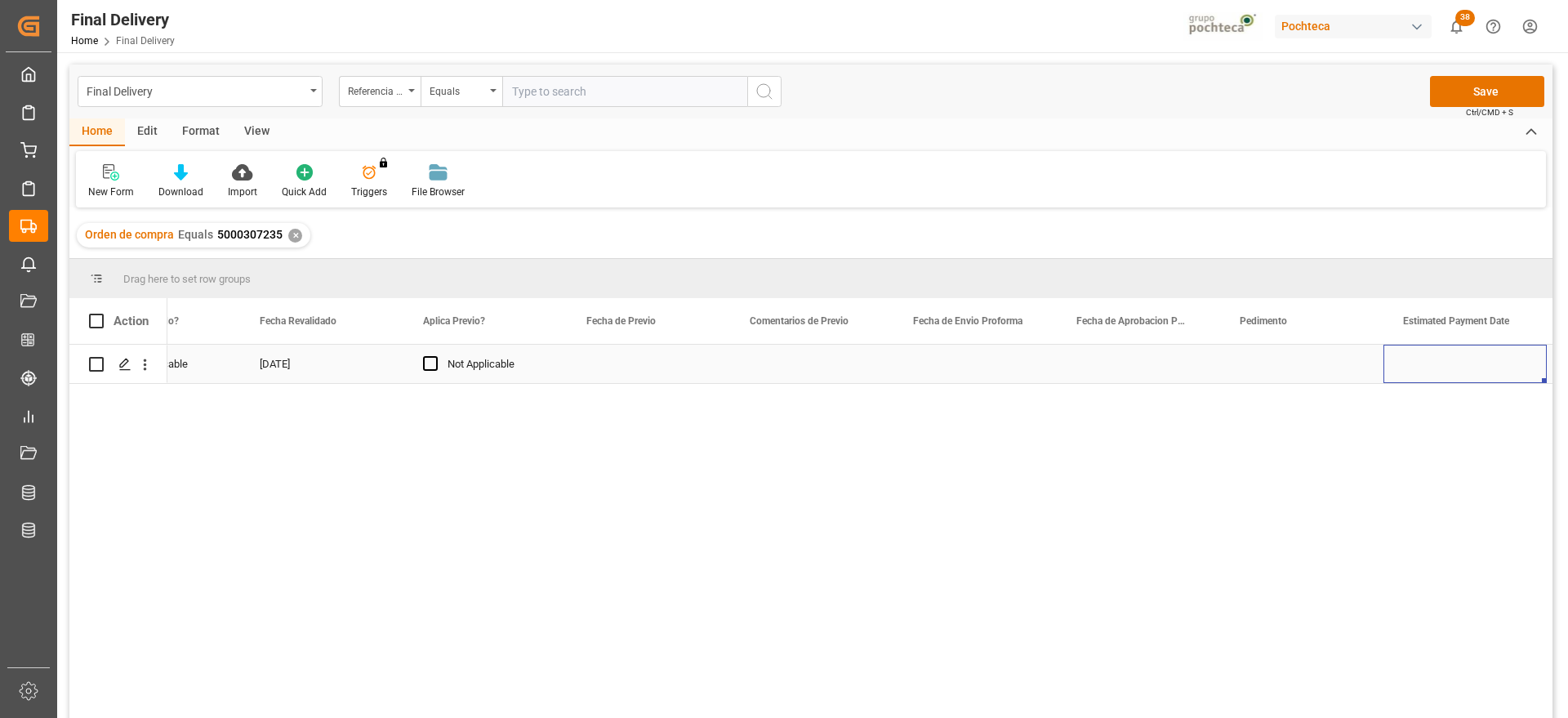
scroll to position [0, 2867]
click at [672, 363] on div "Press SPACE to select this row." at bounding box center [648, 364] width 163 height 39
click at [791, 367] on div "Press SPACE to select this row." at bounding box center [811, 364] width 163 height 39
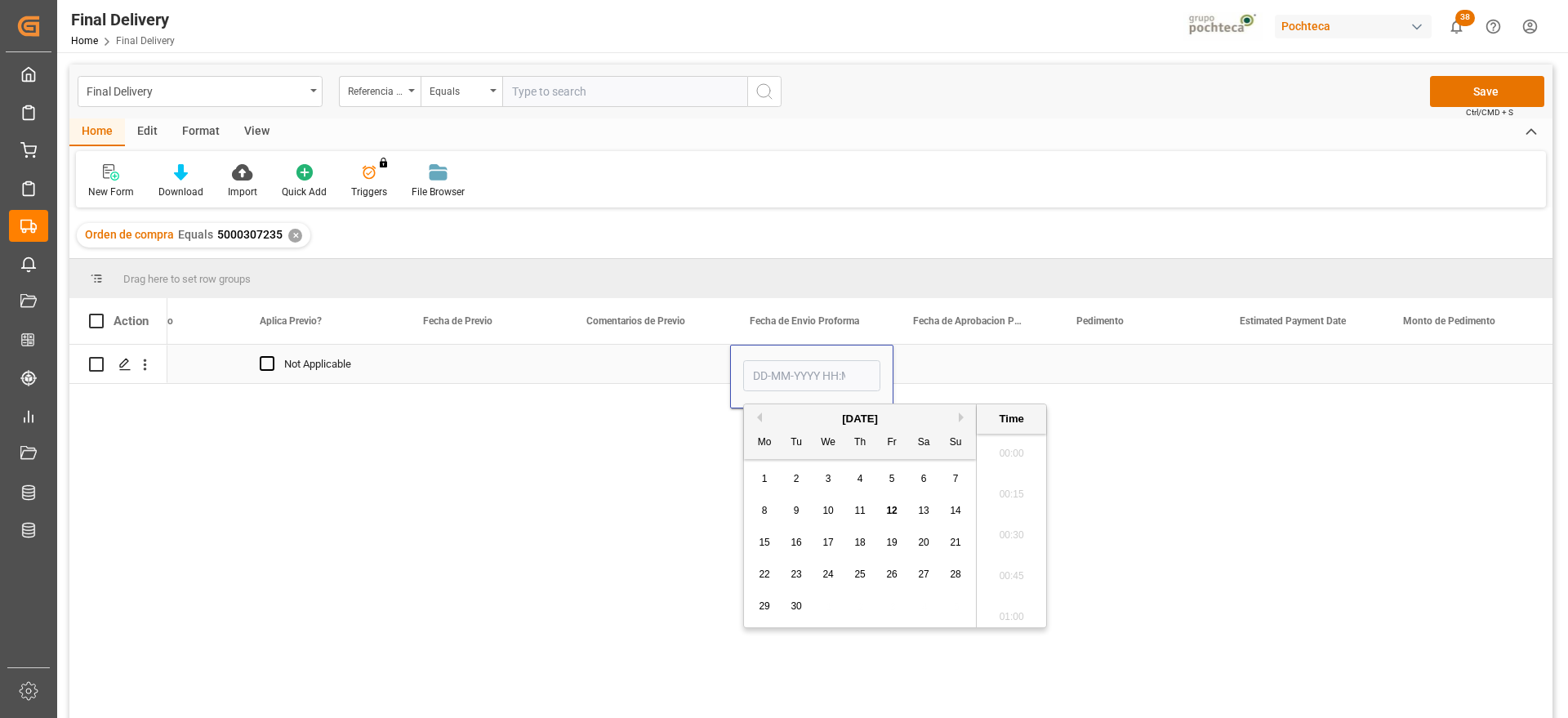
scroll to position [1885, 0]
click at [791, 510] on div "9" at bounding box center [797, 511] width 21 height 20
type input "[DATE] 00:00"
click at [922, 351] on div "Press SPACE to select this row." at bounding box center [975, 364] width 163 height 39
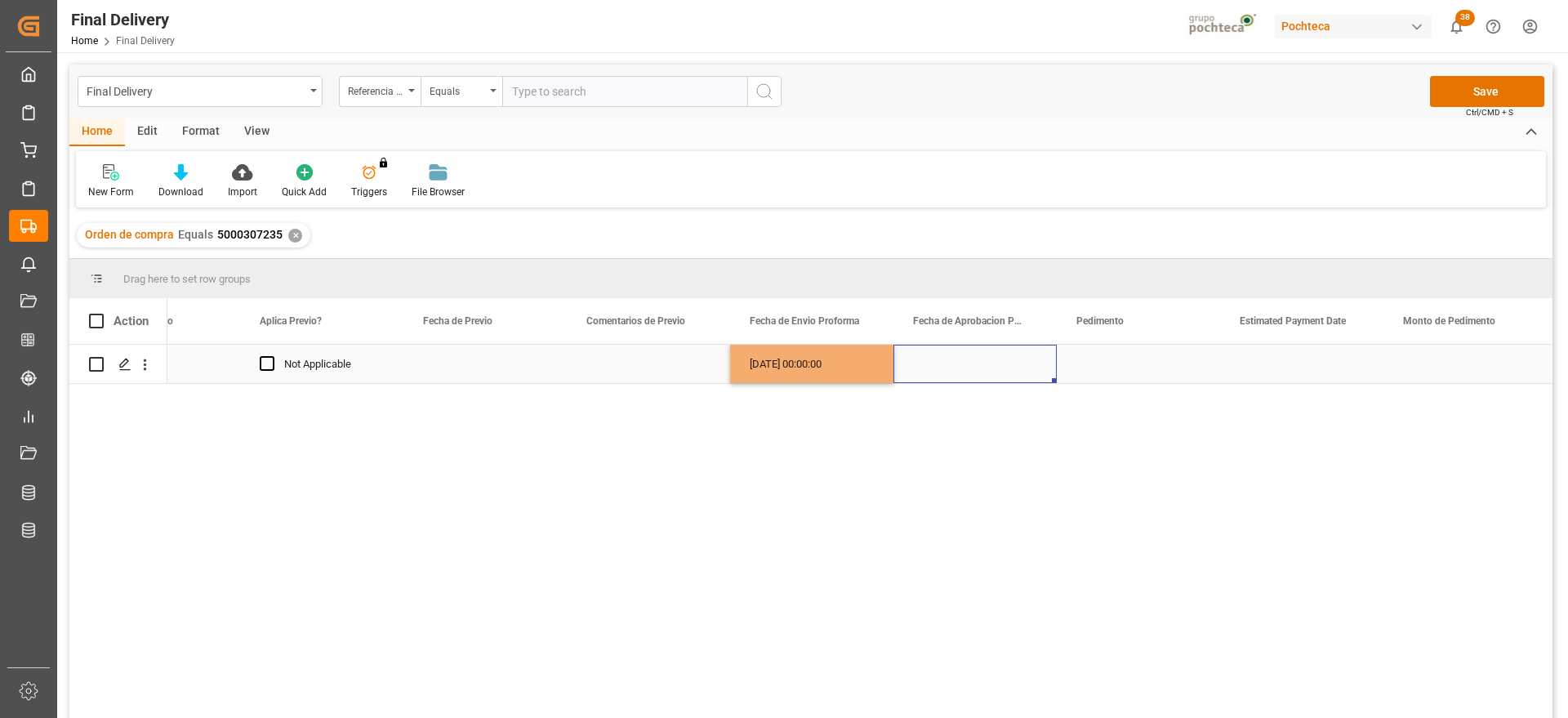
click at [809, 364] on div "[DATE] 00:00:00" at bounding box center [811, 364] width 163 height 39
click at [955, 374] on div "Press SPACE to select this row." at bounding box center [975, 364] width 163 height 39
click at [1121, 369] on div "Press SPACE to select this row." at bounding box center [1138, 364] width 163 height 39
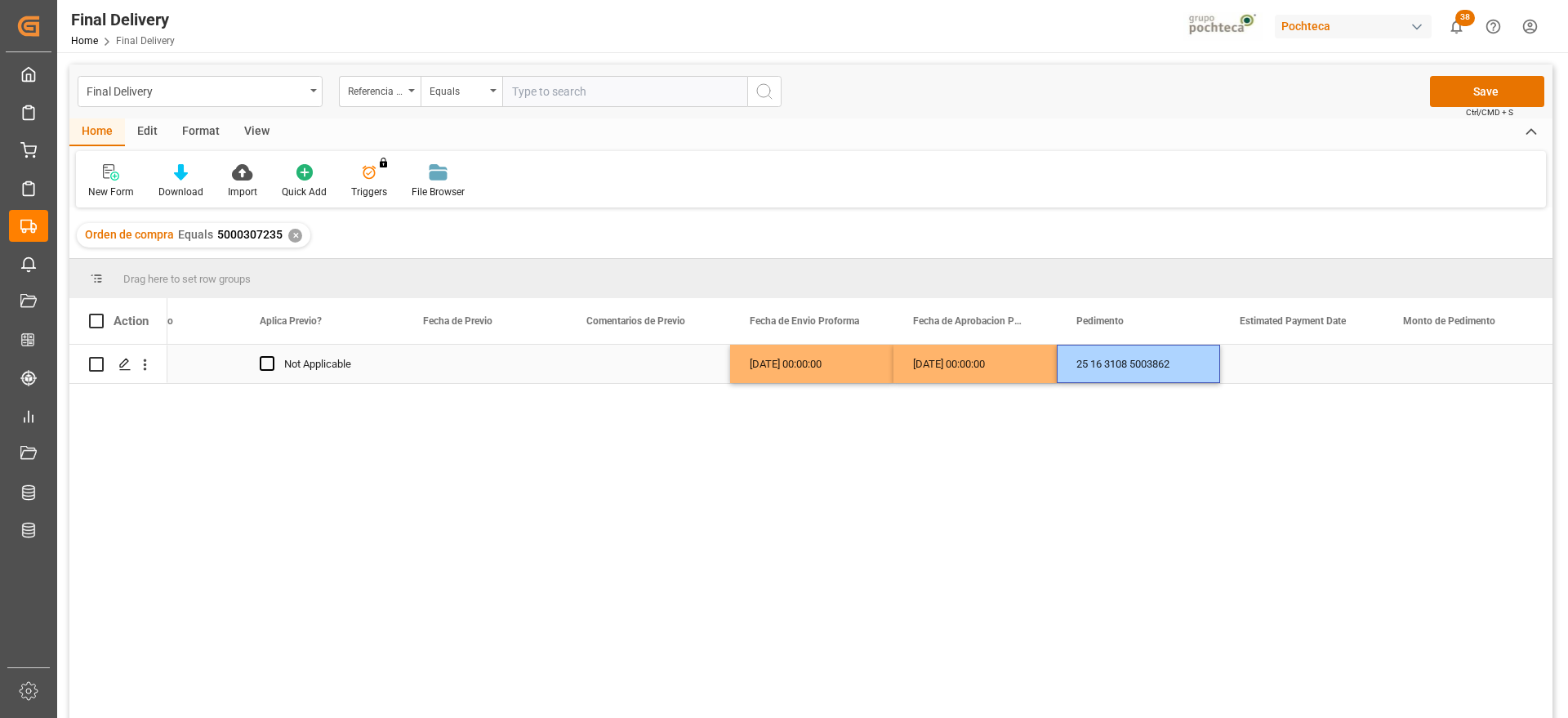
click at [1270, 355] on div "Press SPACE to select this row." at bounding box center [1301, 364] width 163 height 39
click at [1303, 370] on div "Press SPACE to select this row." at bounding box center [1301, 364] width 163 height 39
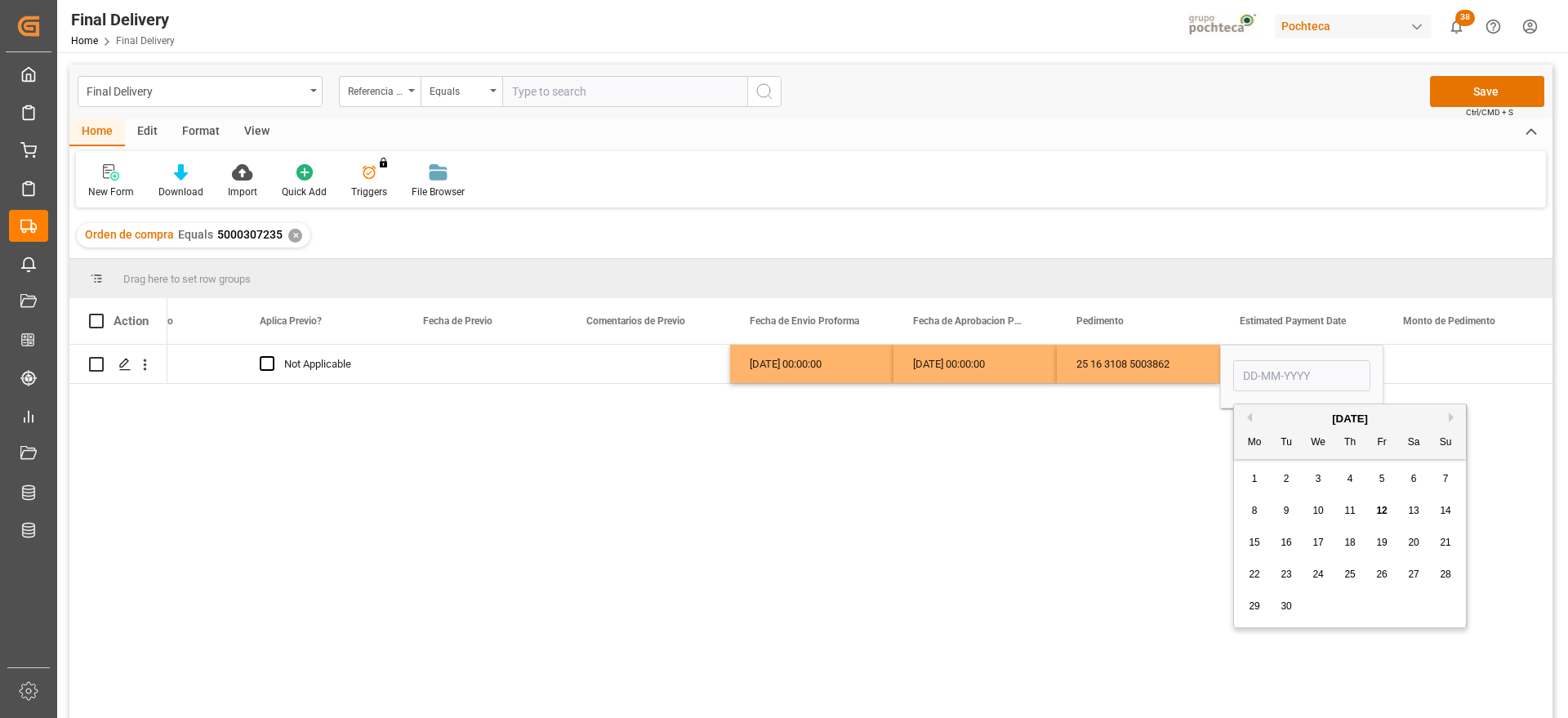
click at [1384, 508] on span "12" at bounding box center [1381, 510] width 10 height 11
type input "[DATE]"
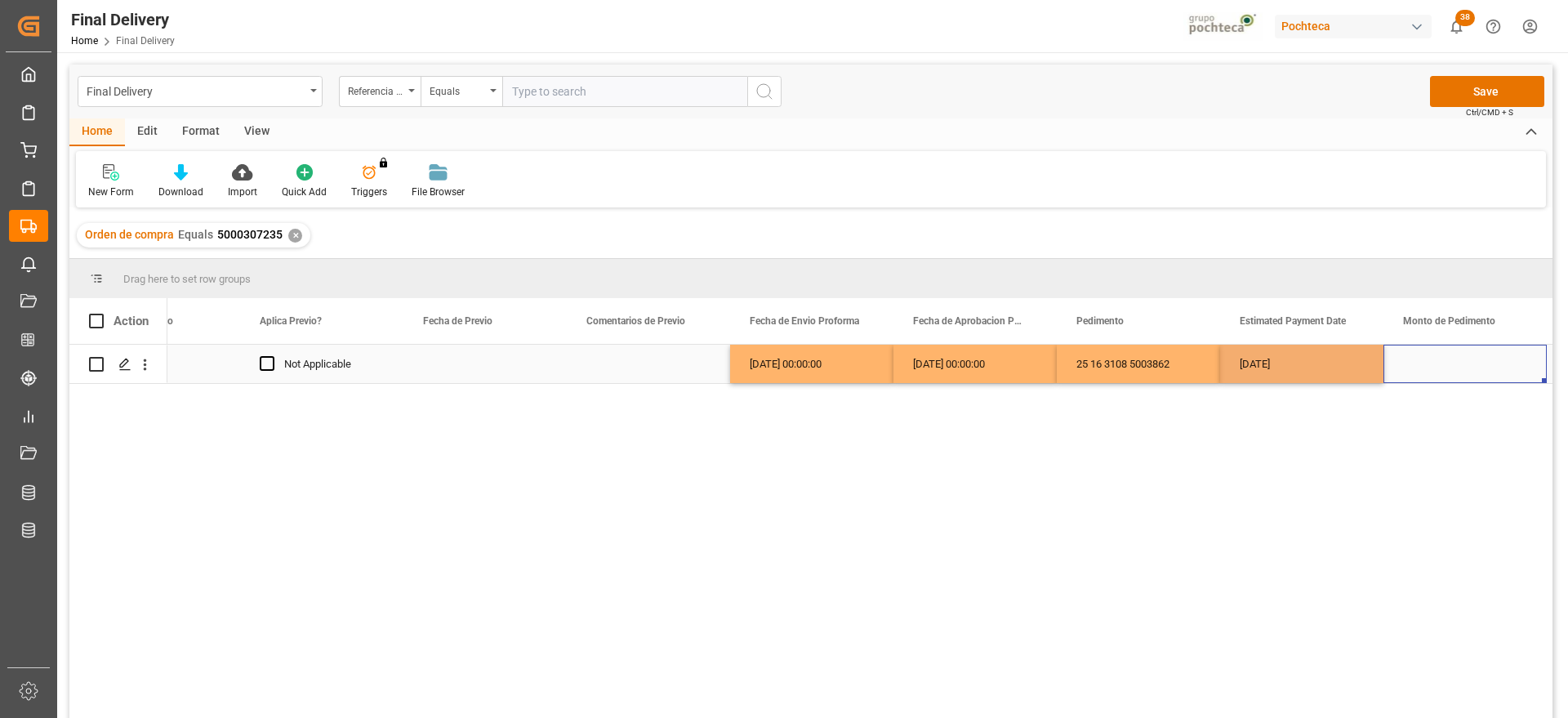
click at [1442, 359] on div "Press SPACE to select this row." at bounding box center [1464, 364] width 163 height 39
click at [1434, 373] on div "Press SPACE to select this row." at bounding box center [1464, 364] width 163 height 39
click at [1434, 372] on input "Press SPACE to select this row." at bounding box center [1465, 373] width 138 height 31
type input "99216"
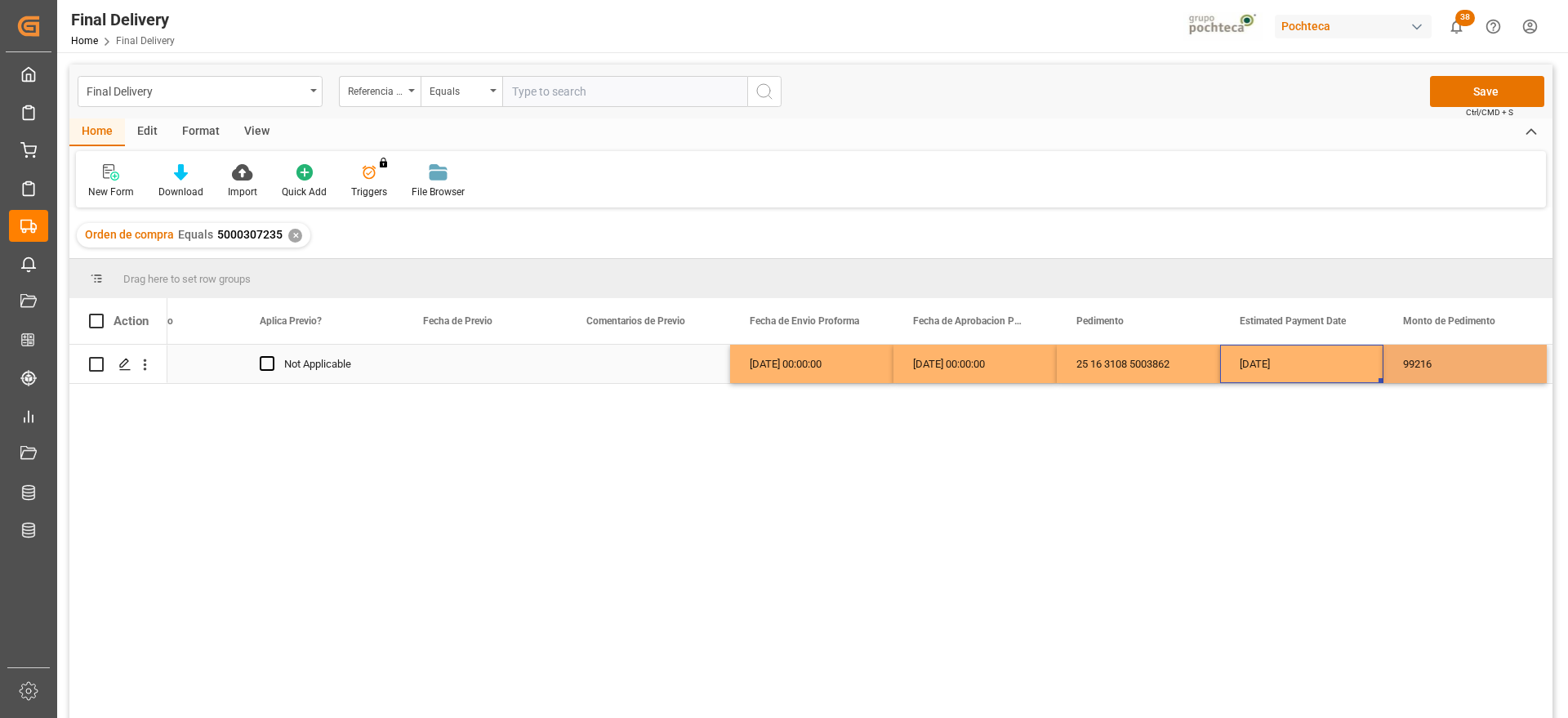
click at [1316, 363] on div "[DATE]" at bounding box center [1301, 364] width 163 height 39
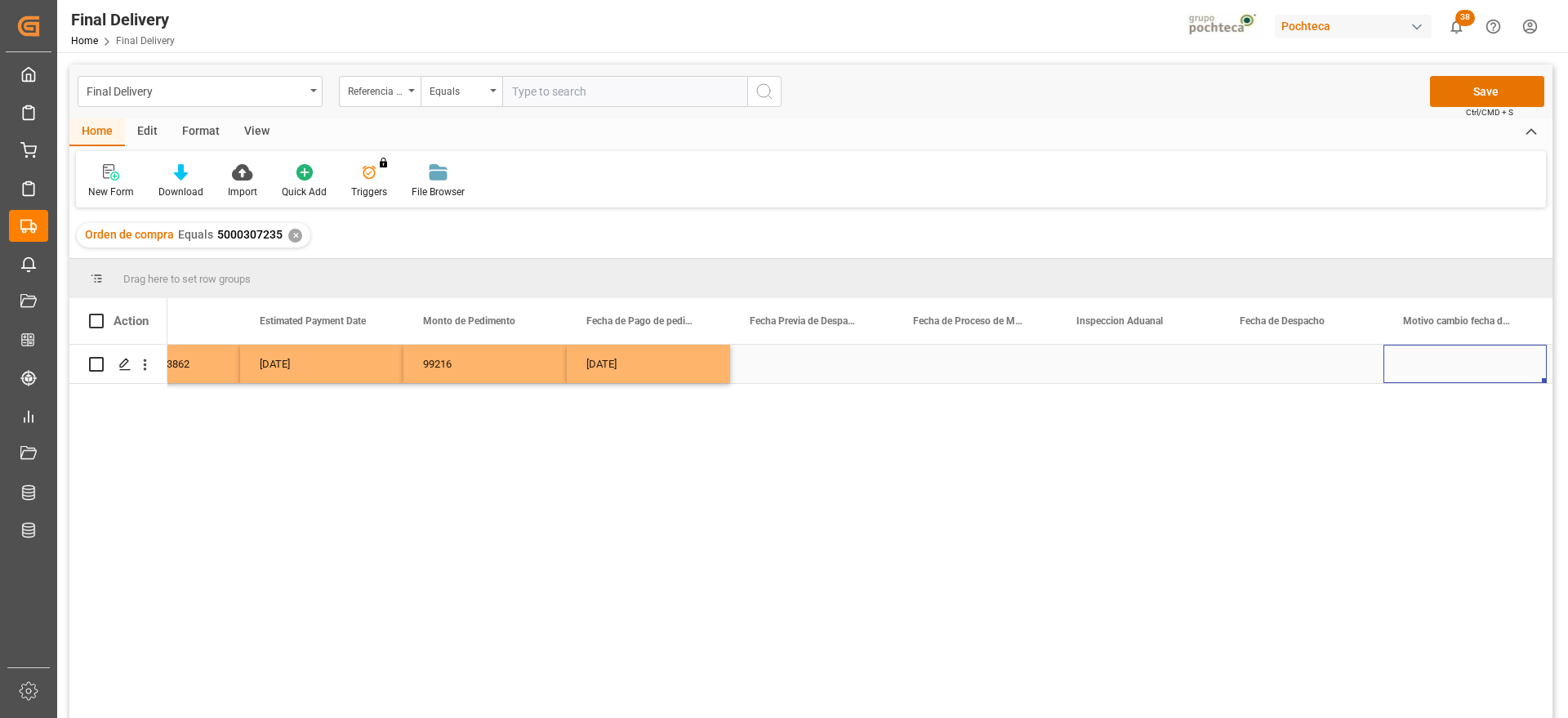
scroll to position [0, 4011]
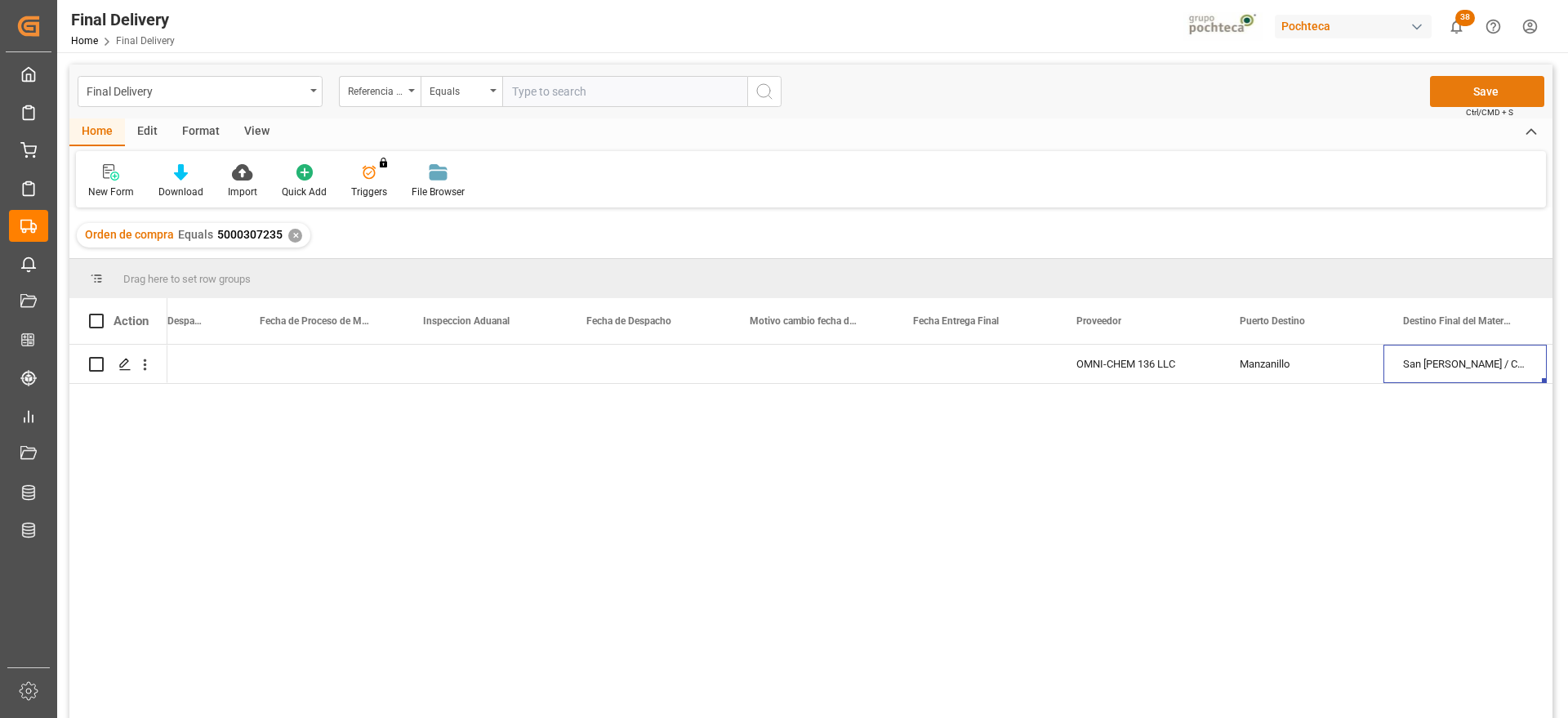
click at [1500, 92] on button "Save" at bounding box center [1487, 92] width 114 height 31
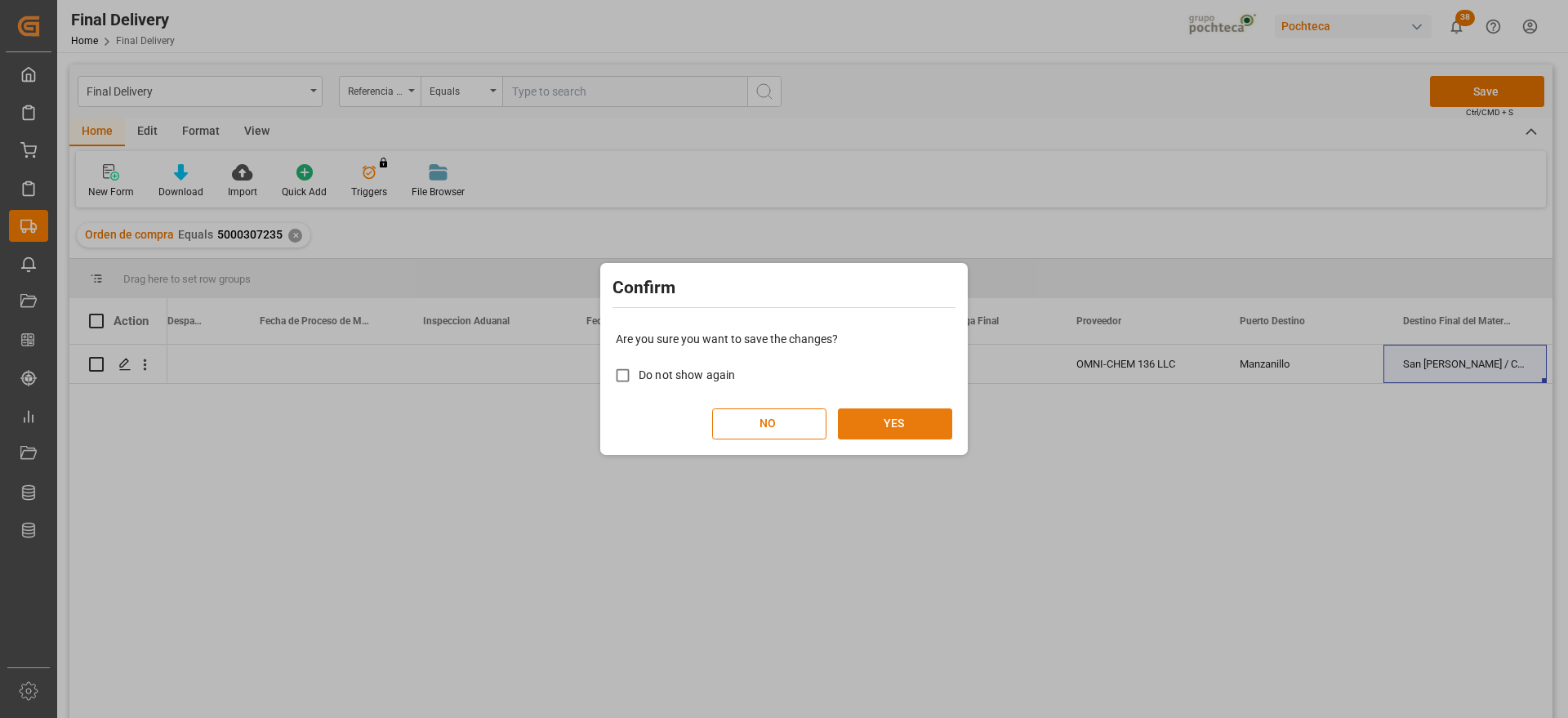
click at [911, 428] on button "YES" at bounding box center [895, 424] width 114 height 31
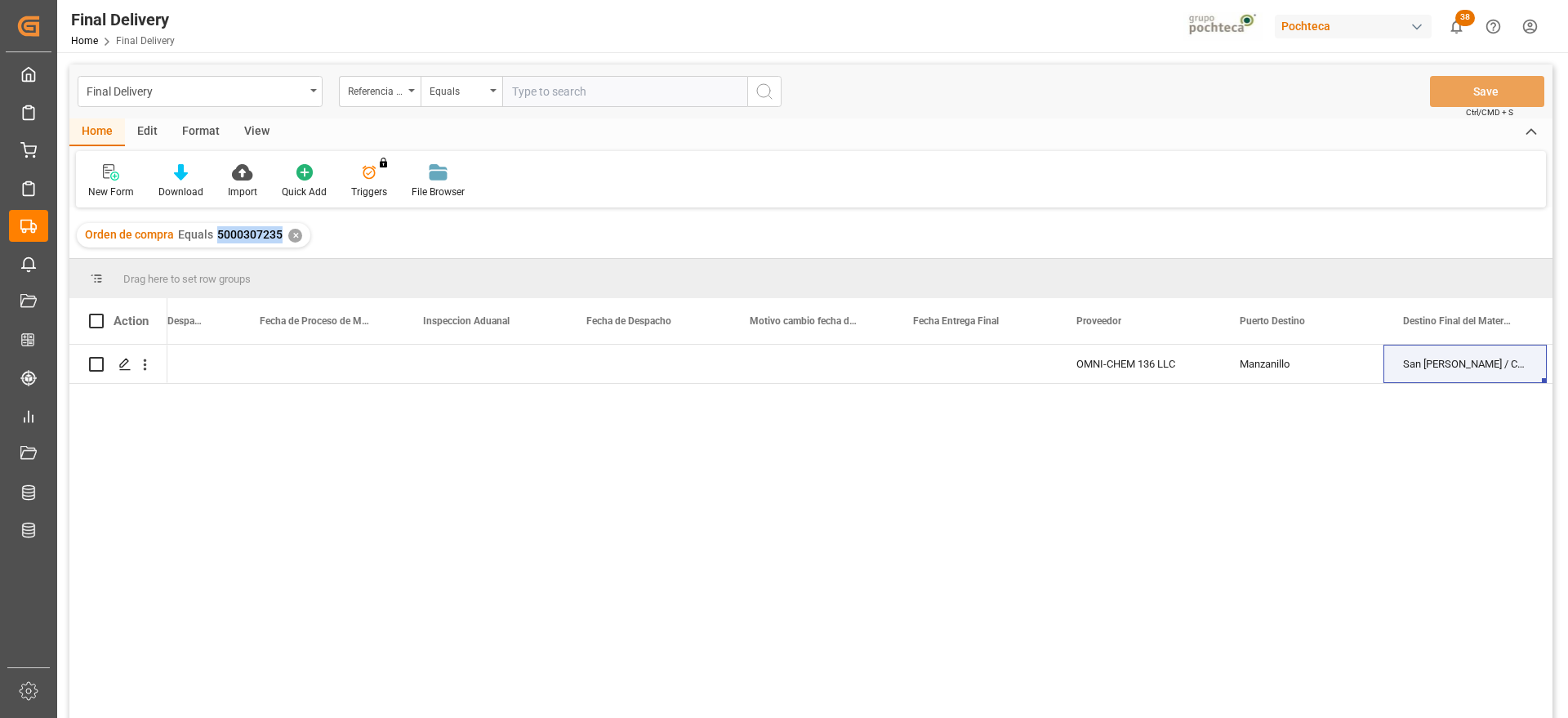
drag, startPoint x: 282, startPoint y: 238, endPoint x: 214, endPoint y: 237, distance: 68.0
click at [214, 237] on div "Orden de compra Equals 5000307235 ✕" at bounding box center [193, 235] width 234 height 25
copy span "5000307235"
click at [290, 237] on div "✕" at bounding box center [295, 236] width 14 height 14
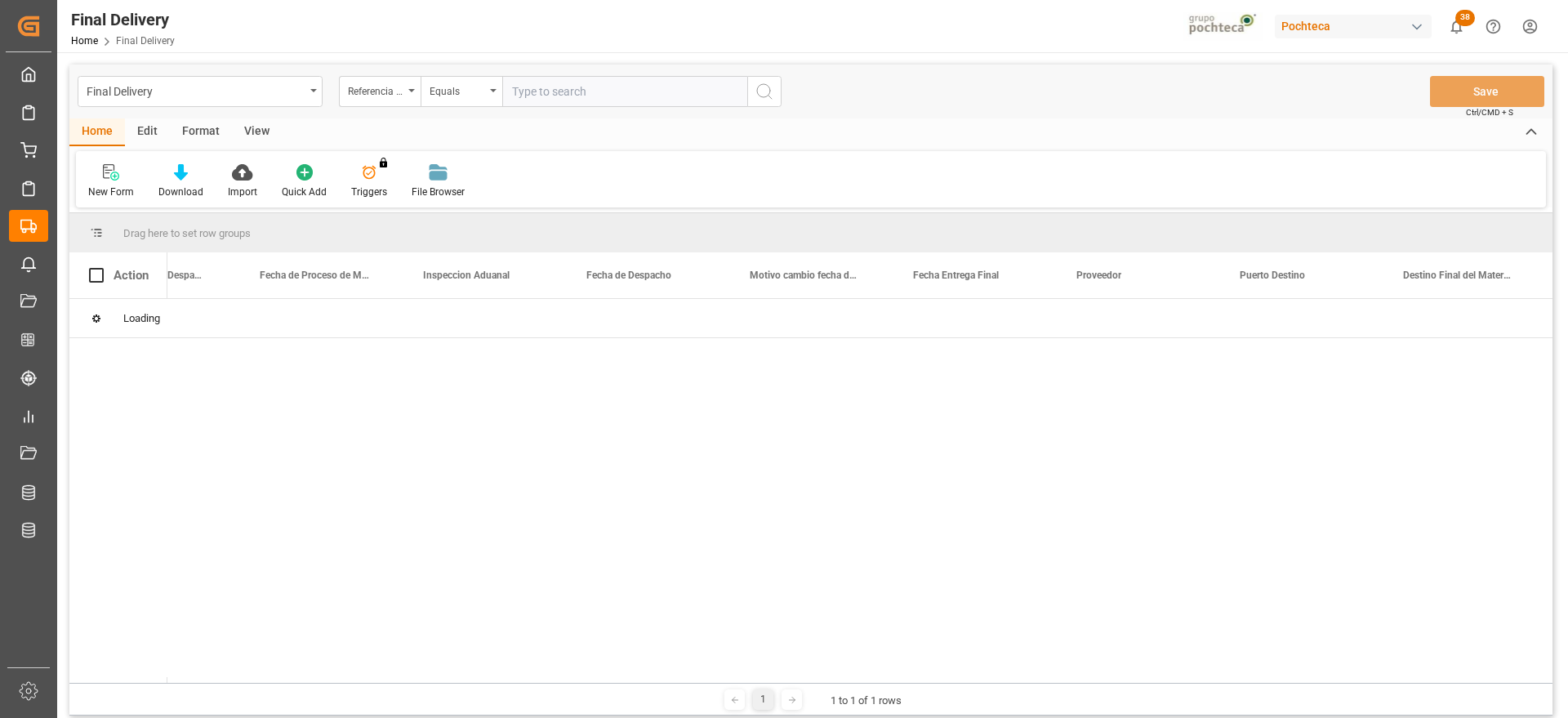
click at [535, 89] on input "text" at bounding box center [625, 92] width 245 height 31
paste input "5000306321"
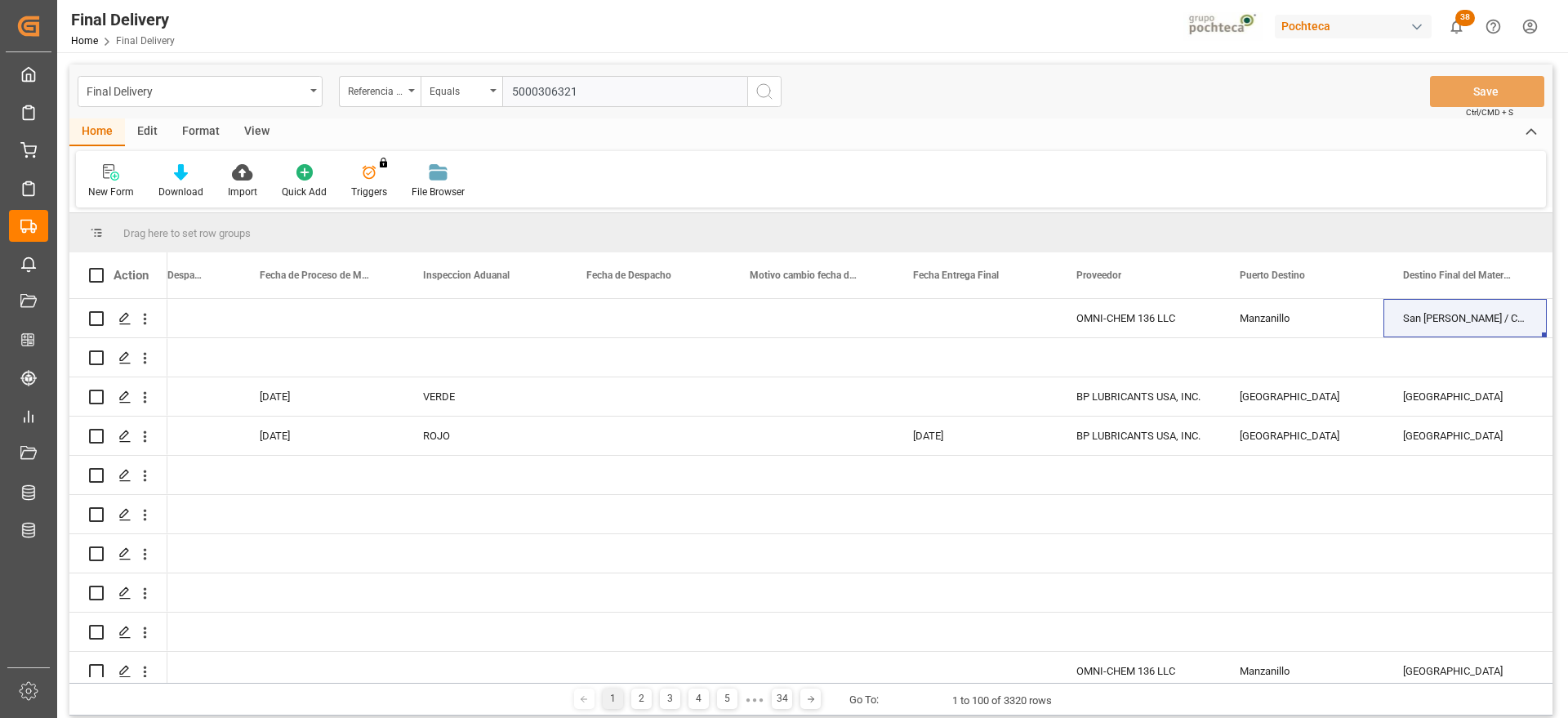
type input "5000306321"
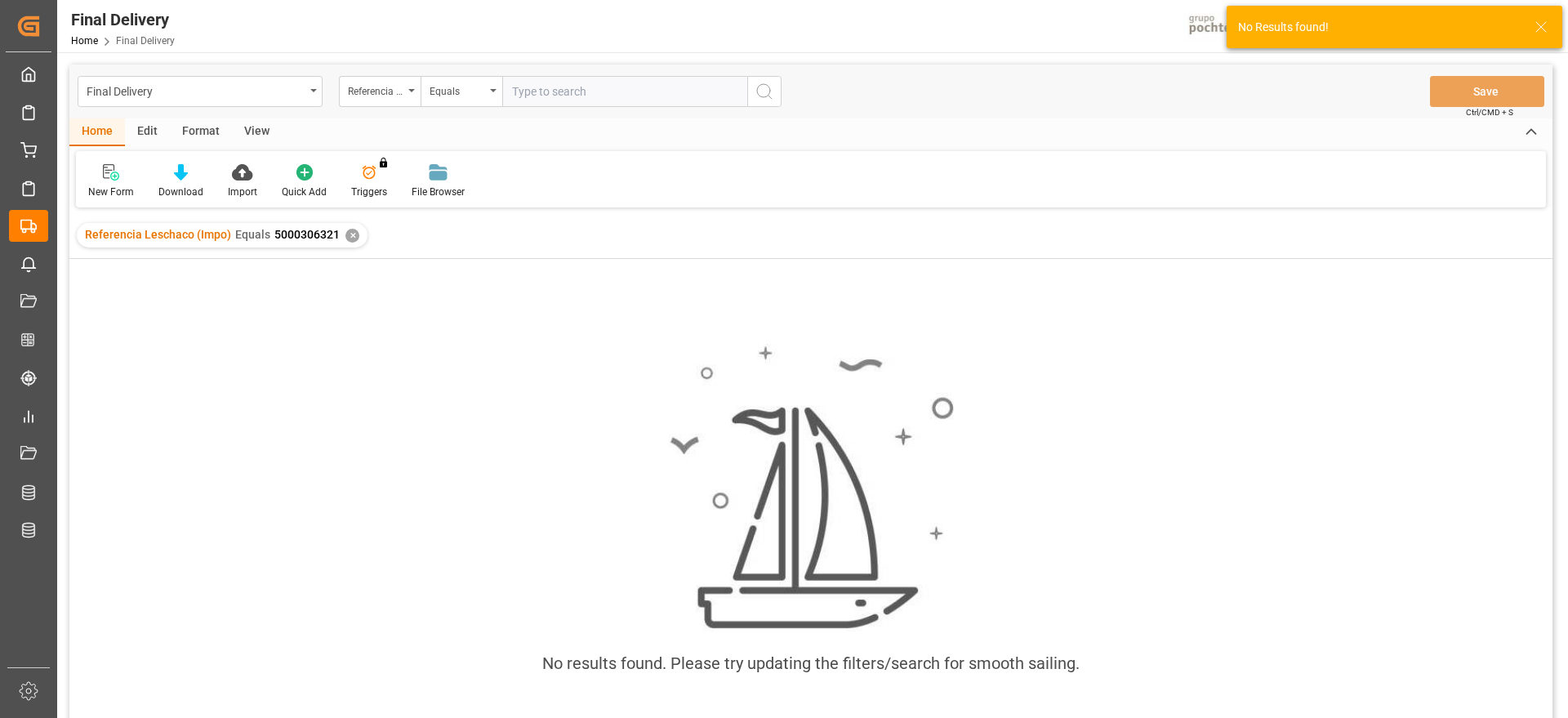
click at [349, 242] on div "✕" at bounding box center [352, 236] width 14 height 14
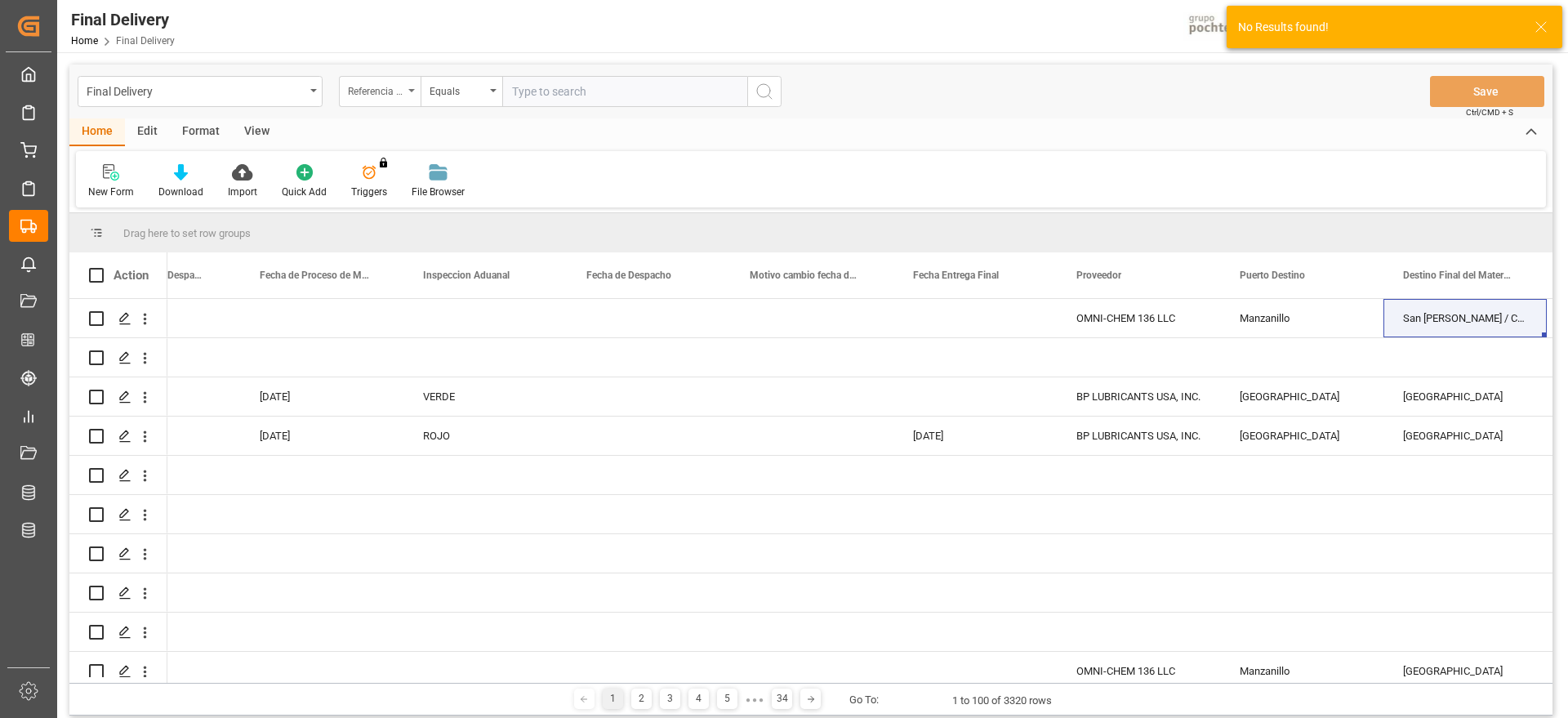
click at [374, 88] on div "Referencia Leschaco (Impo)" at bounding box center [375, 90] width 56 height 19
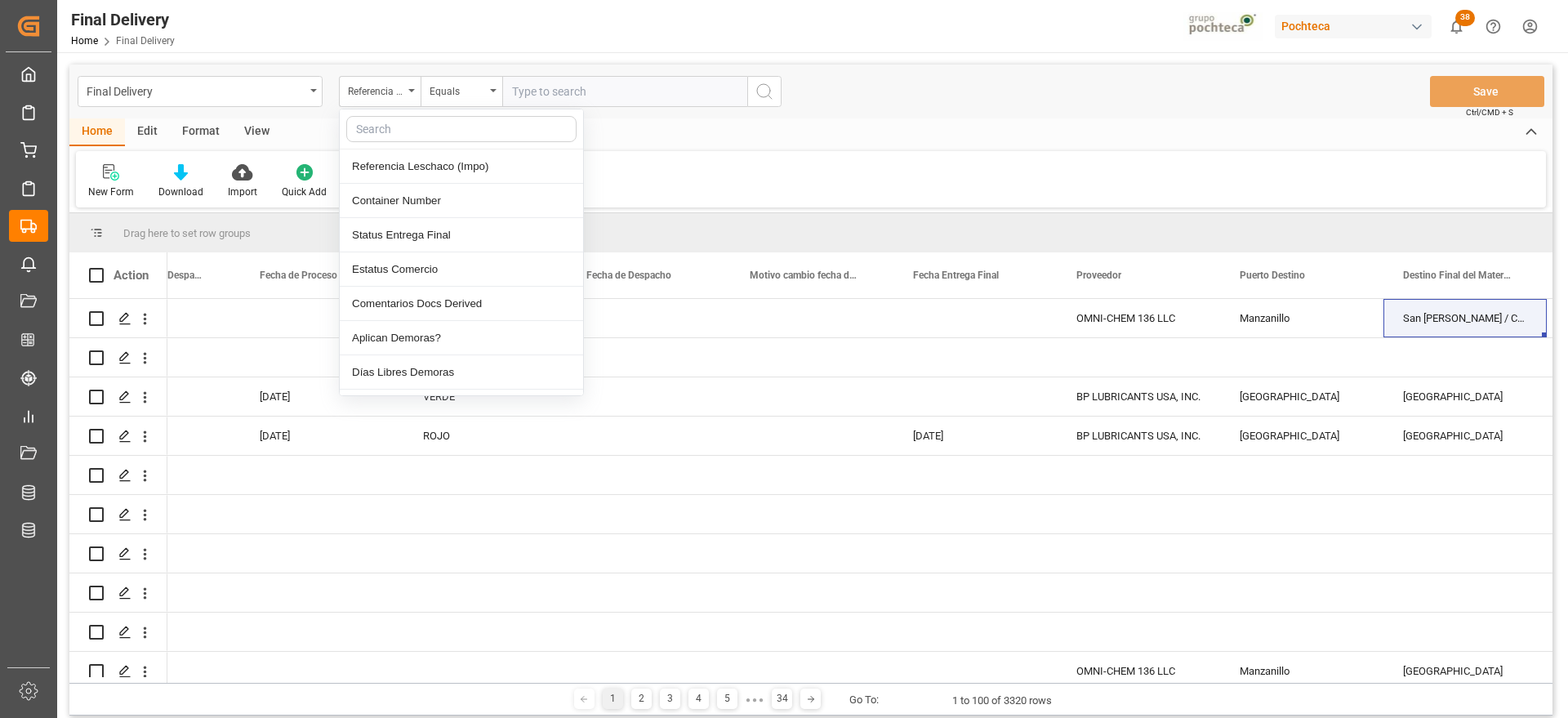
click at [408, 123] on input "text" at bounding box center [461, 129] width 230 height 26
type input "orden"
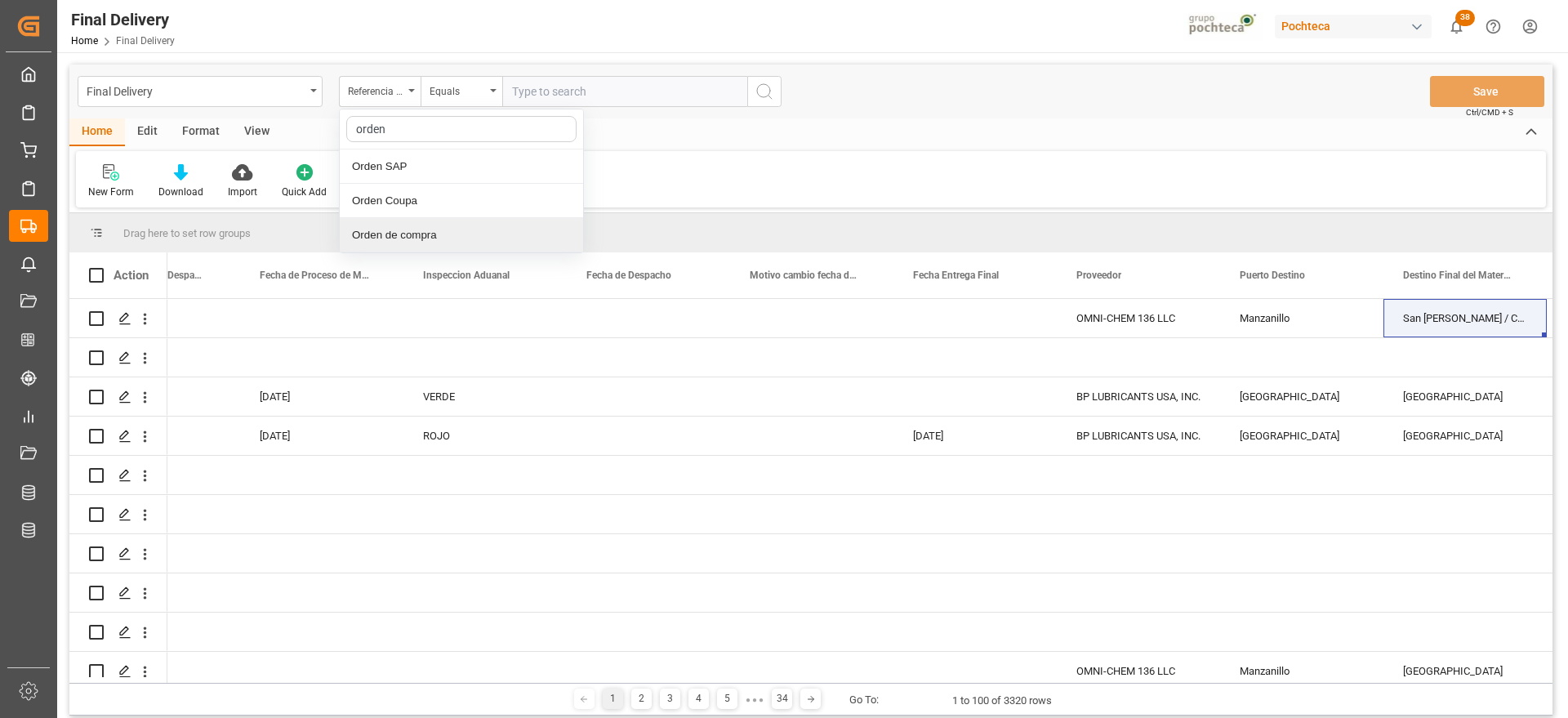
click at [442, 236] on div "Orden de compra" at bounding box center [461, 235] width 243 height 34
click at [527, 91] on input "text" at bounding box center [625, 92] width 245 height 31
paste input "5000306321"
type input "5000306321"
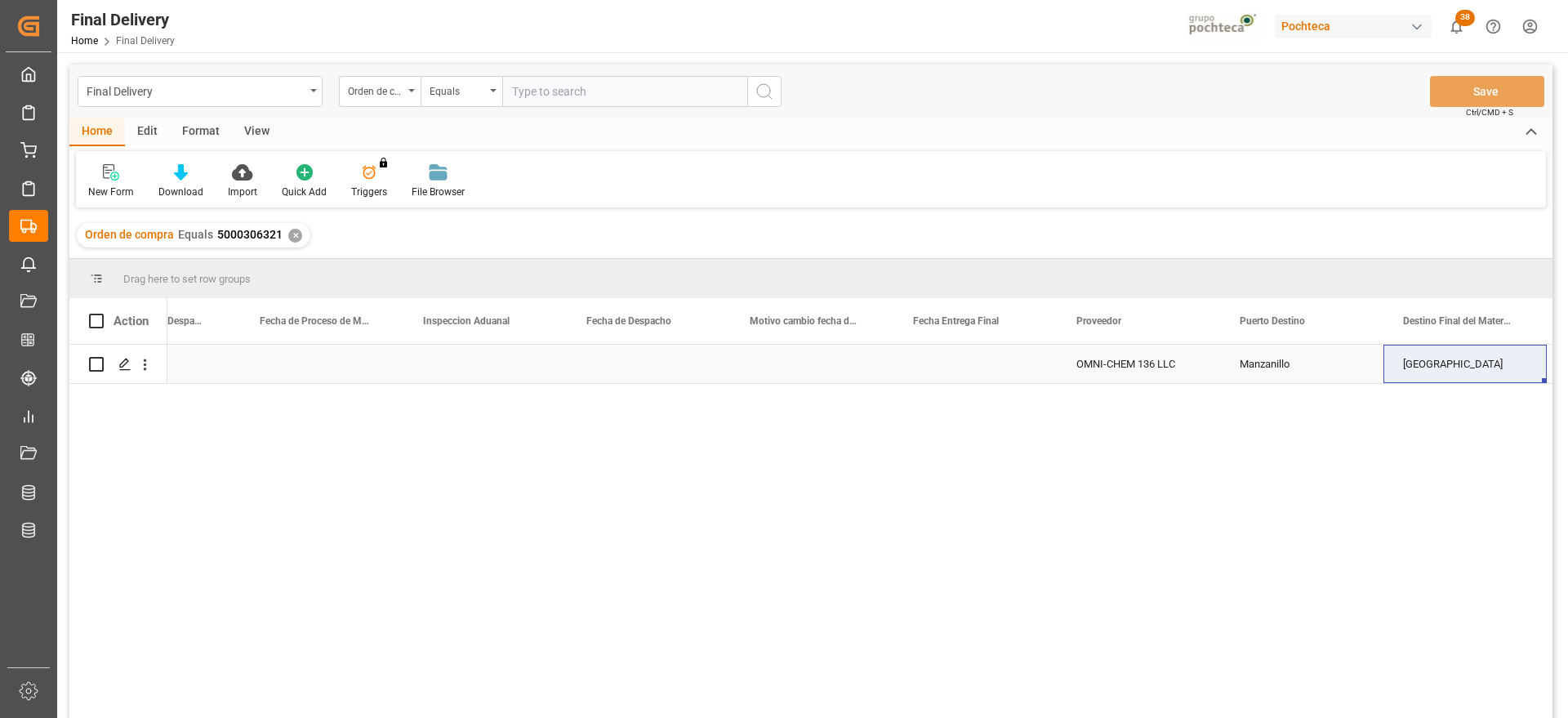
click at [257, 362] on div "Press SPACE to select this row." at bounding box center [322, 364] width 163 height 39
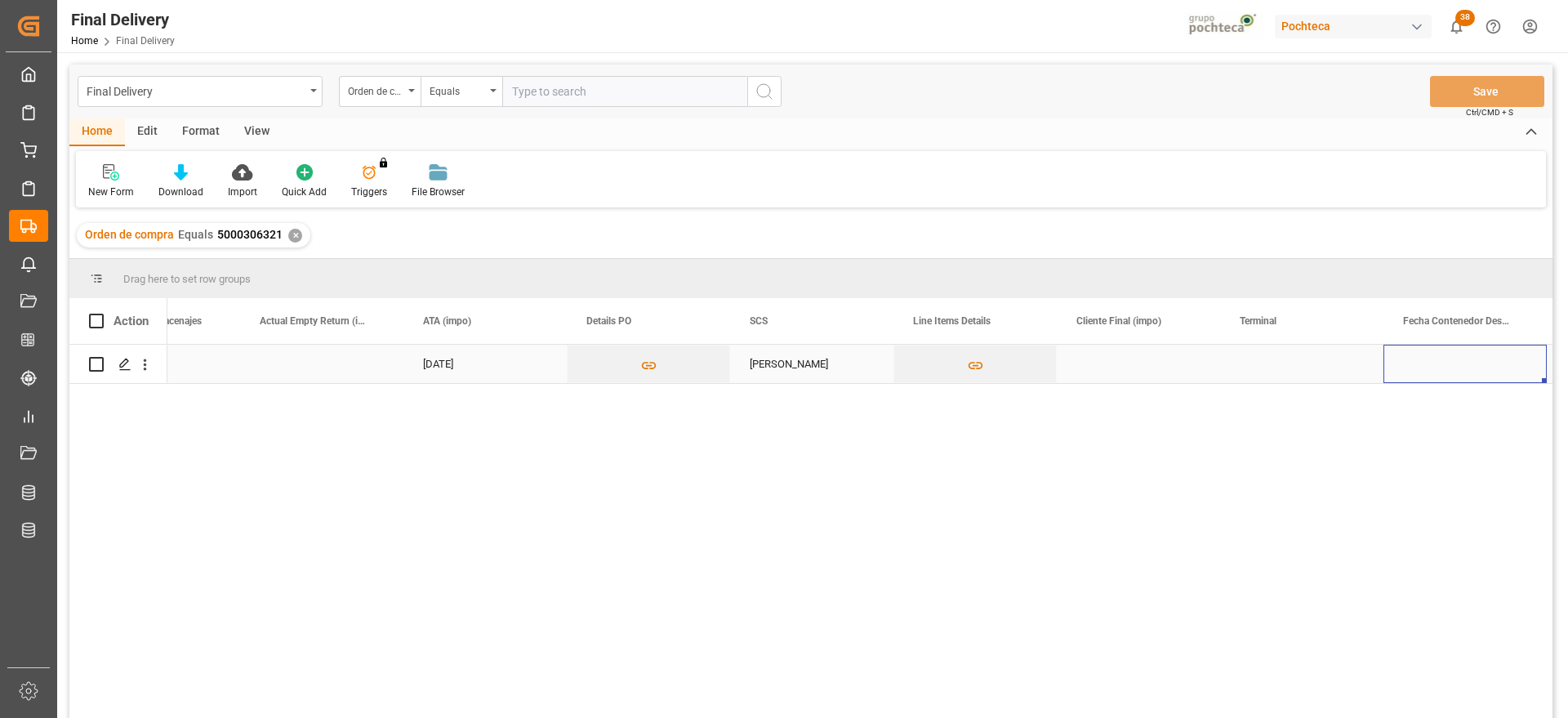
scroll to position [0, 1397]
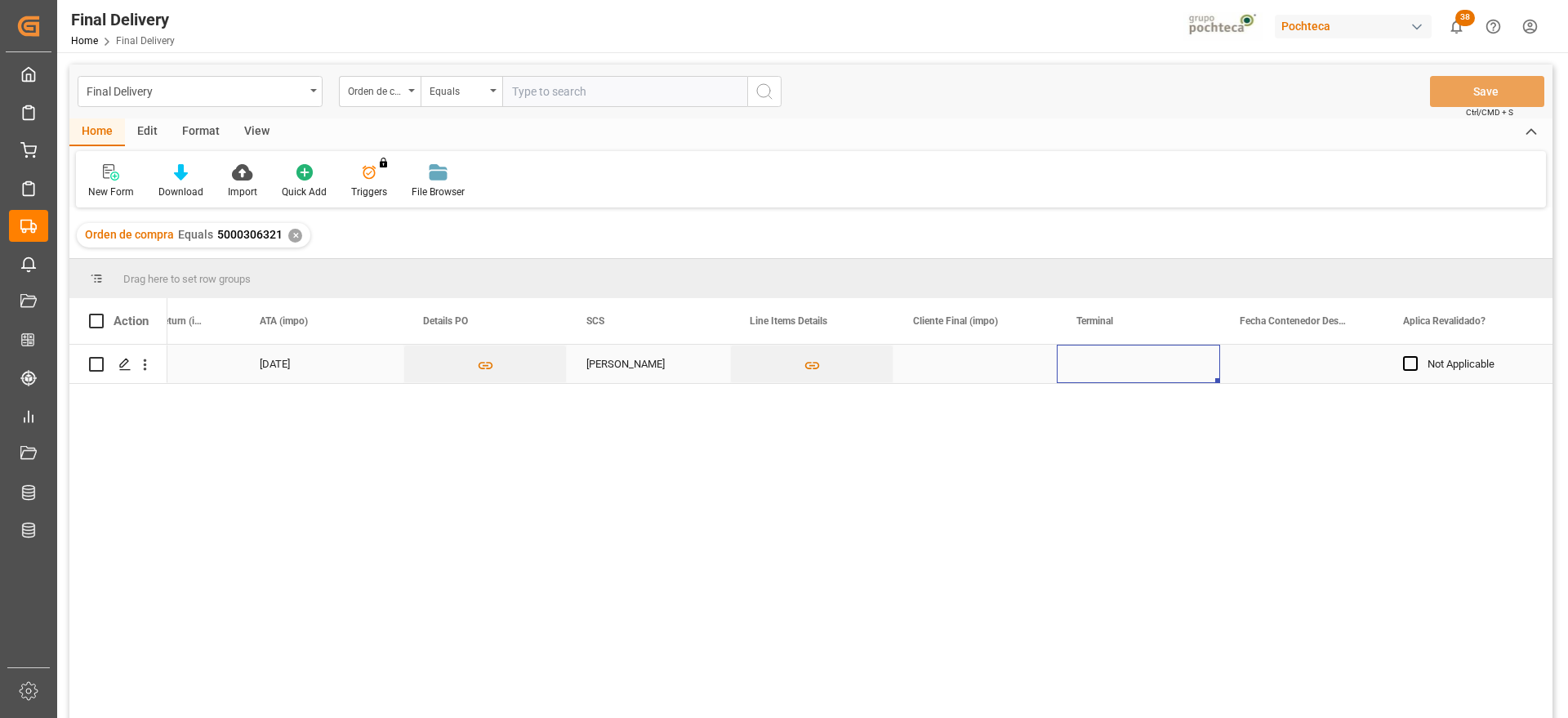
click at [1135, 370] on div "Press SPACE to select this row." at bounding box center [1138, 364] width 163 height 39
click at [1135, 370] on input "Press SPACE to select this row." at bounding box center [1139, 373] width 138 height 31
type input "CONTECON"
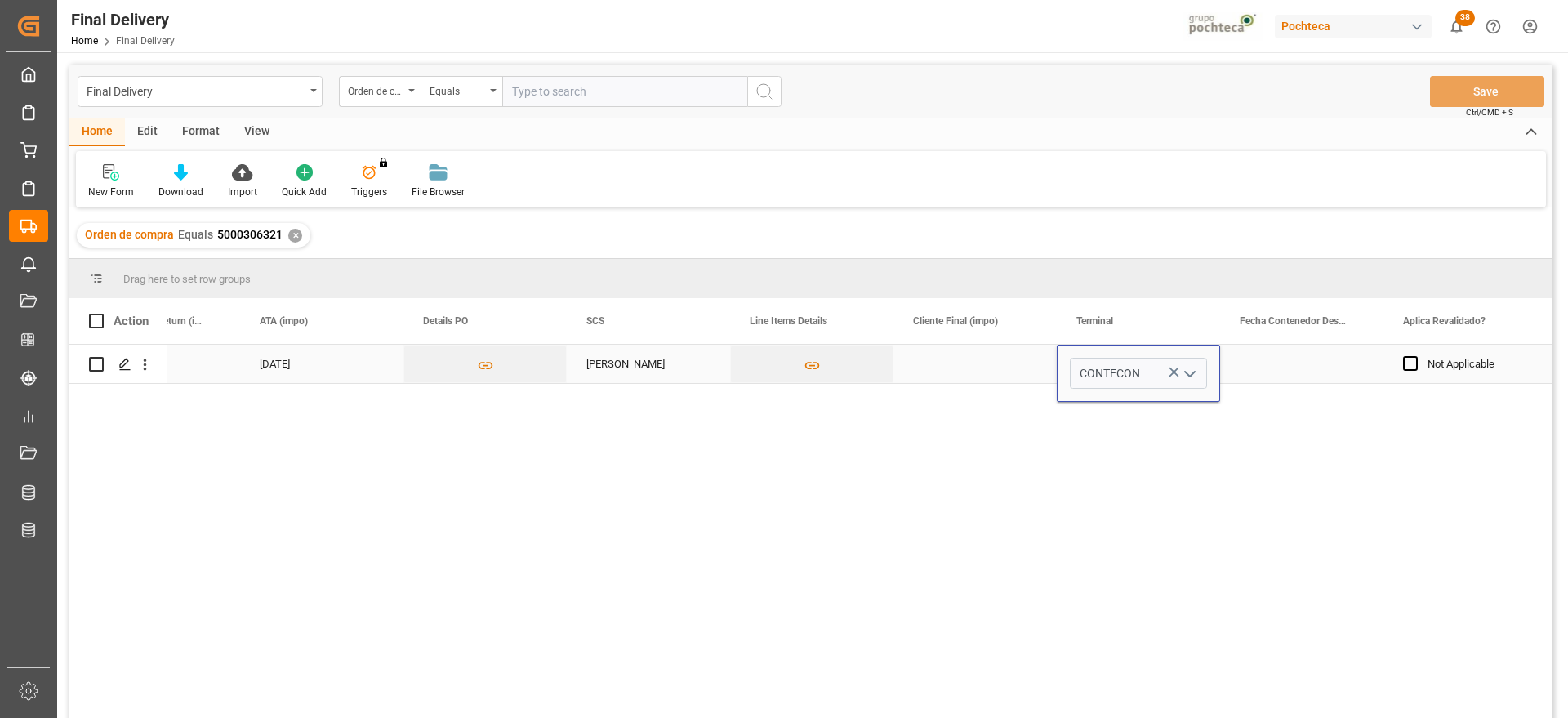
click at [1298, 363] on div "Press SPACE to select this row." at bounding box center [1301, 364] width 163 height 39
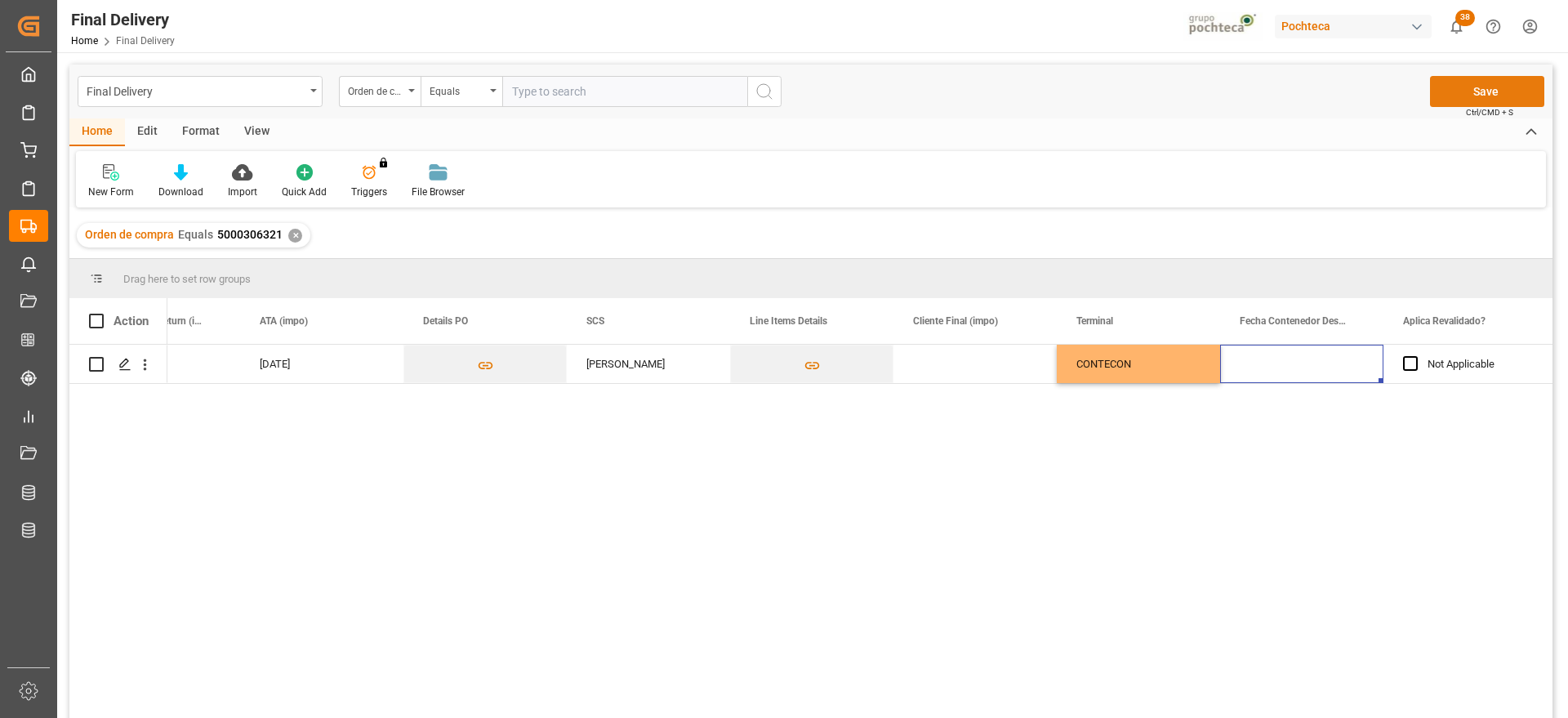
click at [1489, 87] on button "Save" at bounding box center [1487, 92] width 114 height 31
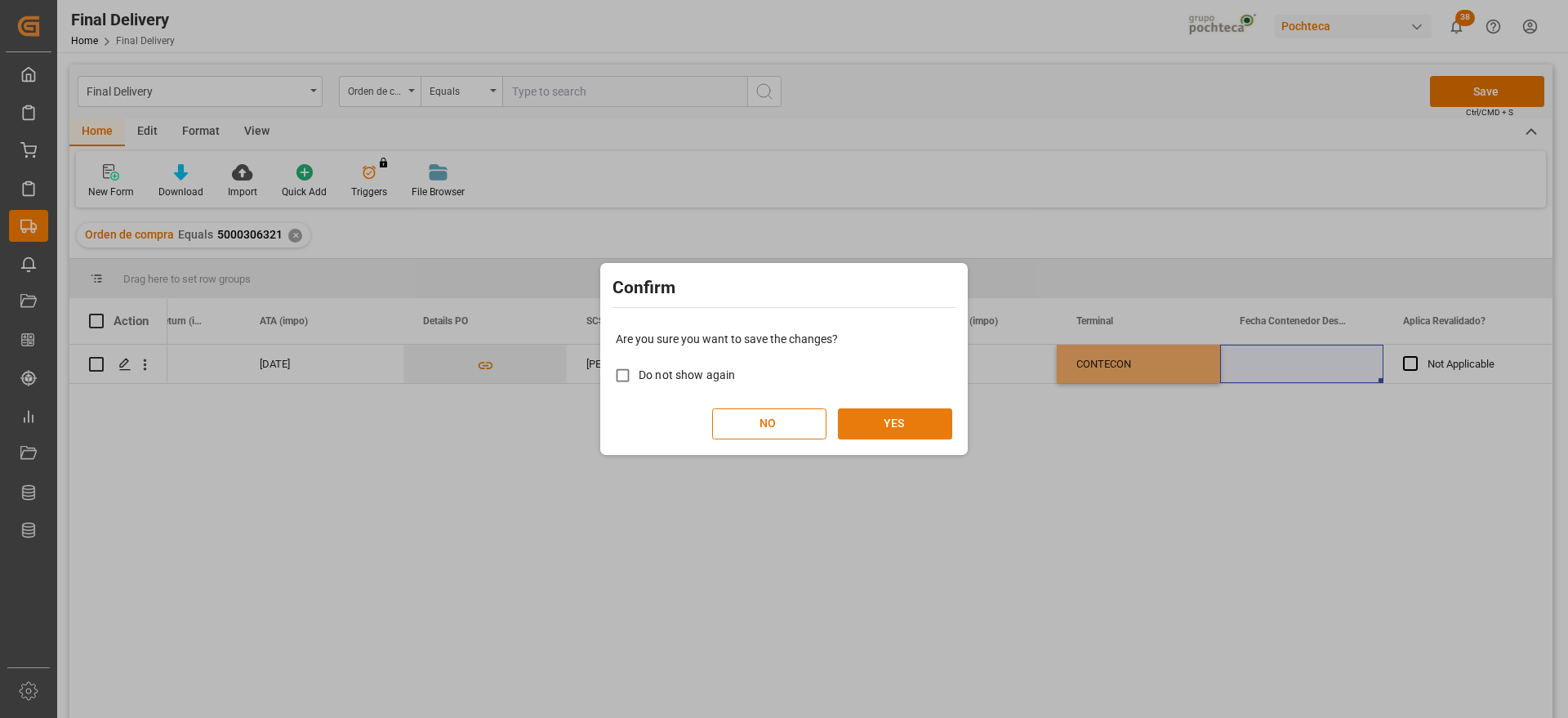
click at [900, 425] on button "YES" at bounding box center [895, 424] width 114 height 31
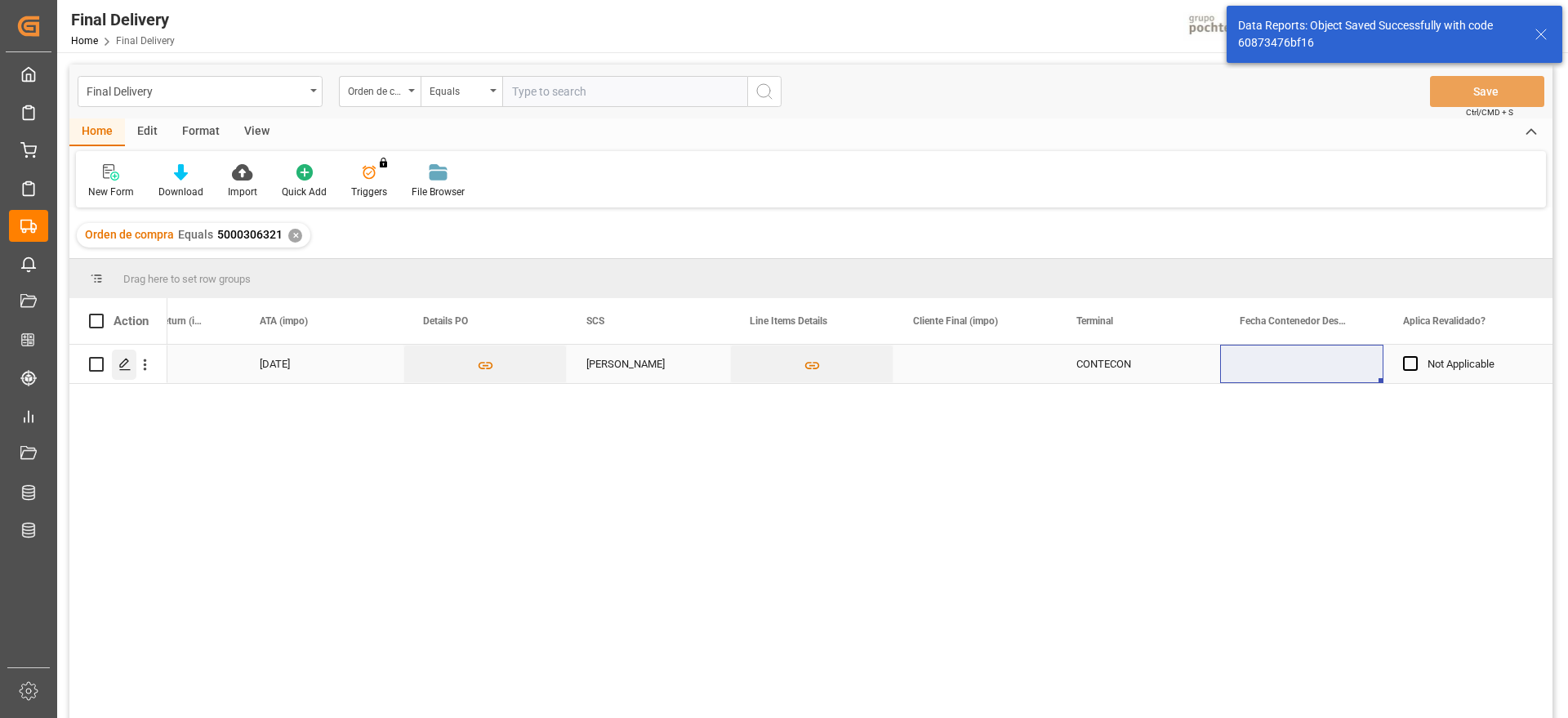
click at [121, 359] on icon "Press SPACE to select this row." at bounding box center [125, 364] width 13 height 13
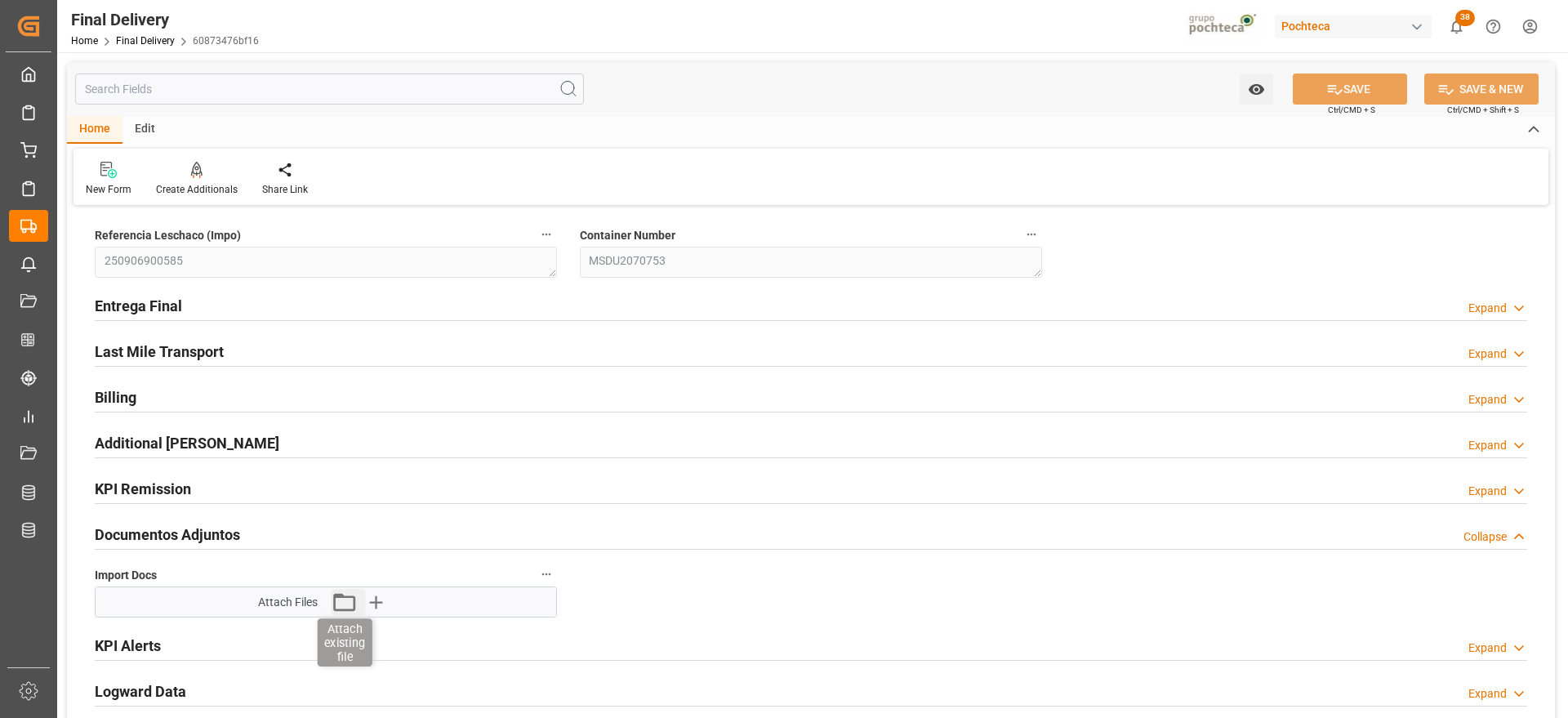
click at [345, 604] on icon "button" at bounding box center [344, 603] width 26 height 26
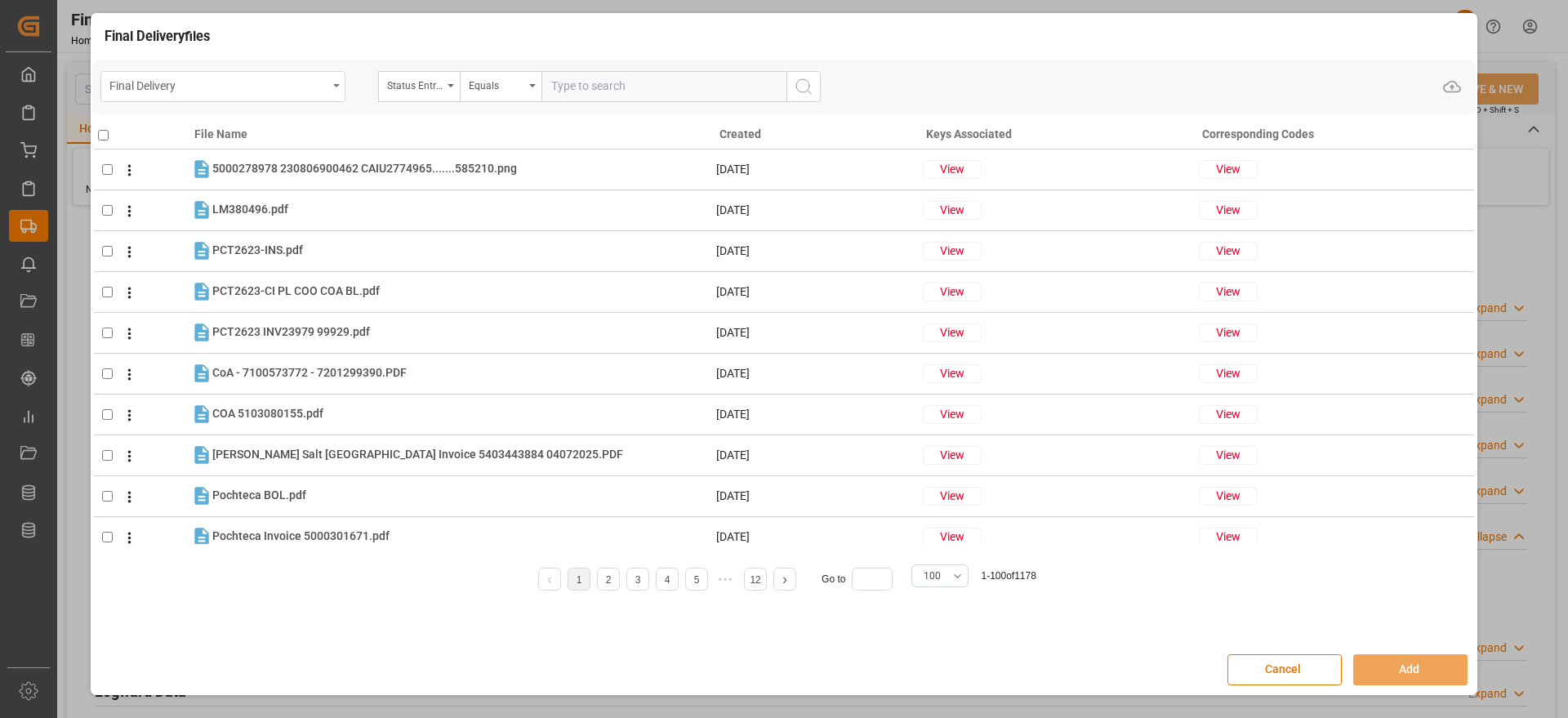
click at [224, 90] on div "Final Delivery" at bounding box center [218, 85] width 218 height 21
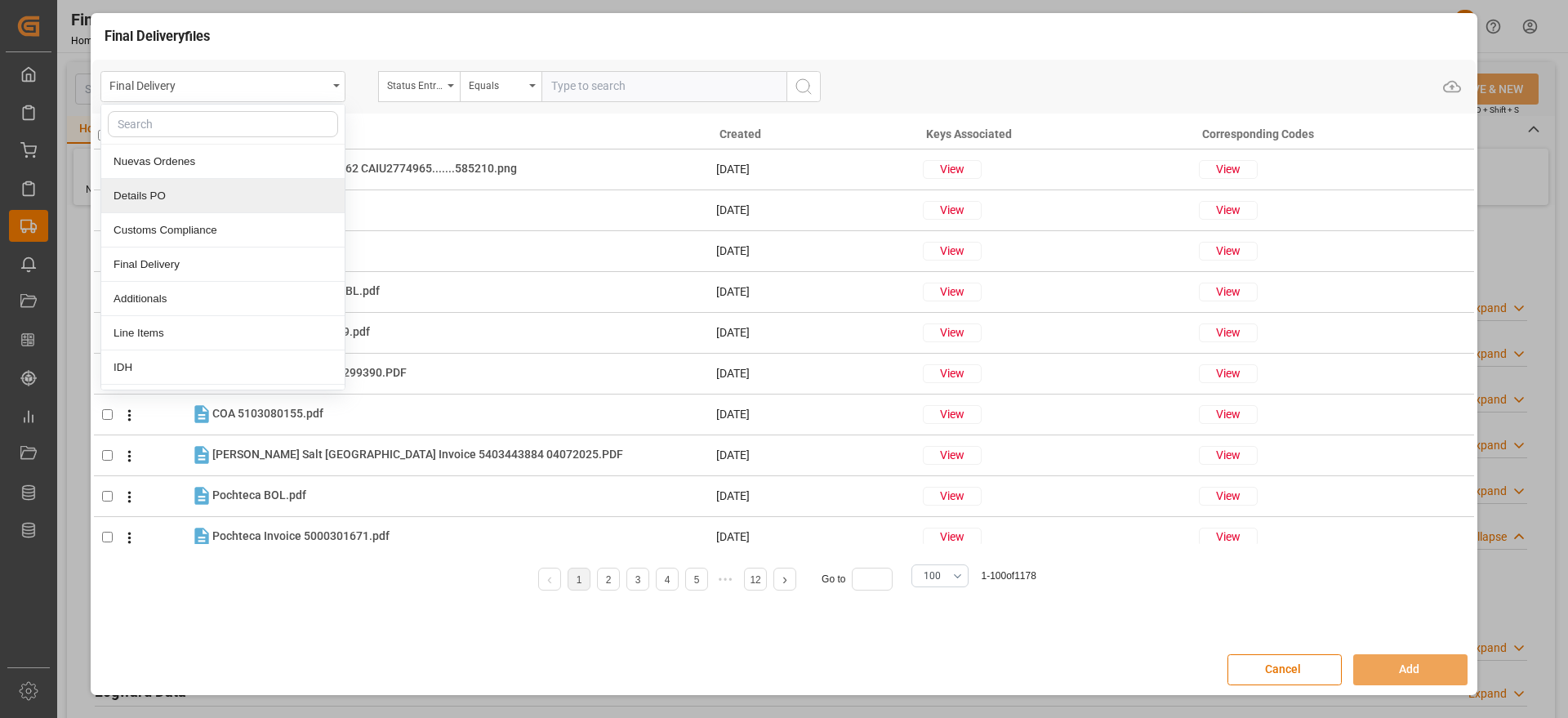
click at [190, 191] on div "Details PO" at bounding box center [223, 196] width 243 height 34
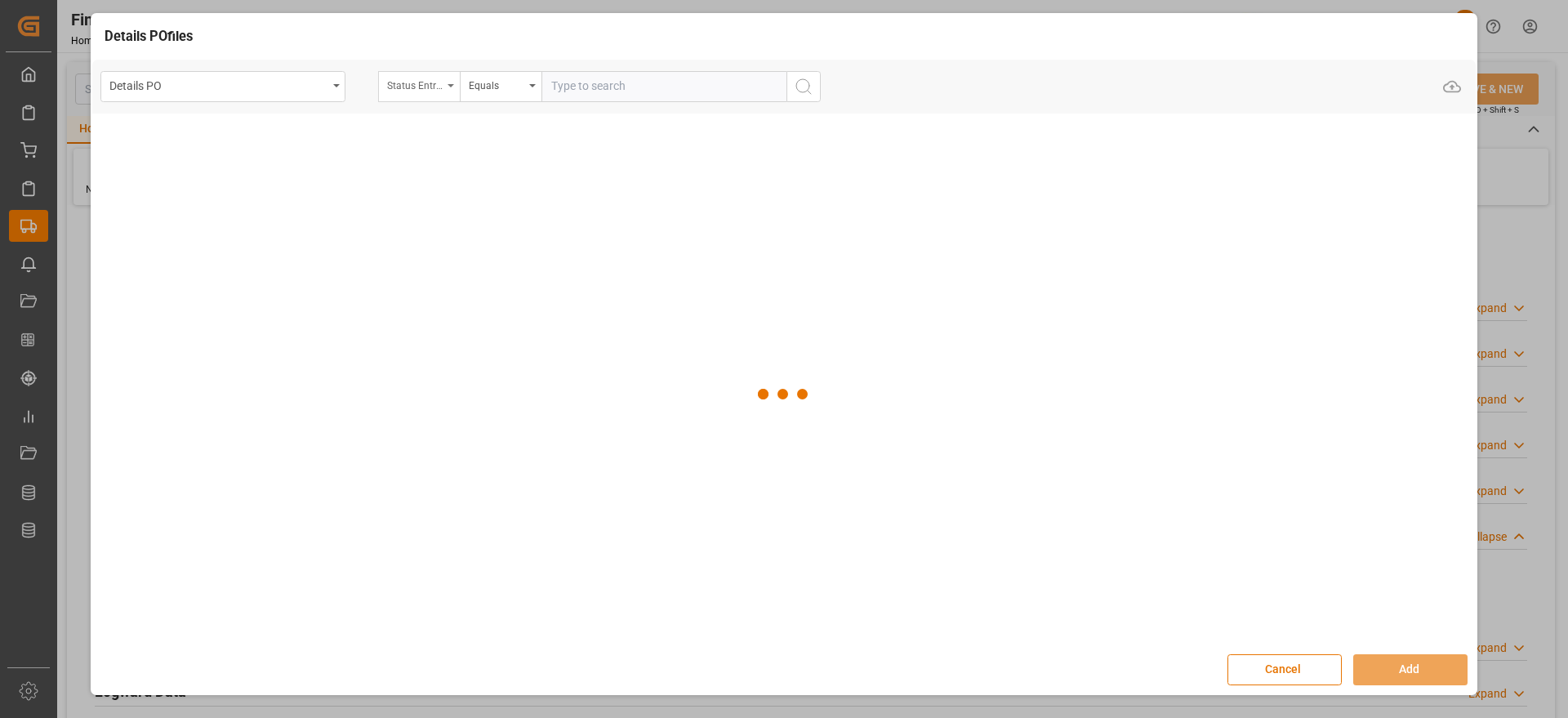
click at [434, 86] on div "Status Entrega Final" at bounding box center [415, 84] width 56 height 19
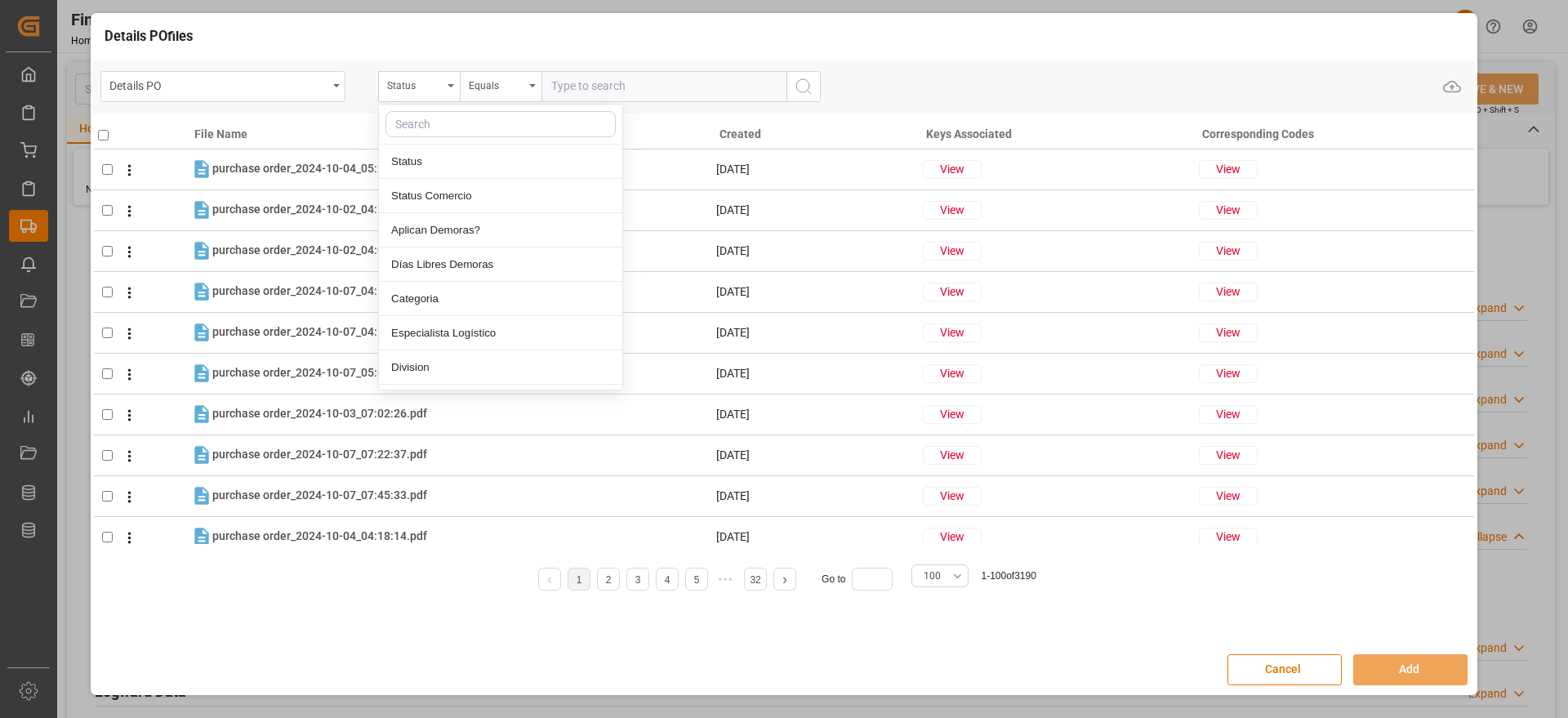
click at [424, 124] on input "text" at bounding box center [501, 125] width 230 height 26
type input "ord"
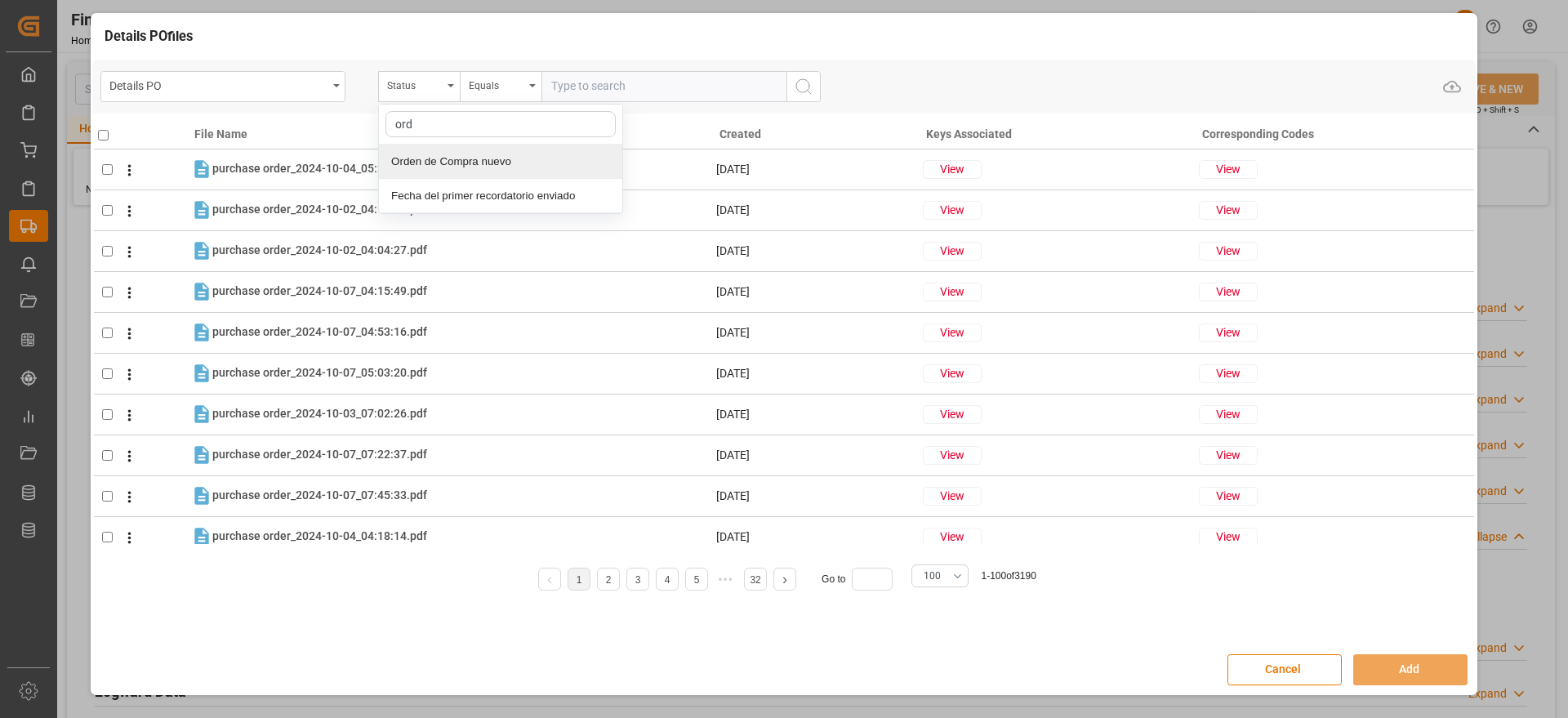
click at [466, 169] on div "Orden de Compra nuevo" at bounding box center [501, 161] width 243 height 34
click at [630, 88] on input "text" at bounding box center [664, 86] width 245 height 31
paste input "5000306321"
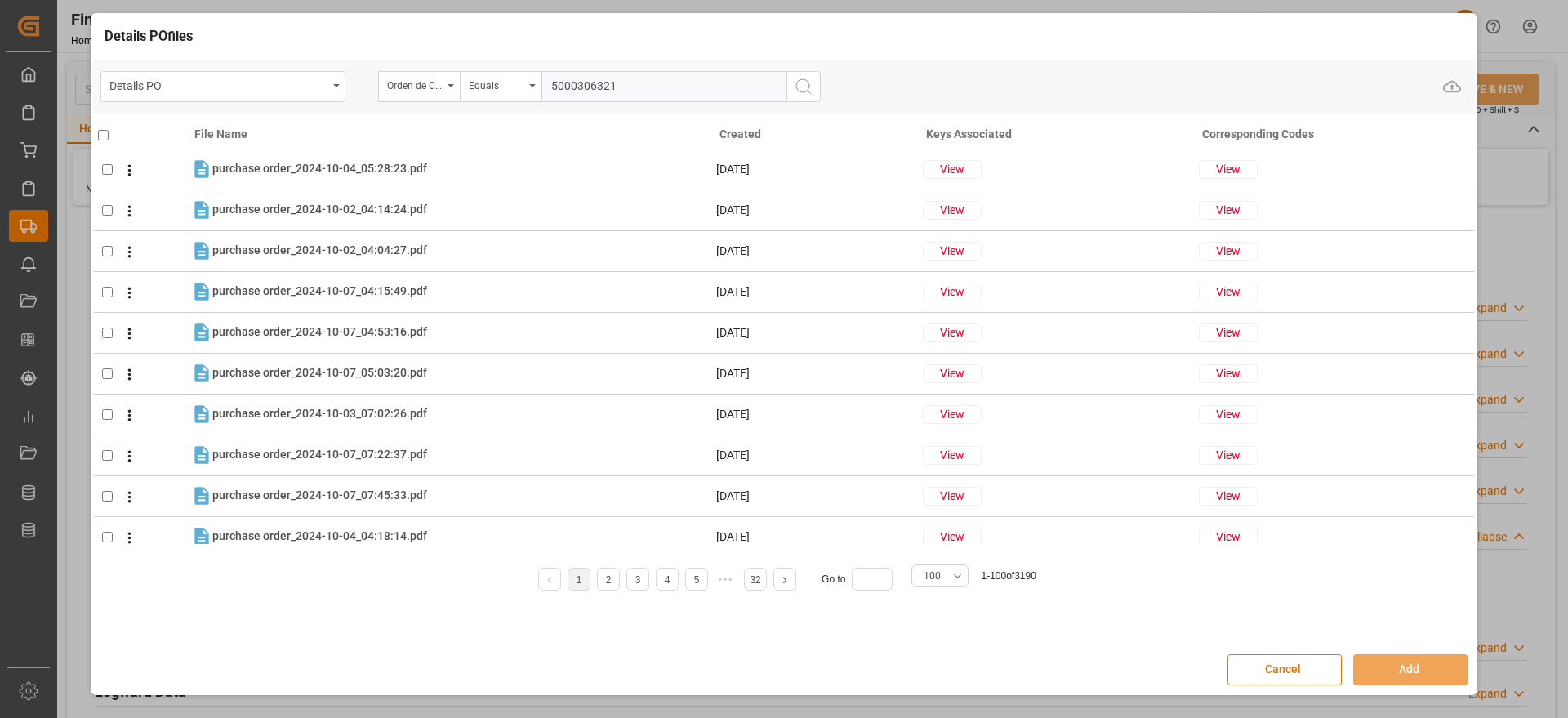
type input "5000306321"
click at [809, 90] on icon "search button" at bounding box center [803, 86] width 20 height 20
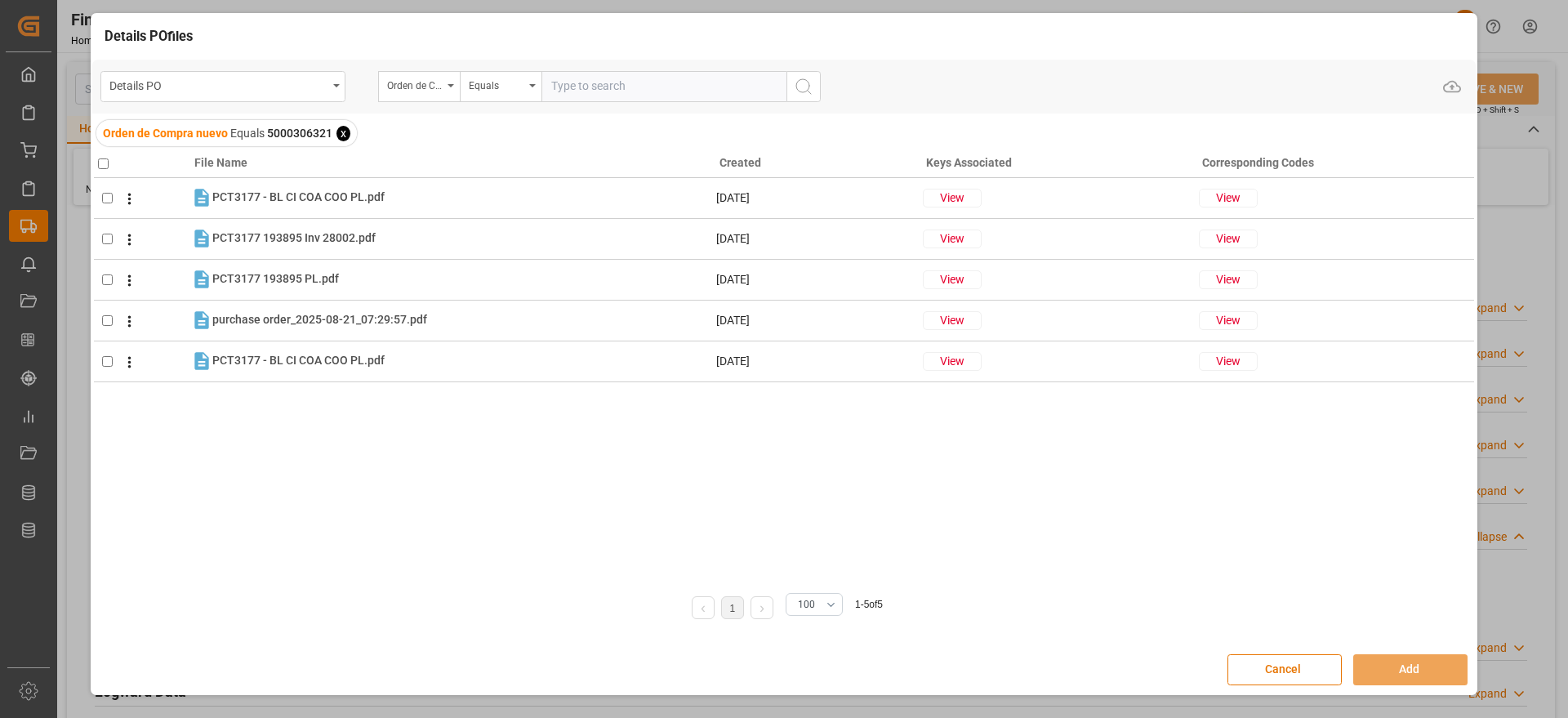
click at [103, 161] on input "checkbox" at bounding box center [103, 163] width 10 height 10
checkbox input "true"
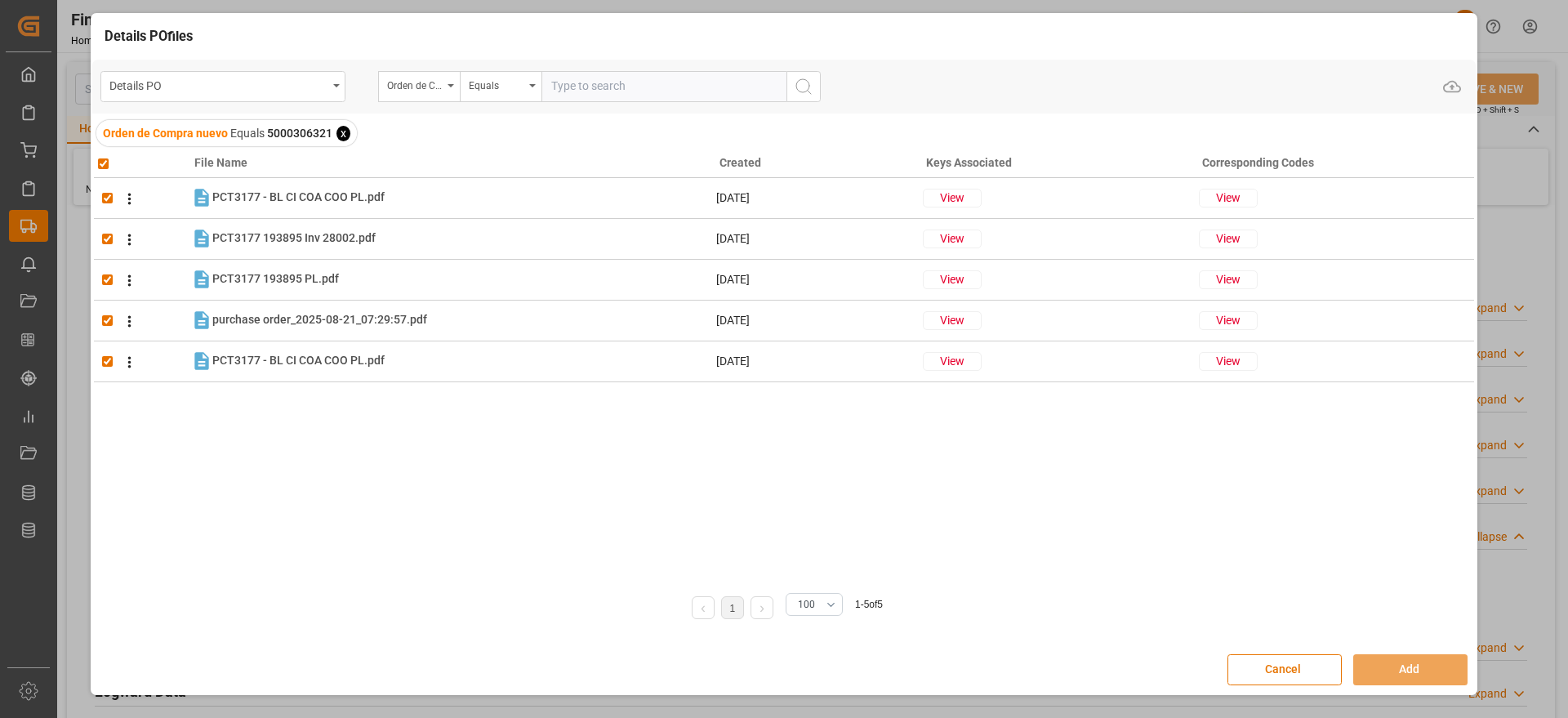
checkbox input "true"
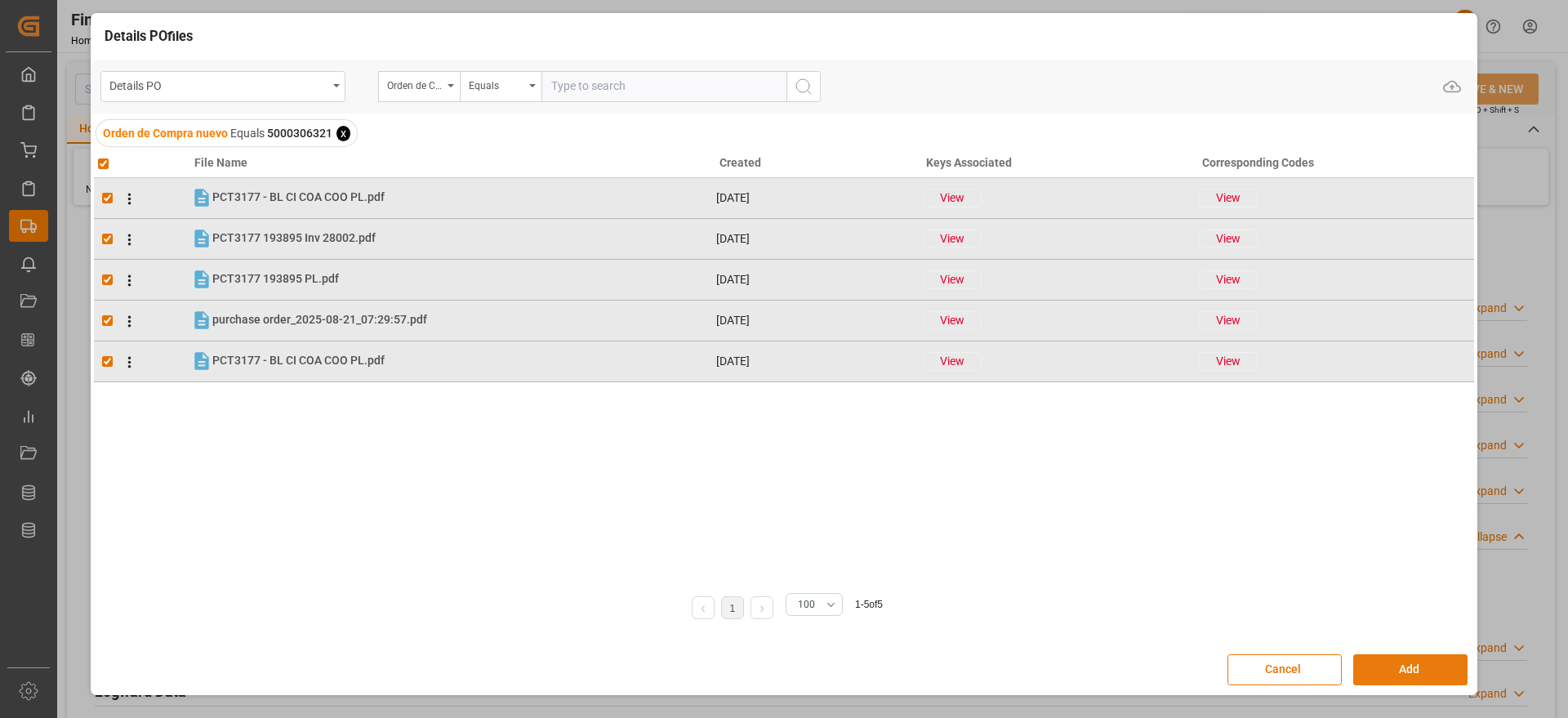
click at [1395, 663] on button "Add" at bounding box center [1410, 670] width 114 height 31
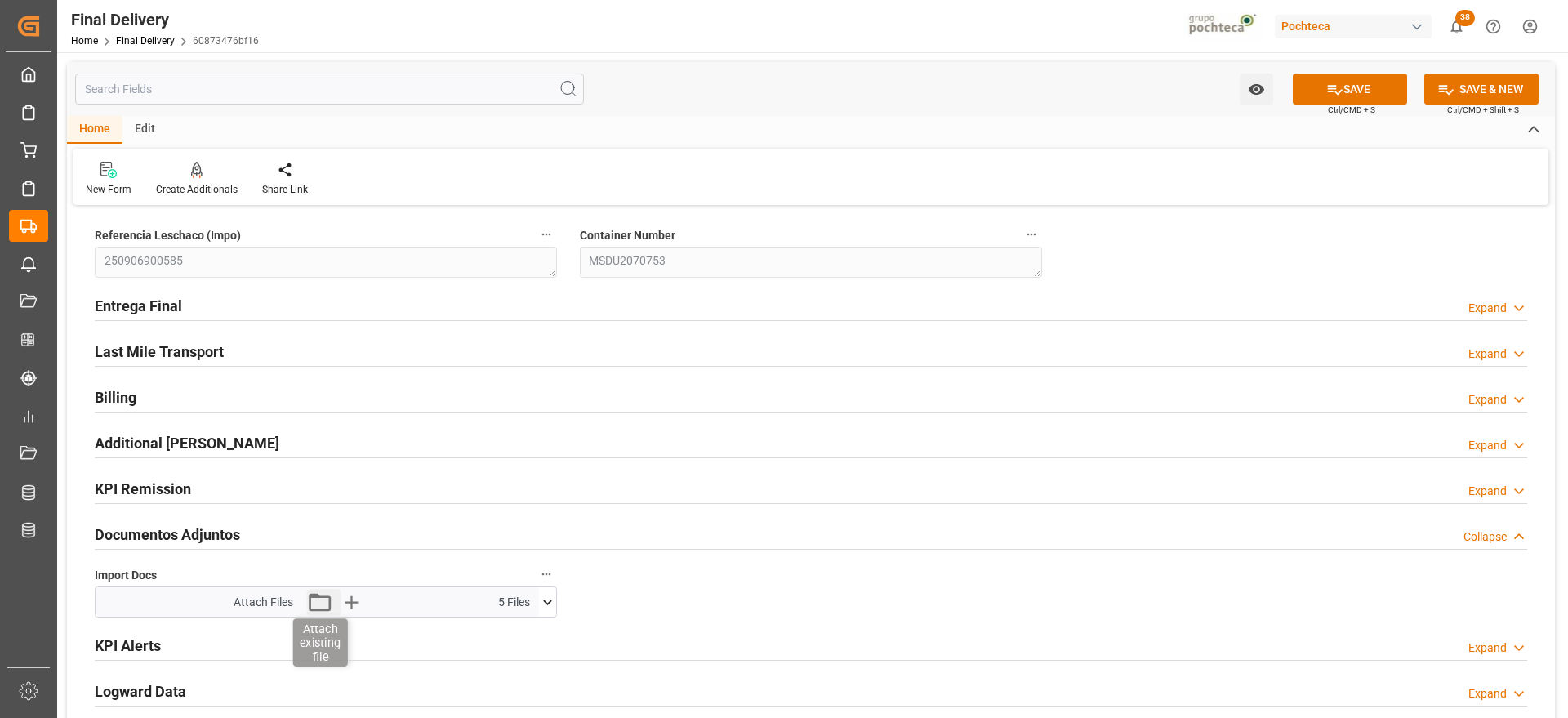
click at [319, 608] on icon "button" at bounding box center [320, 603] width 26 height 26
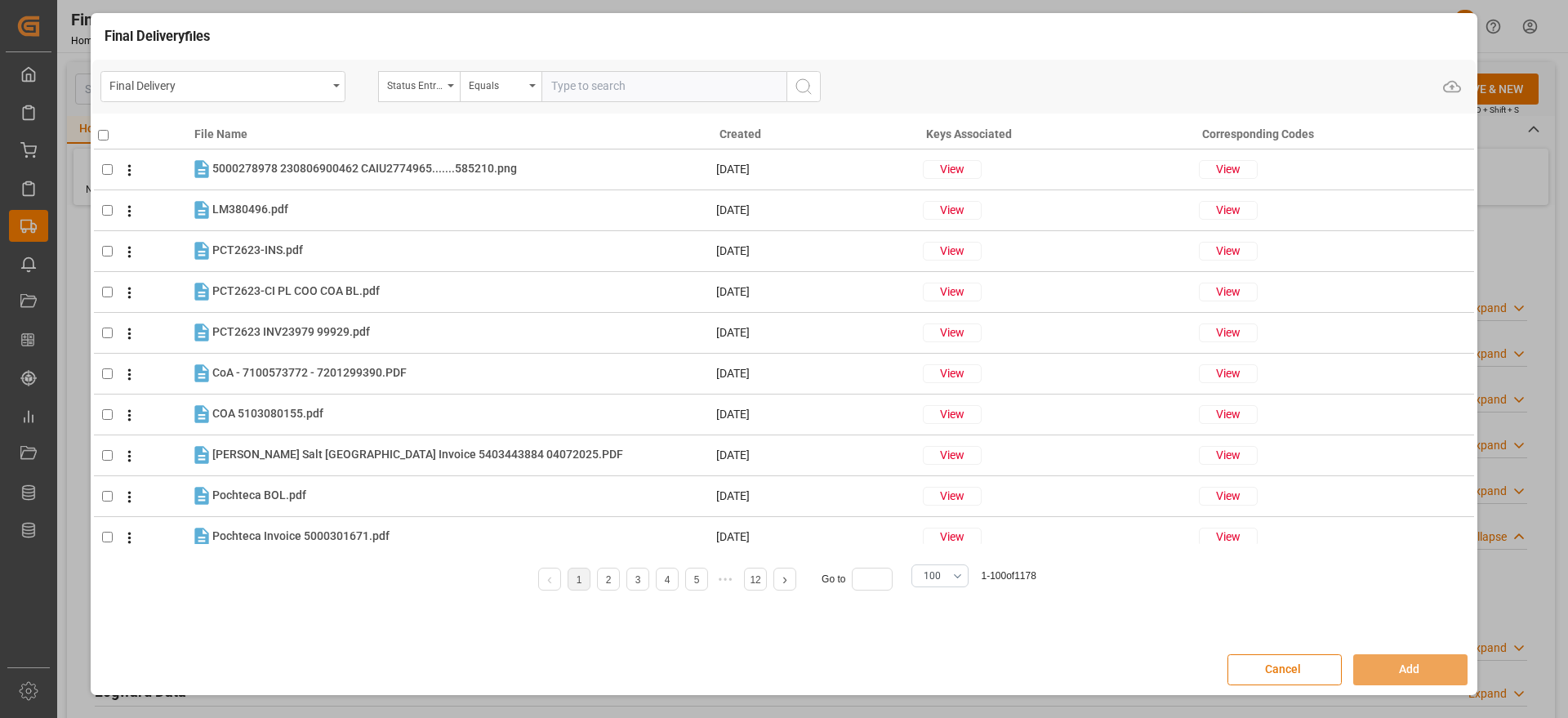
click at [1305, 668] on button "Cancel" at bounding box center [1284, 670] width 114 height 31
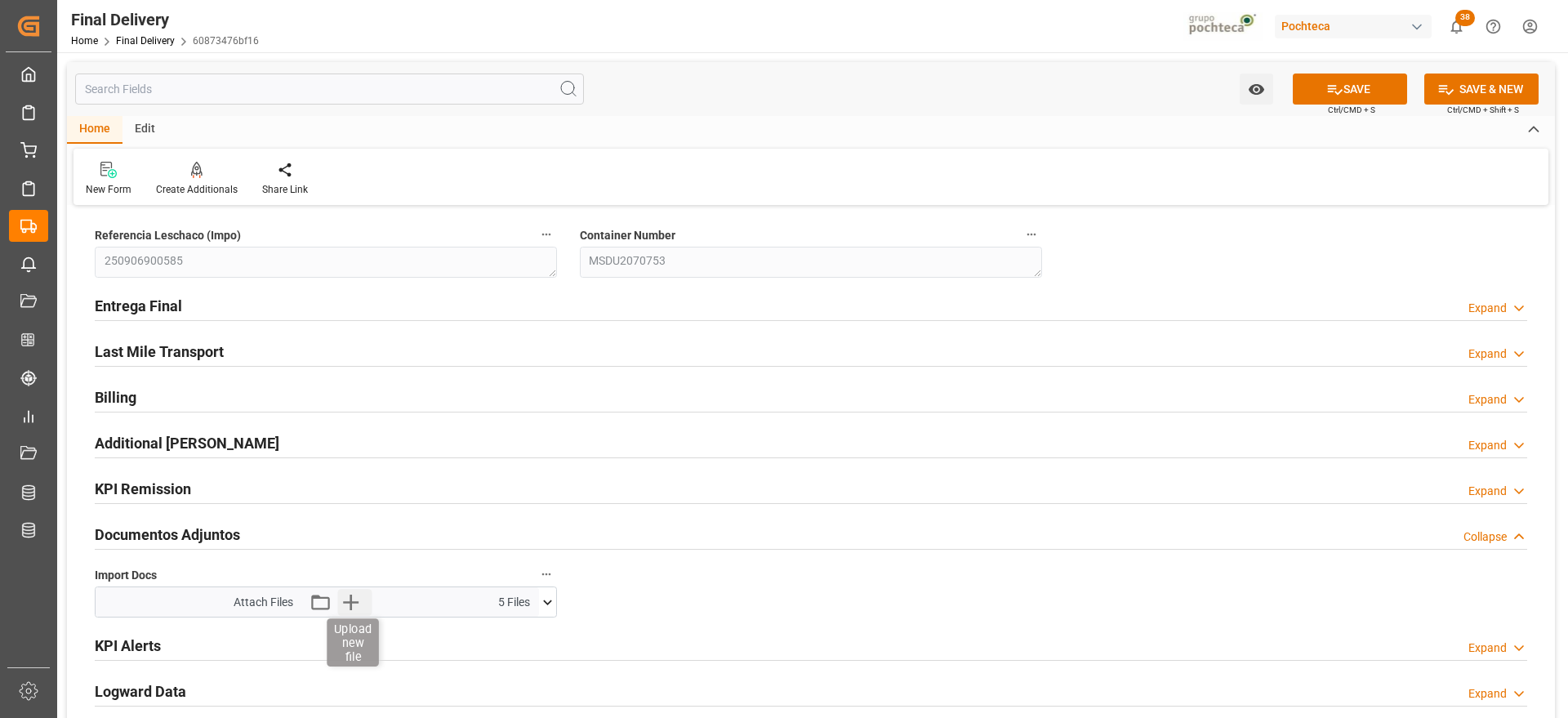
click at [353, 601] on icon "button" at bounding box center [351, 603] width 26 height 26
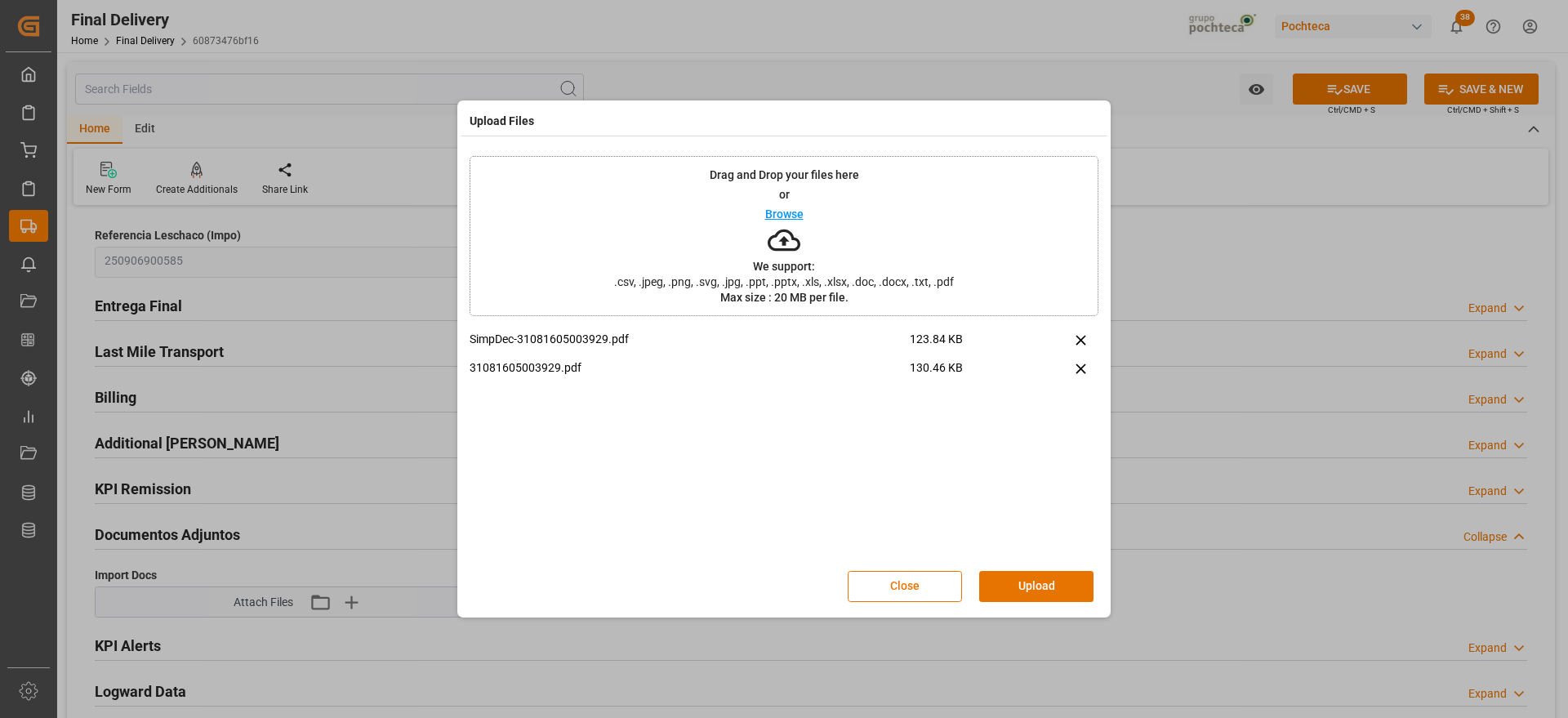
click at [1060, 570] on div "Close Upload" at bounding box center [784, 586] width 629 height 54
click at [1060, 579] on button "Upload" at bounding box center [1036, 586] width 114 height 31
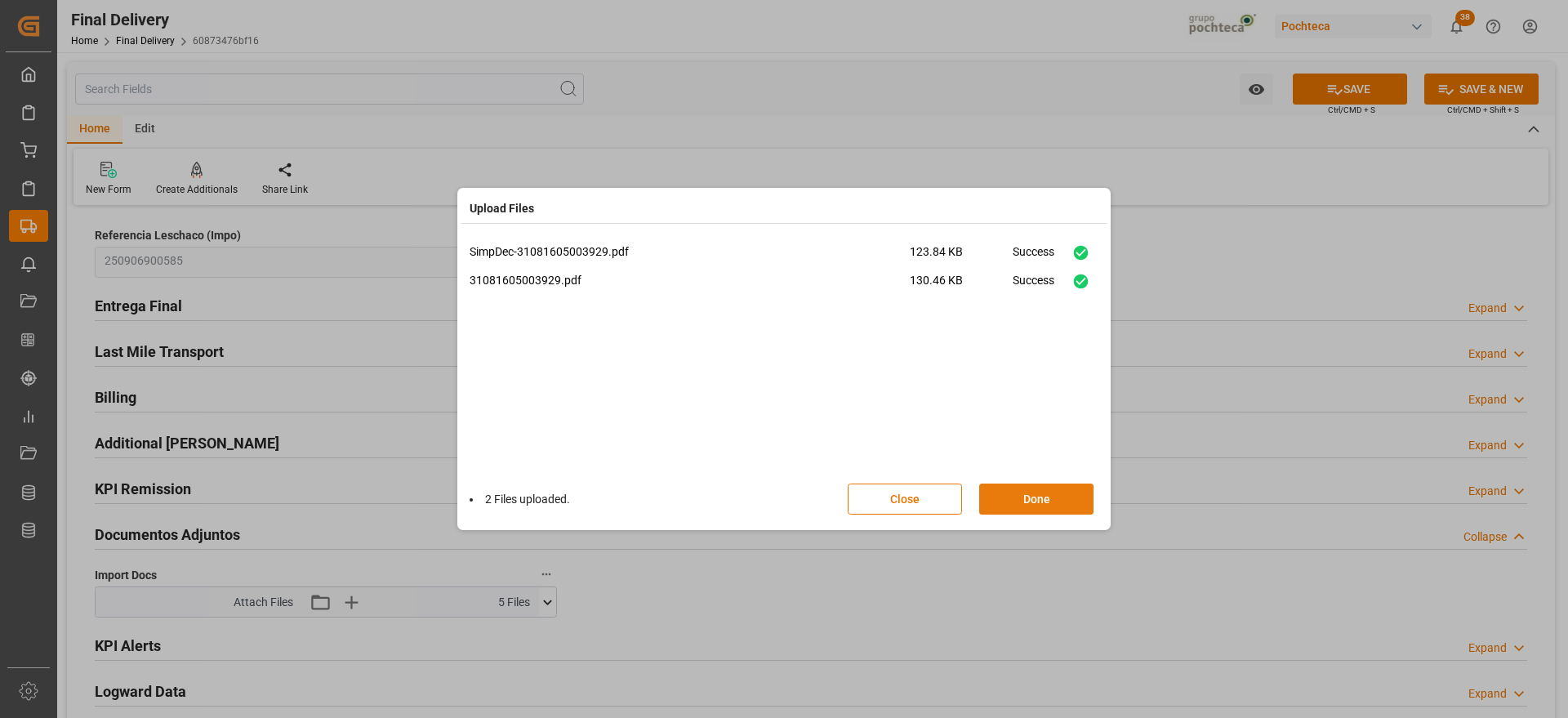
click at [1050, 498] on button "Done" at bounding box center [1036, 499] width 114 height 31
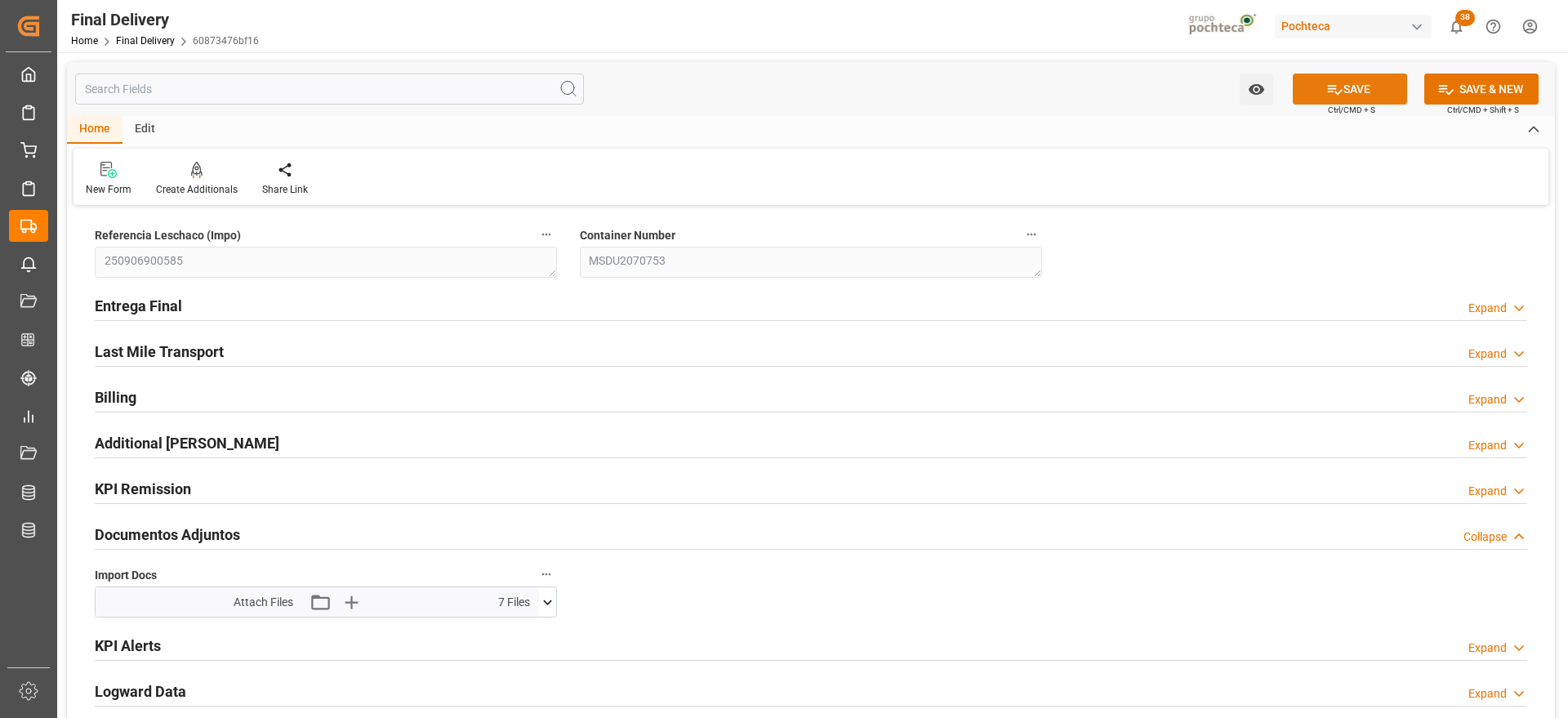
click at [1367, 92] on button "SAVE" at bounding box center [1349, 89] width 114 height 31
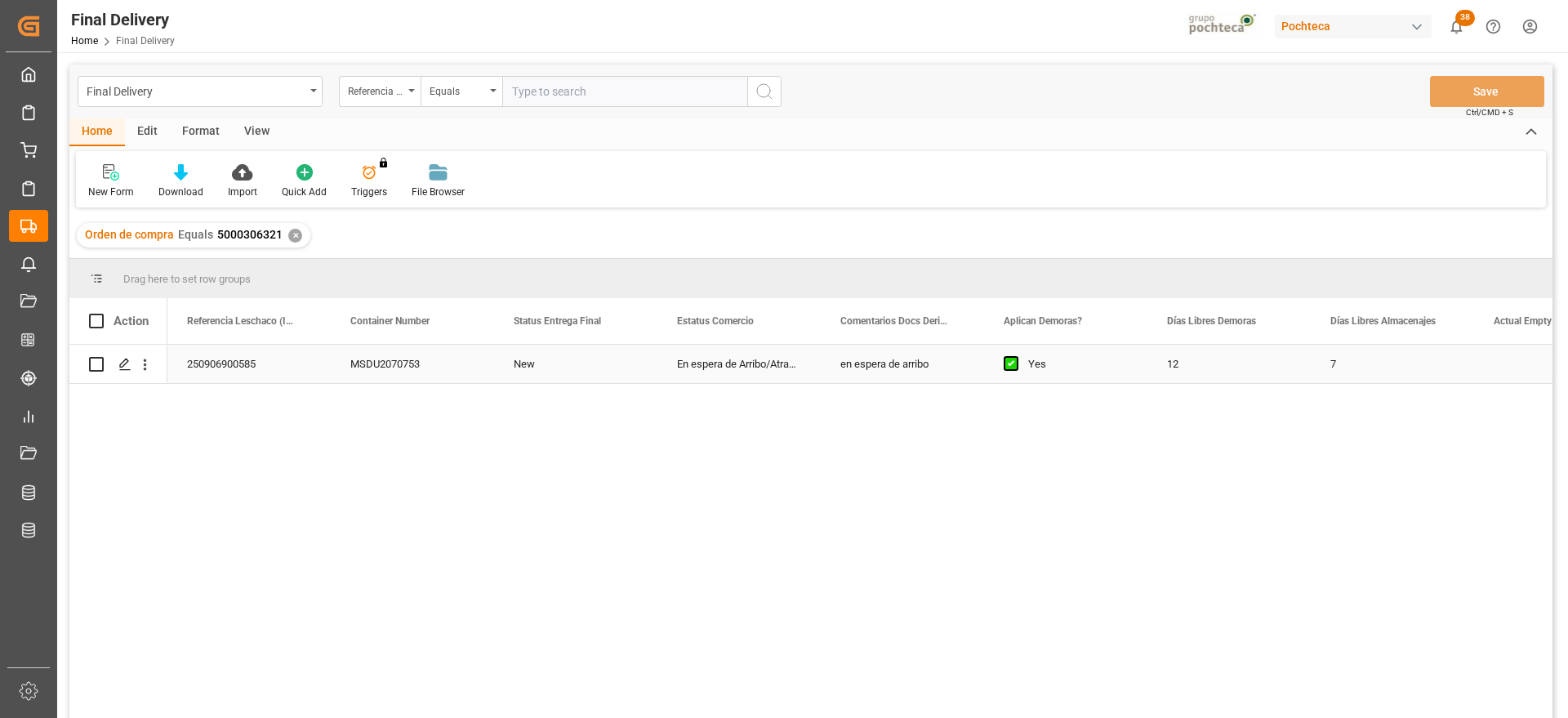
click at [719, 368] on div "En espera de Arribo/Atraque" at bounding box center [738, 364] width 163 height 39
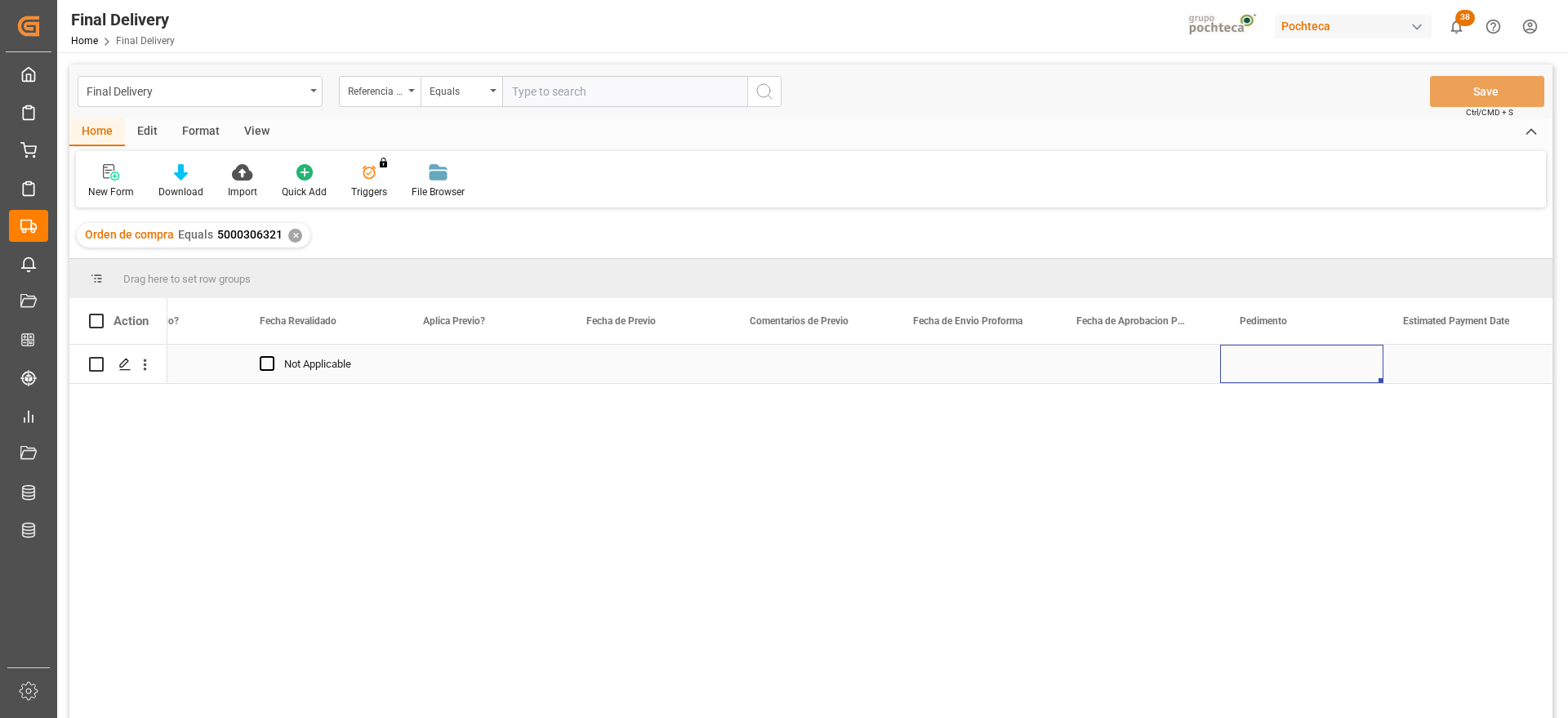
scroll to position [0, 2867]
click at [809, 365] on div "Press SPACE to select this row." at bounding box center [811, 364] width 163 height 39
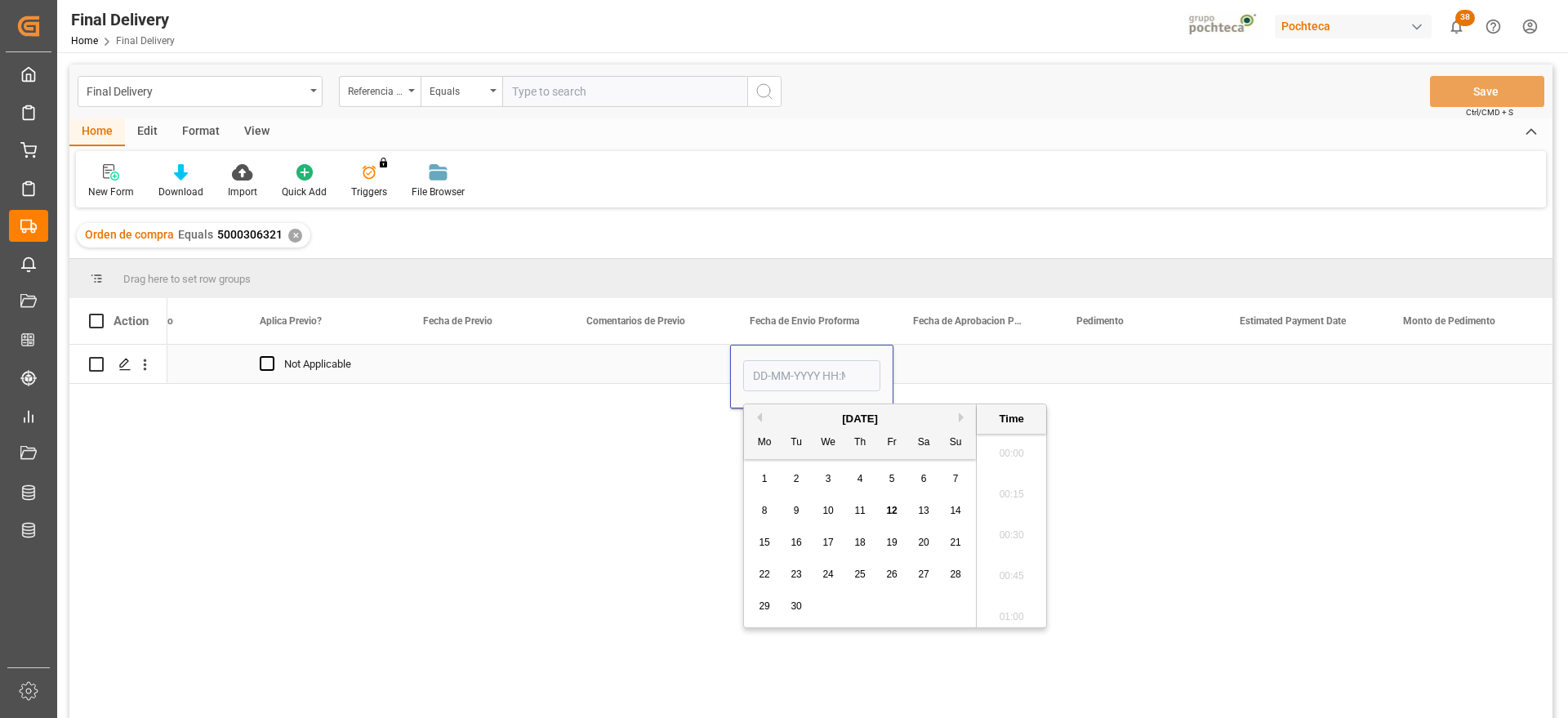
scroll to position [1967, 0]
click at [765, 510] on span "8" at bounding box center [765, 510] width 6 height 11
type input "[DATE] 00:00"
click at [959, 367] on div "Press SPACE to select this row." at bounding box center [975, 364] width 163 height 39
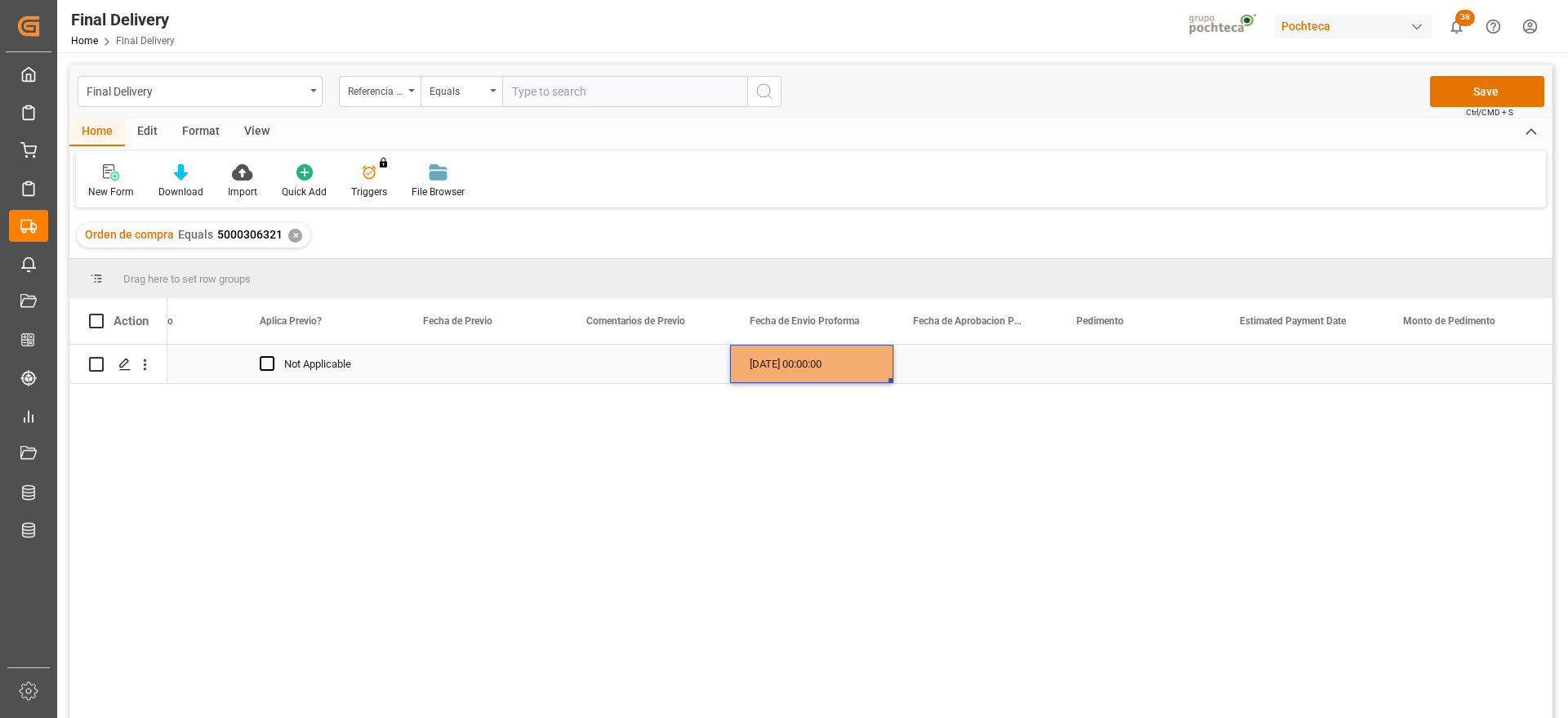
click at [824, 365] on div "[DATE] 00:00:00" at bounding box center [811, 364] width 163 height 39
click at [955, 365] on div "Press SPACE to select this row." at bounding box center [975, 364] width 163 height 39
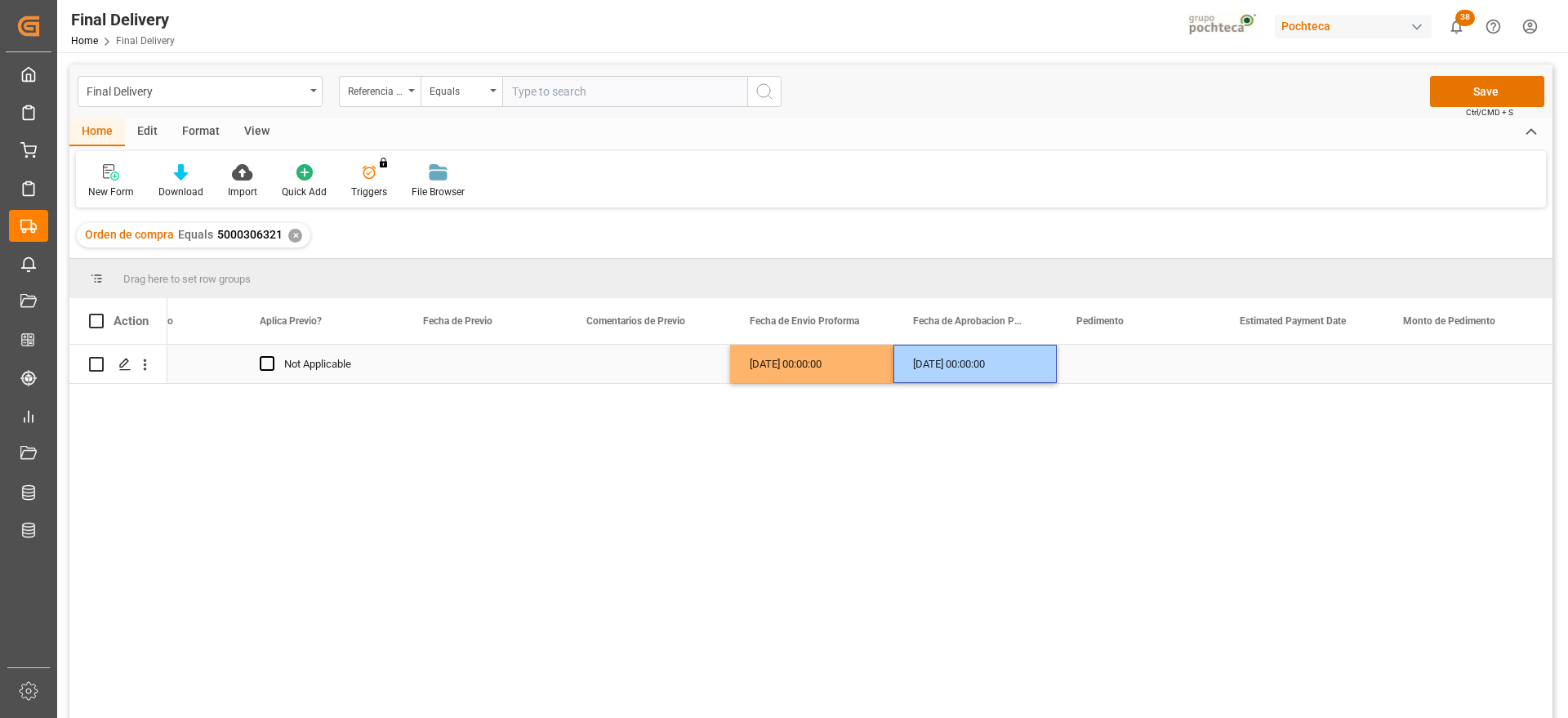
click at [1107, 371] on div "Press SPACE to select this row." at bounding box center [1138, 364] width 163 height 39
click at [1135, 370] on div "Press SPACE to select this row." at bounding box center [1138, 364] width 163 height 39
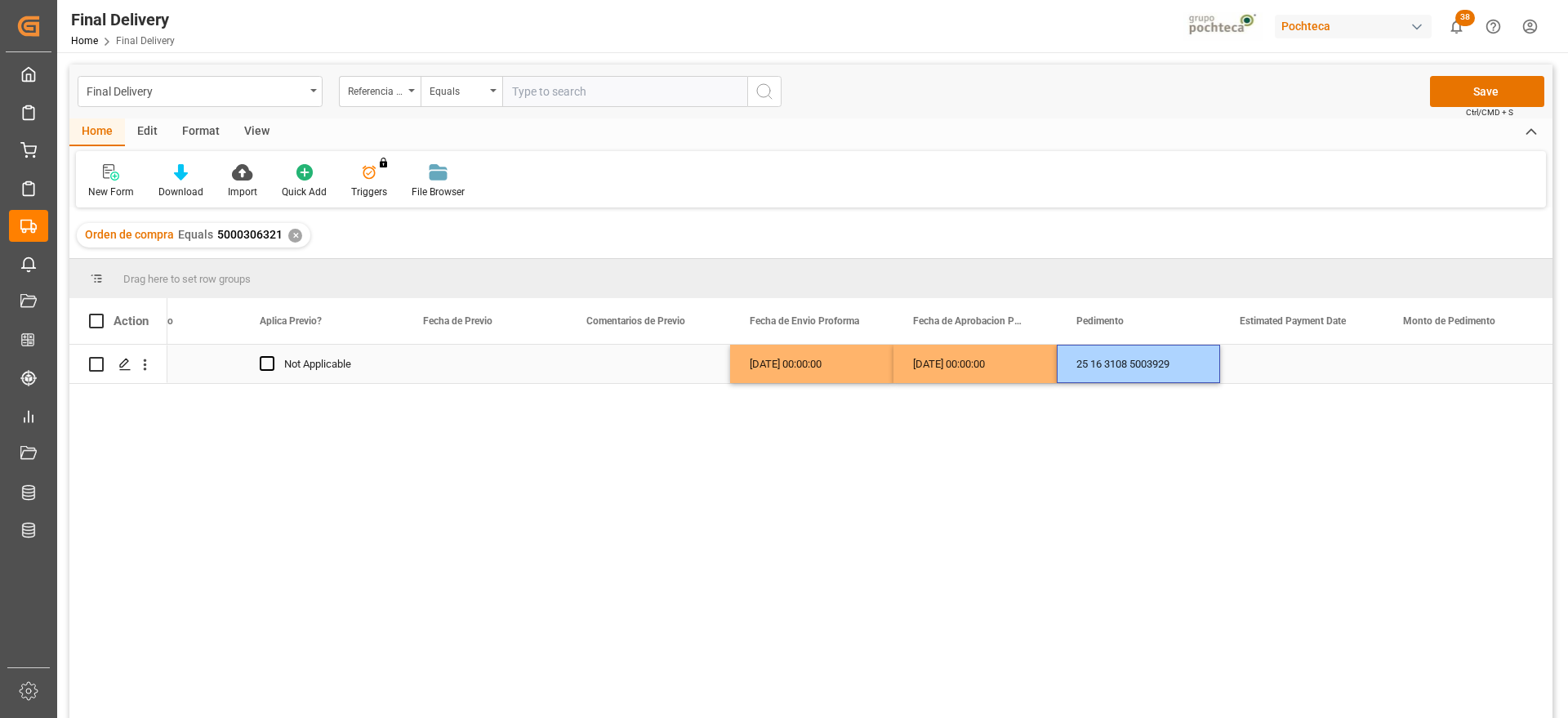
click at [1280, 358] on div "Press SPACE to select this row." at bounding box center [1301, 364] width 163 height 39
click at [1285, 366] on div "Press SPACE to select this row." at bounding box center [1301, 364] width 163 height 39
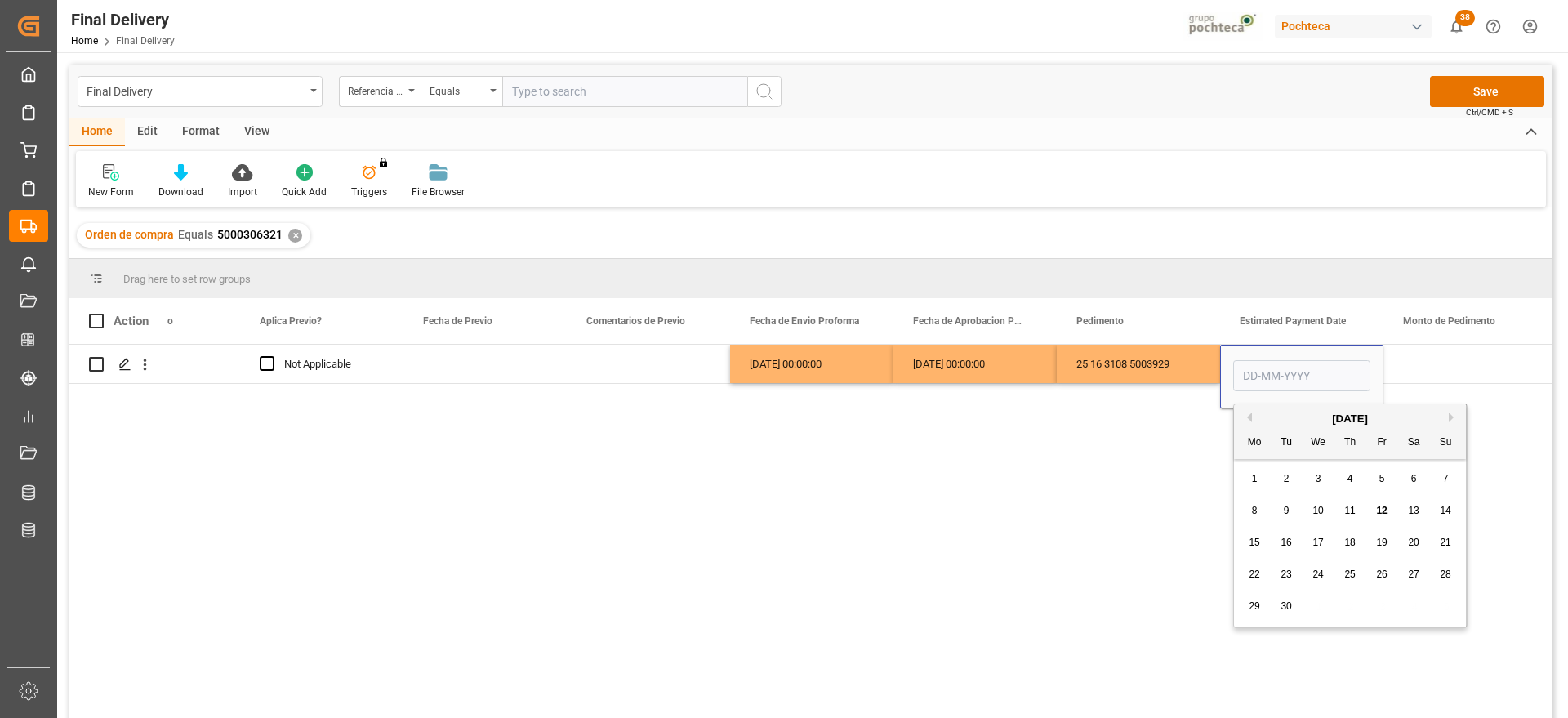
click at [1378, 509] on span "12" at bounding box center [1381, 510] width 10 height 11
type input "[DATE]"
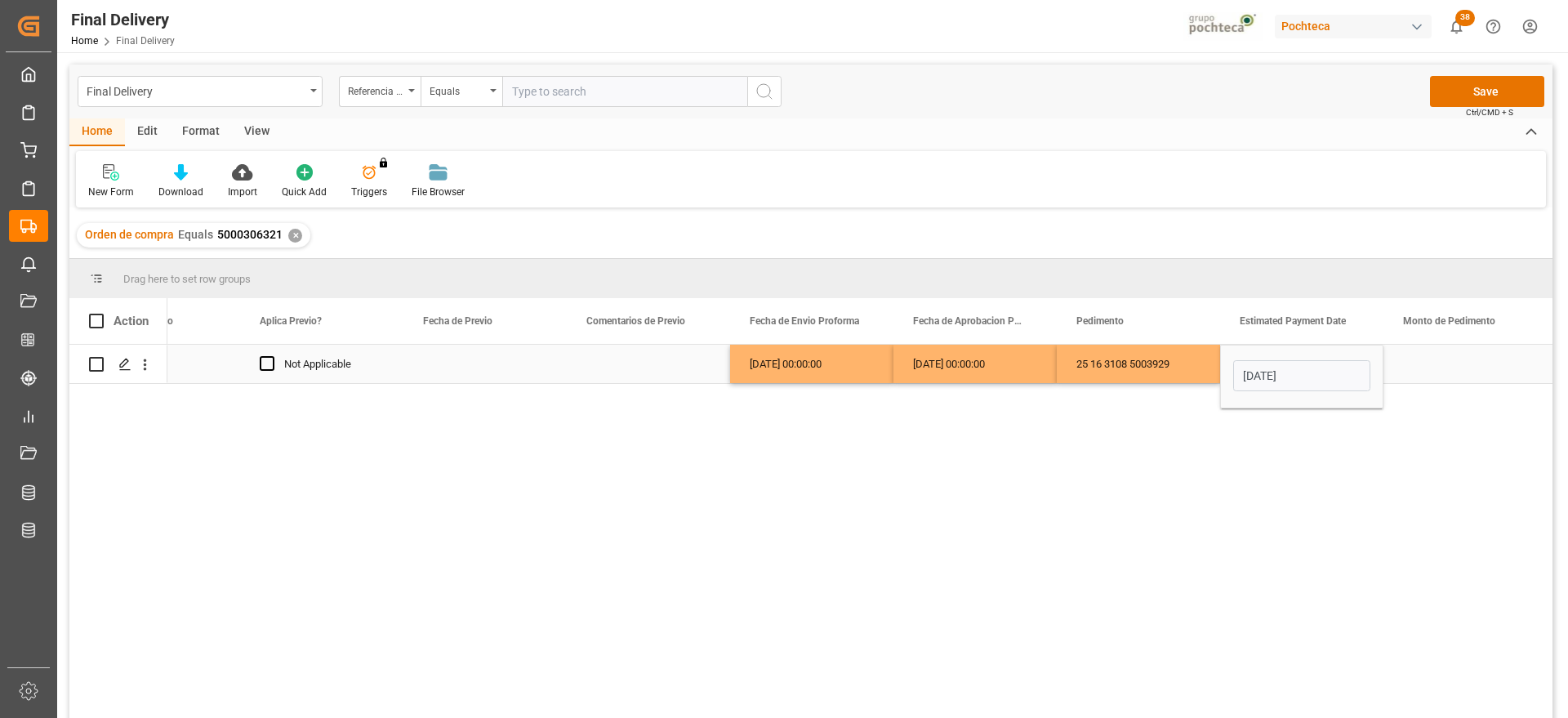
click at [1459, 370] on div "Press SPACE to select this row." at bounding box center [1464, 364] width 163 height 39
click at [1461, 362] on div "Press SPACE to select this row." at bounding box center [1464, 364] width 163 height 39
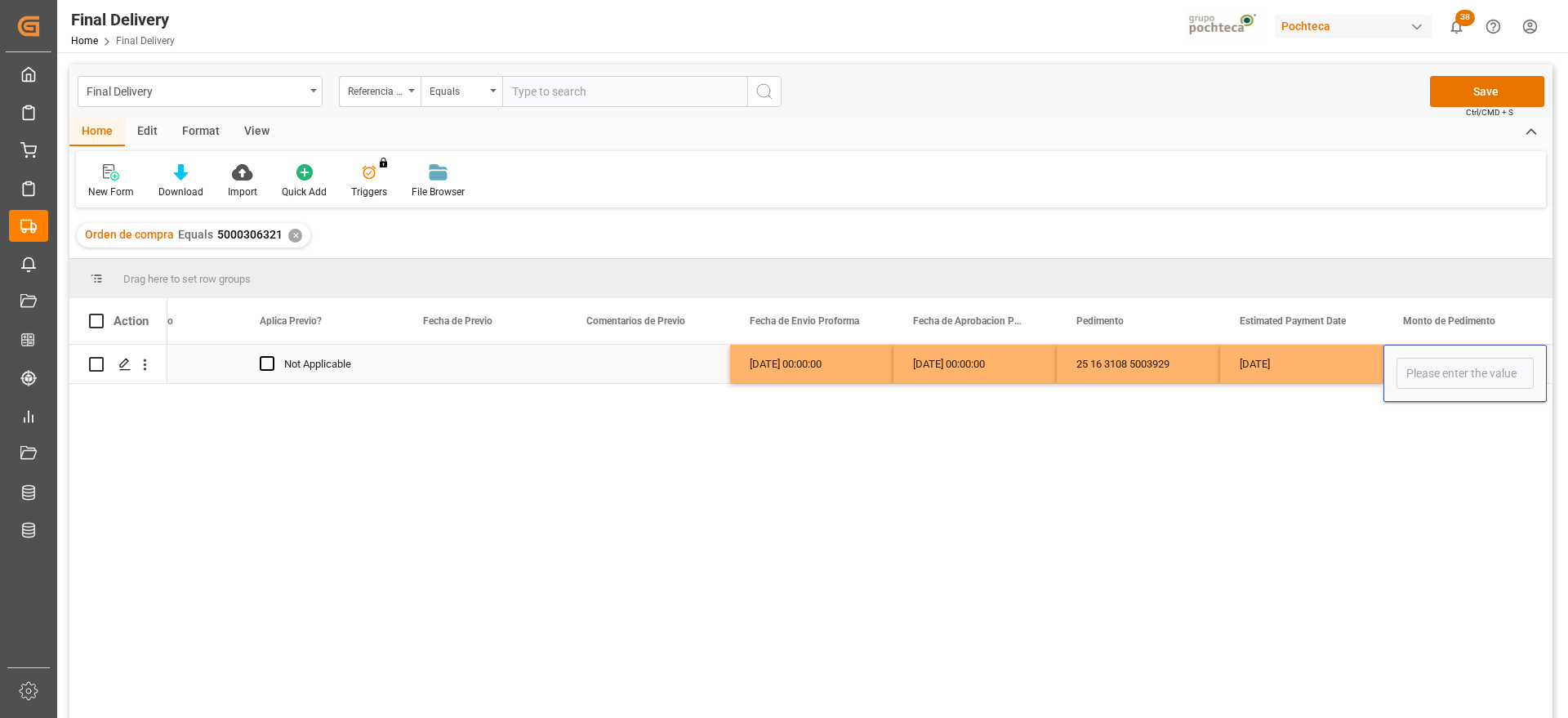
click at [1456, 376] on input "Press SPACE to select this row." at bounding box center [1465, 373] width 138 height 31
type input "71040"
click at [1268, 370] on div "[DATE]" at bounding box center [1301, 364] width 163 height 39
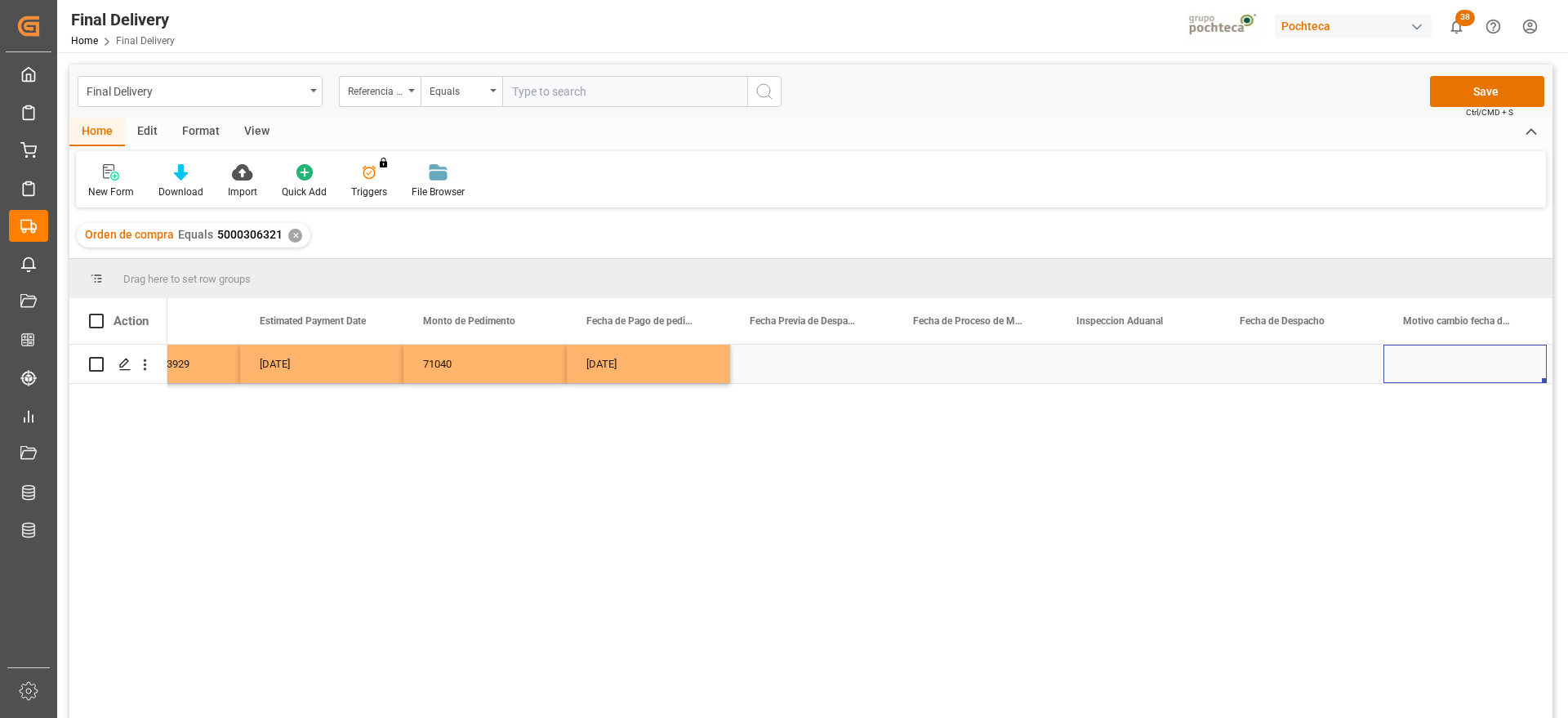
scroll to position [0, 4011]
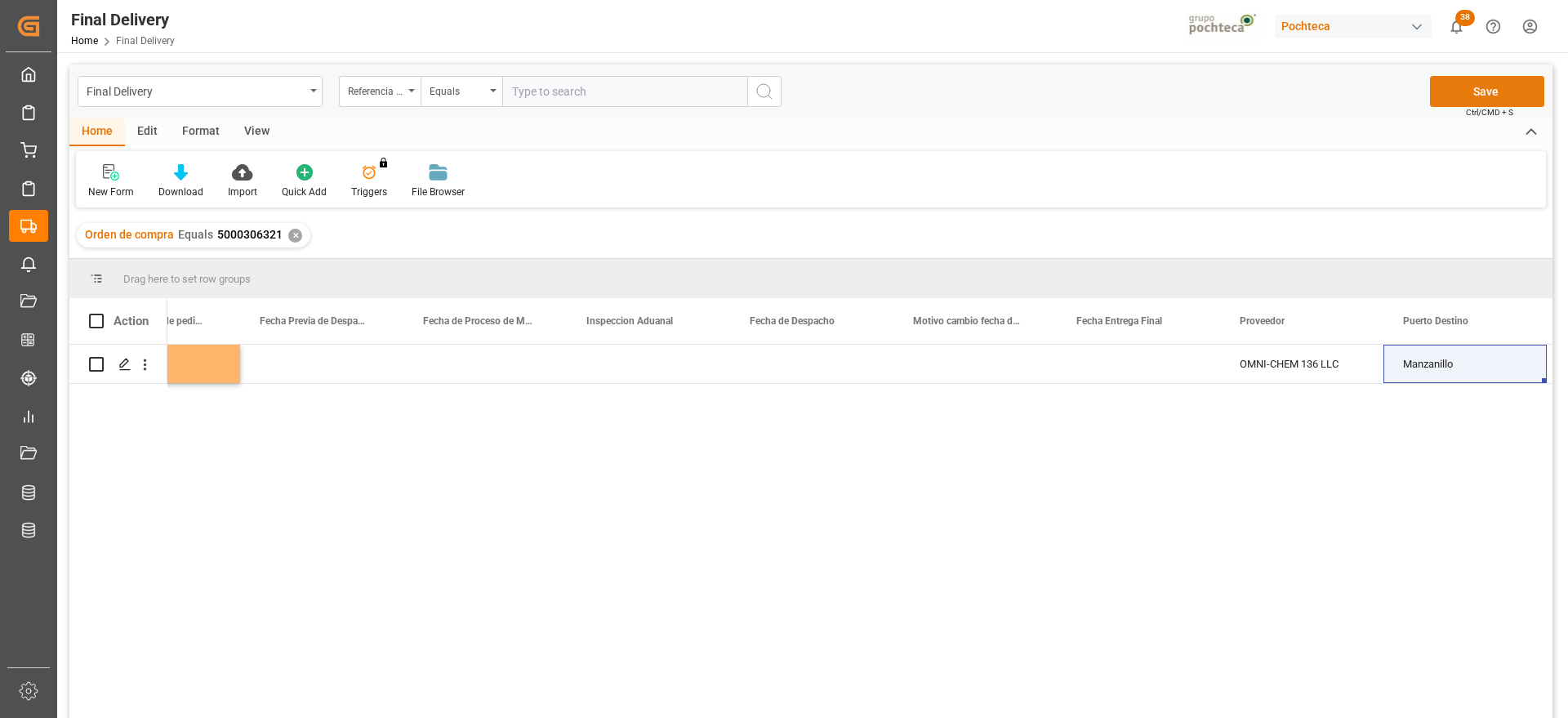
click at [1500, 98] on button "Save" at bounding box center [1487, 92] width 114 height 31
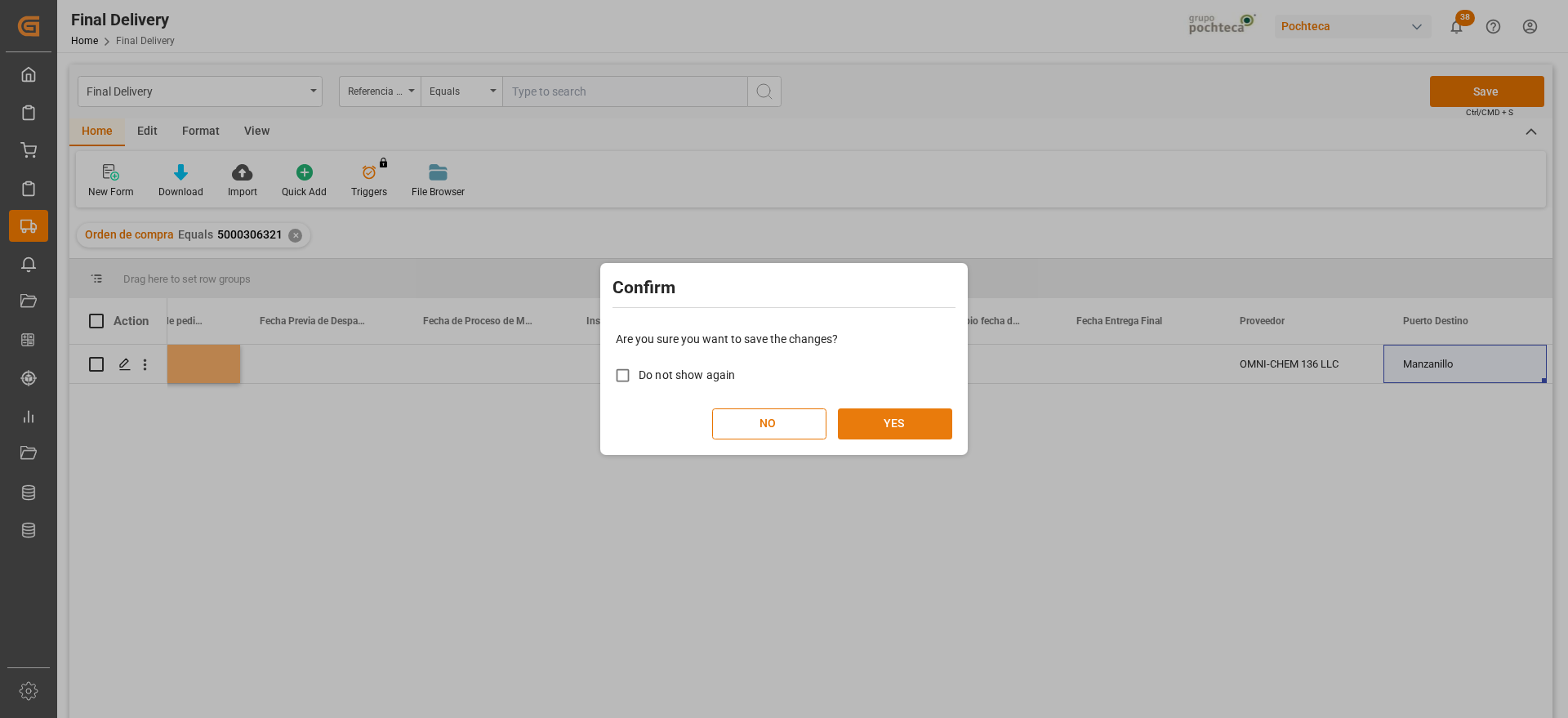
click at [910, 409] on button "YES" at bounding box center [895, 424] width 114 height 31
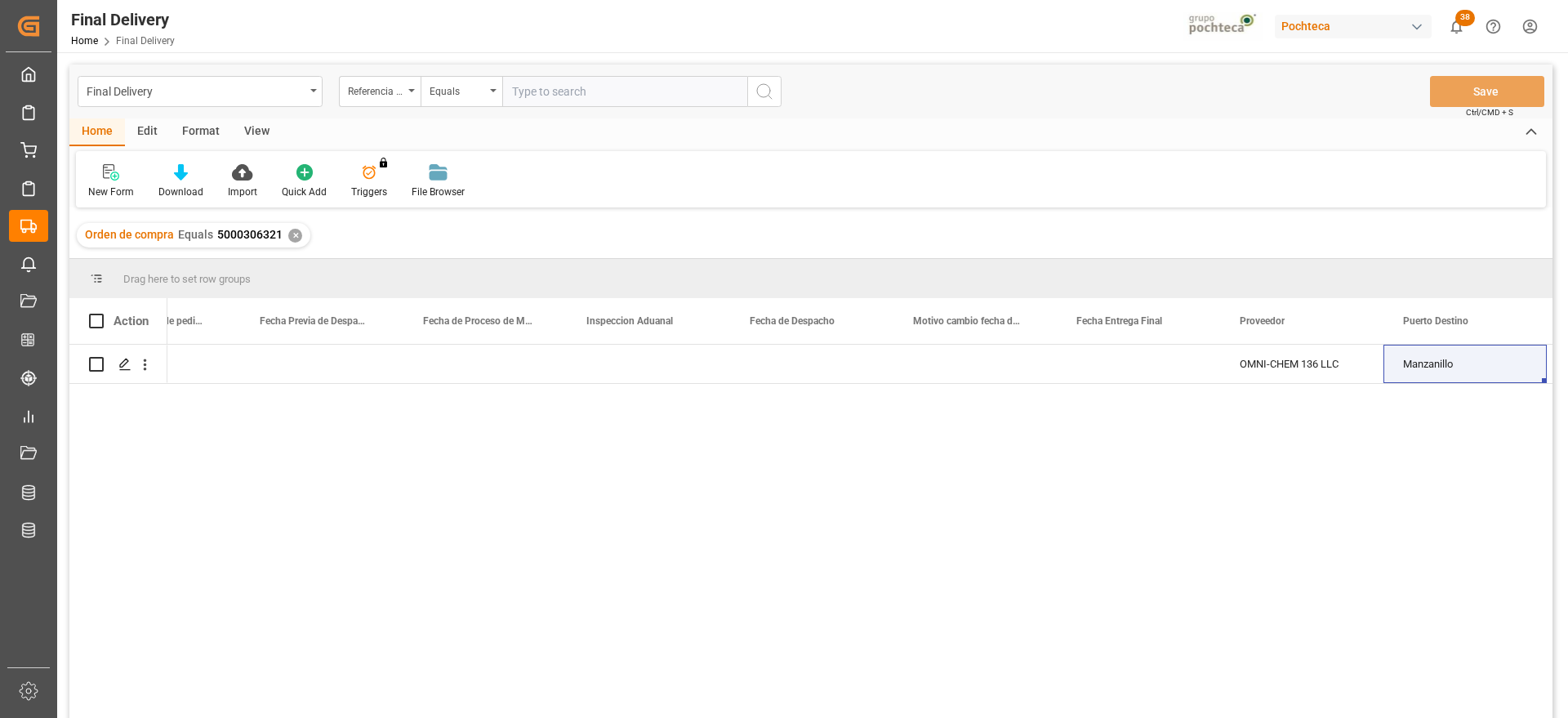
click at [1476, 546] on div "71040 [DATE] OMNI-CHEM 136 LLC Manzanillo Guadalajara FCL" at bounding box center [860, 537] width 1385 height 384
click at [289, 232] on div "✕" at bounding box center [295, 236] width 14 height 14
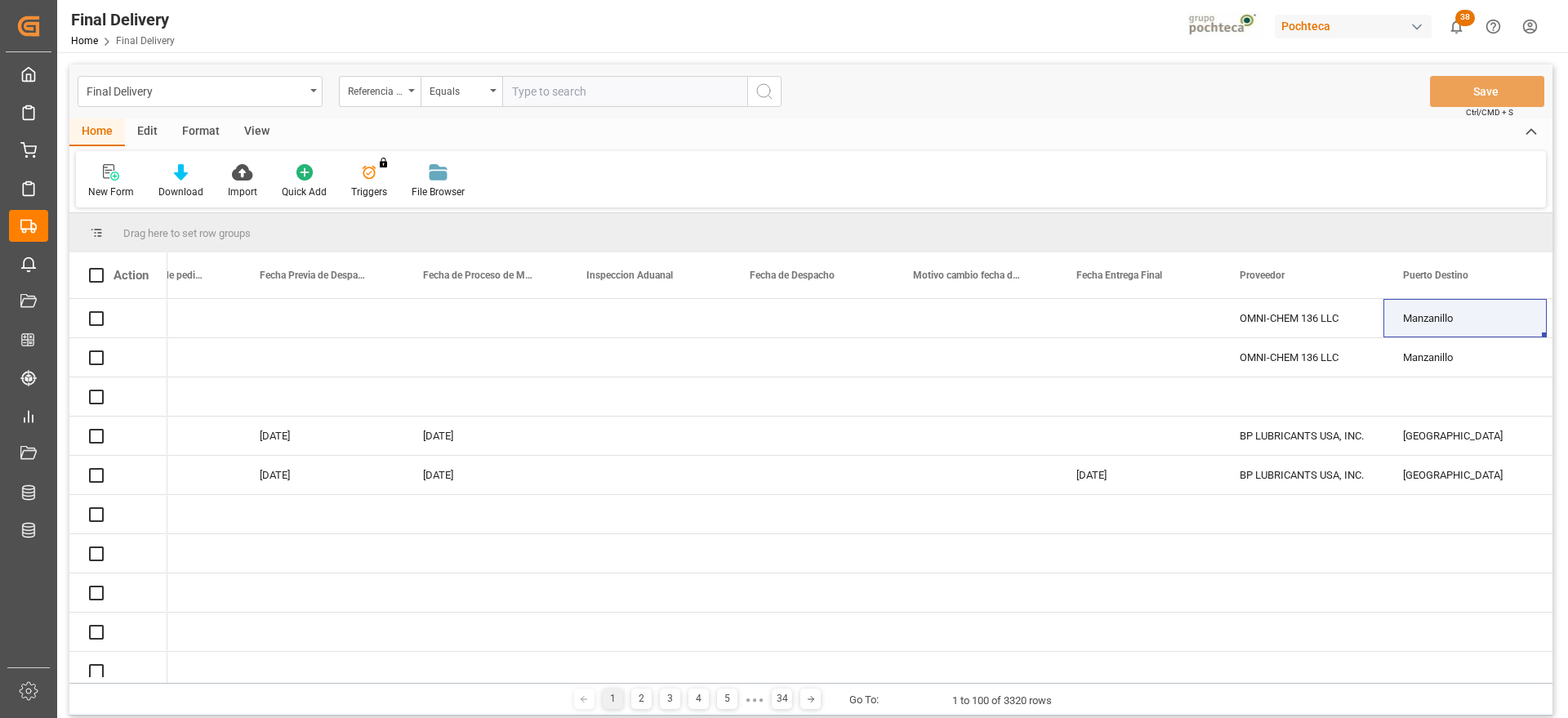
click at [545, 94] on input "text" at bounding box center [625, 92] width 245 height 31
paste input "250906900472"
type input "250906900472"
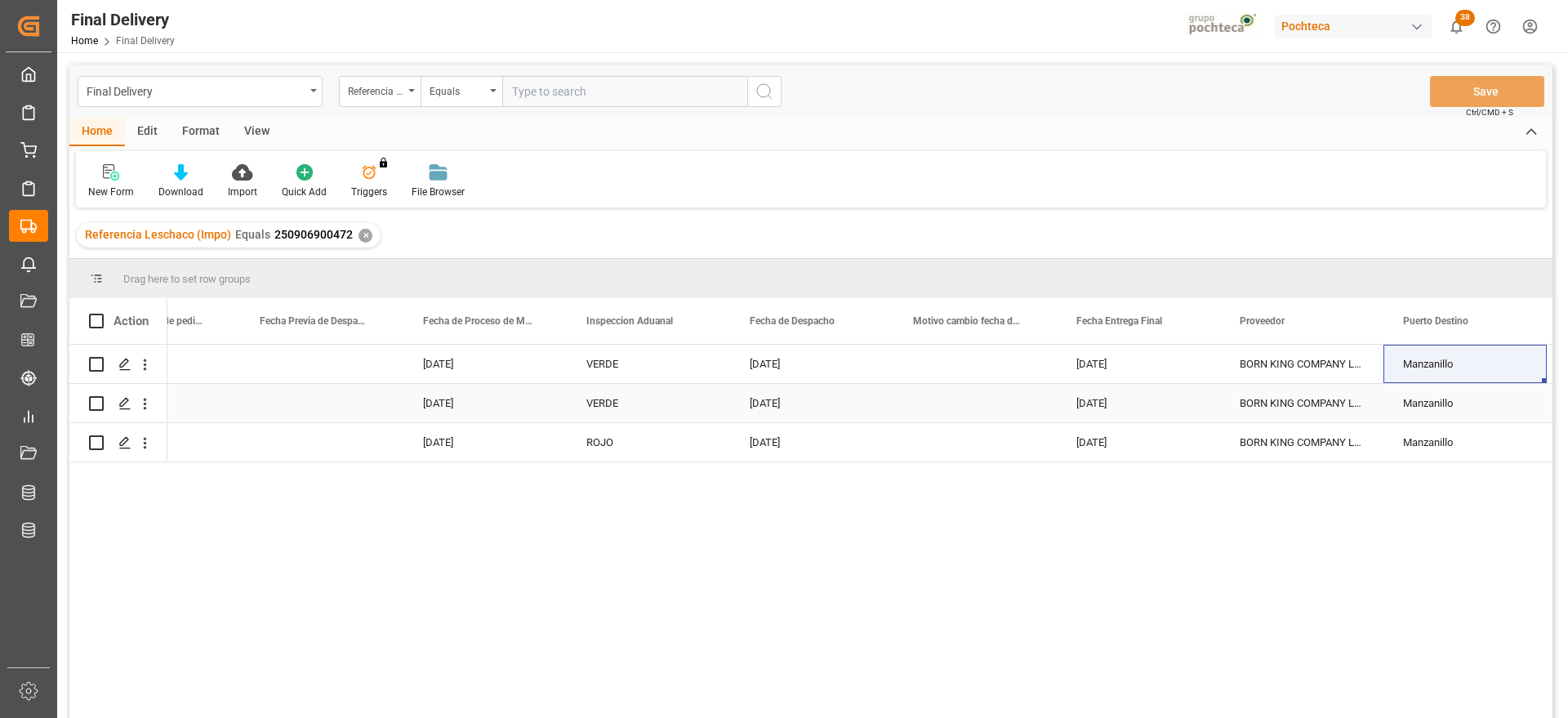
click at [623, 370] on div "VERDE" at bounding box center [649, 364] width 124 height 38
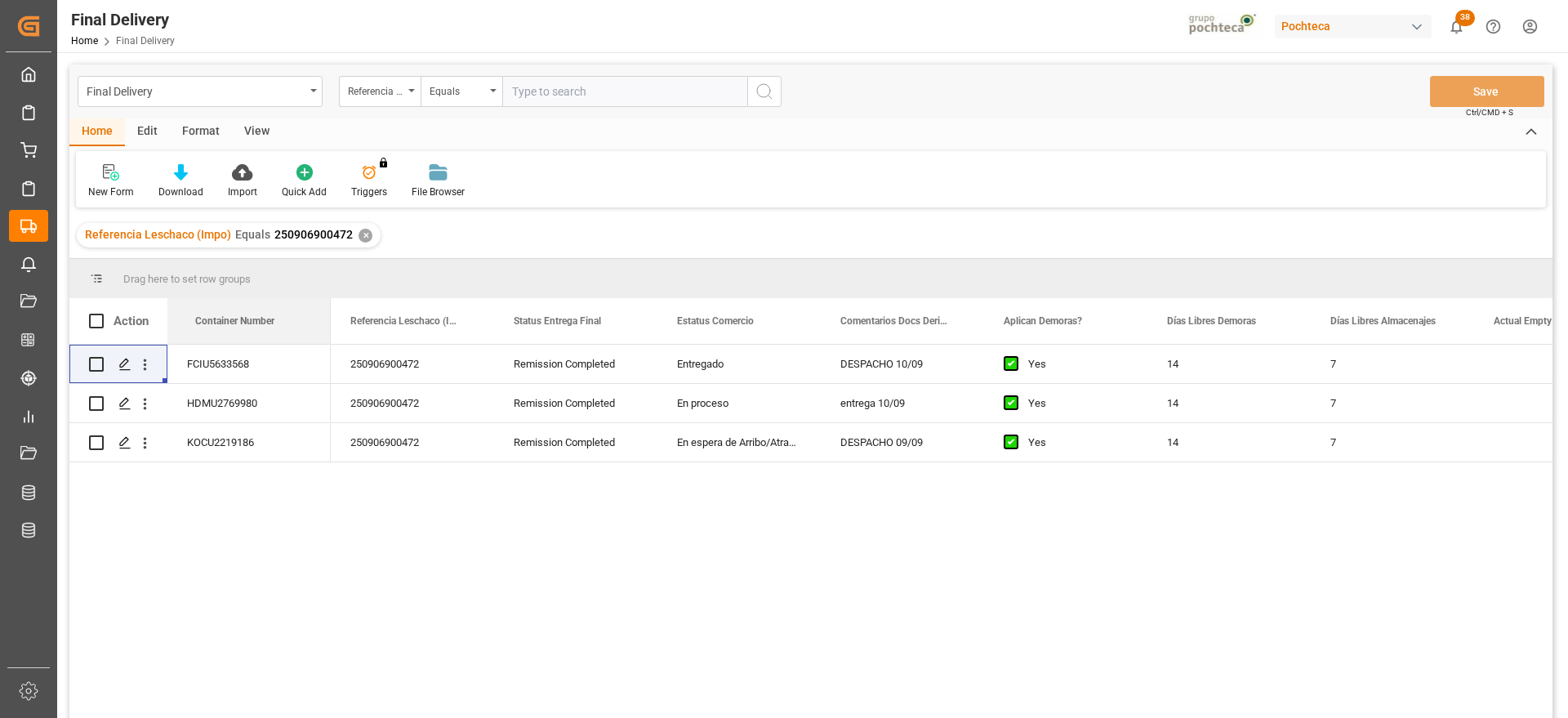
drag, startPoint x: 338, startPoint y: 321, endPoint x: 161, endPoint y: 339, distance: 177.9
click at [436, 361] on div "250906900472" at bounding box center [412, 364] width 163 height 39
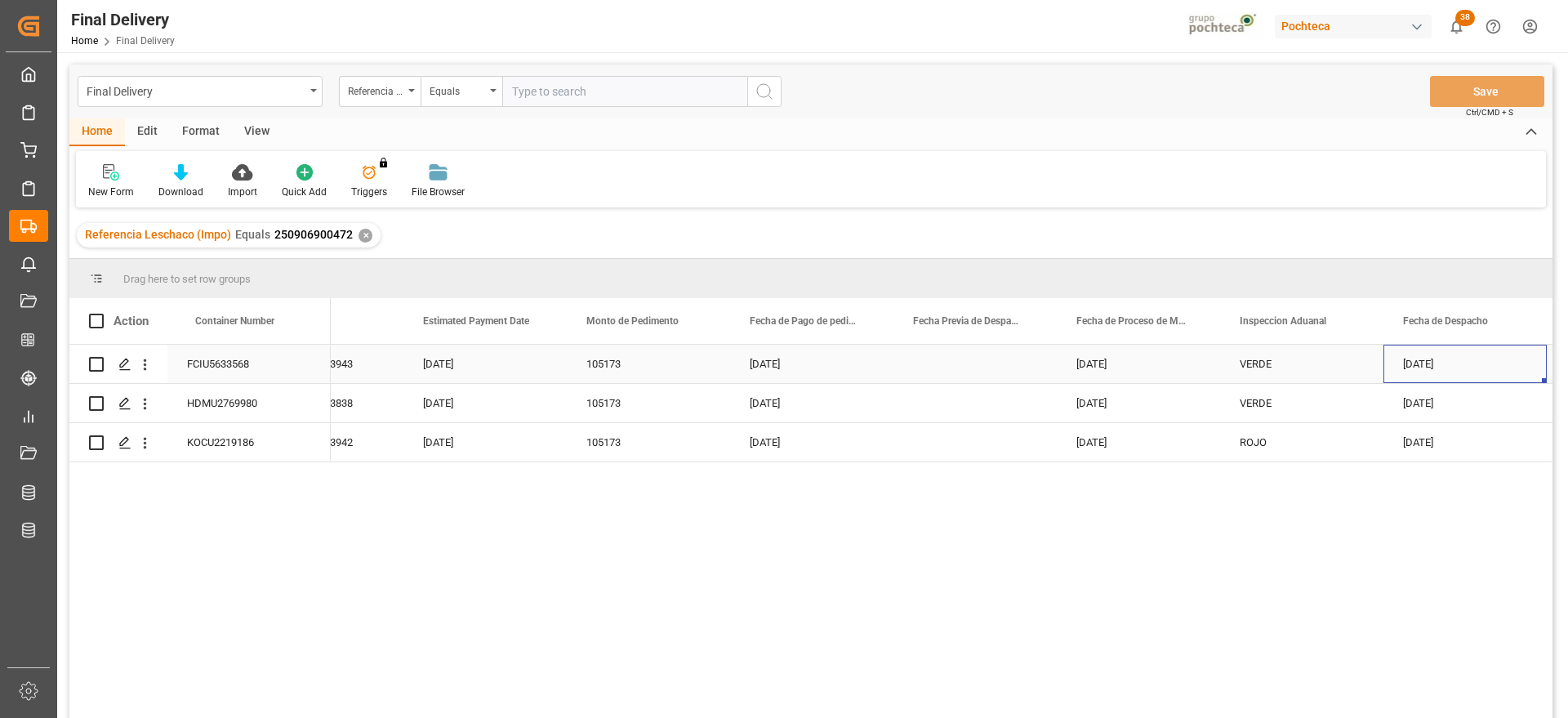
scroll to position [0, 3848]
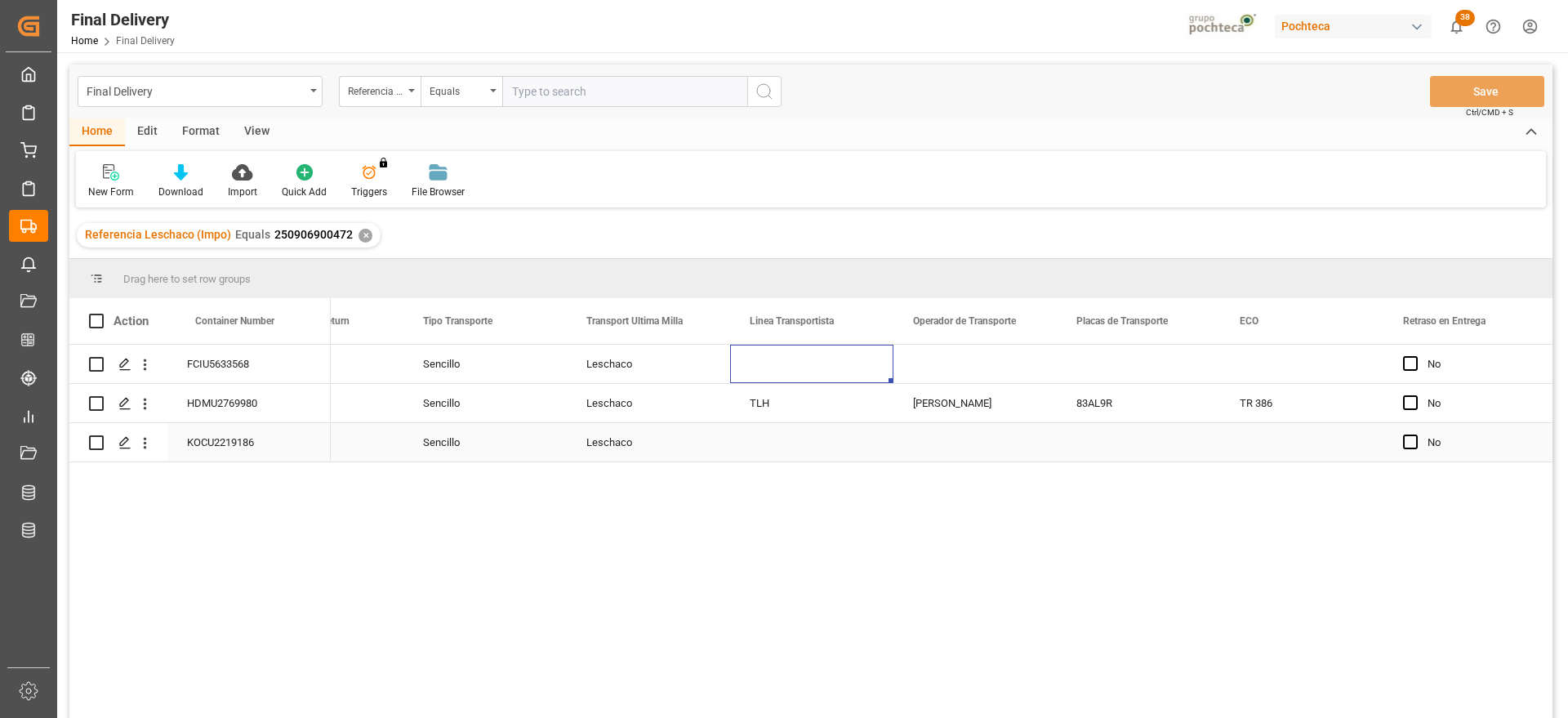
click at [803, 442] on div "Press SPACE to select this row." at bounding box center [811, 442] width 163 height 39
click at [771, 449] on div "Press SPACE to select this row." at bounding box center [811, 442] width 163 height 39
click at [771, 449] on div "Press SPACE to select this row." at bounding box center [811, 433] width 163 height 58
click at [772, 439] on input "Press SPACE to select this row." at bounding box center [812, 433] width 138 height 31
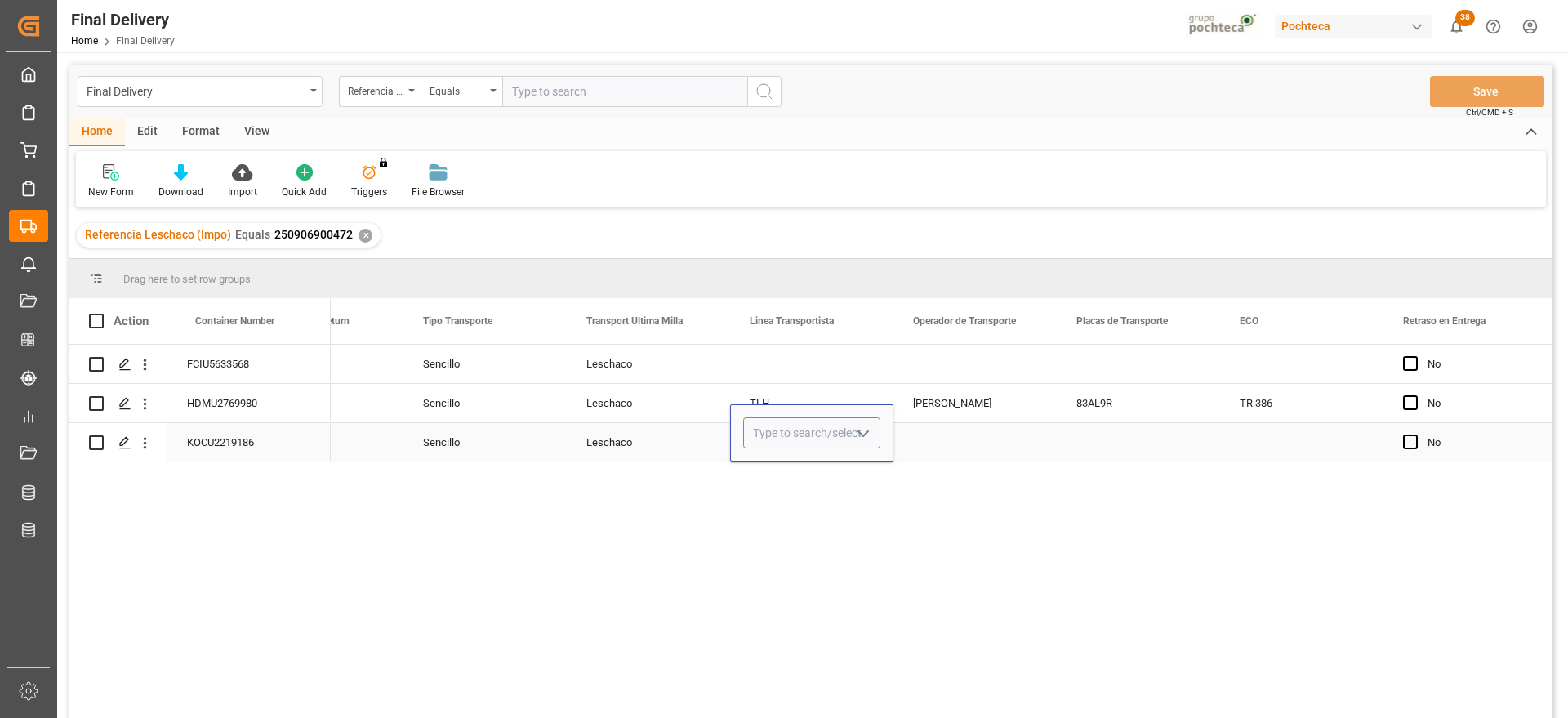
type input "v"
click at [784, 467] on div "BELCHEZ" at bounding box center [812, 479] width 136 height 58
type input "BELCHEZ"
click at [955, 447] on div "Press SPACE to select this row." at bounding box center [975, 442] width 163 height 39
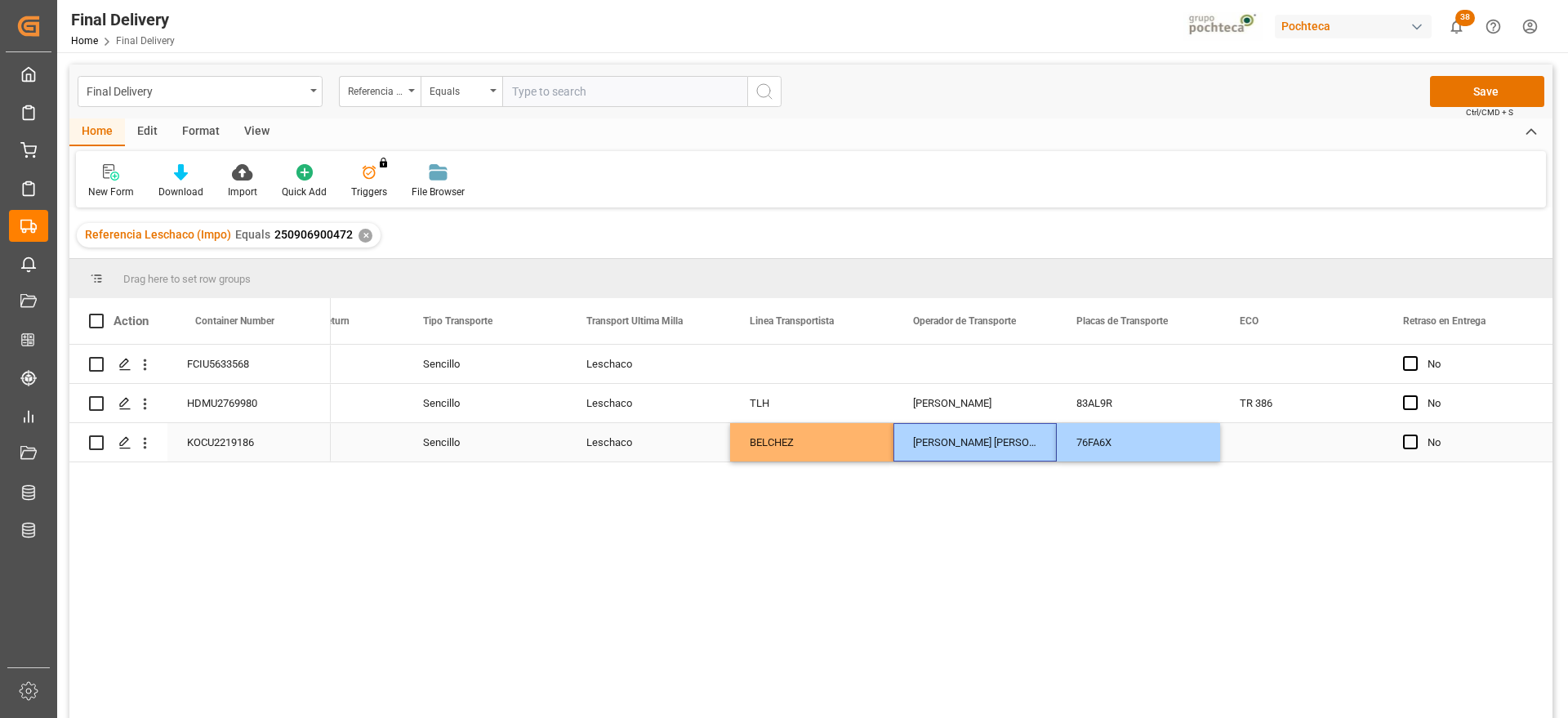
click at [1273, 439] on div "Press SPACE to select this row." at bounding box center [1301, 442] width 163 height 39
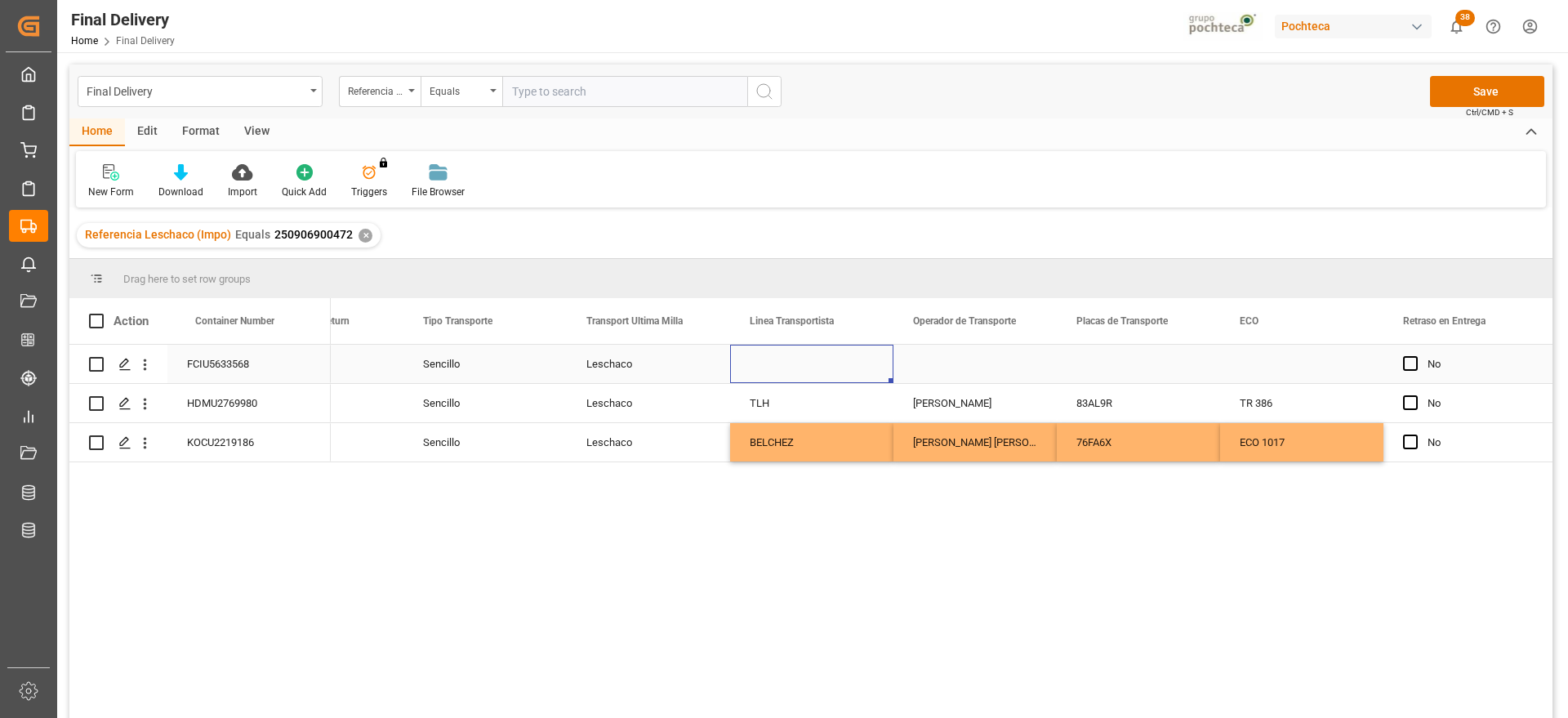
click at [731, 361] on div "Press SPACE to select this row." at bounding box center [811, 364] width 163 height 39
click at [1026, 365] on div "Press SPACE to select this row." at bounding box center [975, 364] width 163 height 39
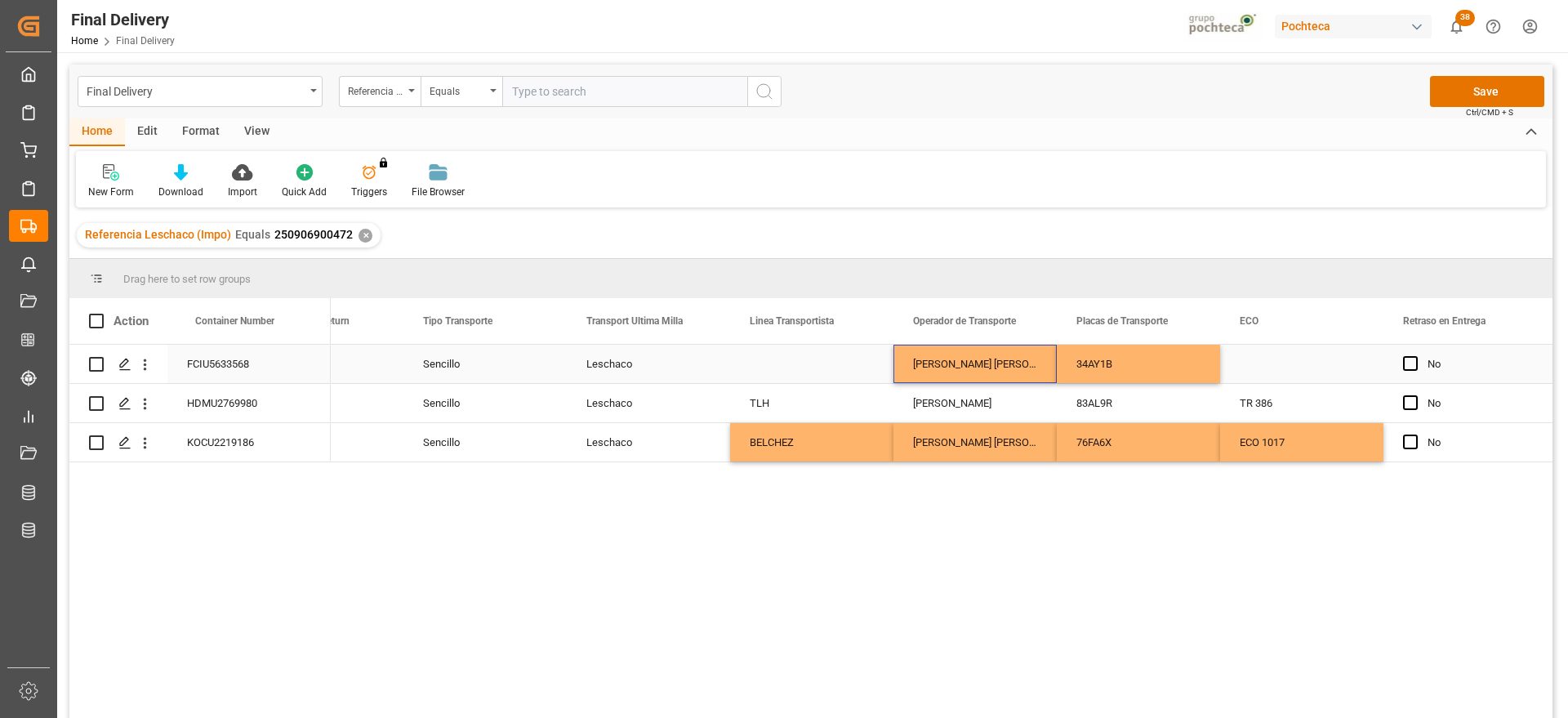
click at [804, 398] on div "TLH" at bounding box center [811, 403] width 163 height 39
click at [810, 360] on div "Press SPACE to select this row." at bounding box center [811, 364] width 163 height 39
click at [1281, 359] on div "Press SPACE to select this row." at bounding box center [1301, 364] width 163 height 39
click at [1285, 370] on div "Press SPACE to select this row." at bounding box center [1301, 364] width 163 height 39
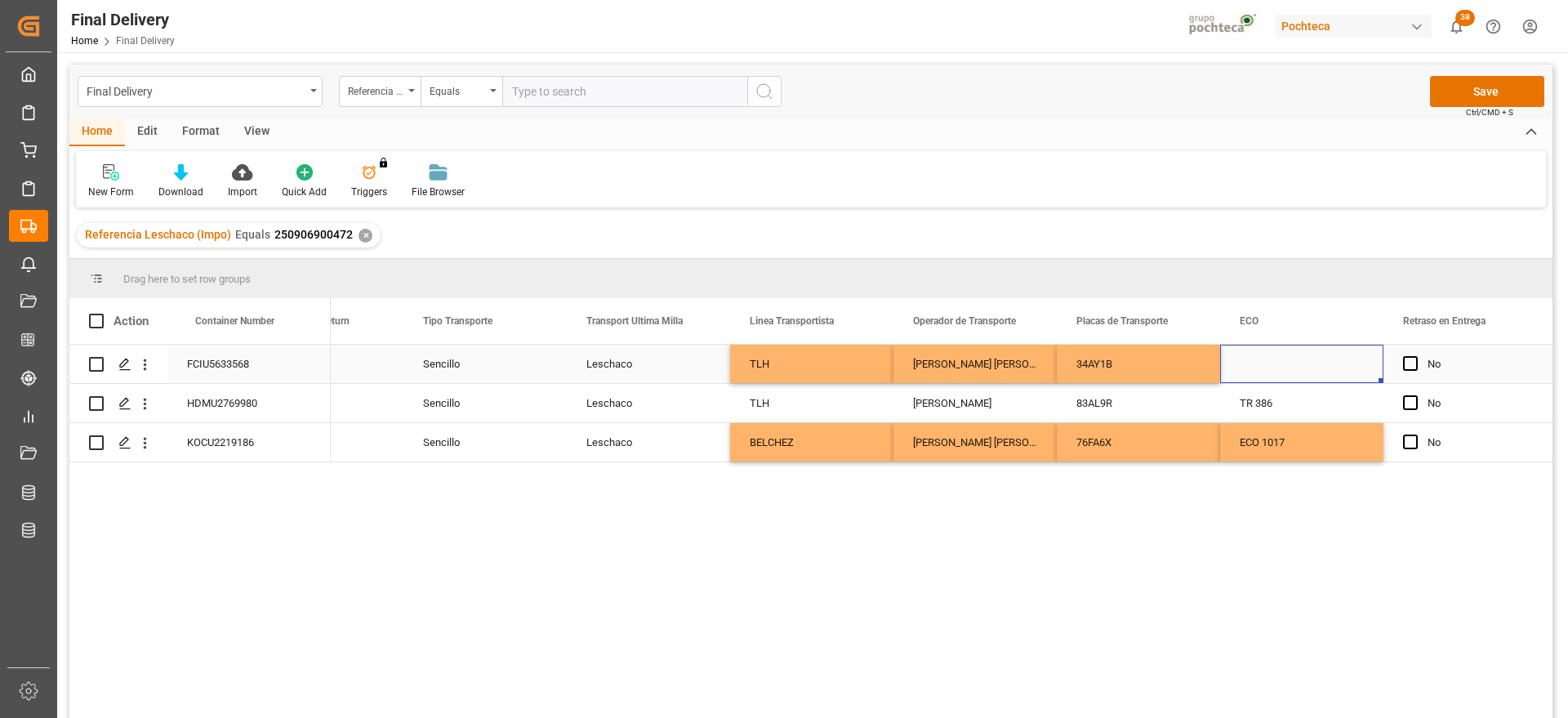
click at [1285, 370] on div "Press SPACE to select this row." at bounding box center [1301, 364] width 163 height 39
click at [1285, 368] on input "Press SPACE to select this row." at bounding box center [1302, 373] width 138 height 31
paste input "TR 305"
type input "TR 305"
click at [1147, 381] on div "34AY1B" at bounding box center [1138, 364] width 163 height 39
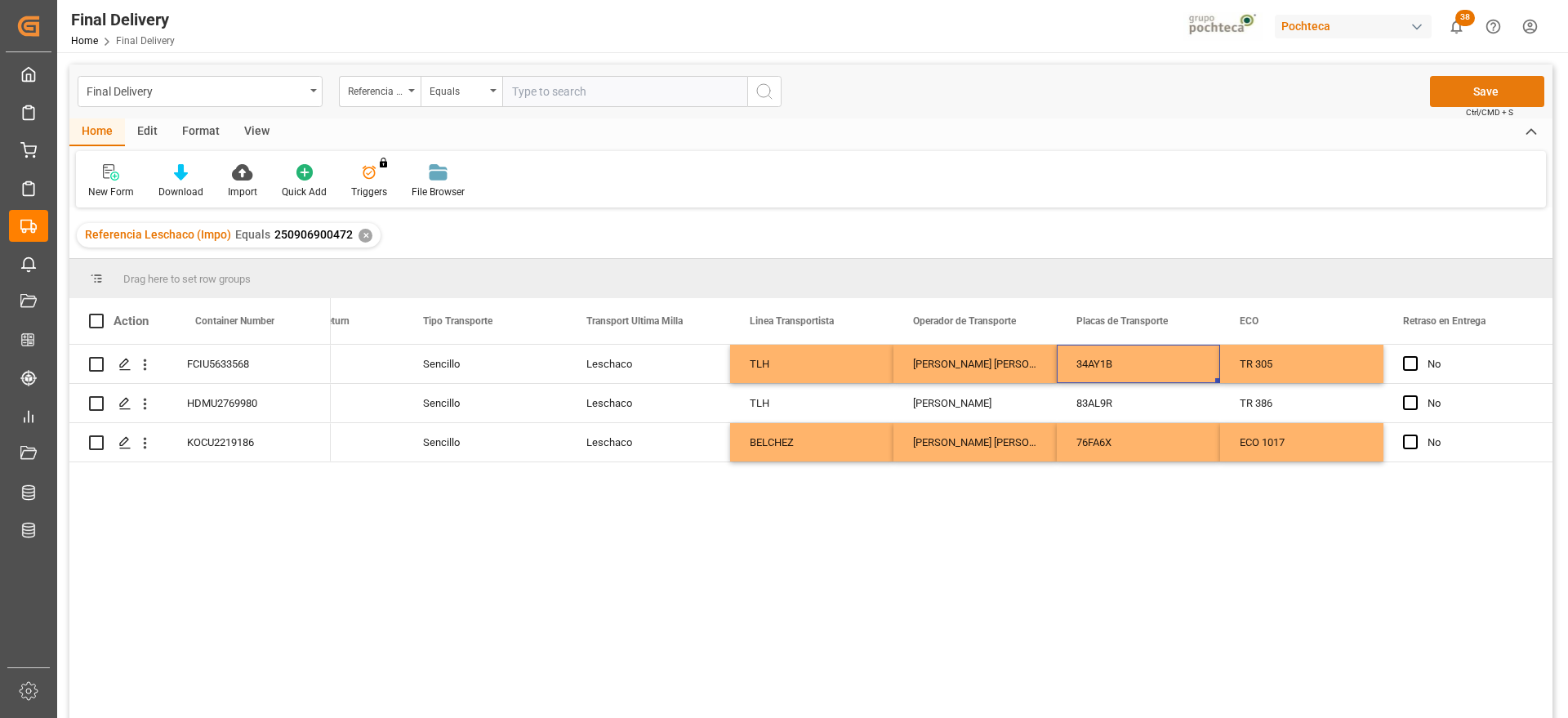
click at [1491, 90] on button "Save" at bounding box center [1487, 92] width 114 height 31
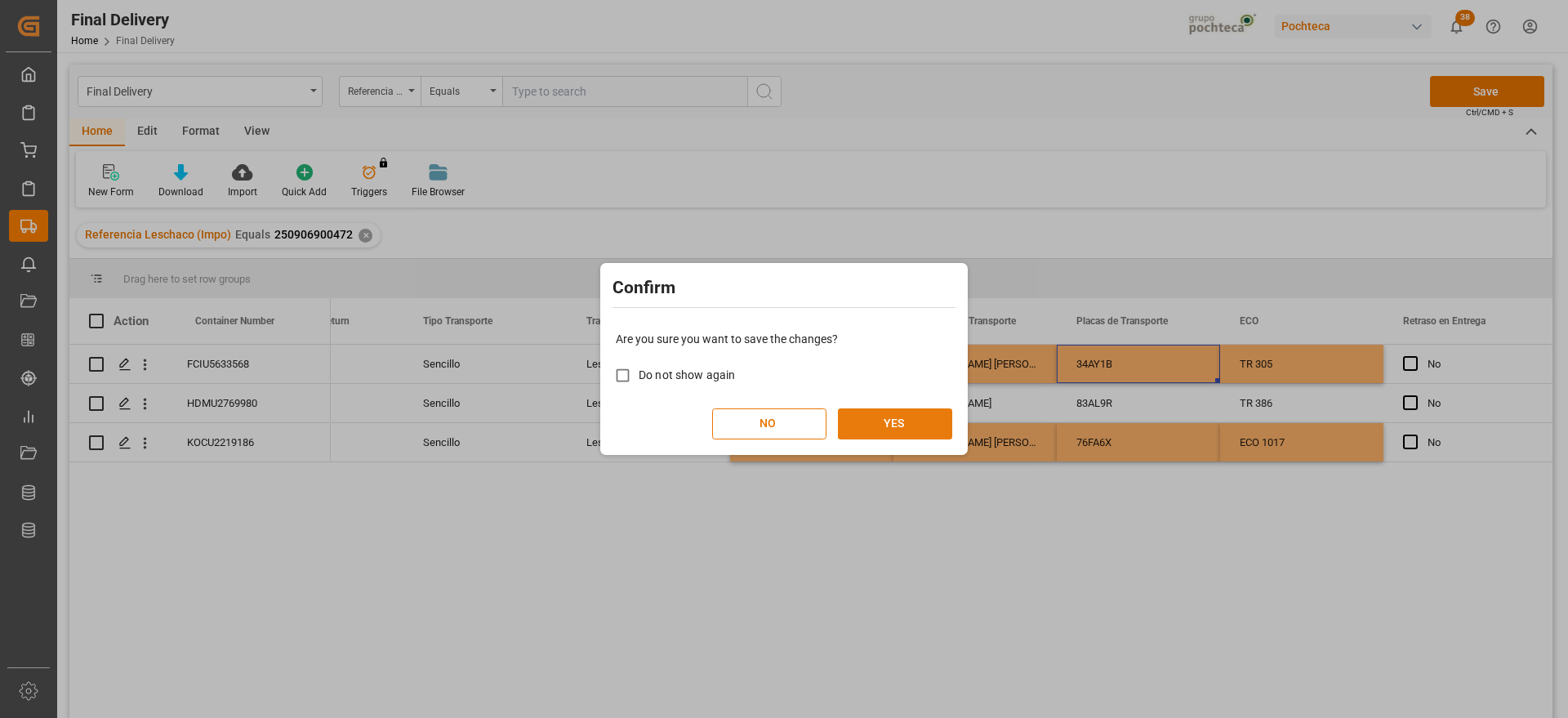
click at [899, 431] on button "YES" at bounding box center [895, 424] width 114 height 31
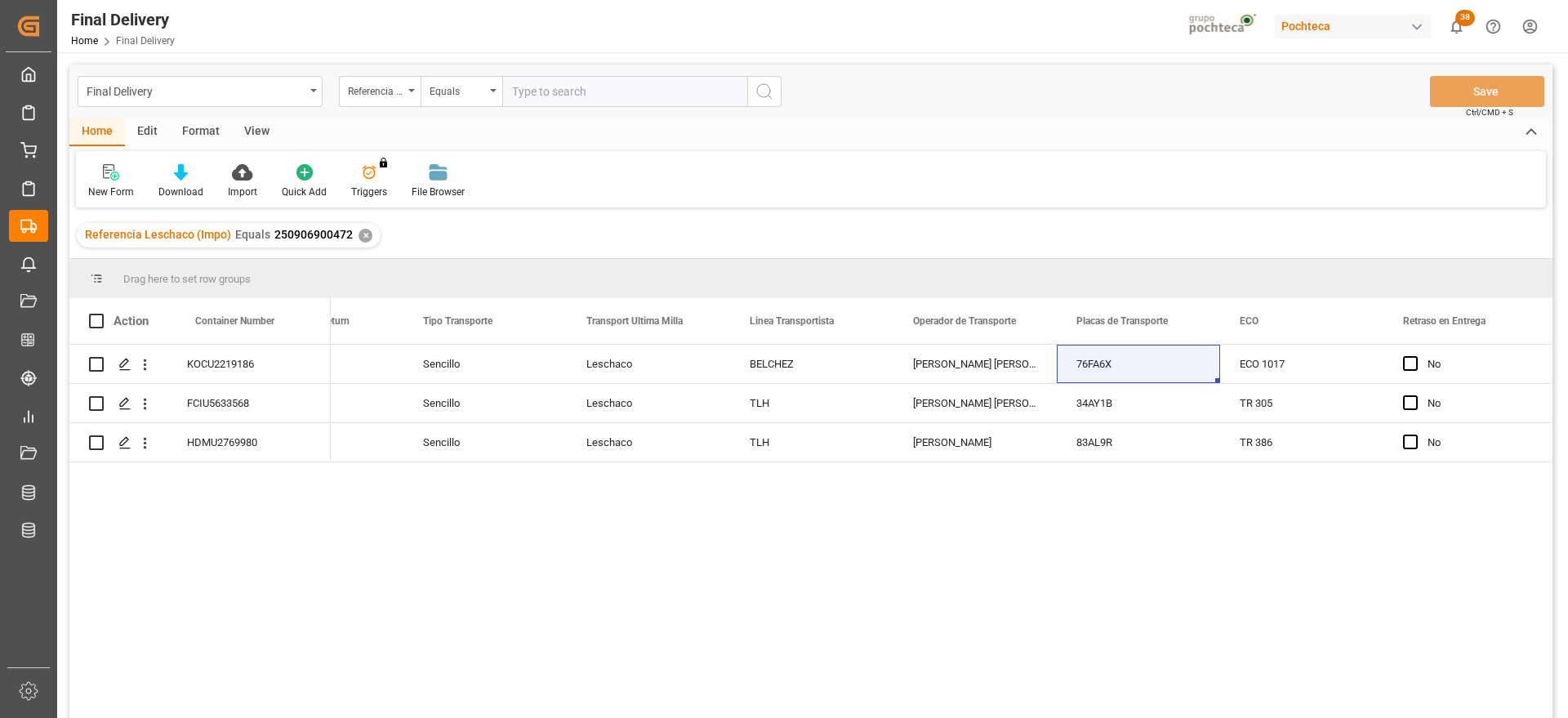
click at [358, 231] on div "✕" at bounding box center [365, 236] width 14 height 14
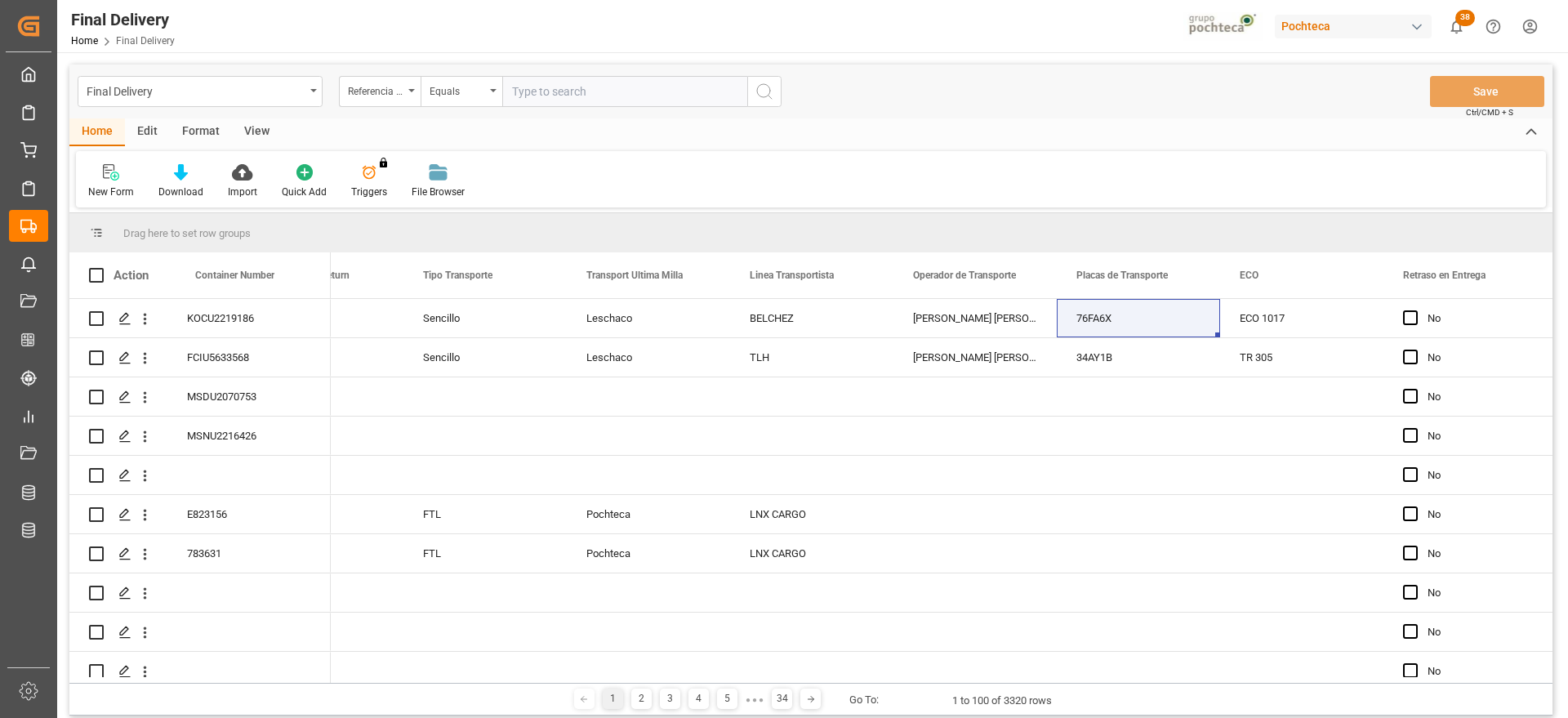
click at [560, 101] on input "text" at bounding box center [625, 92] width 245 height 31
paste input "250906900431"
type input "250906900431"
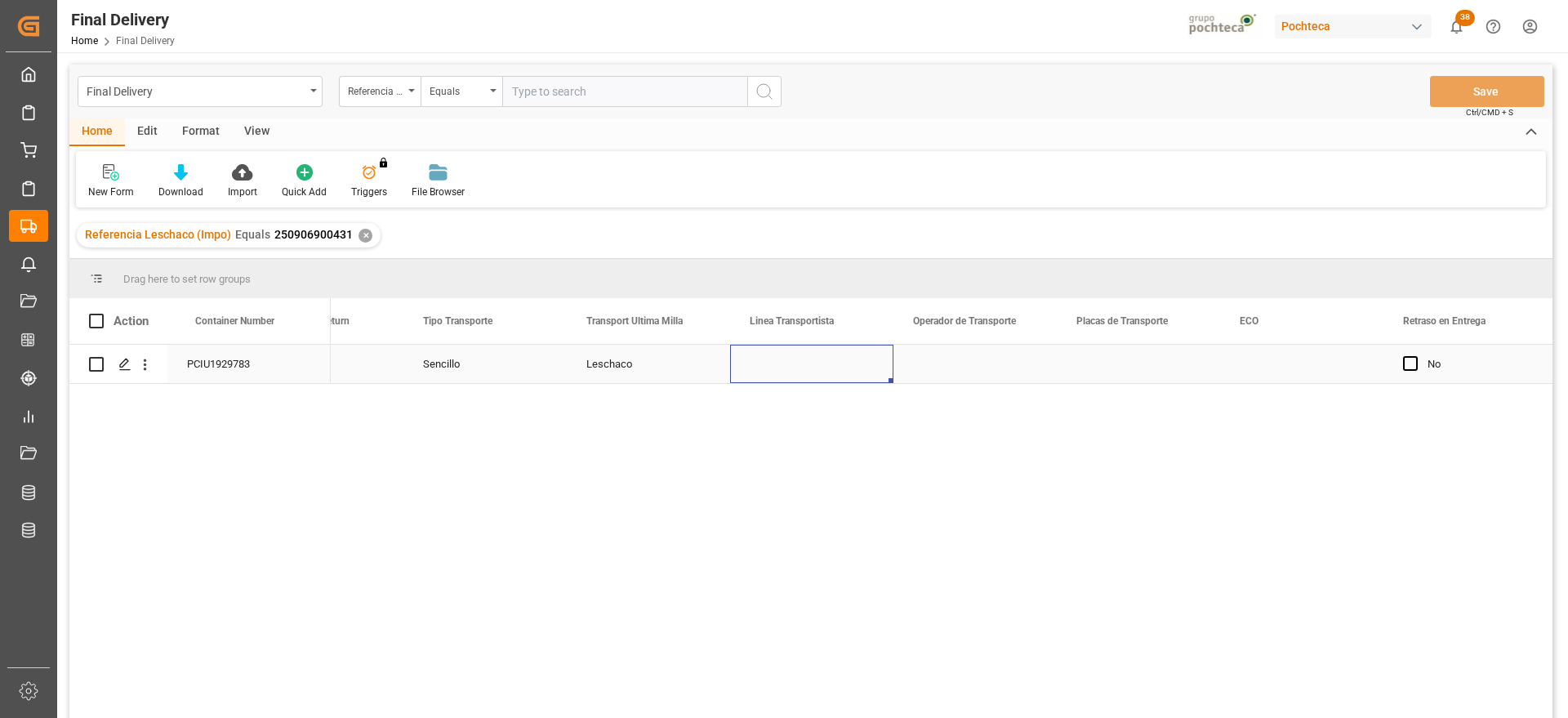
click at [791, 370] on div "Press SPACE to select this row." at bounding box center [811, 364] width 163 height 39
click at [812, 371] on div "Press SPACE to select this row." at bounding box center [811, 364] width 163 height 39
type input "v"
type input "BELCHEZ"
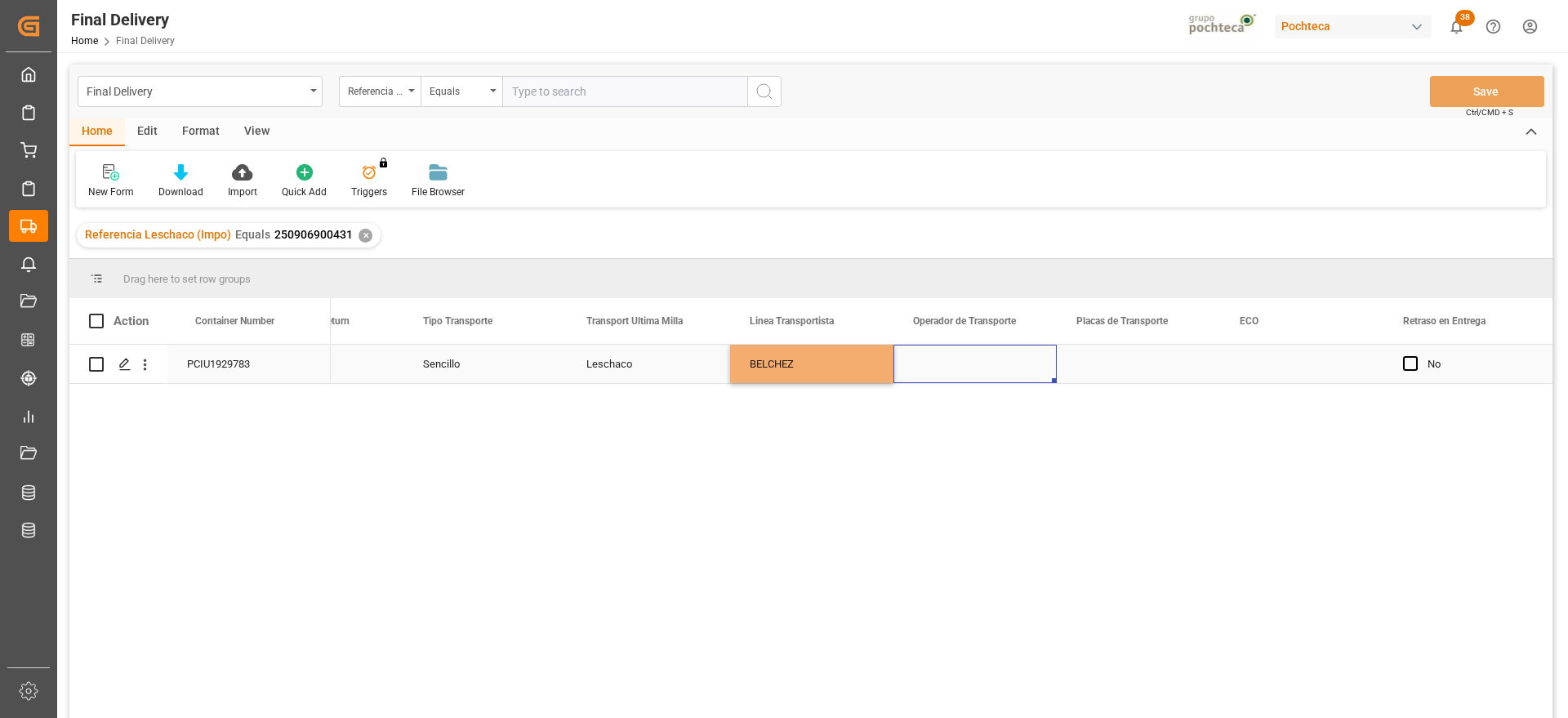
click at [974, 371] on div "Press SPACE to select this row." at bounding box center [975, 364] width 163 height 39
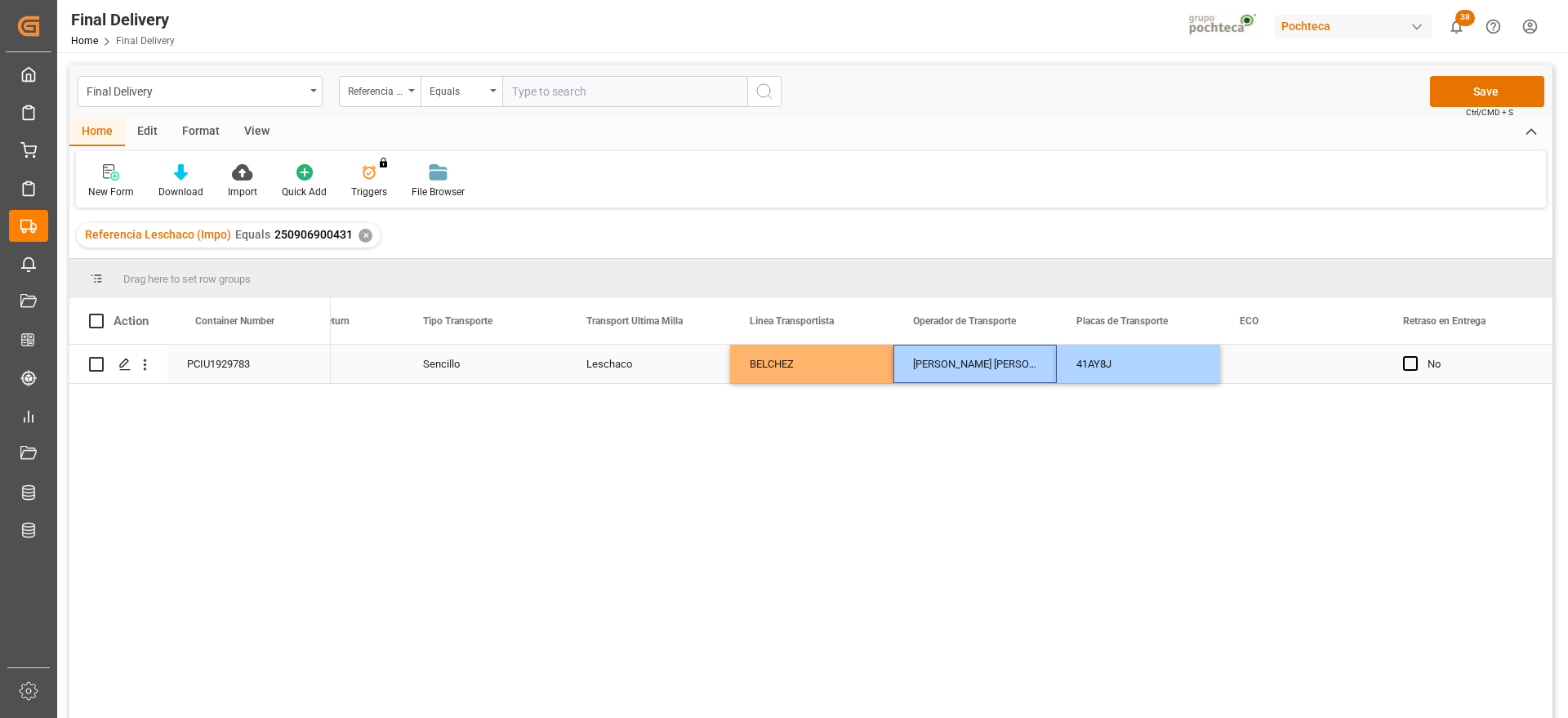
click at [1222, 370] on div "Press SPACE to select this row." at bounding box center [1301, 364] width 163 height 39
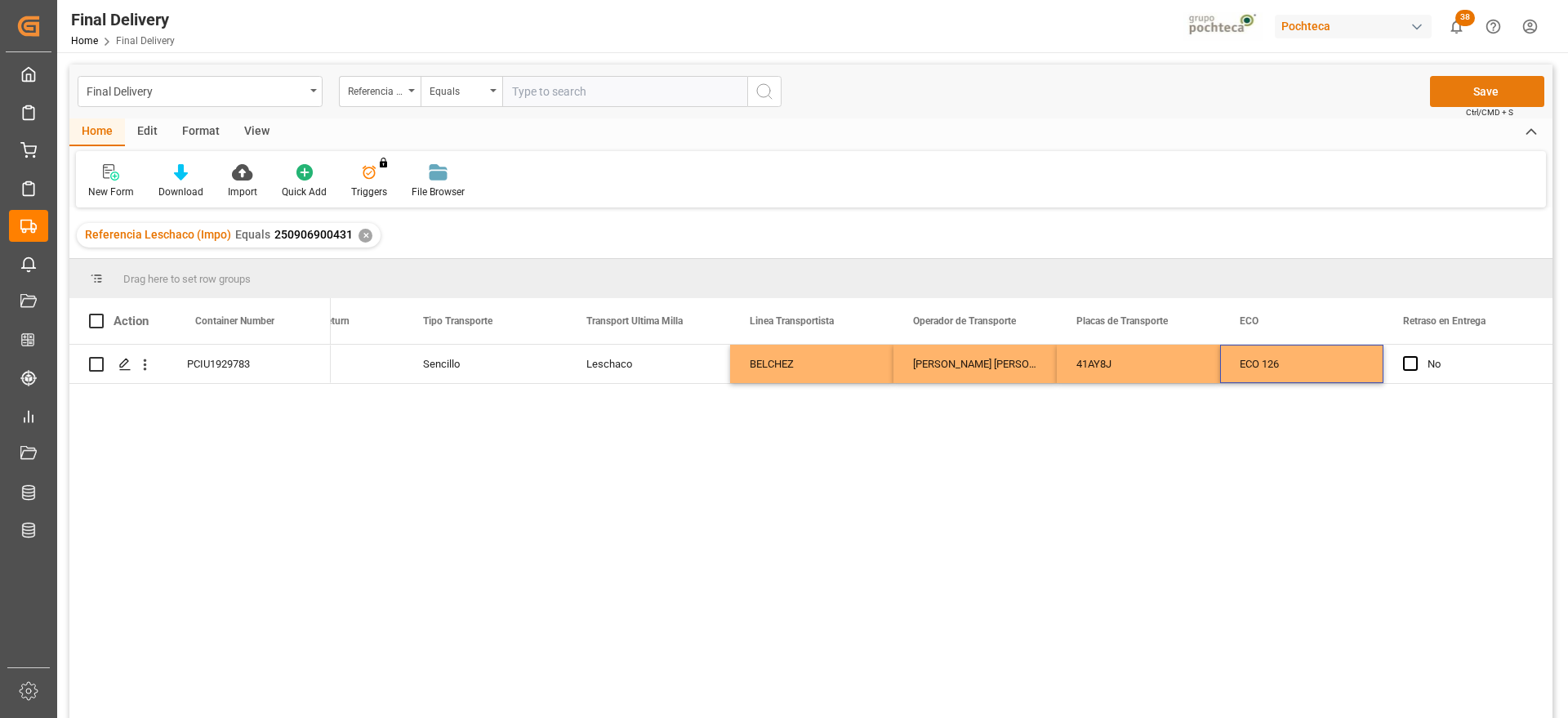
click at [1502, 96] on button "Save" at bounding box center [1487, 92] width 114 height 31
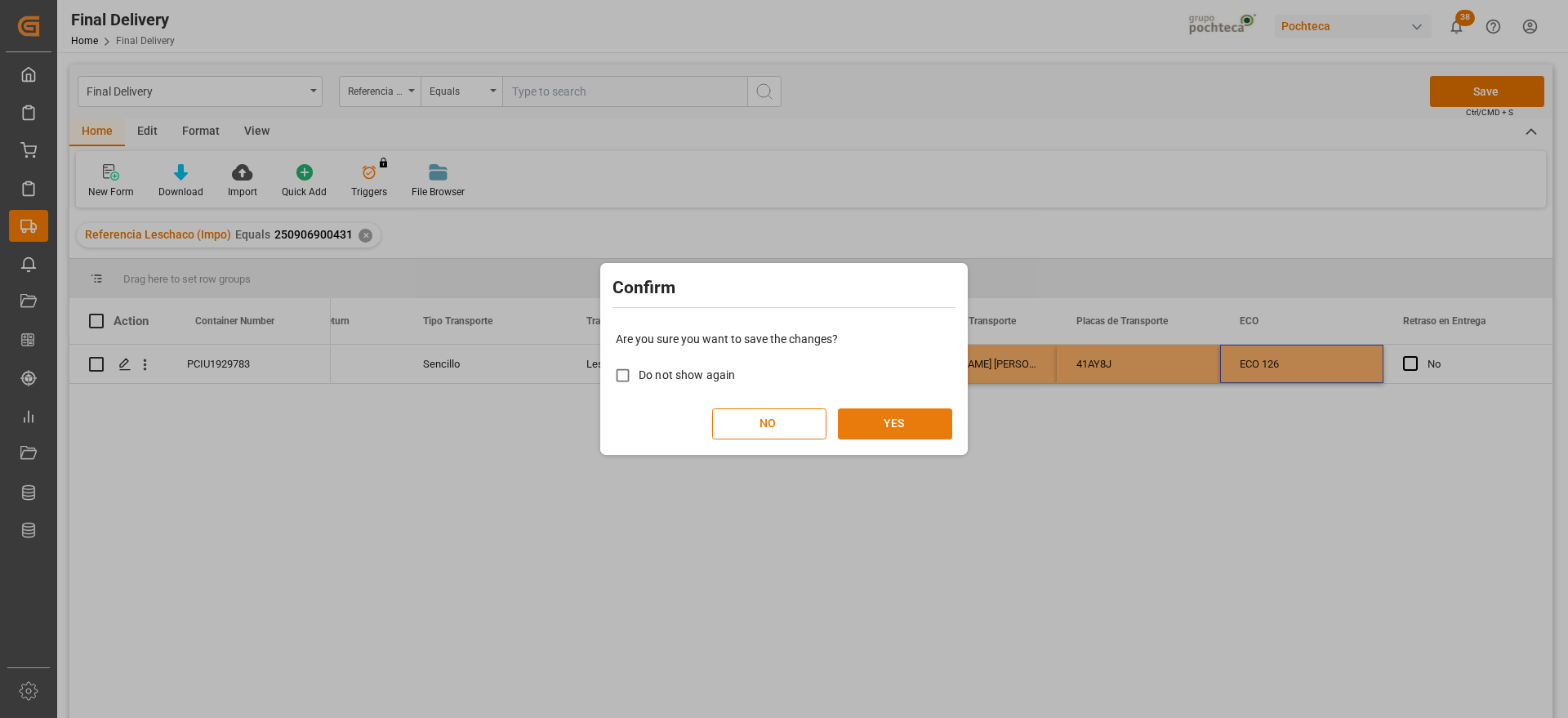
click at [904, 429] on button "YES" at bounding box center [895, 424] width 114 height 31
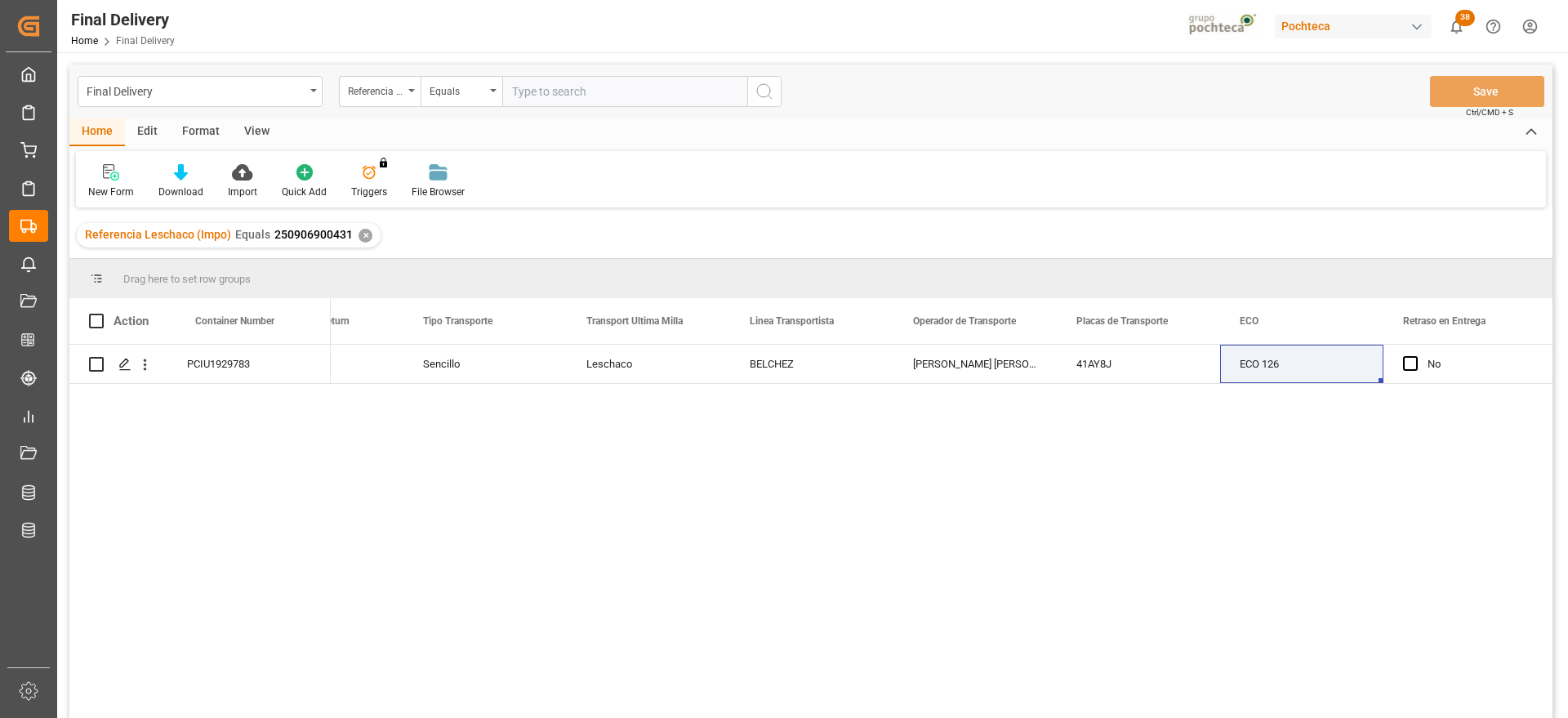
click at [1395, 504] on div "Sencillo Leschaco BELCHEZ [PERSON_NAME] [PERSON_NAME] 41AY8J ECO 126 No" at bounding box center [942, 537] width 1222 height 384
click at [358, 238] on div "✕" at bounding box center [365, 236] width 14 height 14
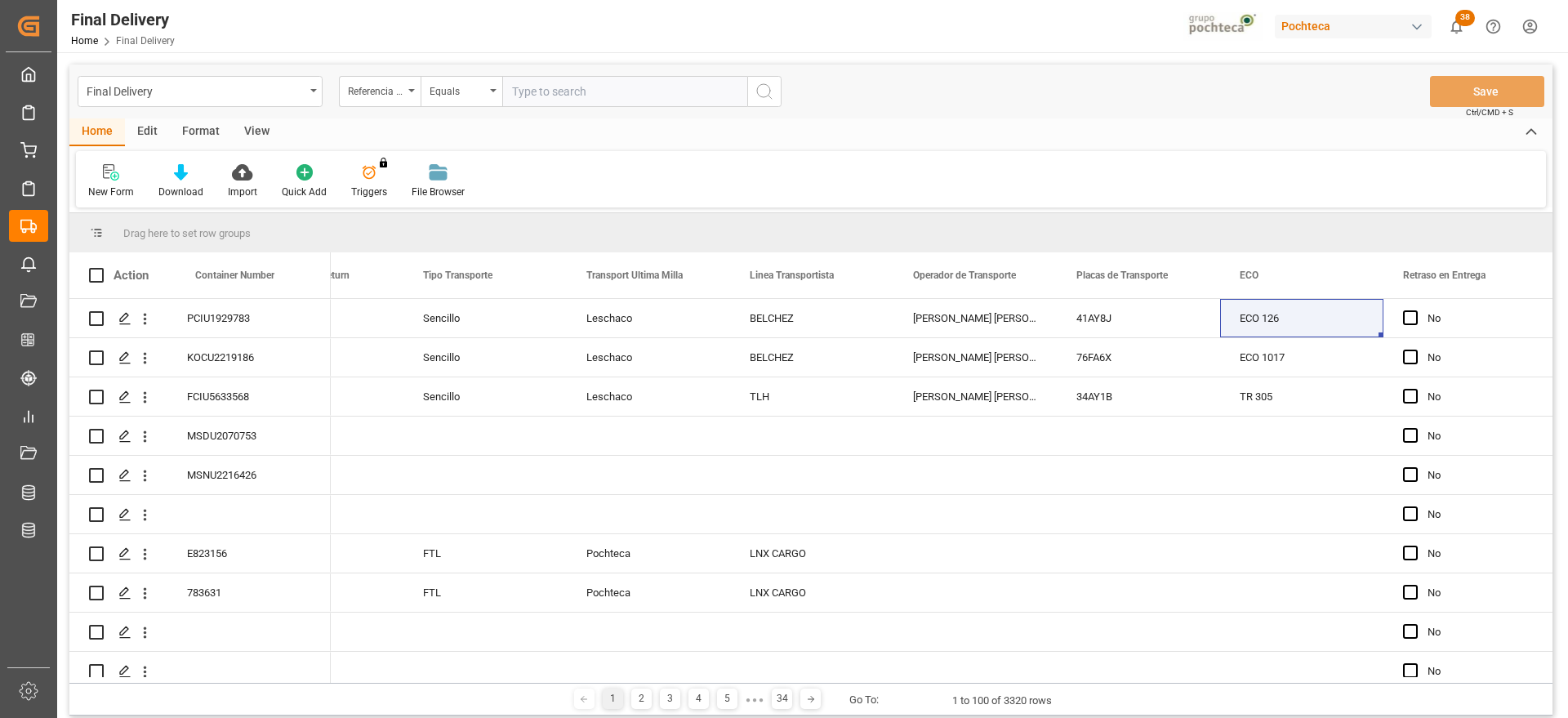
click at [543, 94] on input "text" at bounding box center [625, 92] width 245 height 31
paste input "250906900268"
type input "250906900268"
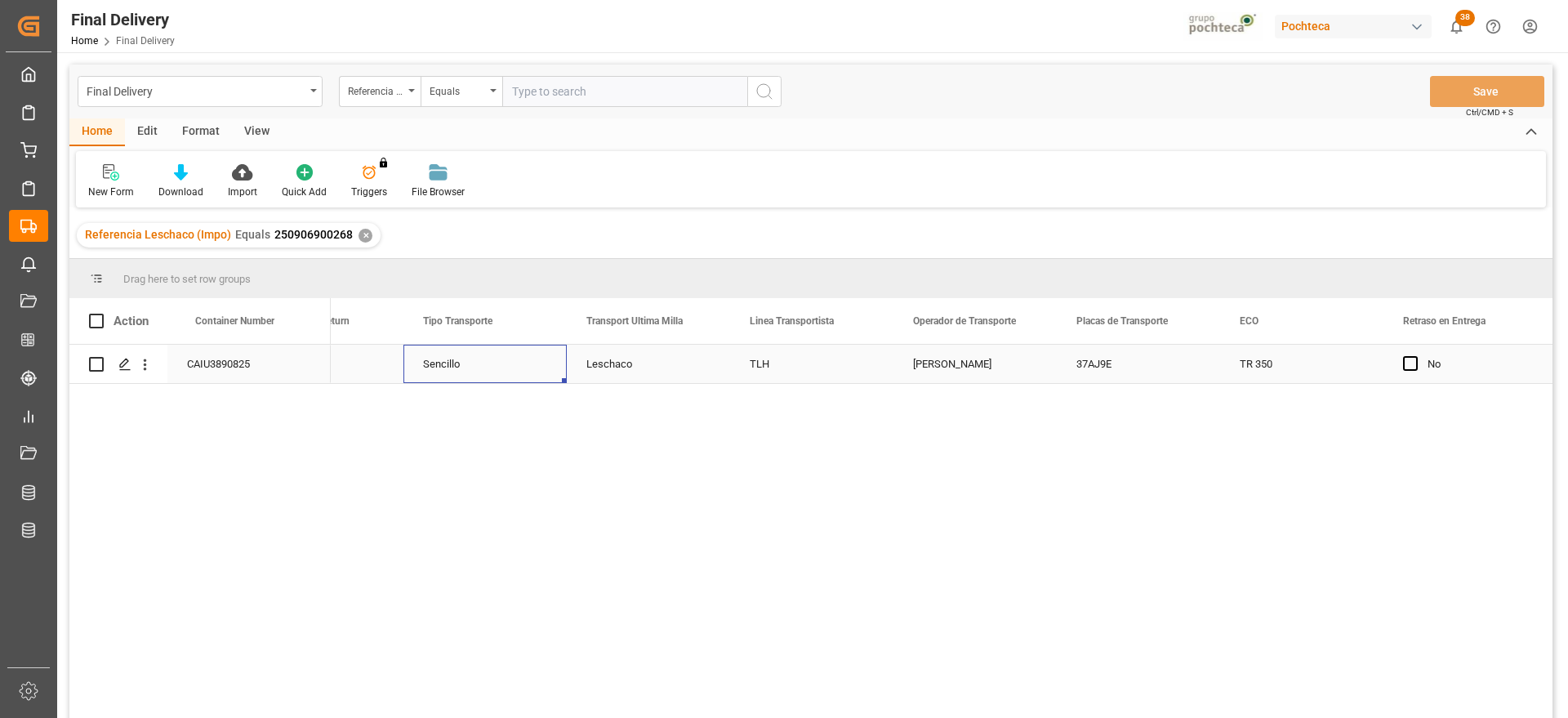
click at [489, 374] on div "Sencillo" at bounding box center [485, 364] width 163 height 39
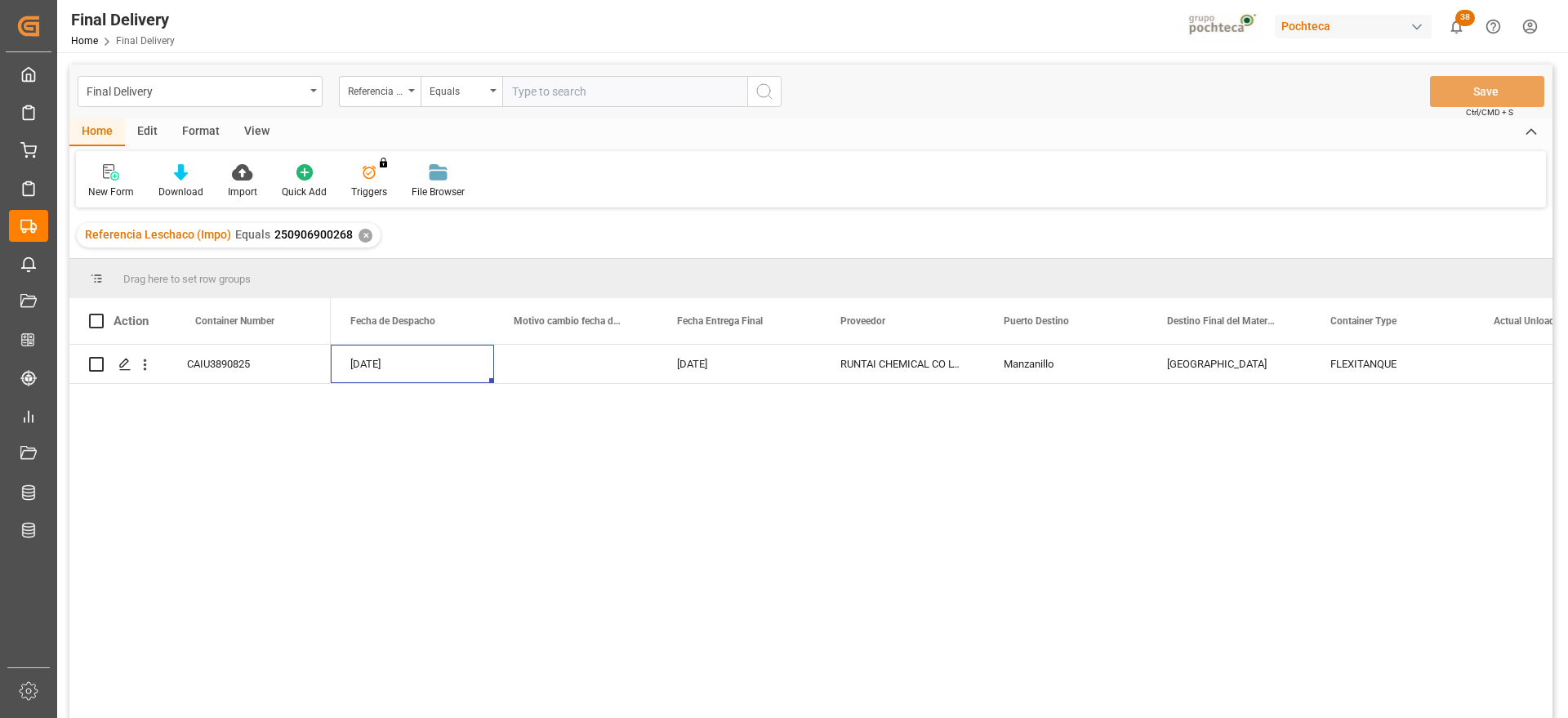
scroll to position [0, 4737]
click at [769, 363] on div "[DATE]" at bounding box center [738, 364] width 163 height 39
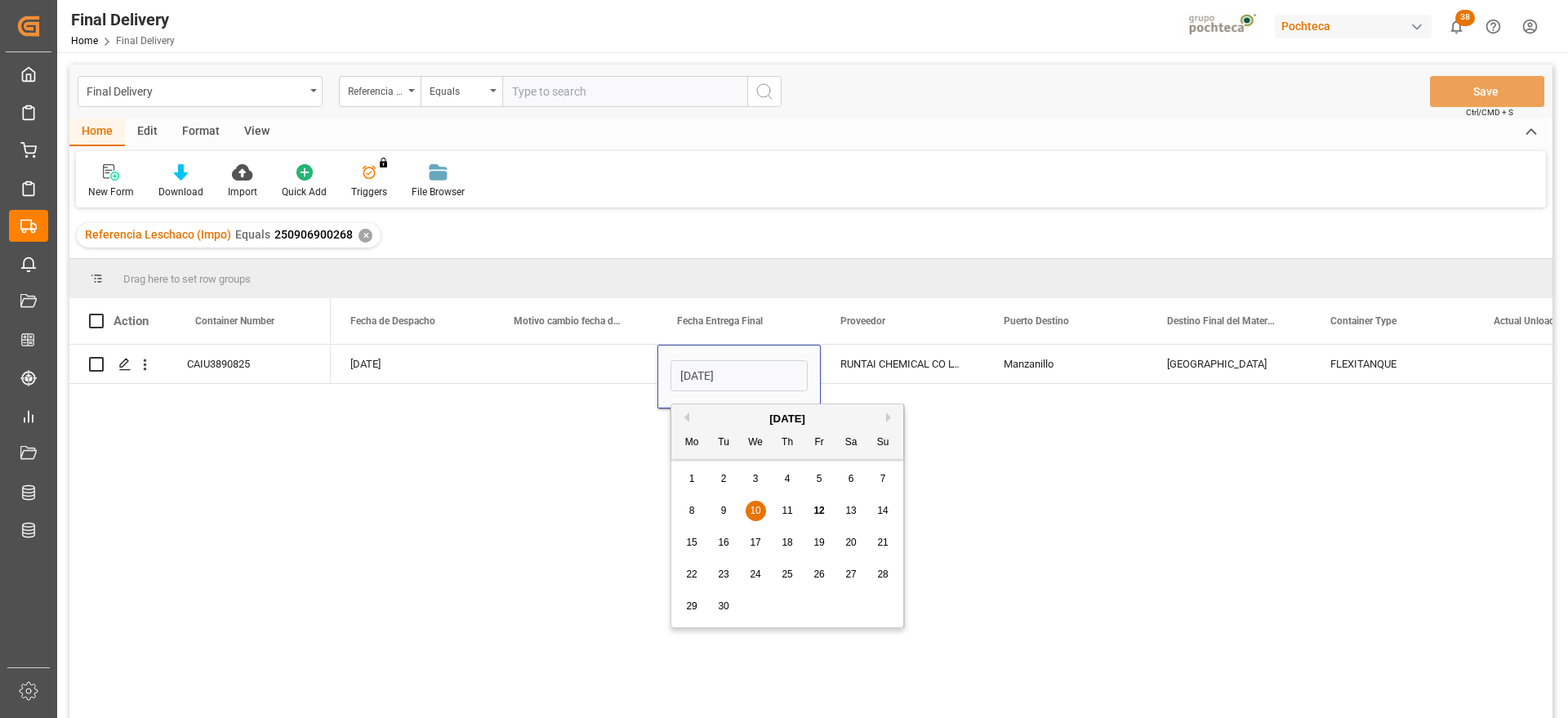
click at [821, 514] on span "12" at bounding box center [818, 510] width 10 height 11
type input "[DATE]"
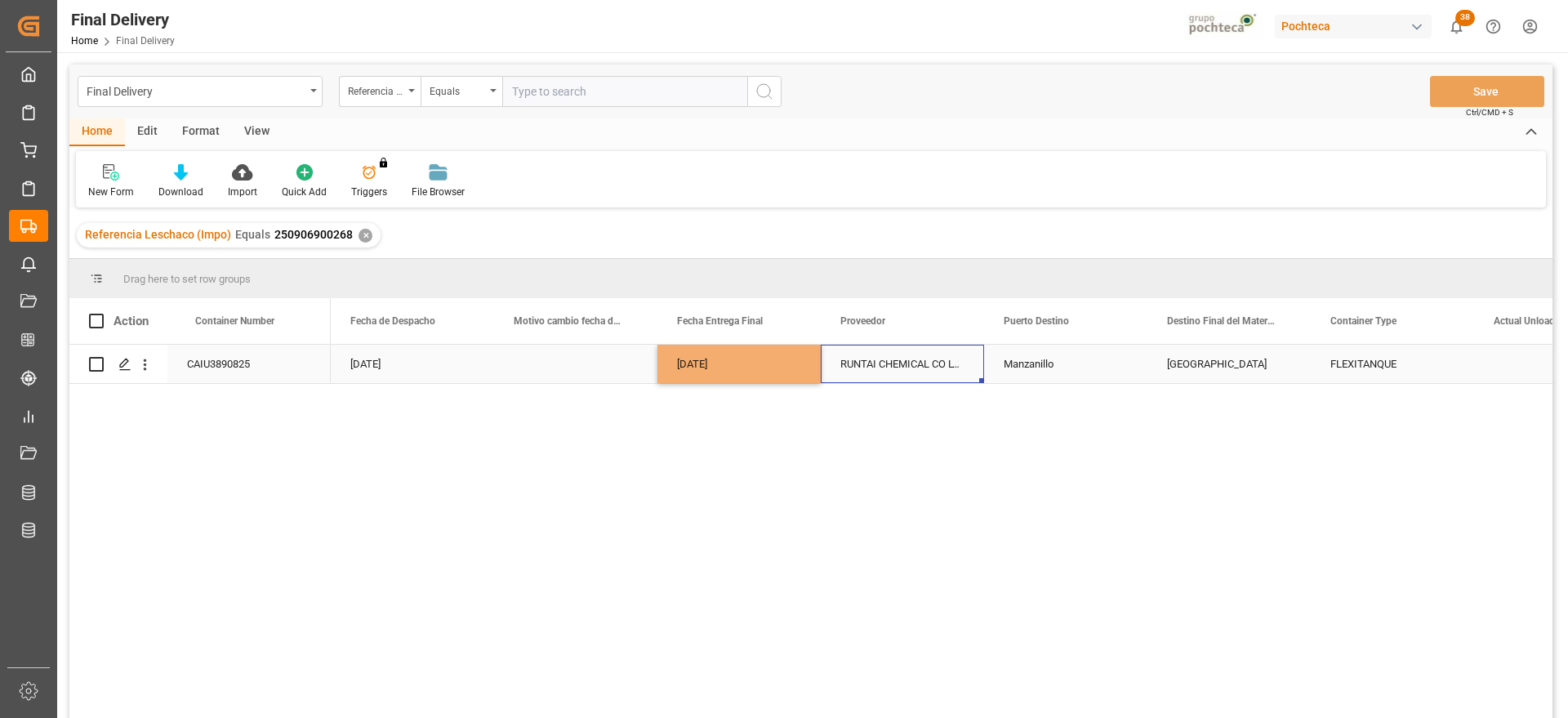
click at [892, 361] on div "RUNTAI CHEMICAL CO LTD" at bounding box center [902, 364] width 163 height 39
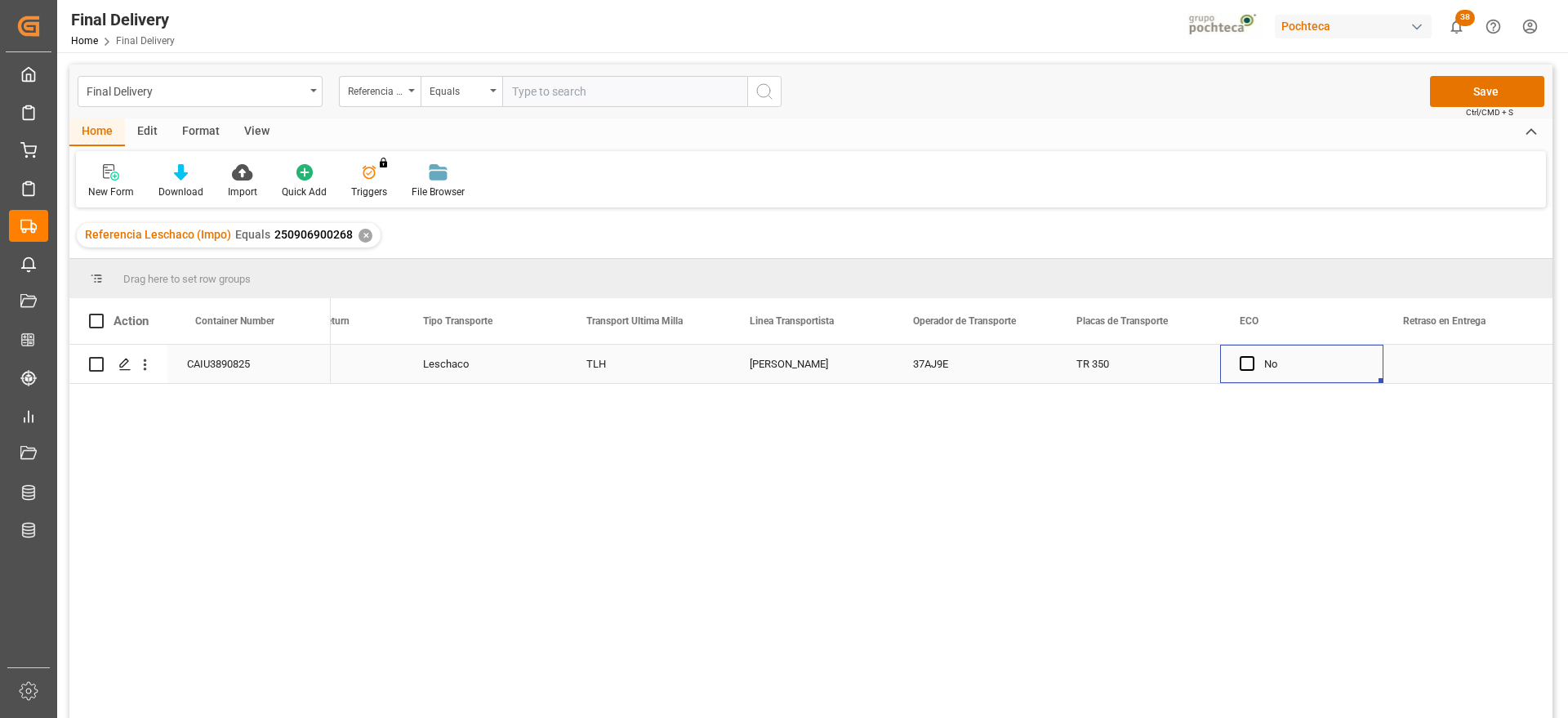
scroll to position [0, 6298]
drag, startPoint x: 928, startPoint y: 363, endPoint x: 919, endPoint y: 363, distance: 9.0
click at [925, 363] on span "Press SPACE to select this row." at bounding box center [920, 364] width 15 height 15
click at [925, 357] on input "Press SPACE to select this row." at bounding box center [925, 357] width 0 height 0
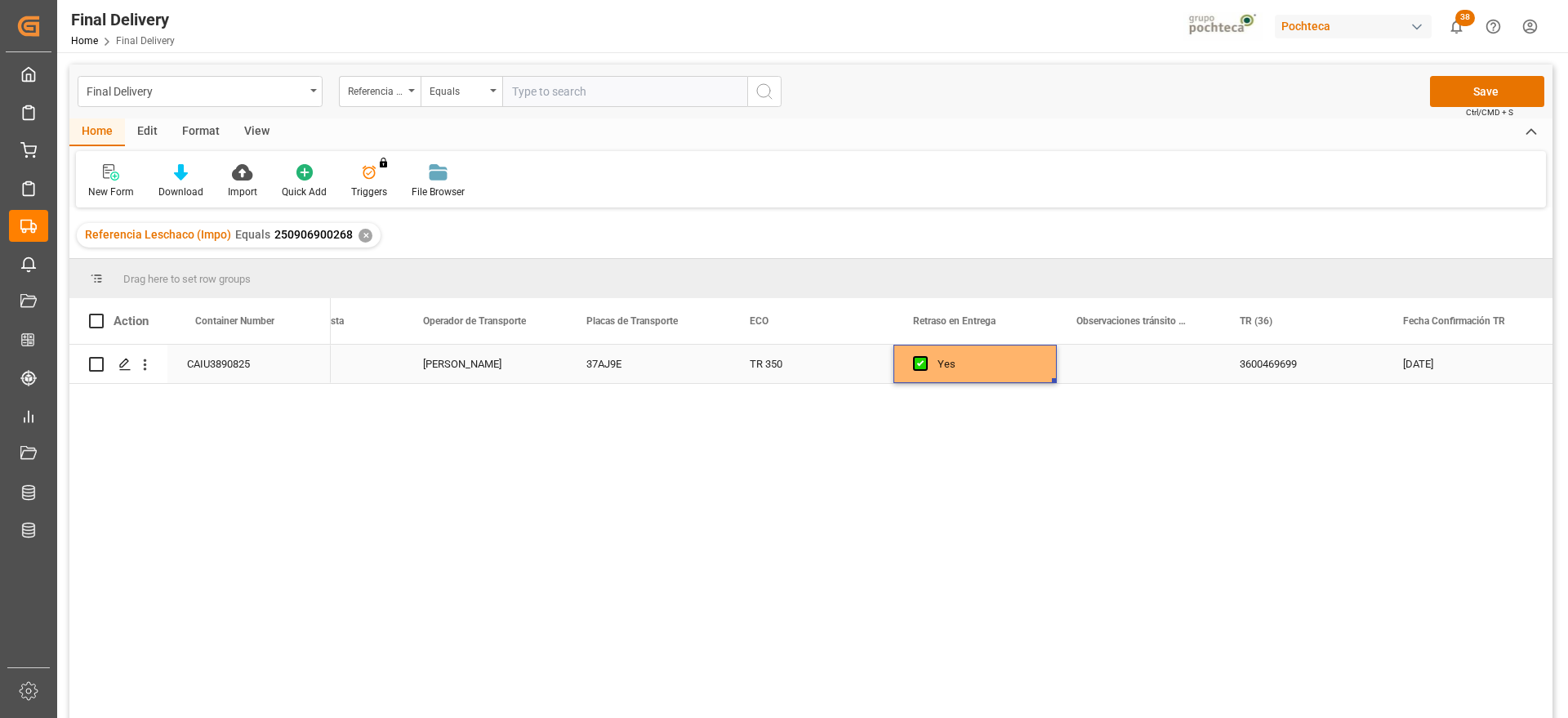
click at [1155, 370] on div "Press SPACE to select this row." at bounding box center [1138, 364] width 163 height 39
click at [1152, 368] on div "Press SPACE to select this row." at bounding box center [1138, 364] width 163 height 39
click at [1147, 370] on input "Press SPACE to select this row." at bounding box center [1139, 373] width 138 height 31
type input "mal tiempo y seguridad"
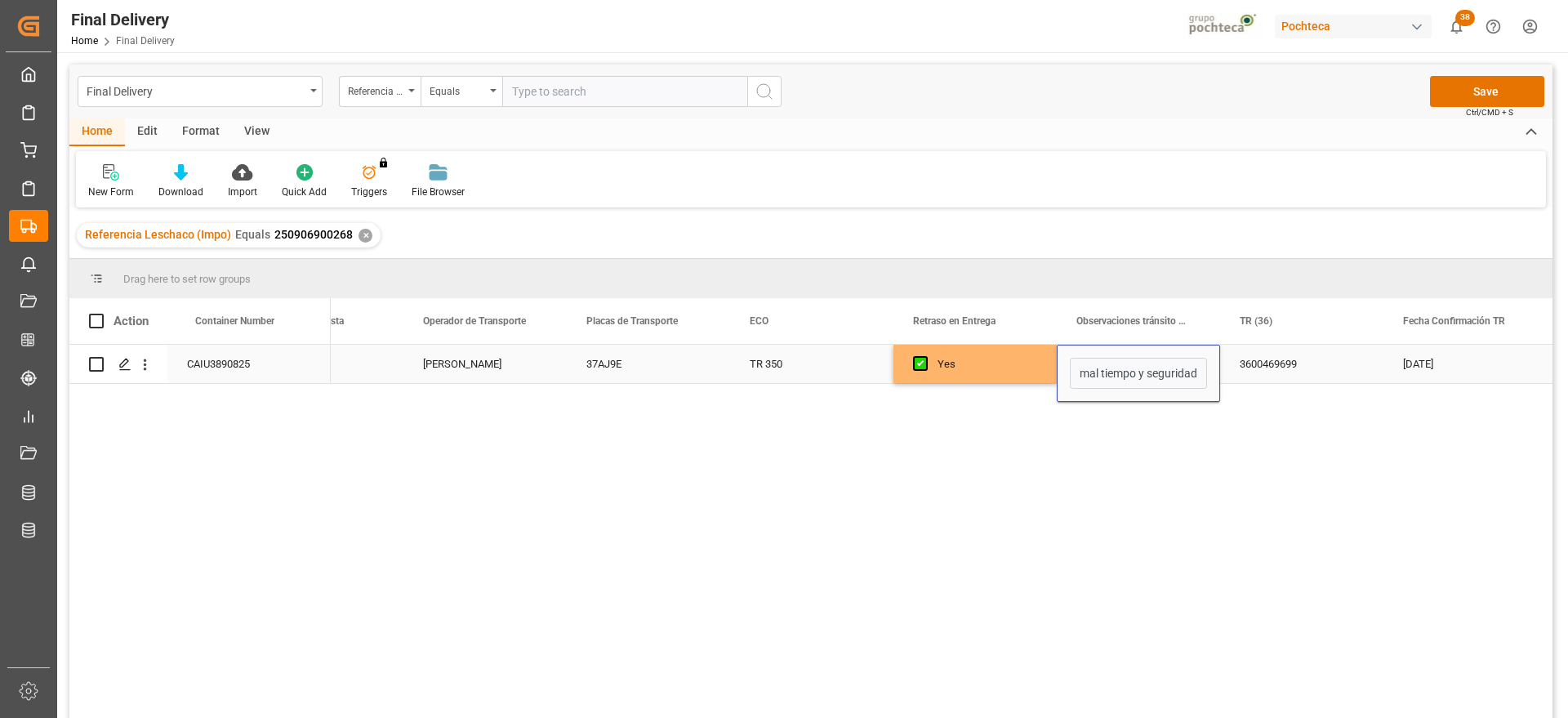
click at [1246, 361] on div "3600469699" at bounding box center [1301, 364] width 163 height 39
click at [1463, 91] on button "Save" at bounding box center [1487, 92] width 114 height 31
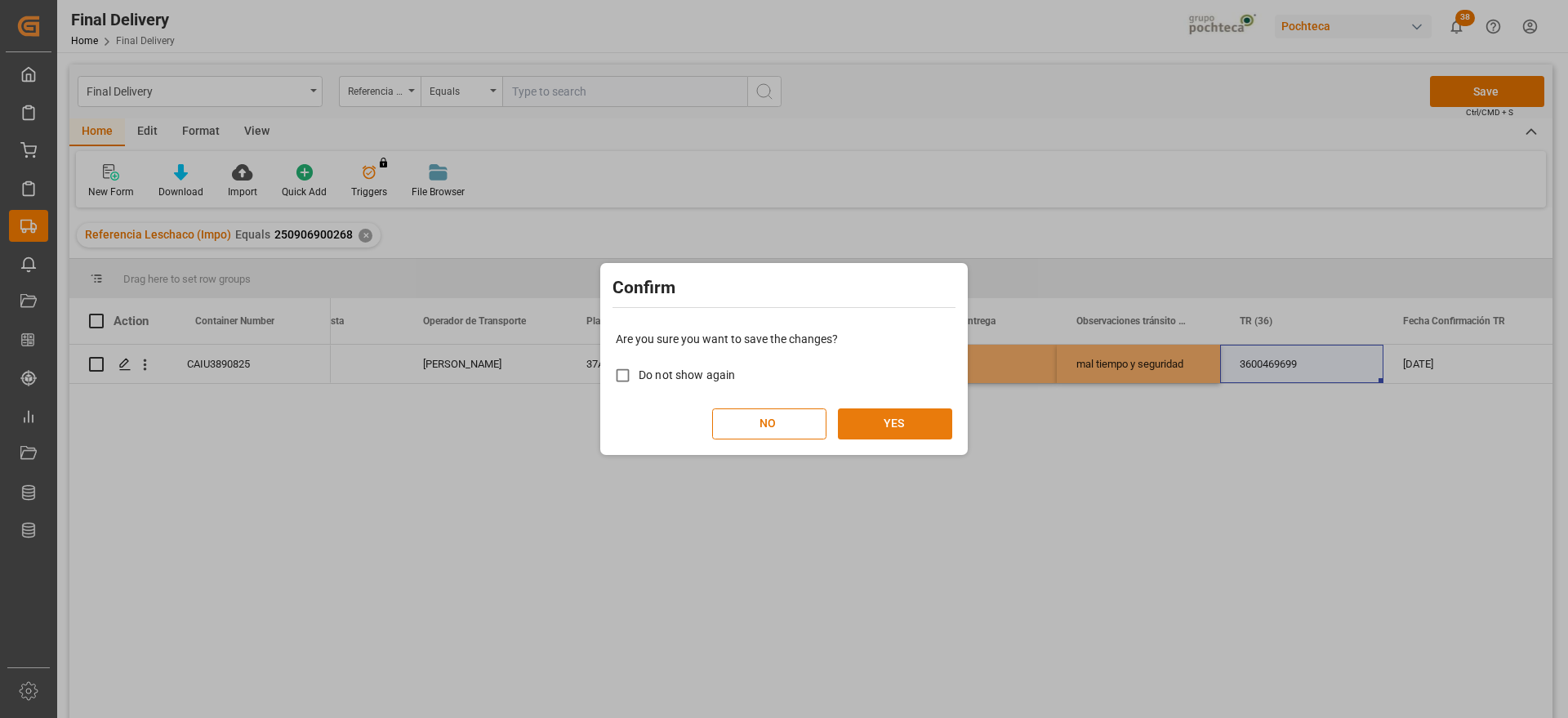
click at [909, 430] on button "YES" at bounding box center [895, 424] width 114 height 31
